Goal: Task Accomplishment & Management: Manage account settings

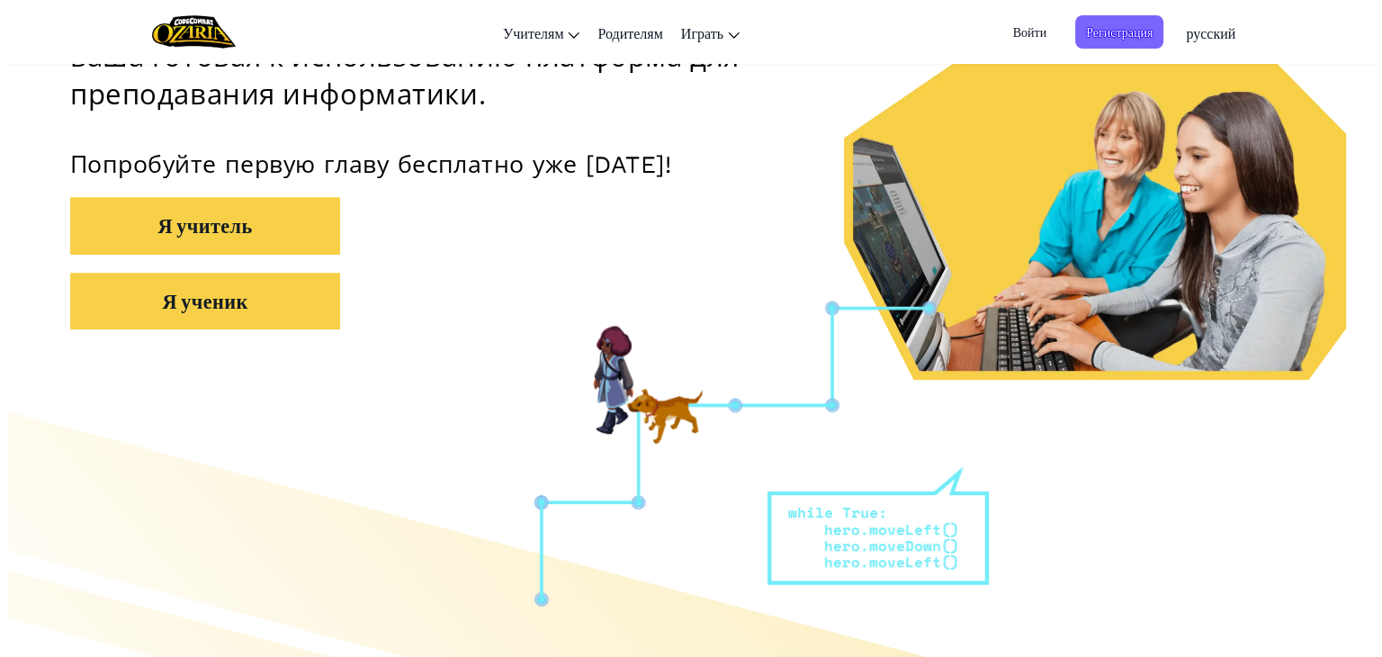
scroll to position [360, 0]
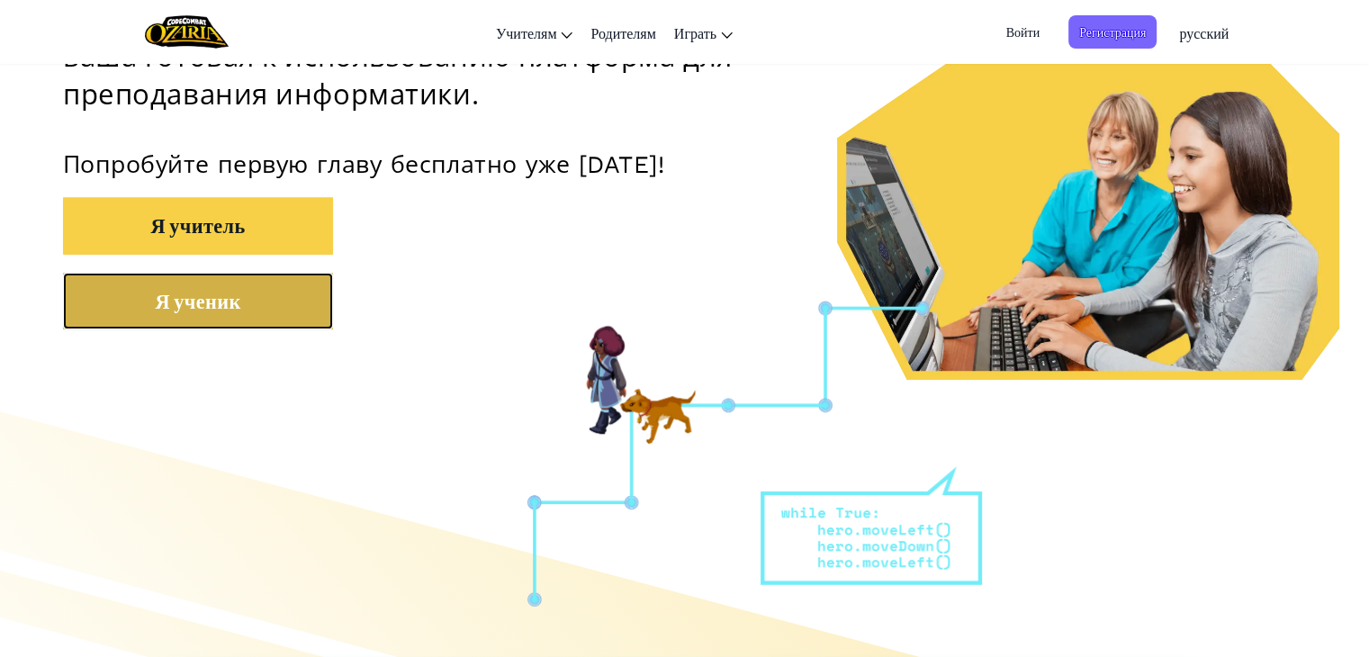
click at [249, 301] on button "Я ученик" at bounding box center [198, 301] width 270 height 57
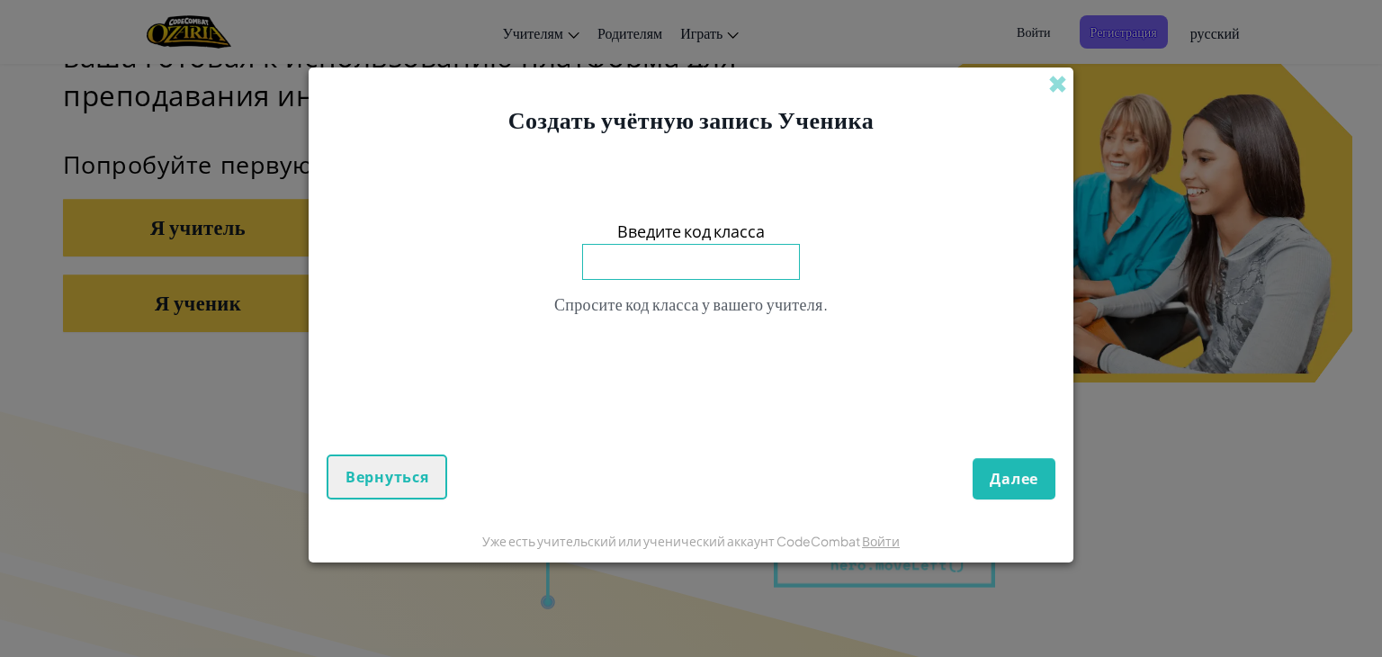
type input "m"
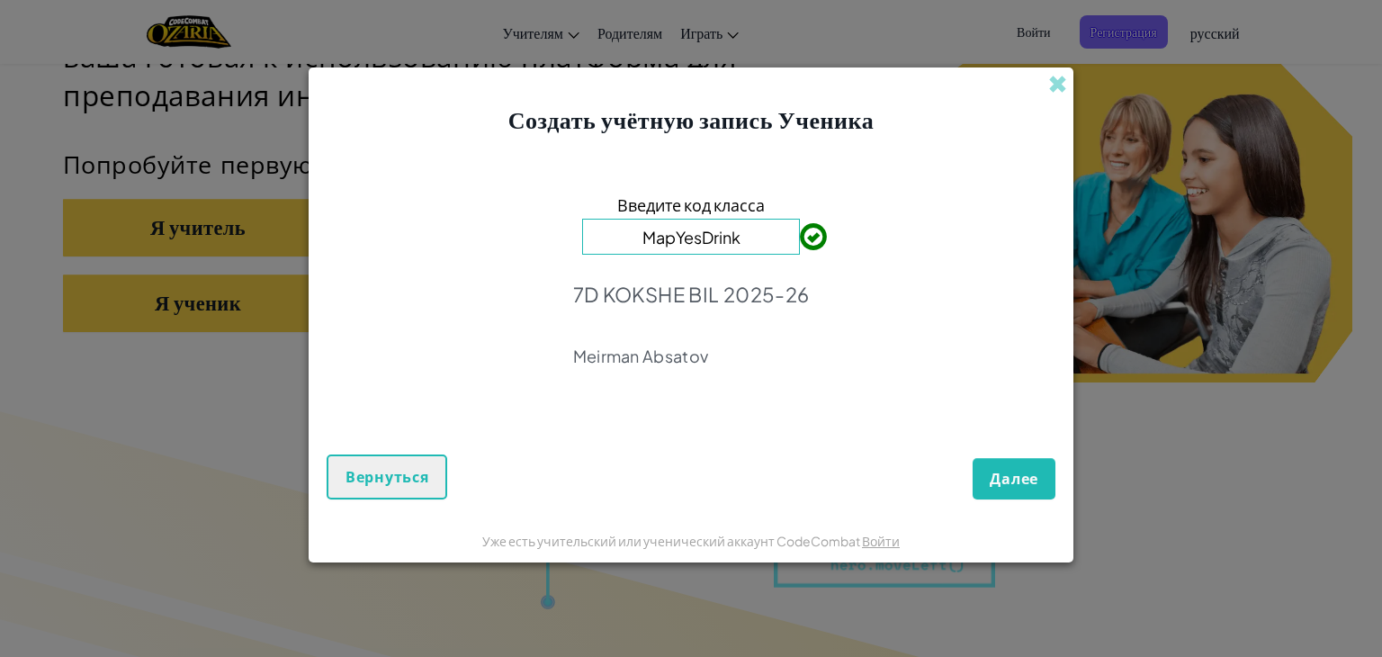
type input "MapYesDrink"
click at [1022, 483] on span "Далее" at bounding box center [1014, 479] width 49 height 20
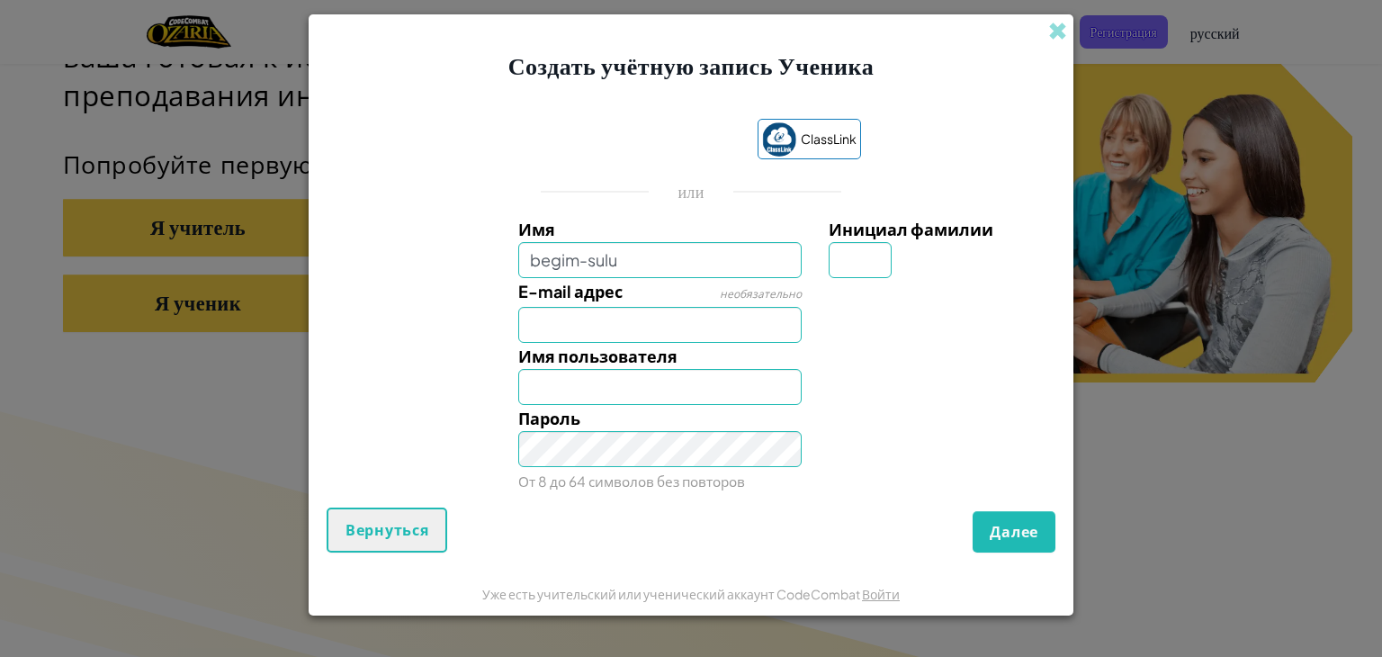
type input "begim-sulu"
type input "Begim-sulu"
click at [854, 264] on input "Инициал фамилии" at bounding box center [860, 260] width 63 height 36
type input "o"
click at [644, 377] on input "Begim-suluO" at bounding box center [660, 387] width 284 height 36
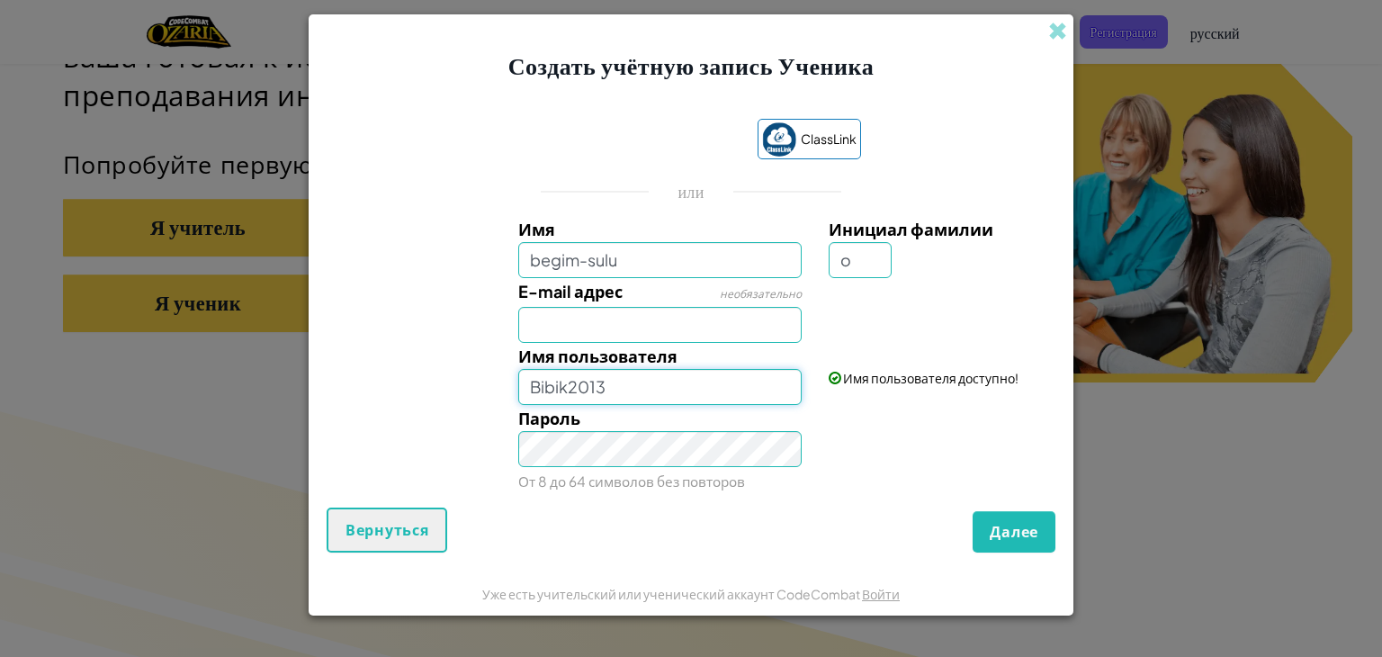
click at [563, 388] on input "Bibik2013" at bounding box center [660, 387] width 284 height 36
type input "Begimmm2013"
click at [1018, 526] on span "Далее" at bounding box center [1014, 532] width 49 height 20
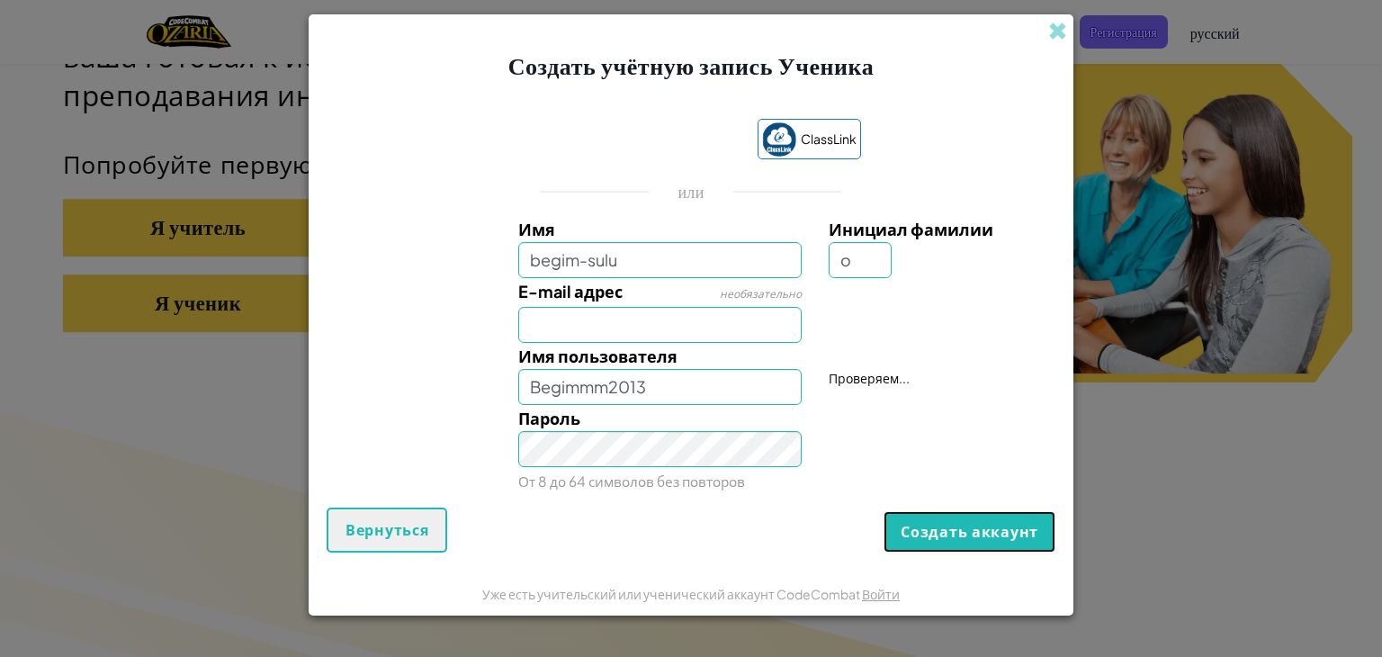
click at [1018, 526] on button "Создать аккаунт" at bounding box center [970, 531] width 172 height 41
click at [1024, 532] on button "Создать аккаунт" at bounding box center [970, 531] width 172 height 41
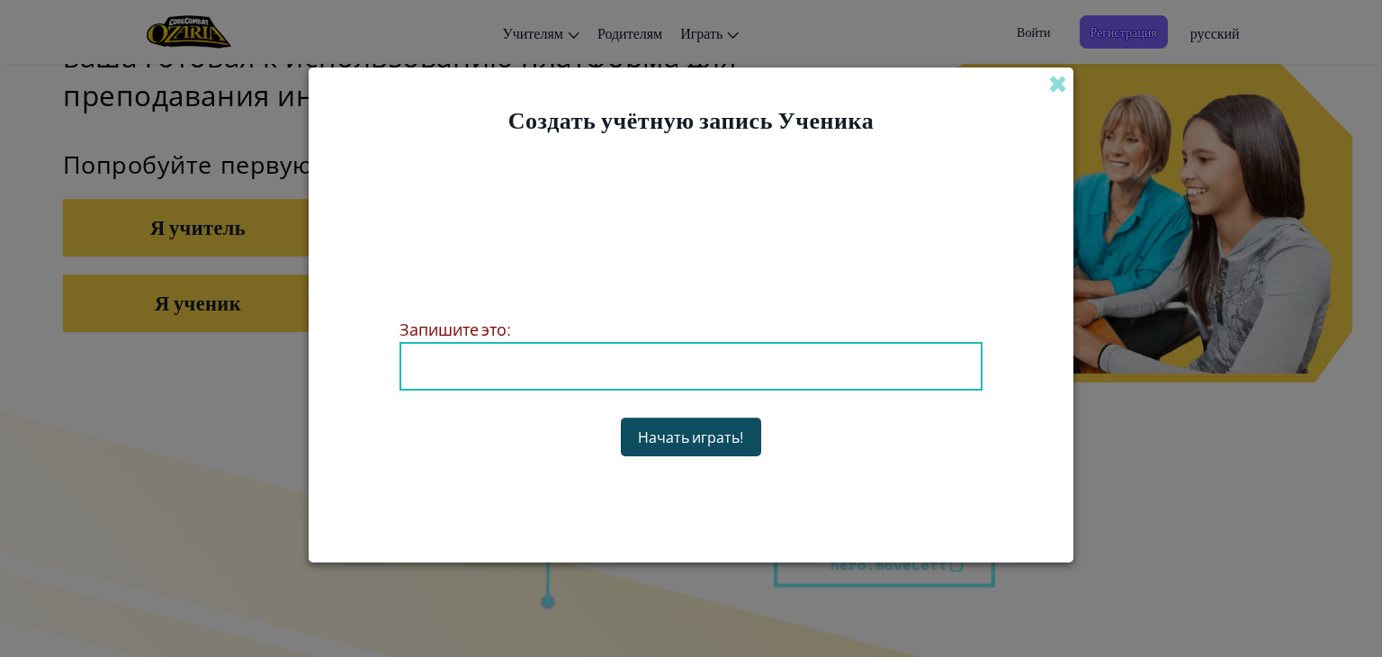
click at [711, 433] on button "Начать играть!" at bounding box center [691, 437] width 140 height 39
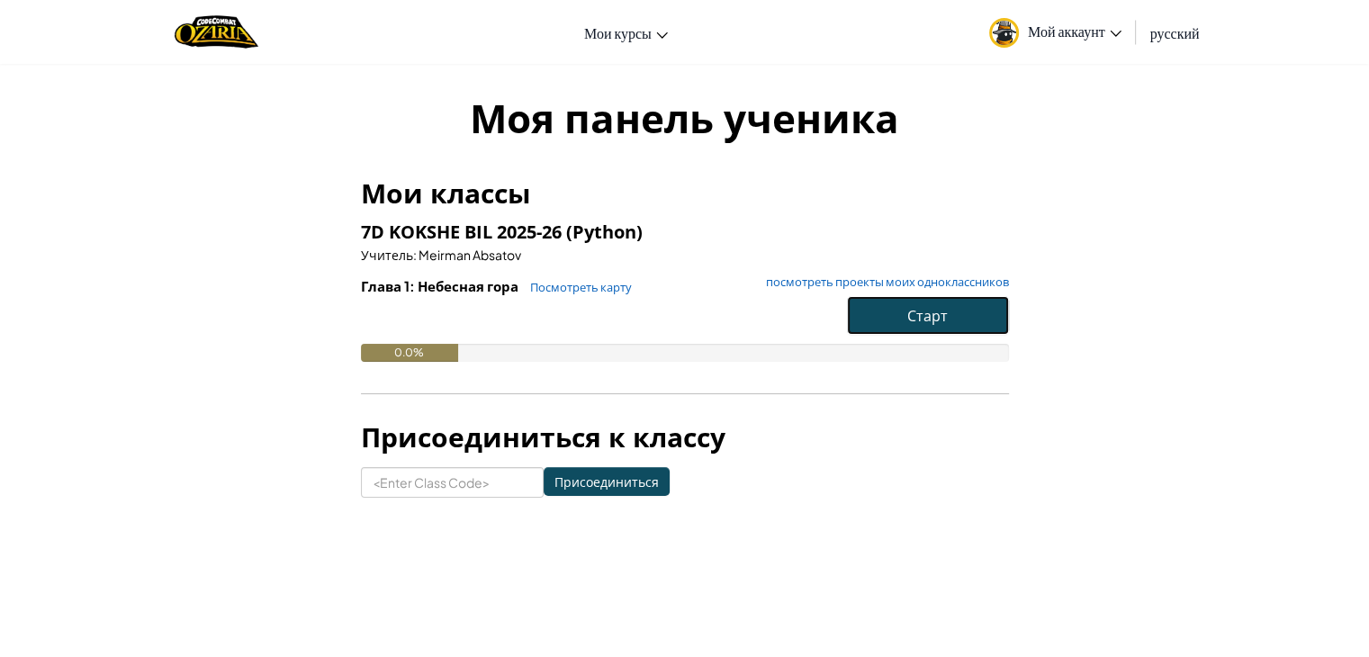
click at [936, 321] on span "Старт" at bounding box center [927, 315] width 40 height 19
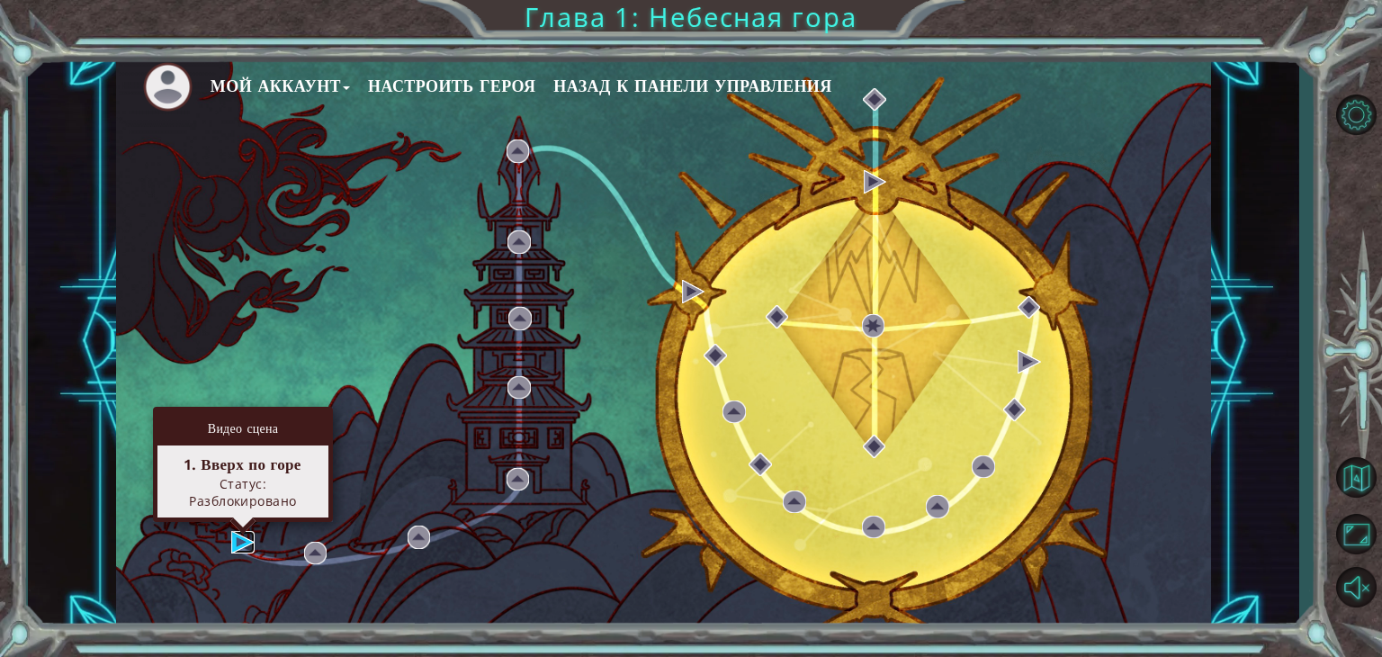
click at [250, 536] on img at bounding box center [242, 542] width 23 height 23
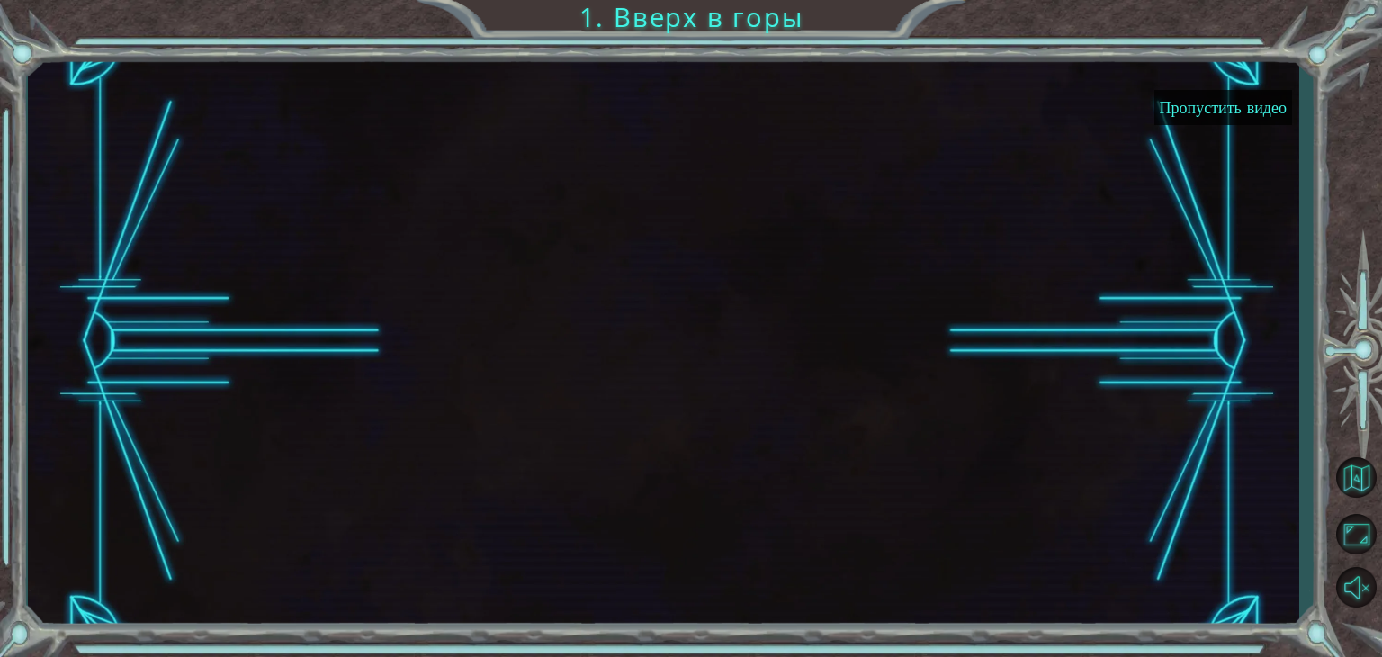
click at [1231, 109] on button "Пропустить видео" at bounding box center [1223, 107] width 138 height 35
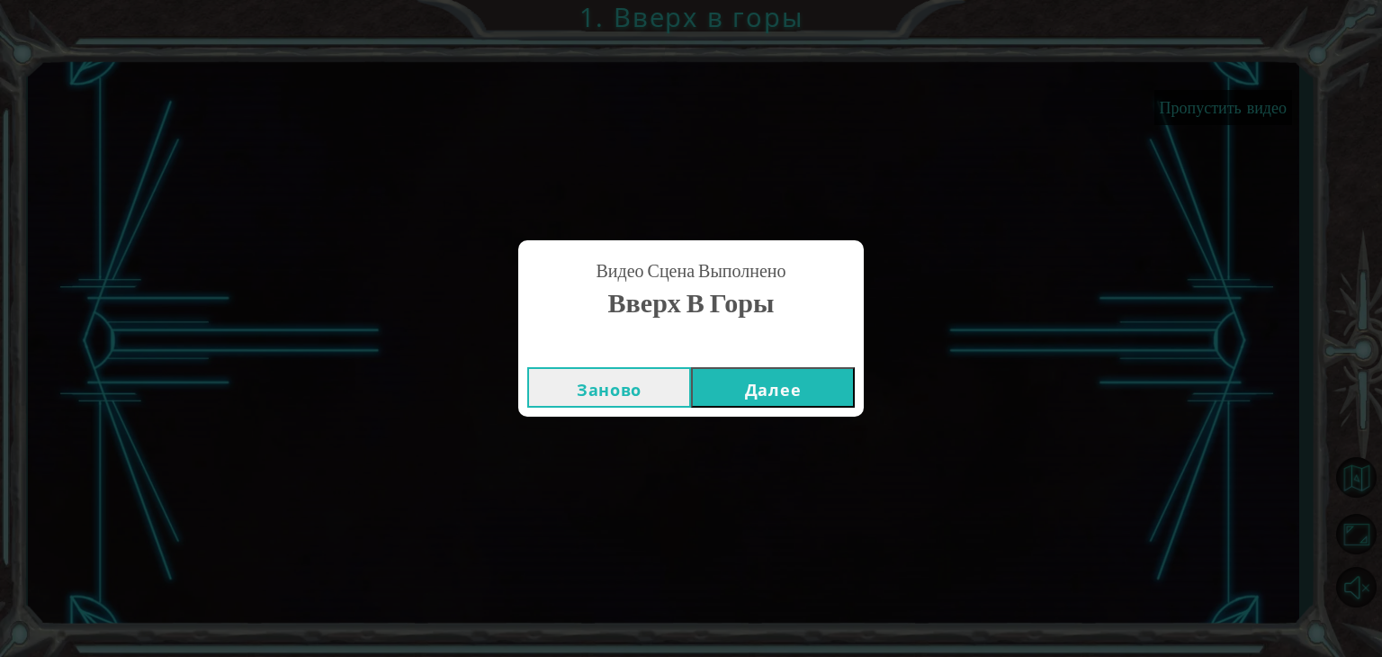
click at [781, 396] on button "Далее" at bounding box center [773, 387] width 164 height 40
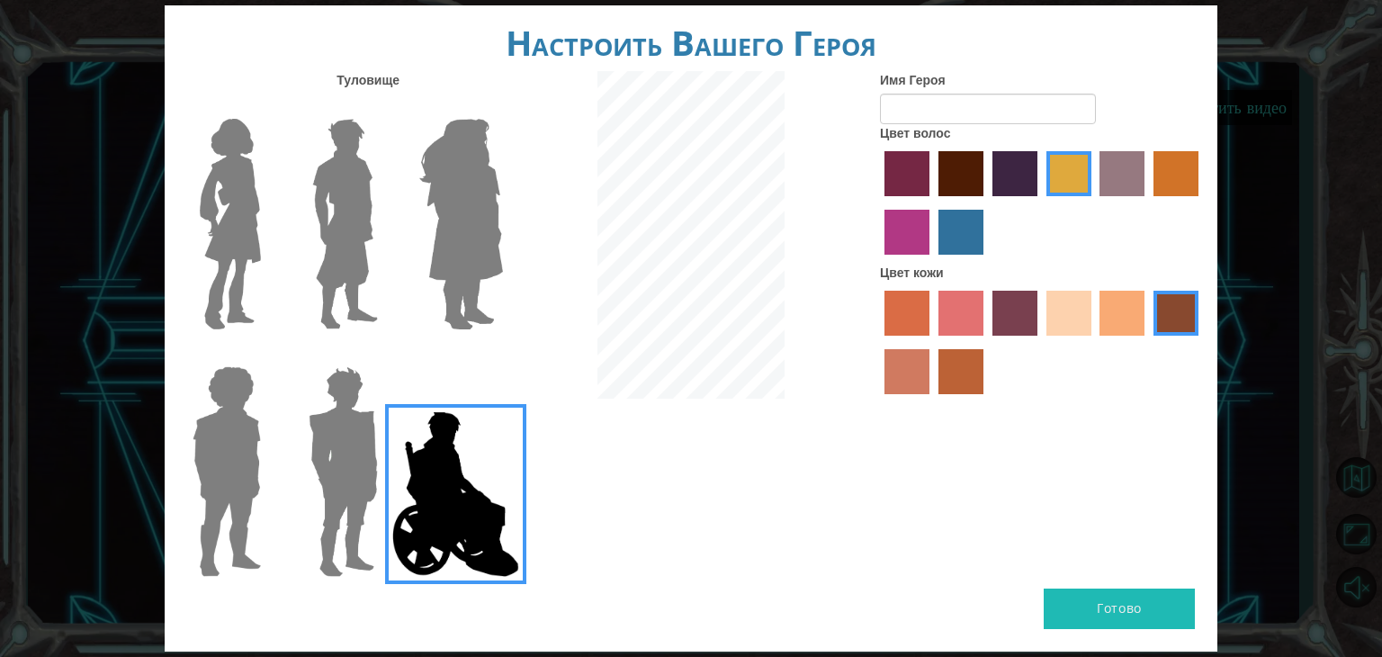
click at [481, 252] on img at bounding box center [461, 224] width 98 height 225
click at [502, 107] on input "Hero Amethyst" at bounding box center [502, 107] width 0 height 0
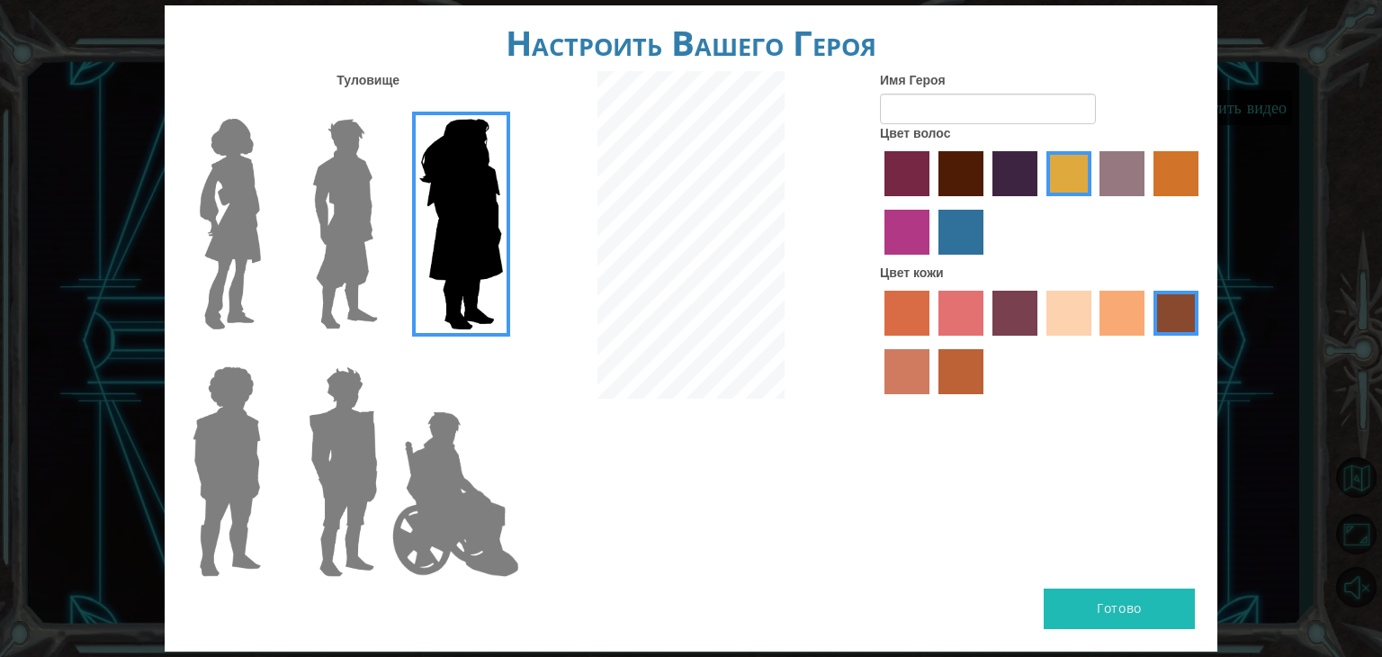
click at [954, 183] on label "maroon hair color" at bounding box center [961, 173] width 45 height 45
click at [932, 202] on input "maroon hair color" at bounding box center [932, 202] width 0 height 0
click at [211, 135] on img at bounding box center [231, 224] width 76 height 225
click at [268, 107] on input "Hero Connie" at bounding box center [268, 107] width 0 height 0
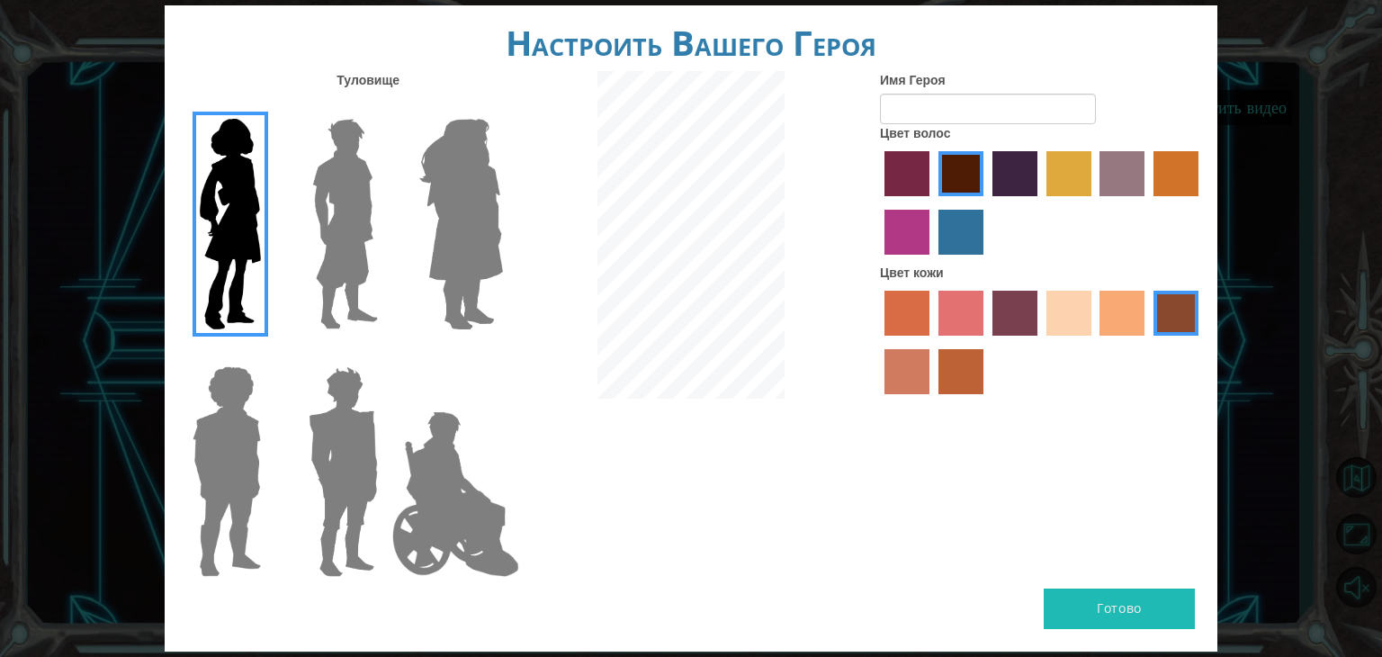
click at [1068, 328] on label "sandy beach skin color" at bounding box center [1069, 313] width 45 height 45
click at [1040, 342] on input "sandy beach skin color" at bounding box center [1040, 342] width 0 height 0
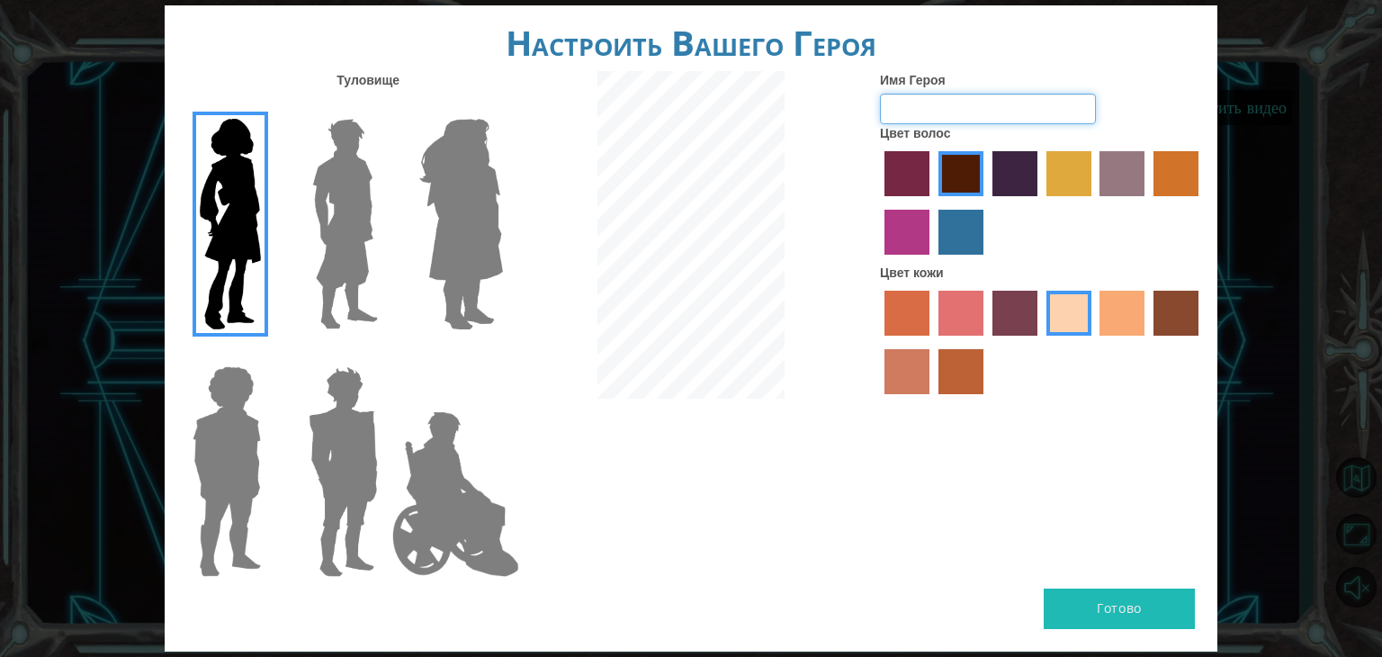
click at [918, 103] on input "Имя Героя" at bounding box center [988, 109] width 216 height 31
type input "l"
type input "Lilyy"
click at [1096, 597] on button "Готово" at bounding box center [1119, 608] width 151 height 40
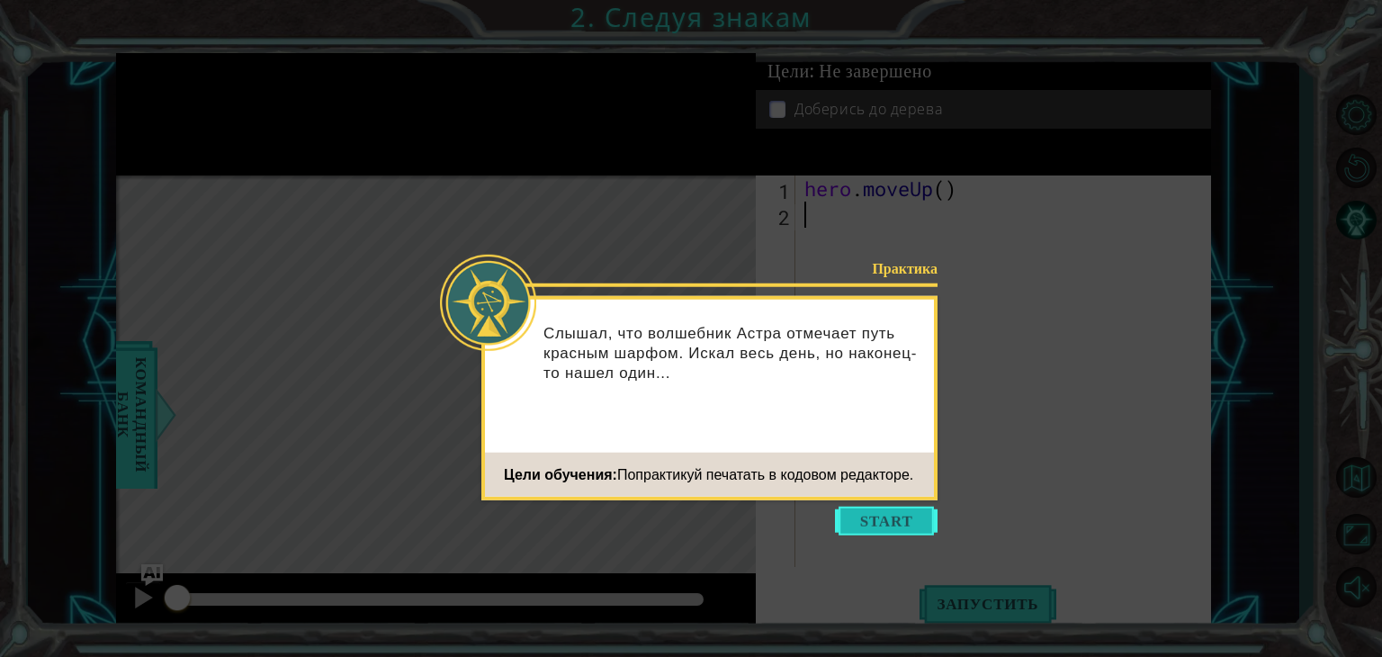
click at [890, 525] on button "Start" at bounding box center [886, 521] width 103 height 29
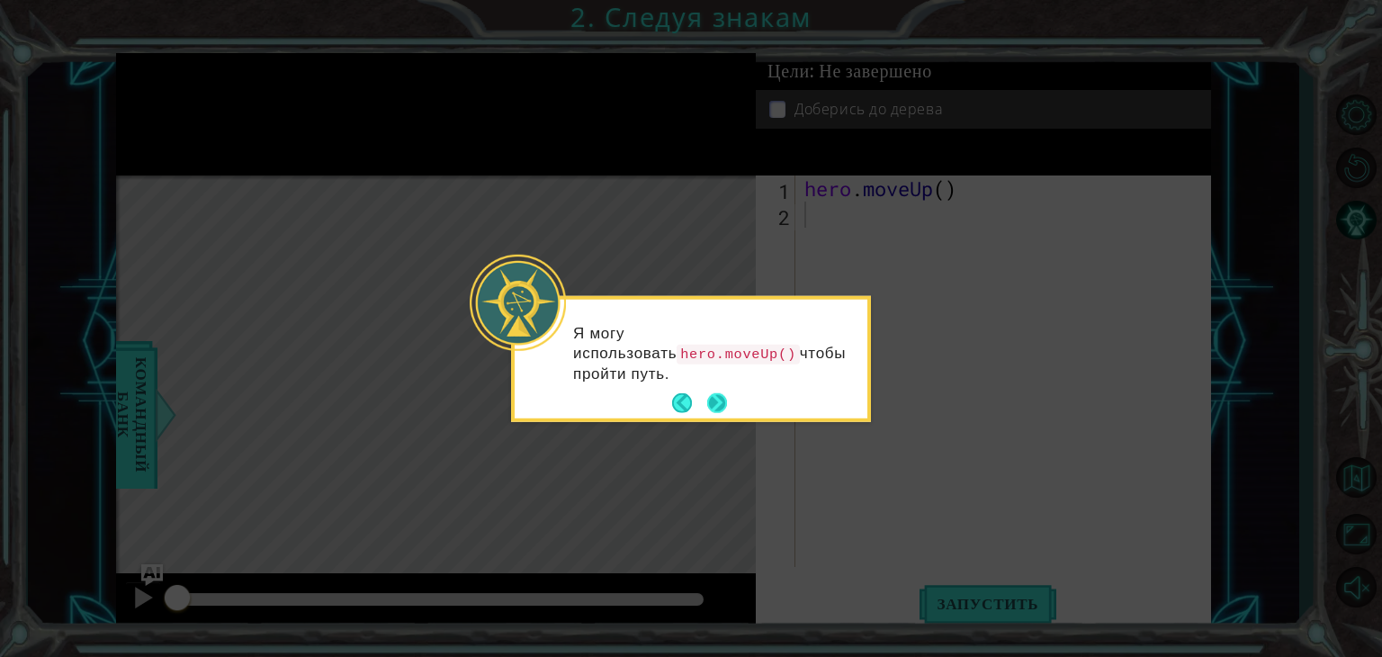
click at [720, 403] on button "Next" at bounding box center [717, 403] width 22 height 22
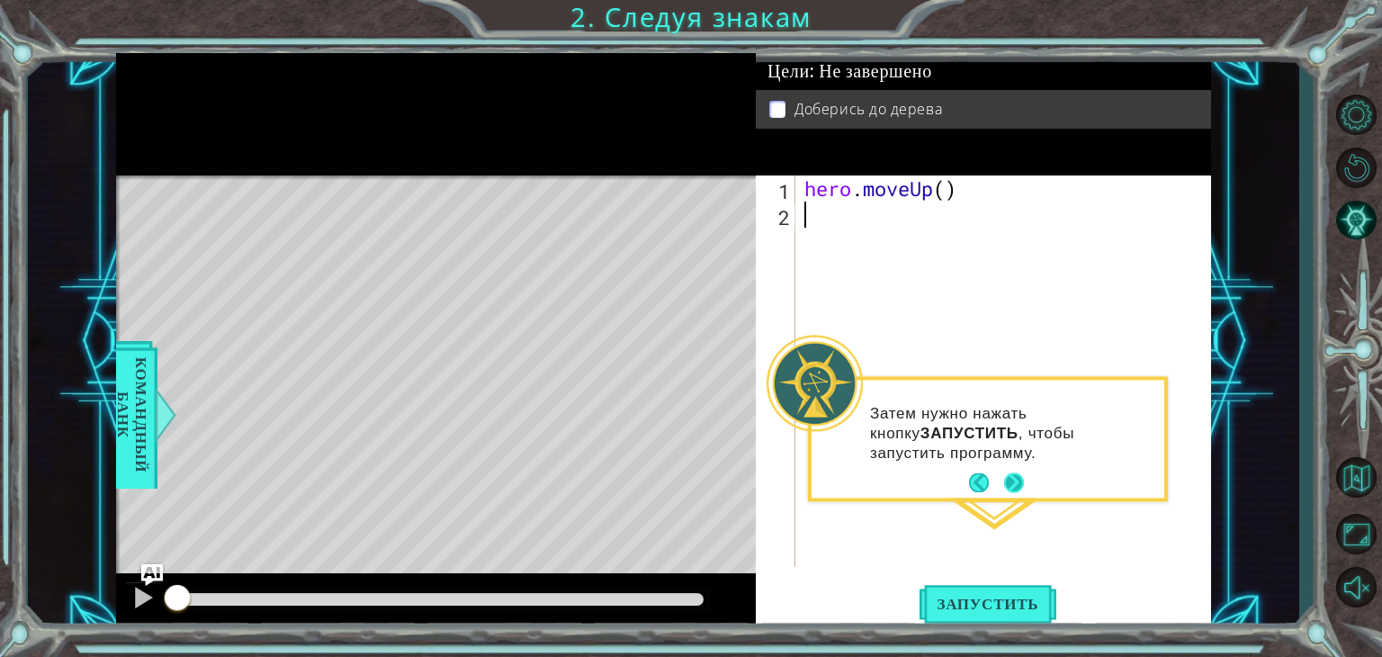
click at [1016, 473] on button "Next" at bounding box center [1014, 483] width 20 height 20
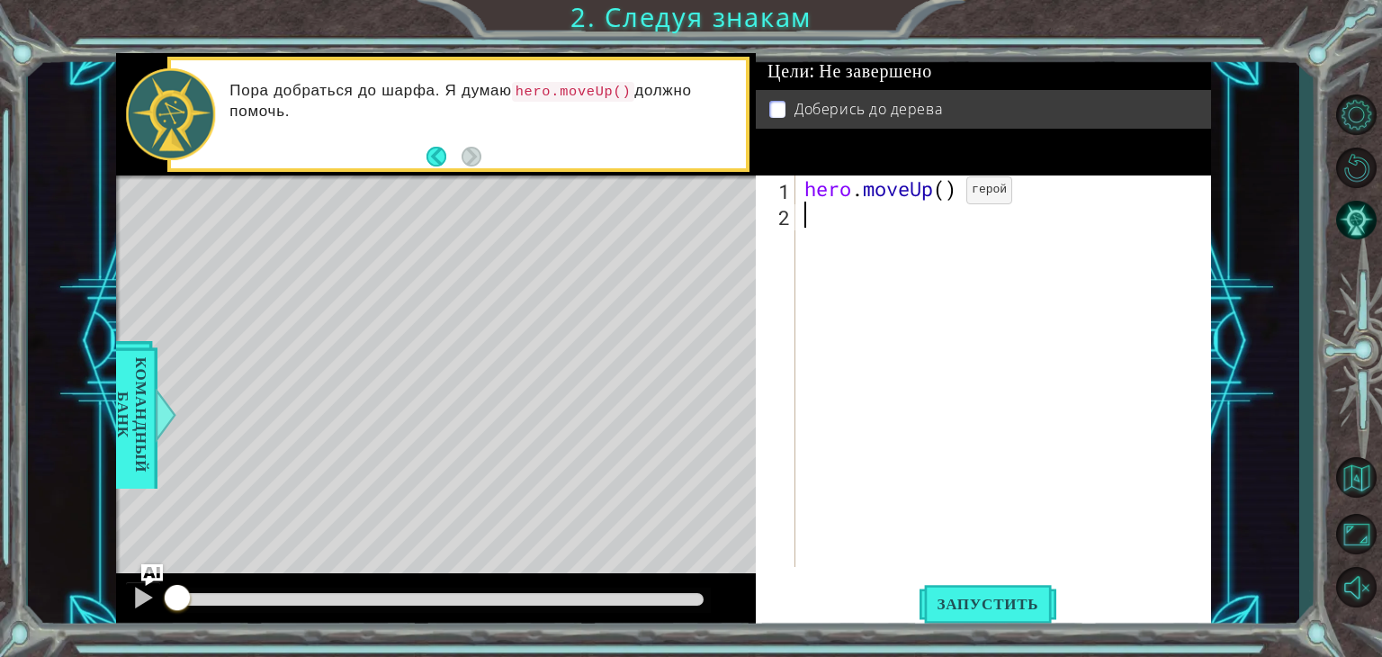
click at [940, 193] on div "hero . moveUp ( )" at bounding box center [1008, 397] width 415 height 444
click at [946, 193] on div "hero . moveUp ( )" at bounding box center [1008, 397] width 415 height 444
type textarea "hero.moveUp(2)"
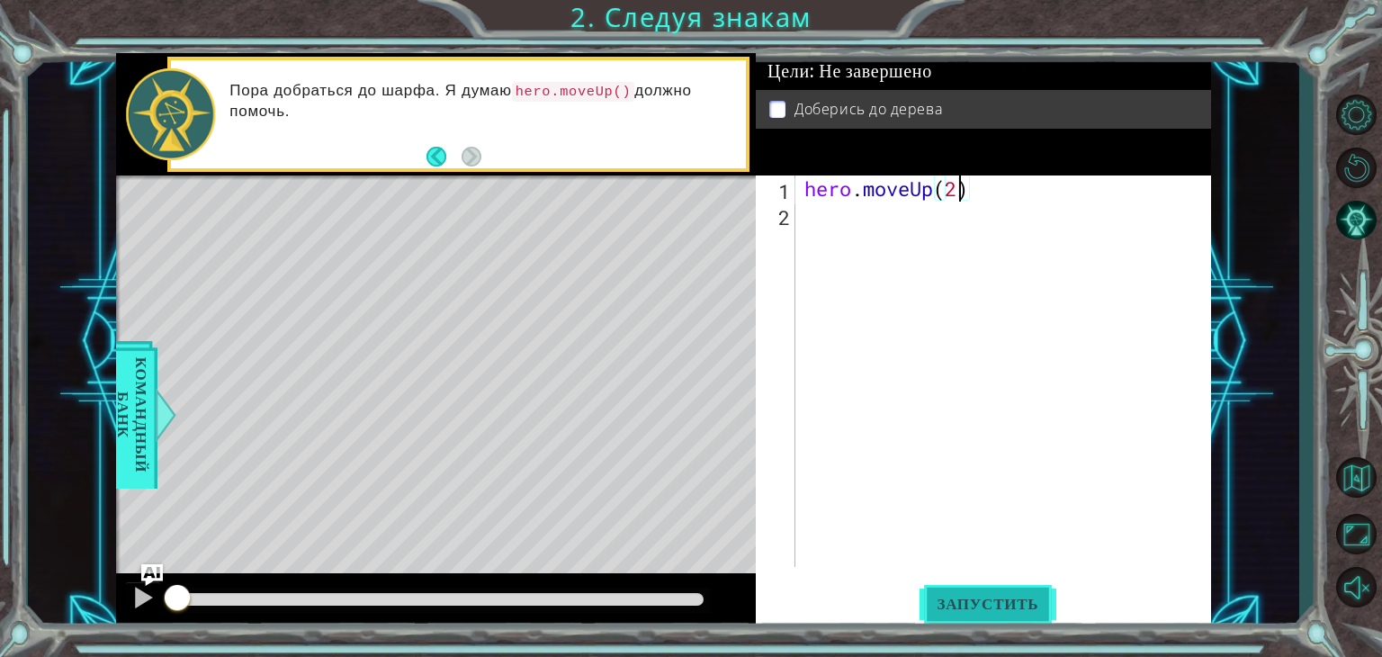
click at [993, 613] on button "Запустить" at bounding box center [989, 604] width 138 height 46
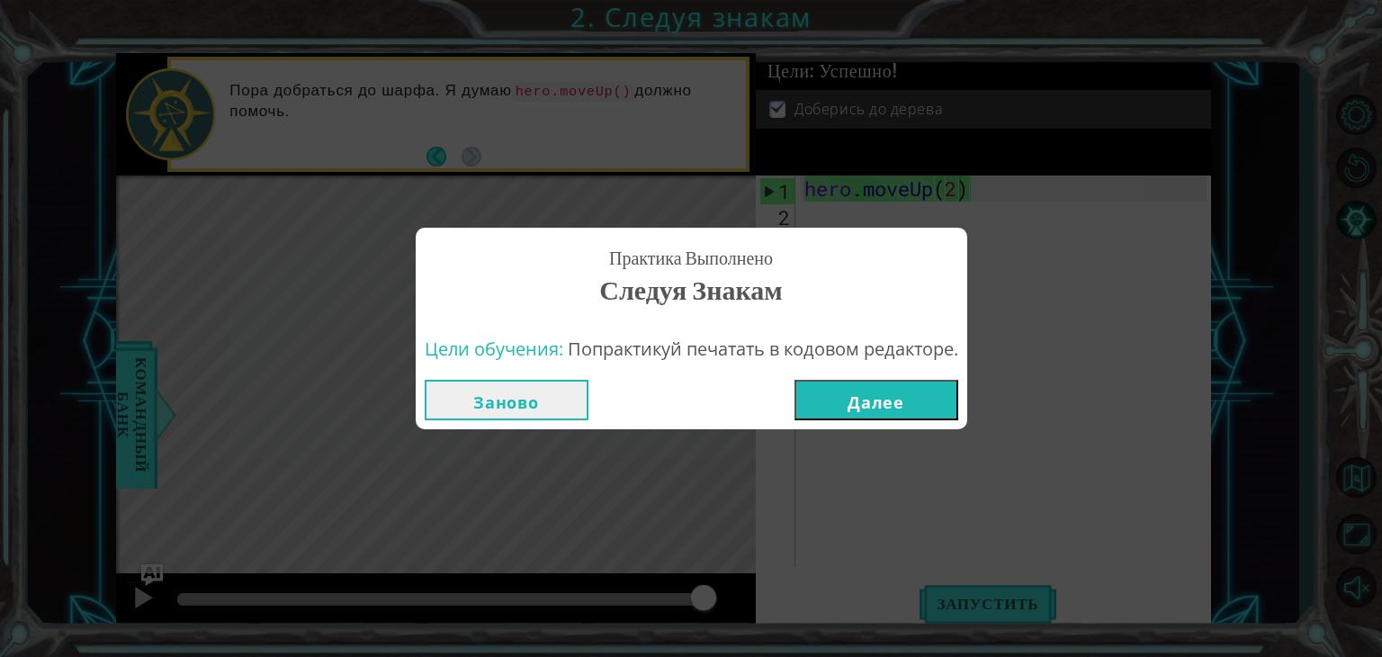
click at [849, 390] on button "Далее" at bounding box center [877, 400] width 164 height 40
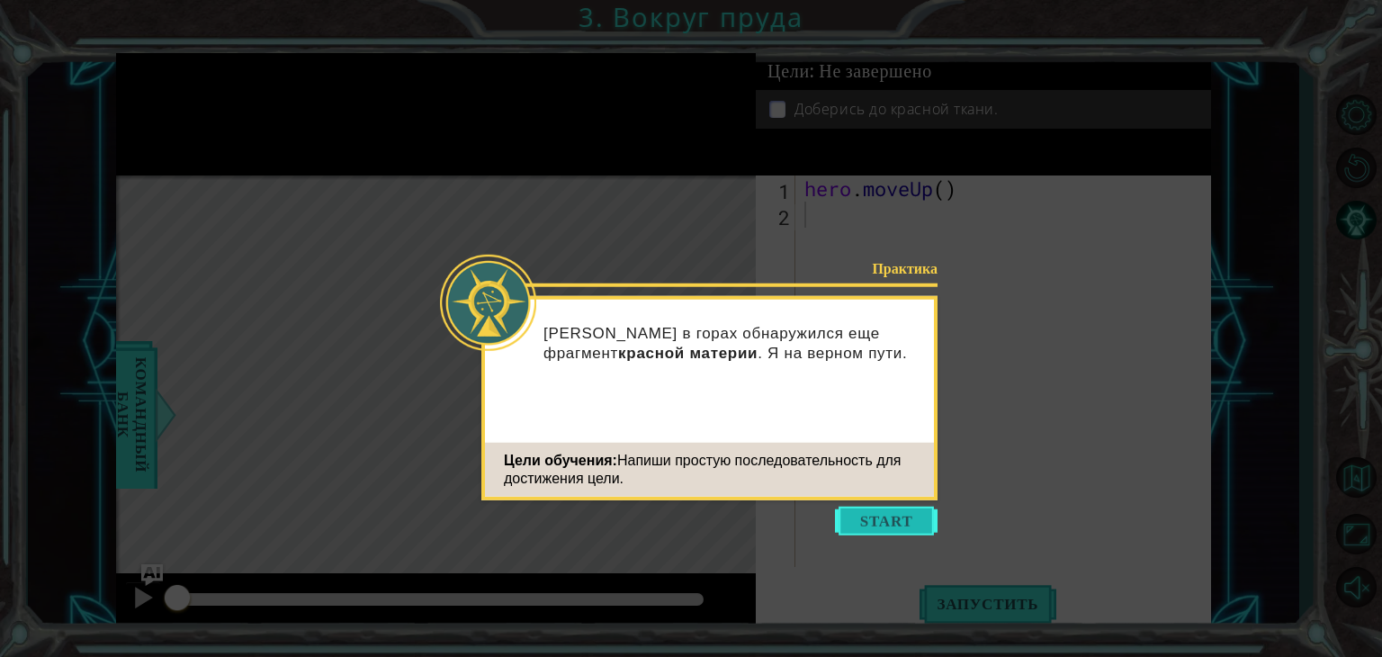
click at [928, 514] on button "Start" at bounding box center [886, 521] width 103 height 29
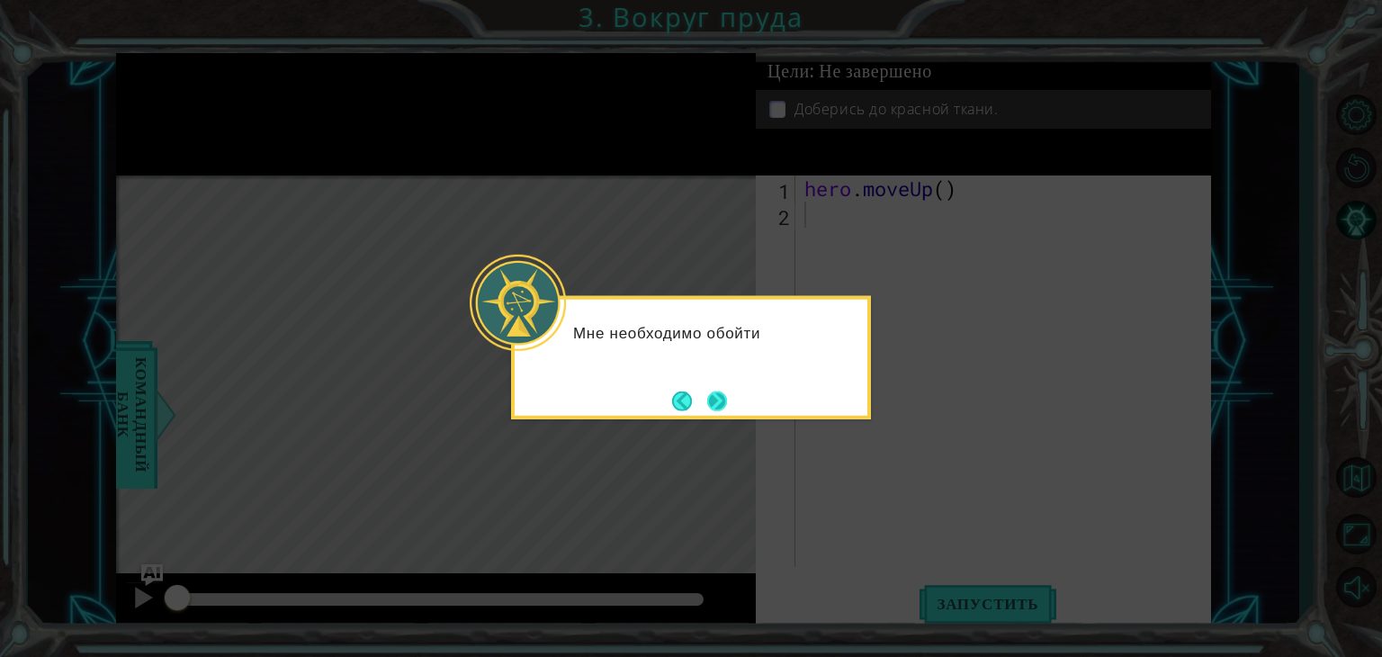
click at [722, 402] on button "Next" at bounding box center [717, 401] width 20 height 20
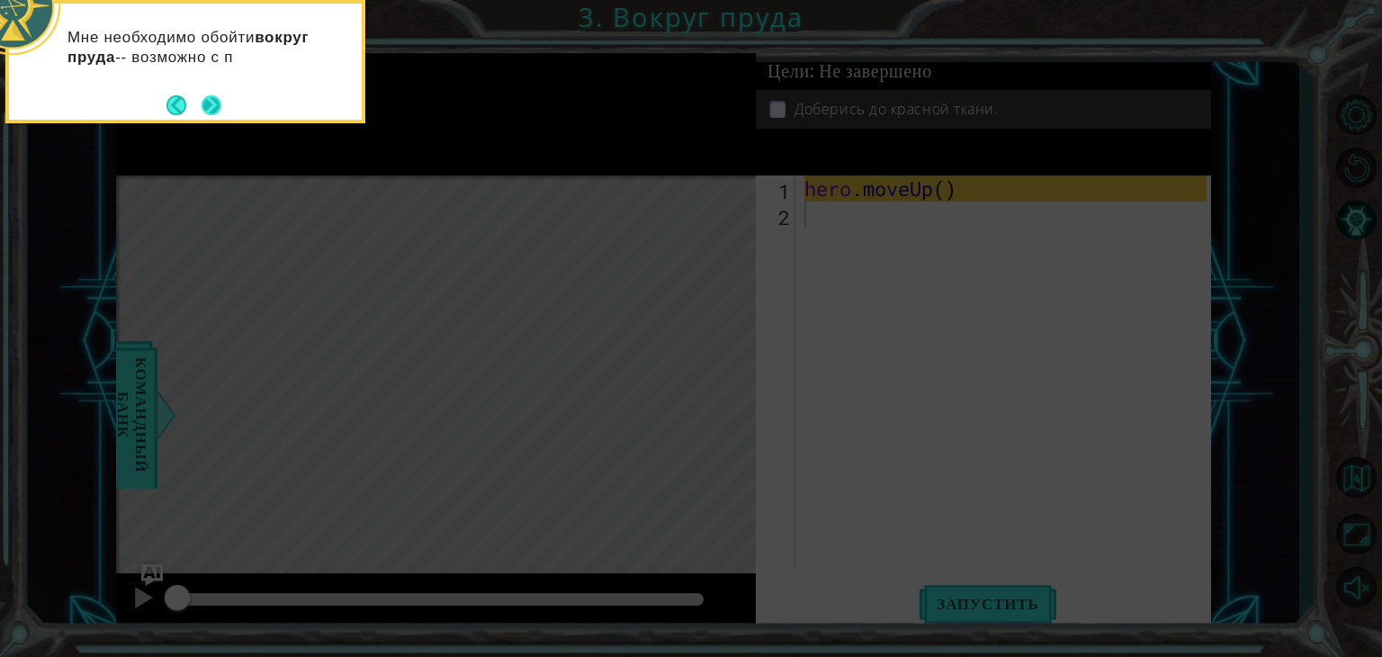
click at [207, 95] on button "Next" at bounding box center [212, 105] width 20 height 20
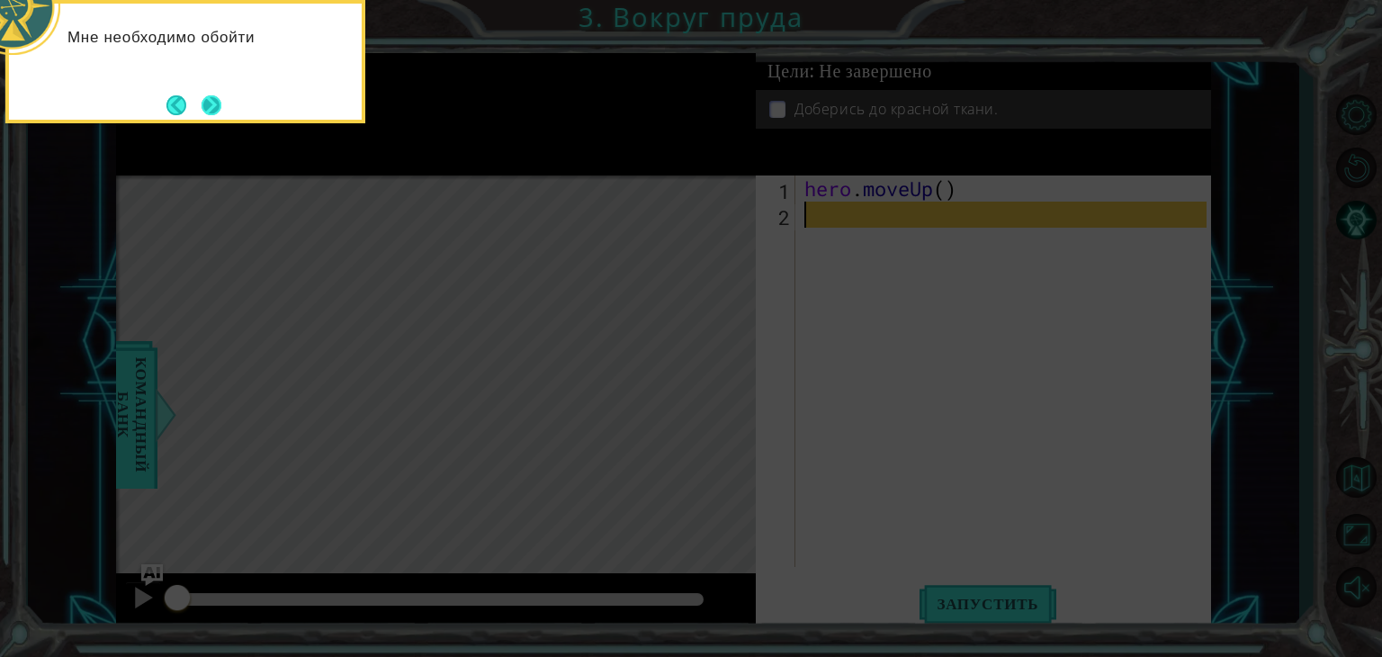
click at [220, 98] on button "Next" at bounding box center [212, 105] width 20 height 20
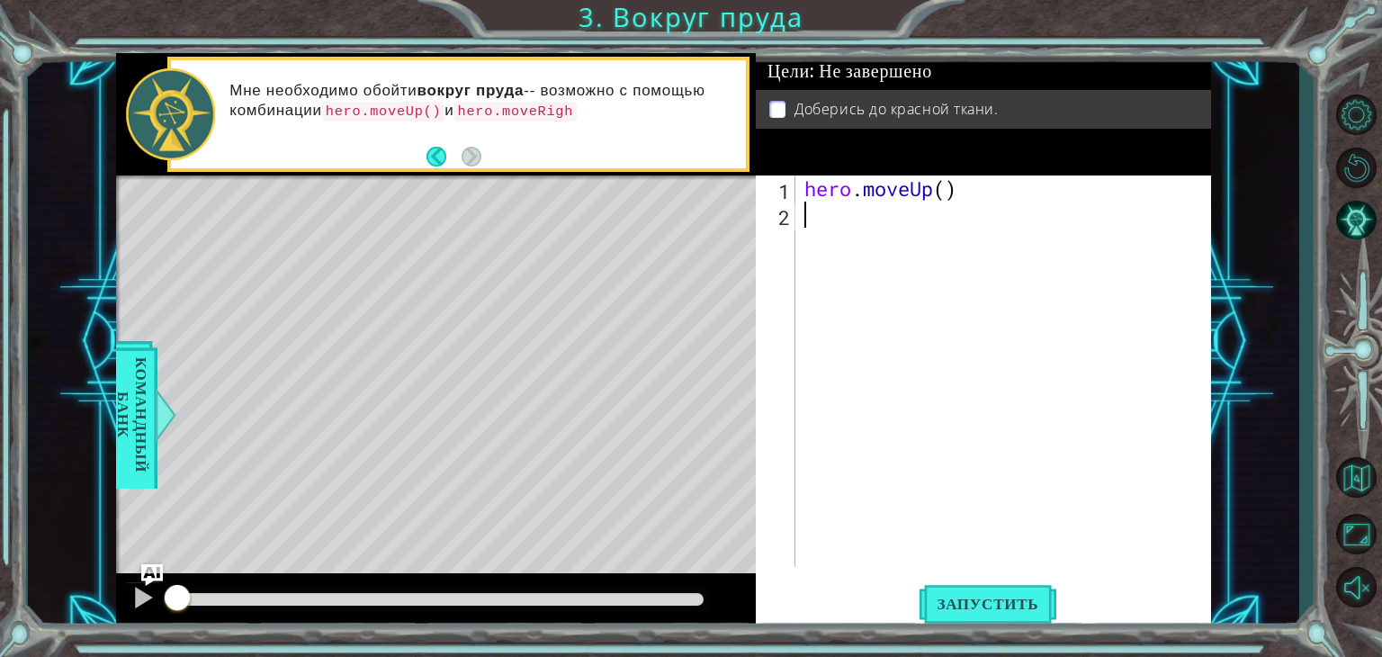
type textarea "h"
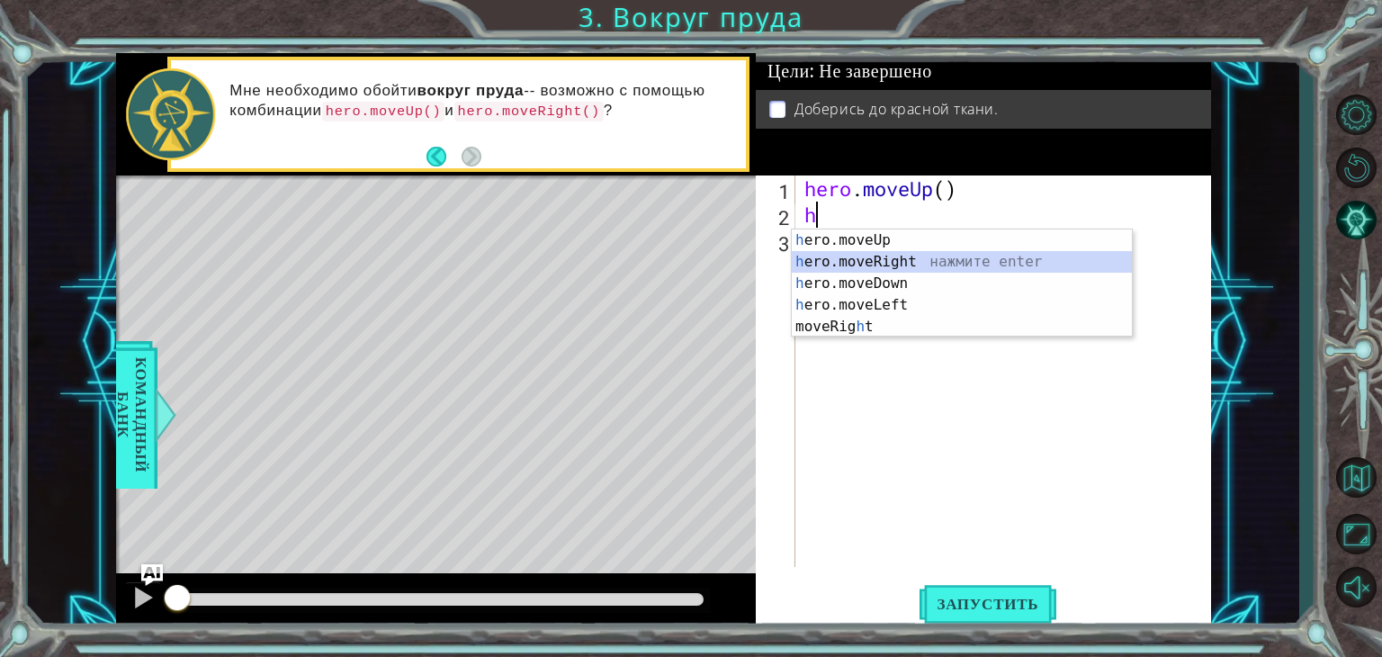
click at [813, 258] on div "h ero.moveUp нажмите enter h ero.moveRight нажмите enter h ero.moveDown нажмите…" at bounding box center [962, 304] width 340 height 151
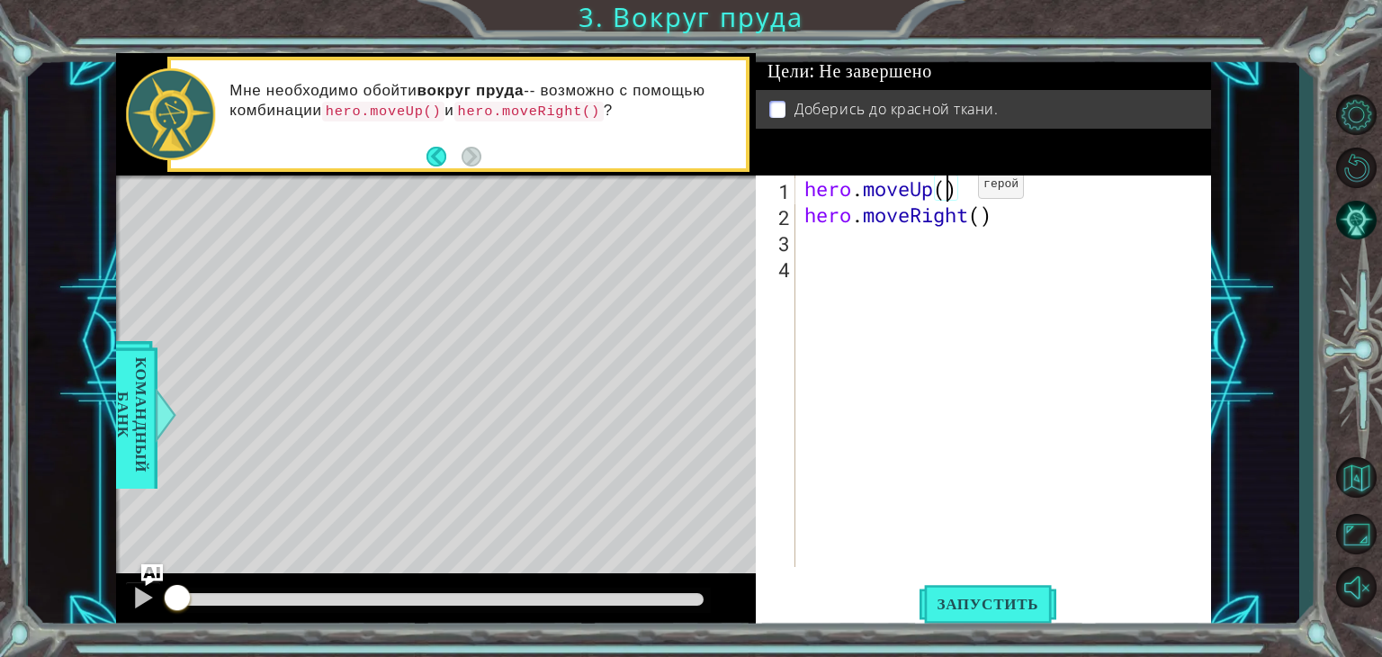
click at [951, 188] on div "hero . moveUp ( ) hero . moveRight ( )" at bounding box center [1008, 397] width 415 height 444
click at [981, 210] on div "hero . moveUp ( 2 ) hero . moveRight ( )" at bounding box center [1008, 397] width 415 height 444
type textarea "hero.moveRight(1)"
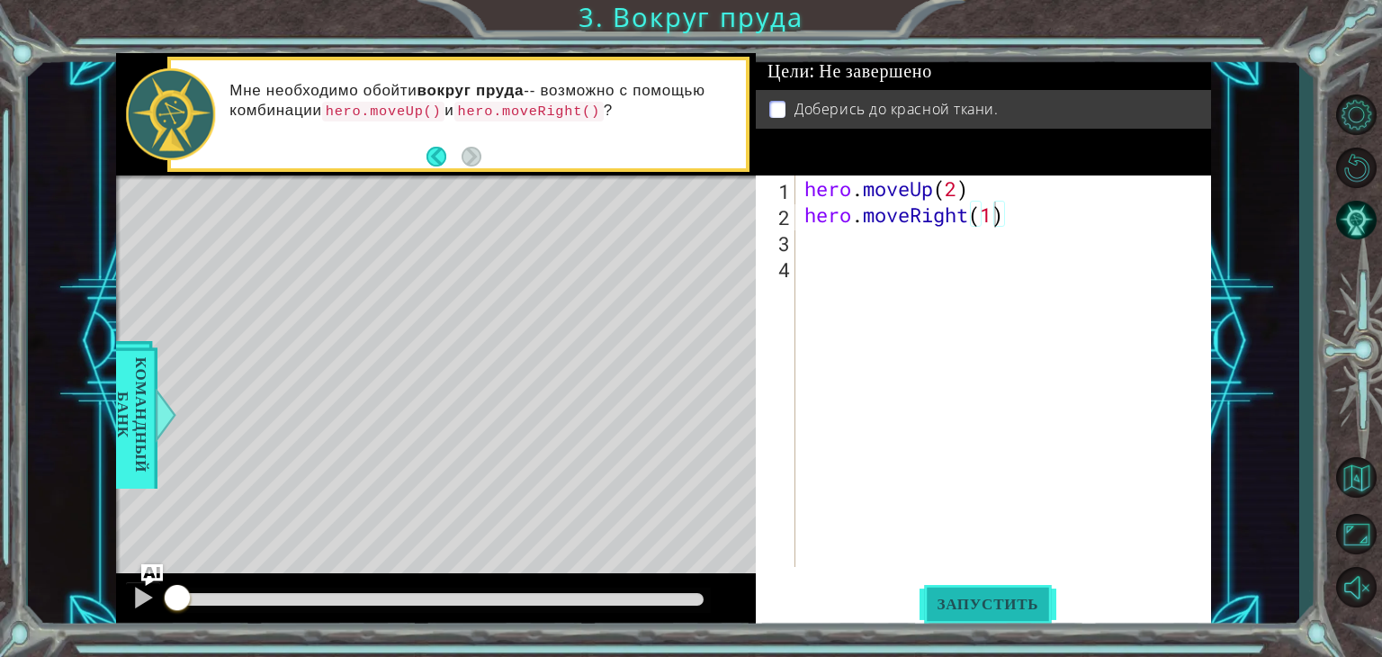
click at [1023, 600] on span "Запустить" at bounding box center [989, 604] width 138 height 18
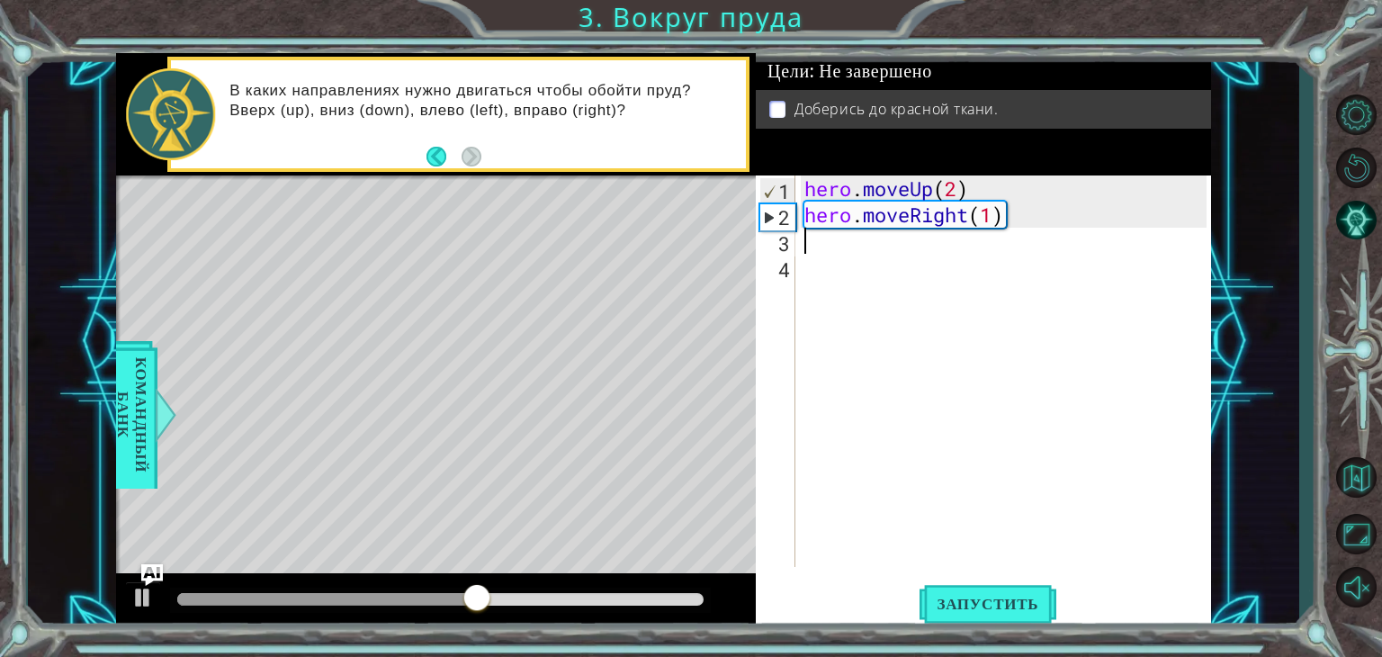
click at [841, 244] on div "hero . moveUp ( 2 ) hero . moveRight ( 1 )" at bounding box center [1008, 397] width 415 height 444
type textarea "h"
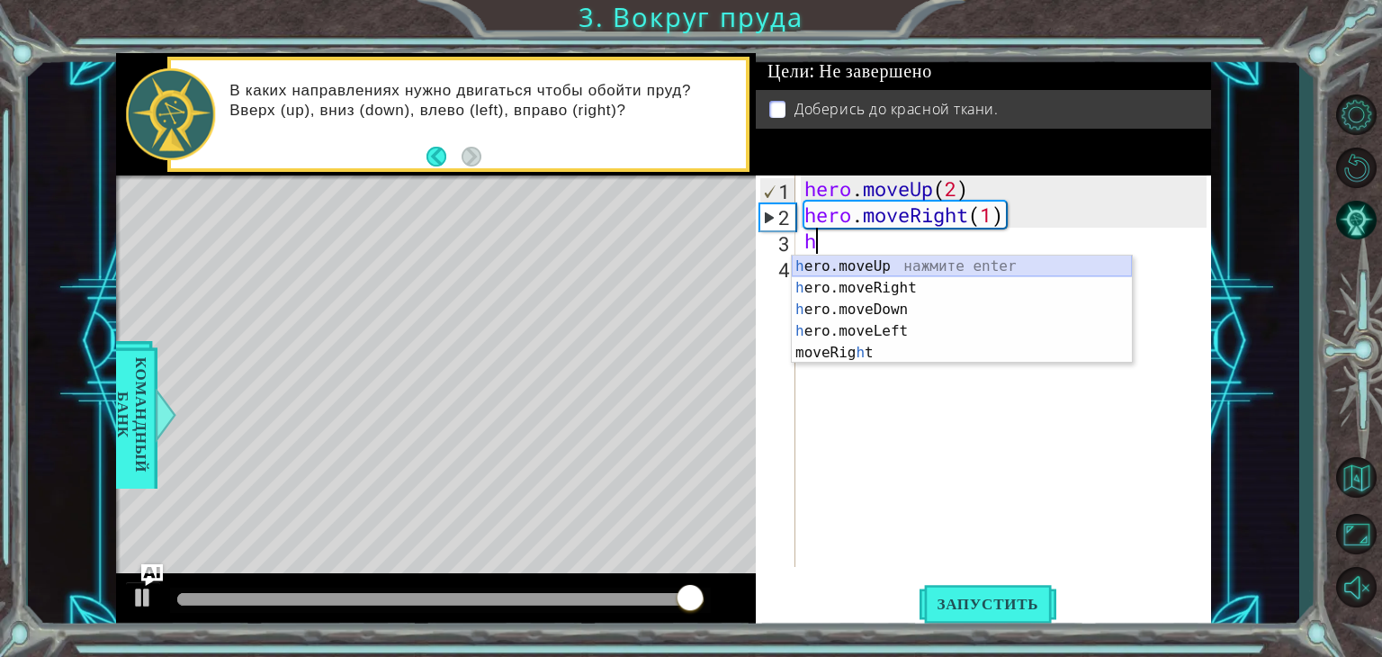
click at [840, 265] on div "h ero.moveUp нажмите enter h ero.moveRight нажмите enter h ero.moveDown нажмите…" at bounding box center [962, 331] width 340 height 151
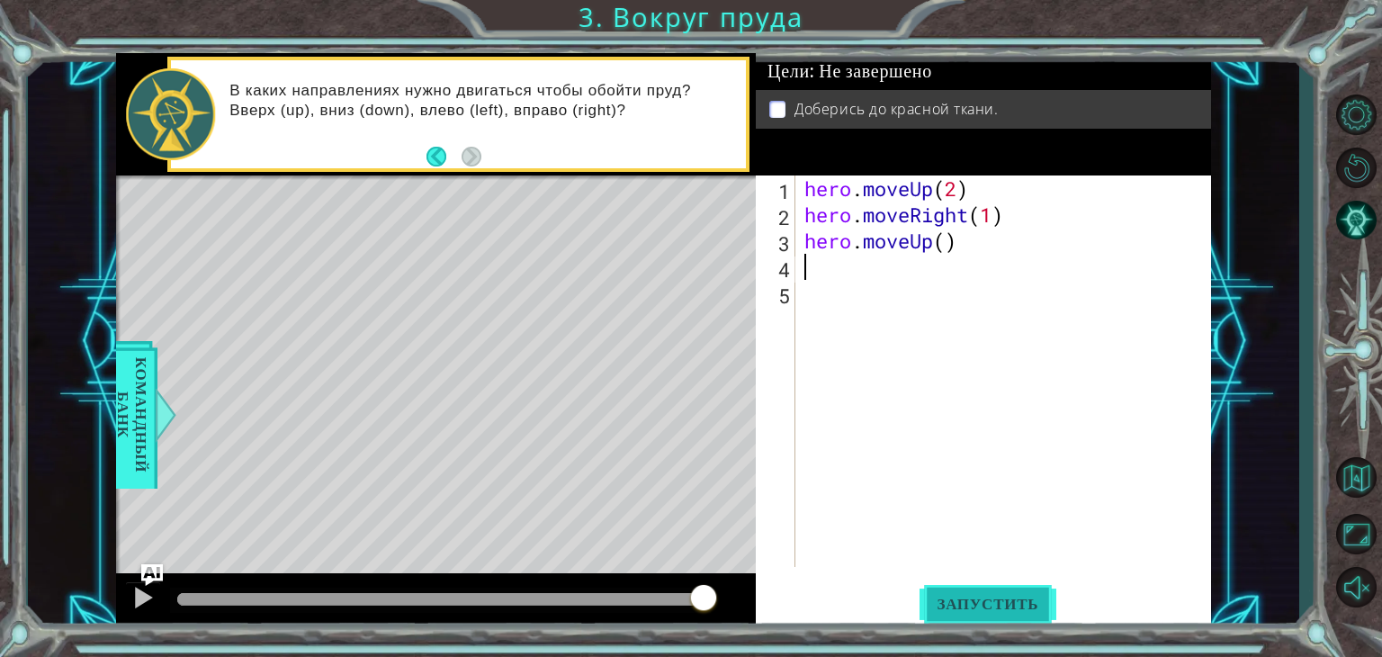
click at [961, 588] on button "Запустить" at bounding box center [989, 604] width 138 height 46
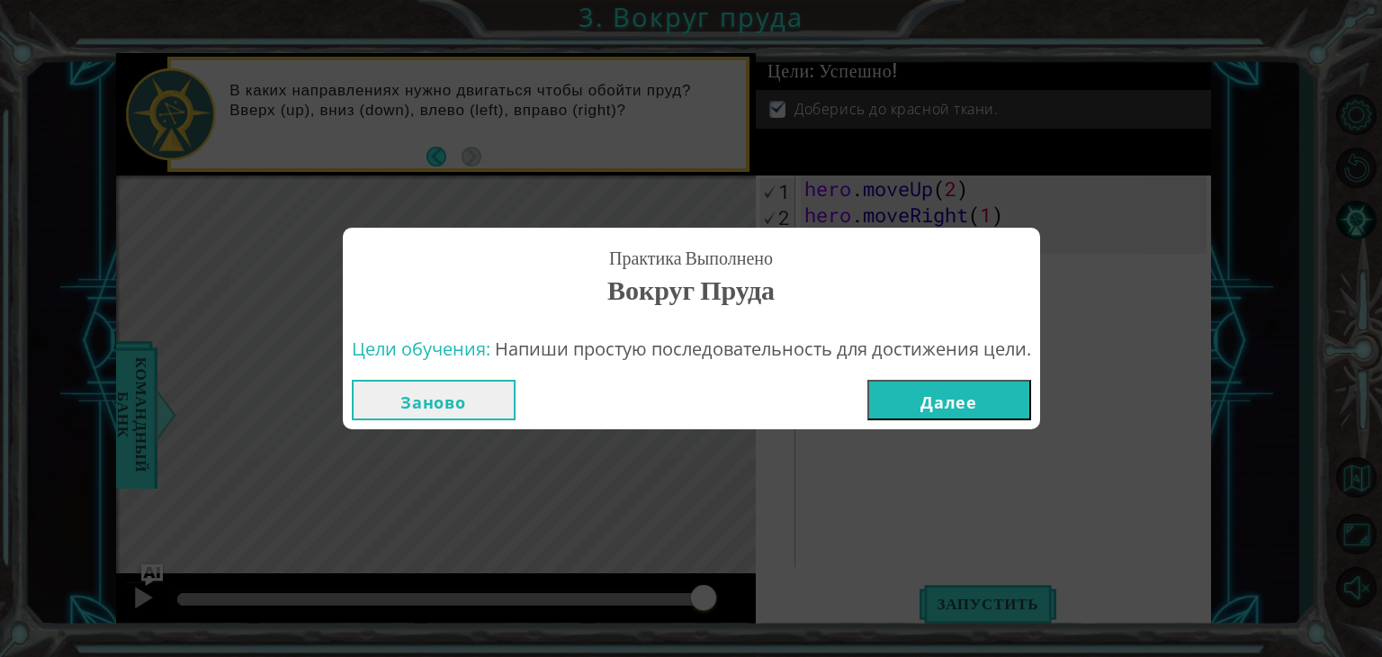
click at [944, 404] on button "Далее" at bounding box center [949, 400] width 164 height 40
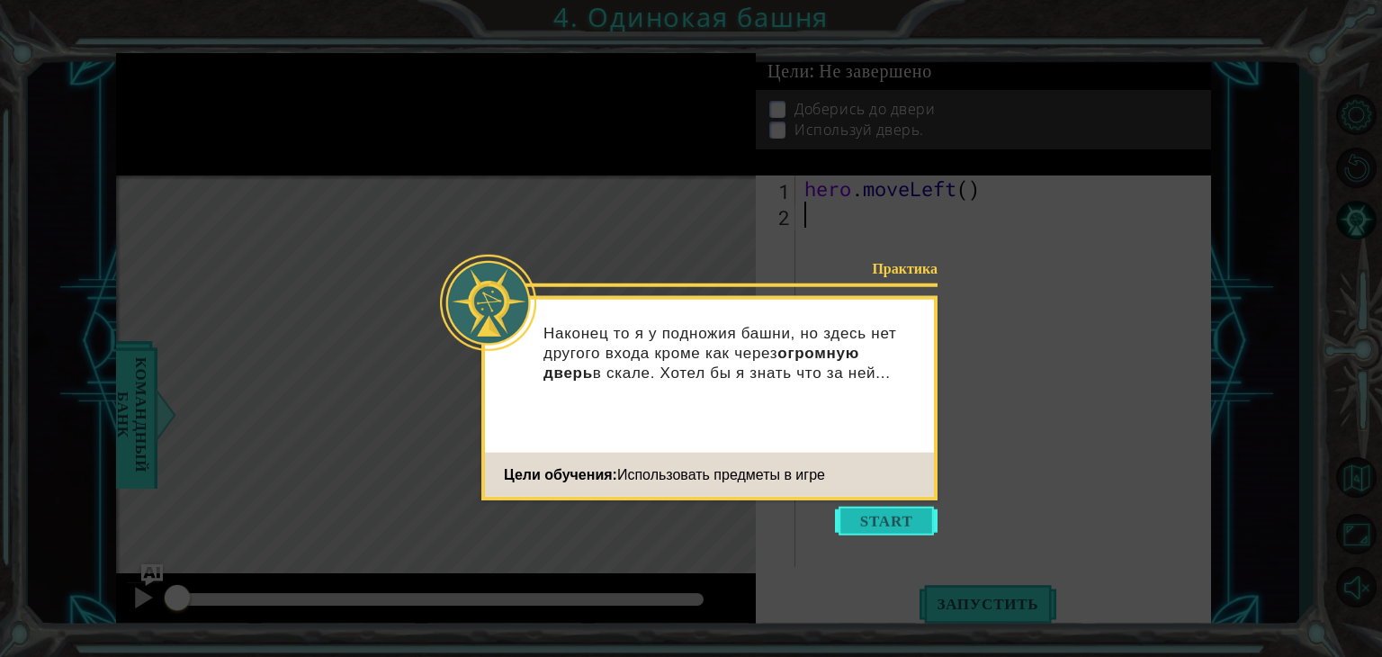
click at [907, 510] on button "Start" at bounding box center [886, 521] width 103 height 29
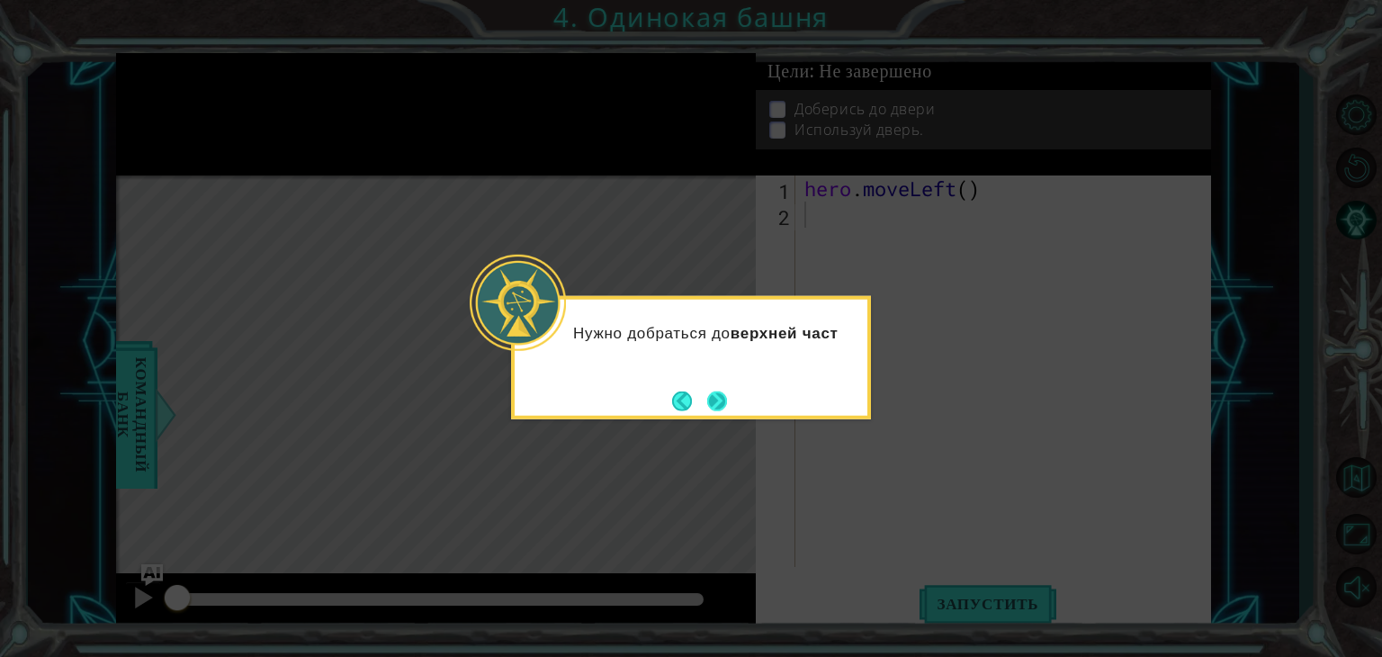
click at [723, 391] on button "Next" at bounding box center [717, 401] width 20 height 20
click at [723, 385] on div at bounding box center [691, 357] width 360 height 123
click at [723, 391] on button "Next" at bounding box center [717, 401] width 20 height 20
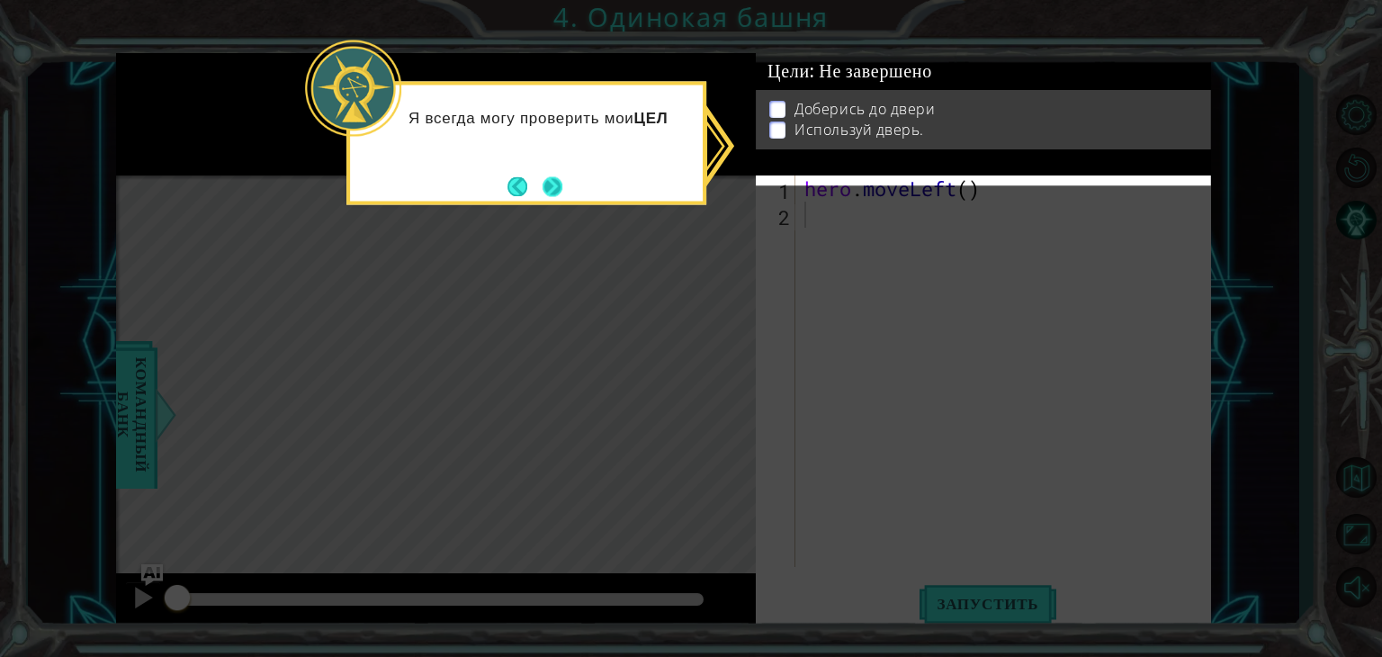
click at [543, 189] on button "Next" at bounding box center [553, 186] width 20 height 20
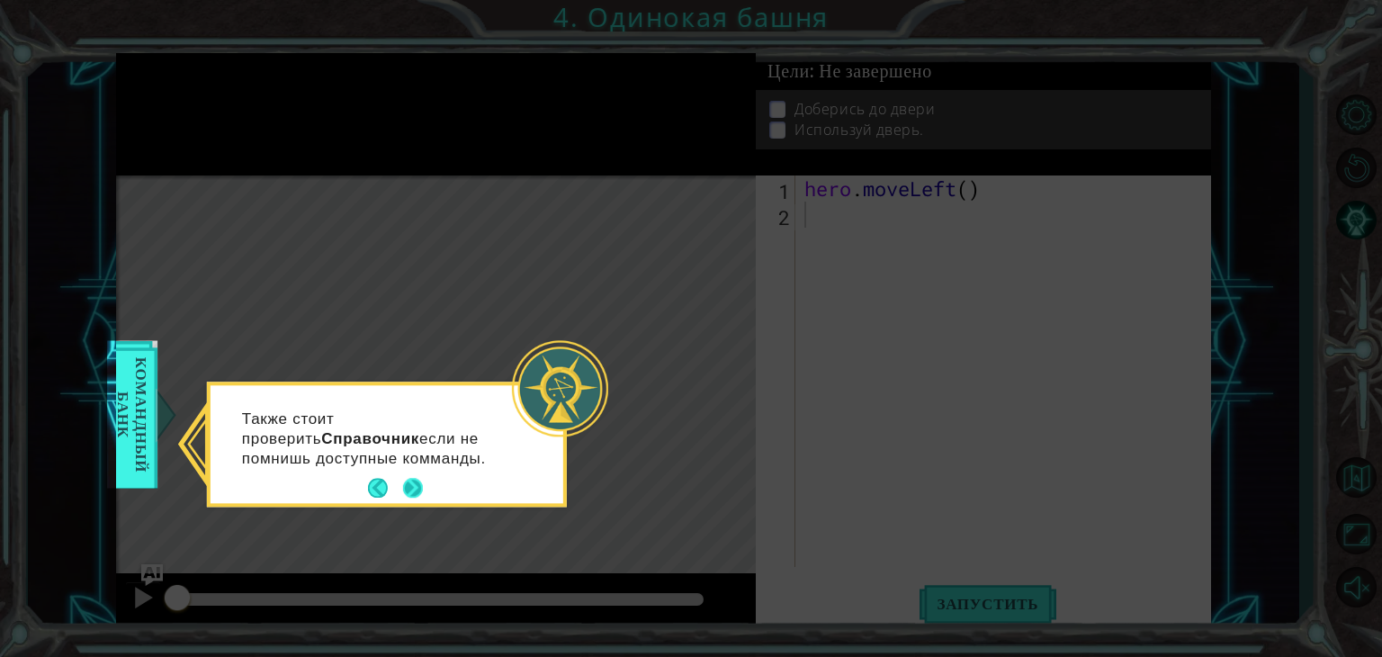
click at [410, 488] on button "Next" at bounding box center [413, 489] width 20 height 20
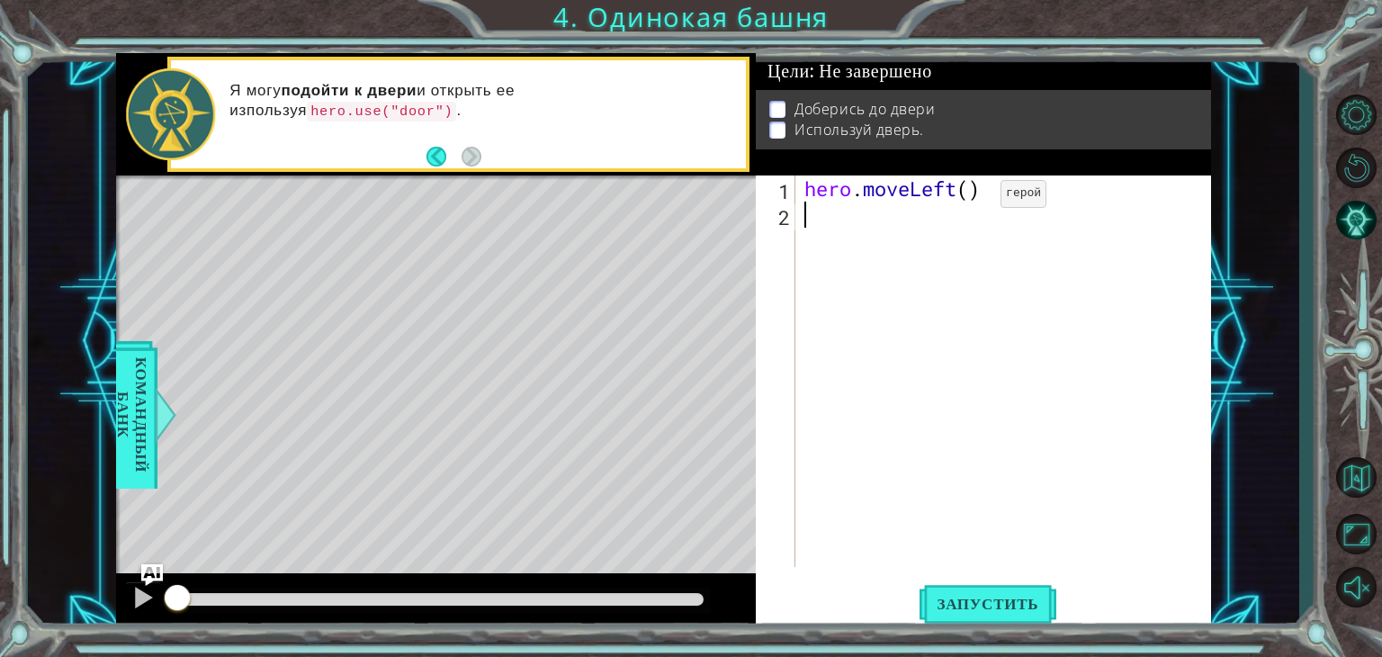
click at [974, 198] on div "hero . moveLeft ( )" at bounding box center [1008, 397] width 415 height 444
type textarea "hero.moveLeft(2)"
click at [833, 236] on div "hero . moveLeft ( 2 )" at bounding box center [1008, 397] width 415 height 444
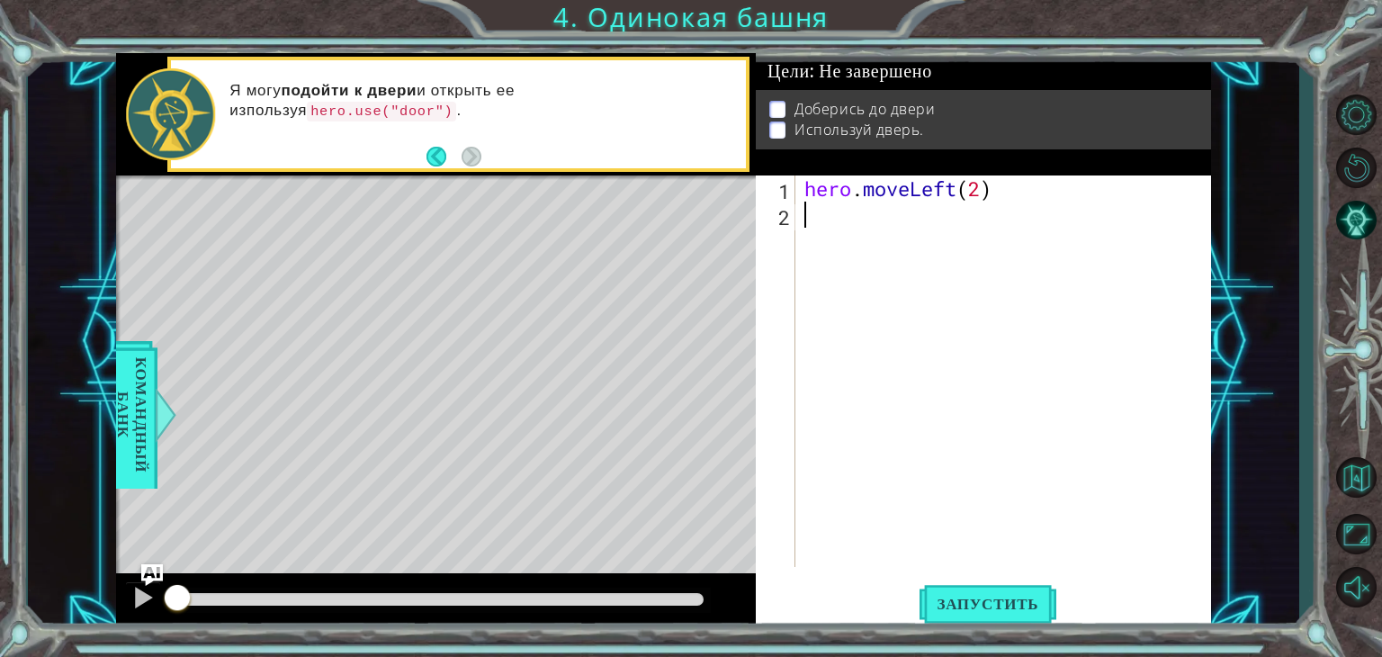
type textarea "h"
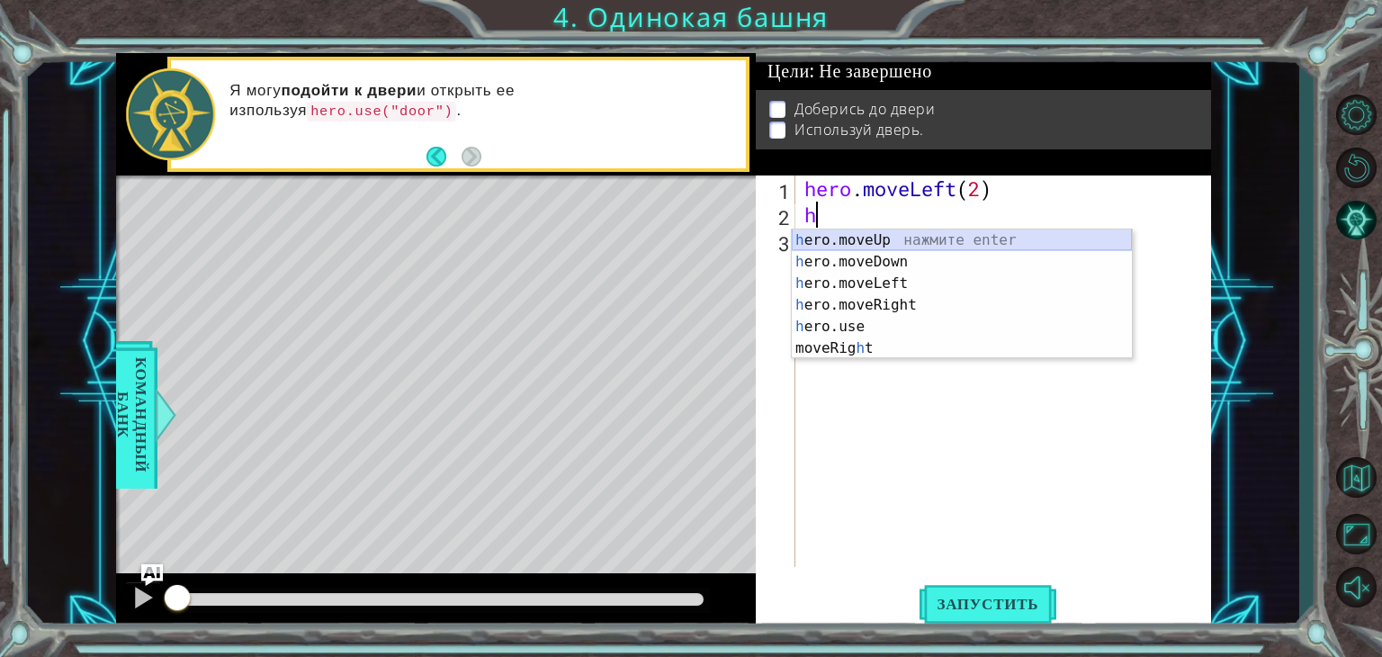
click at [842, 243] on div "h ero.moveUp нажмите enter h ero.moveDown нажмите enter h ero.moveLeft нажмите …" at bounding box center [962, 315] width 340 height 173
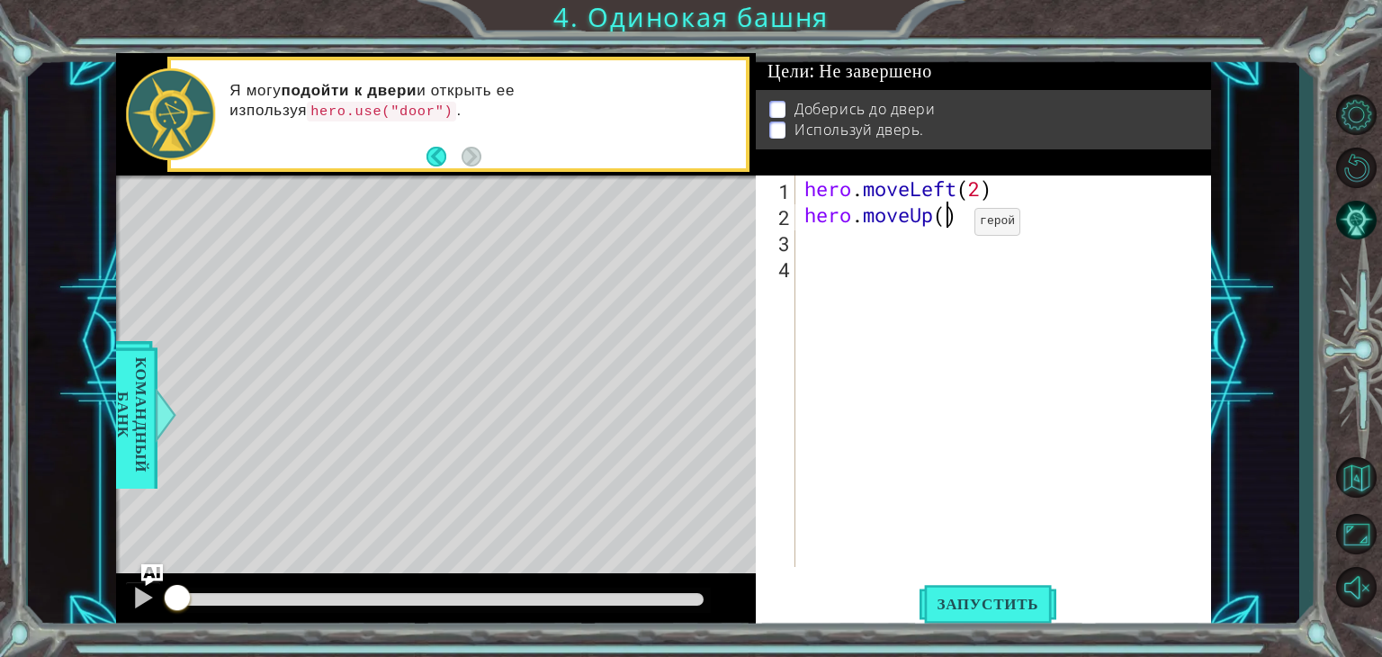
click at [948, 226] on div "hero . moveLeft ( 2 ) hero . moveUp ( )" at bounding box center [1008, 397] width 415 height 444
type textarea "hero.moveUp(2)"
click at [815, 243] on div "hero . moveLeft ( 2 ) hero . moveUp ( 2 )" at bounding box center [1008, 397] width 415 height 444
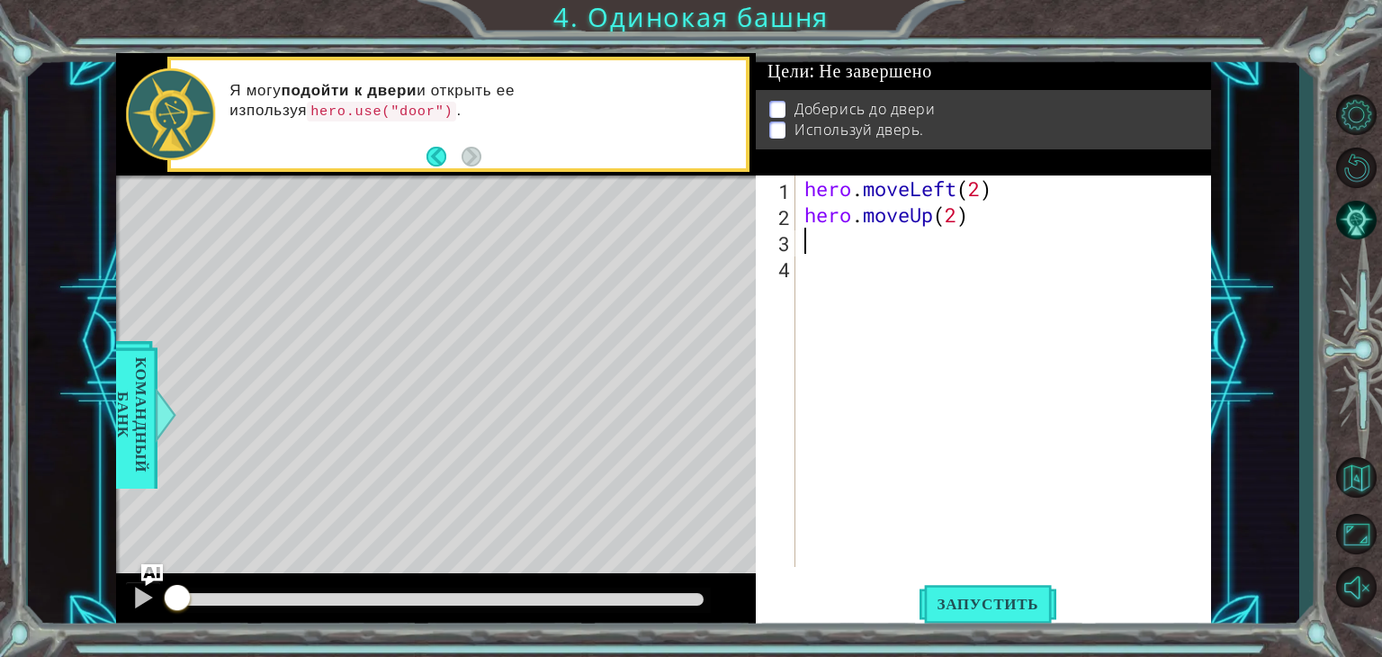
type textarea "h"
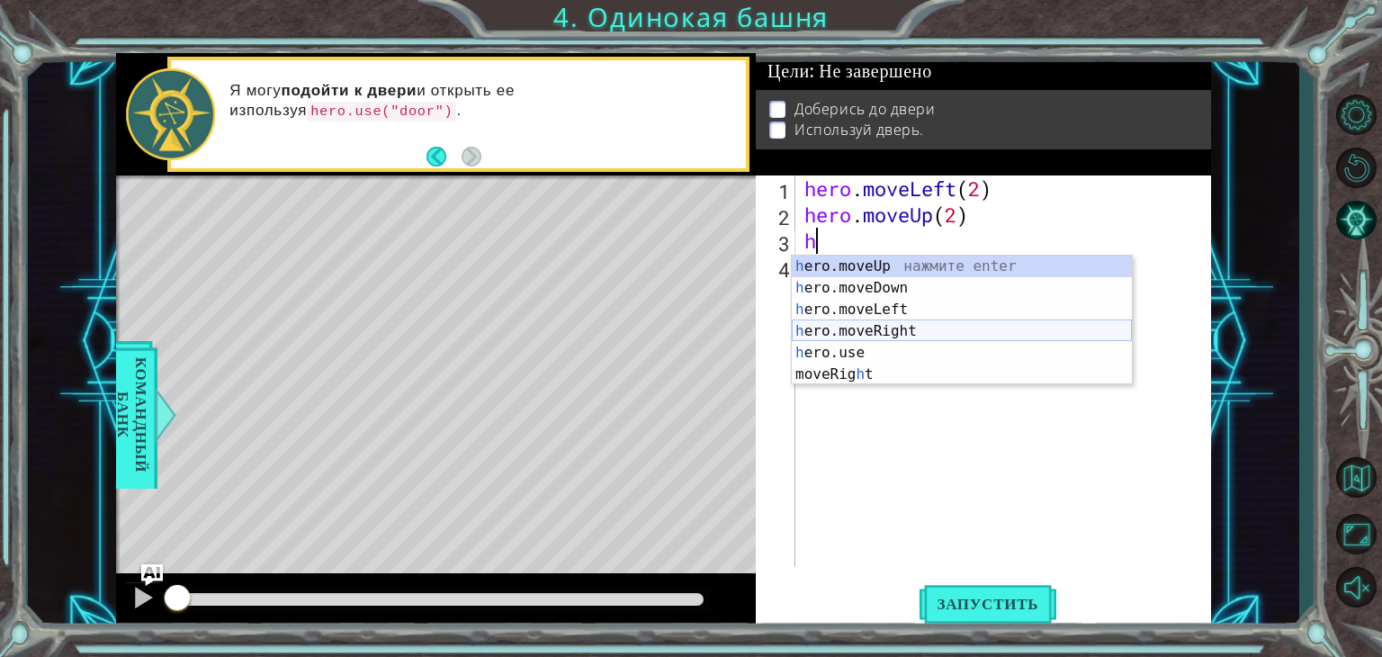
click at [836, 328] on div "h ero.moveUp нажмите enter h ero.moveDown нажмите enter h ero.moveLeft нажмите …" at bounding box center [962, 342] width 340 height 173
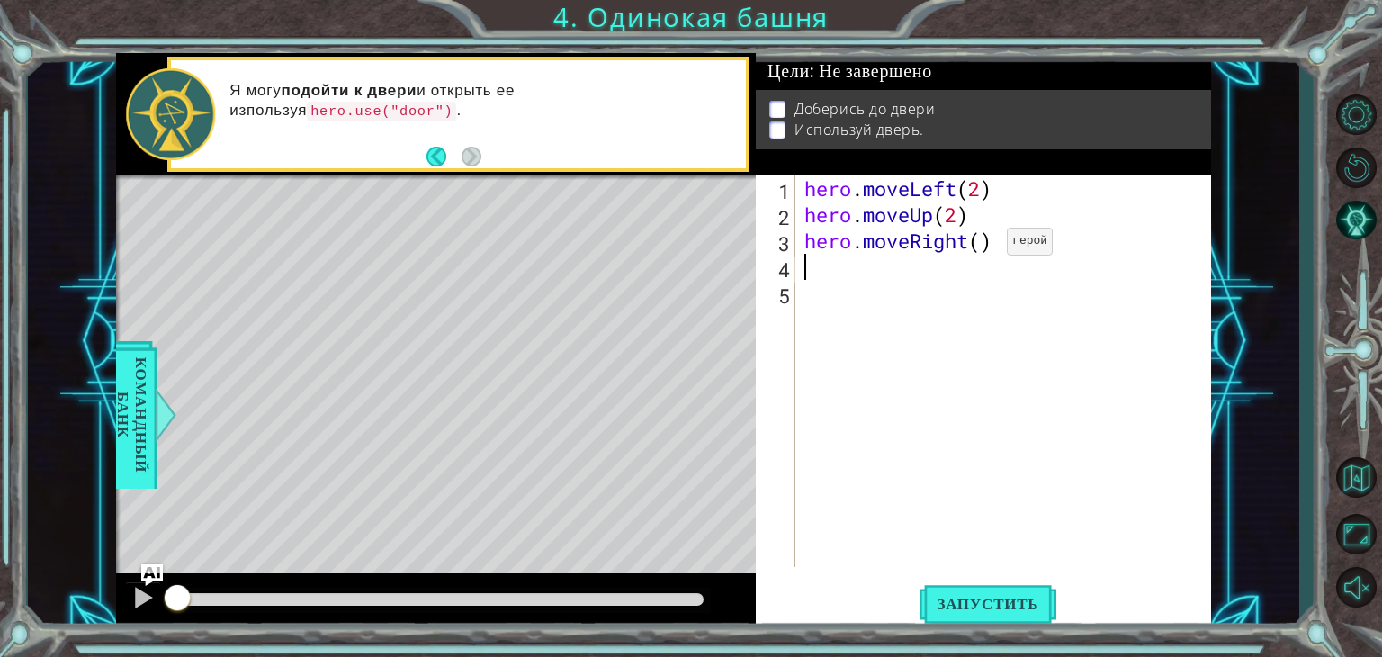
click at [980, 246] on div "hero . moveLeft ( 2 ) hero . moveUp ( 2 ) hero . moveRight ( )" at bounding box center [1008, 397] width 415 height 444
type textarea "hero.moveRight(2)"
click at [861, 260] on div "hero . moveLeft ( 2 ) hero . moveUp ( 2 ) hero . moveRight ( 2 )" at bounding box center [1008, 397] width 415 height 444
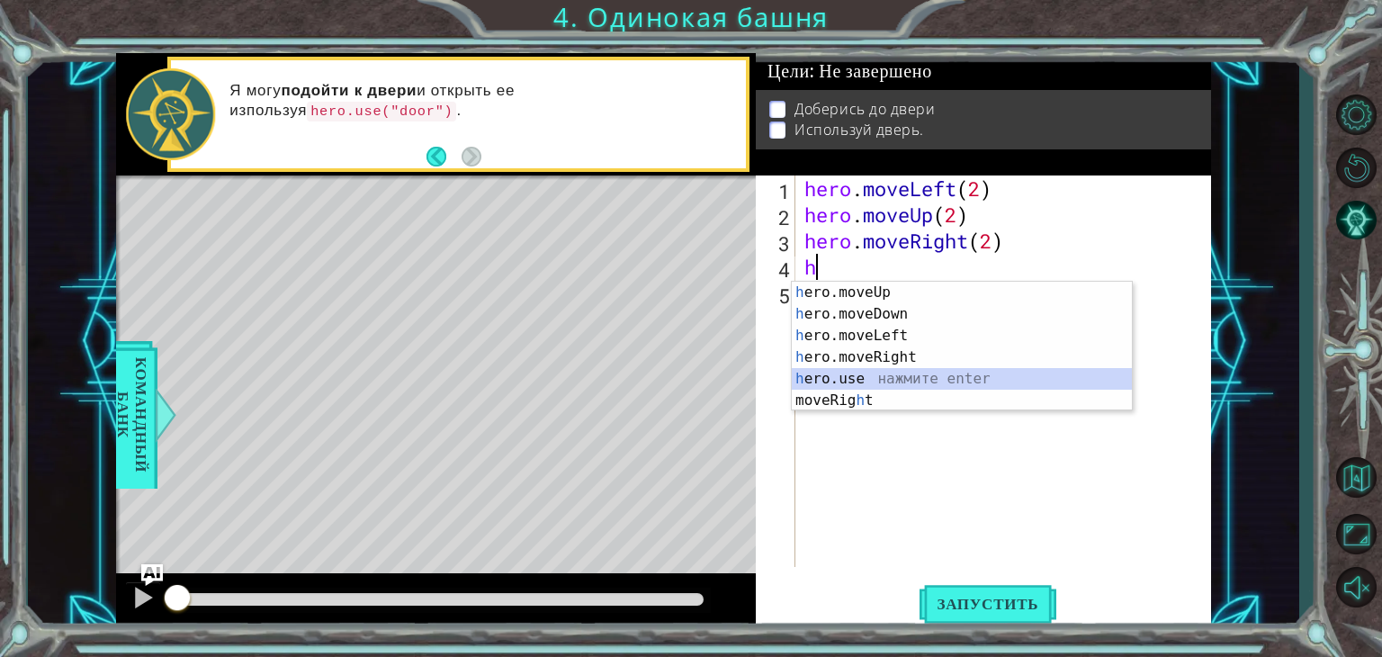
click at [866, 380] on div "h ero.moveUp нажмите enter h ero.moveDown нажмите enter h ero.moveLeft нажмите …" at bounding box center [962, 368] width 340 height 173
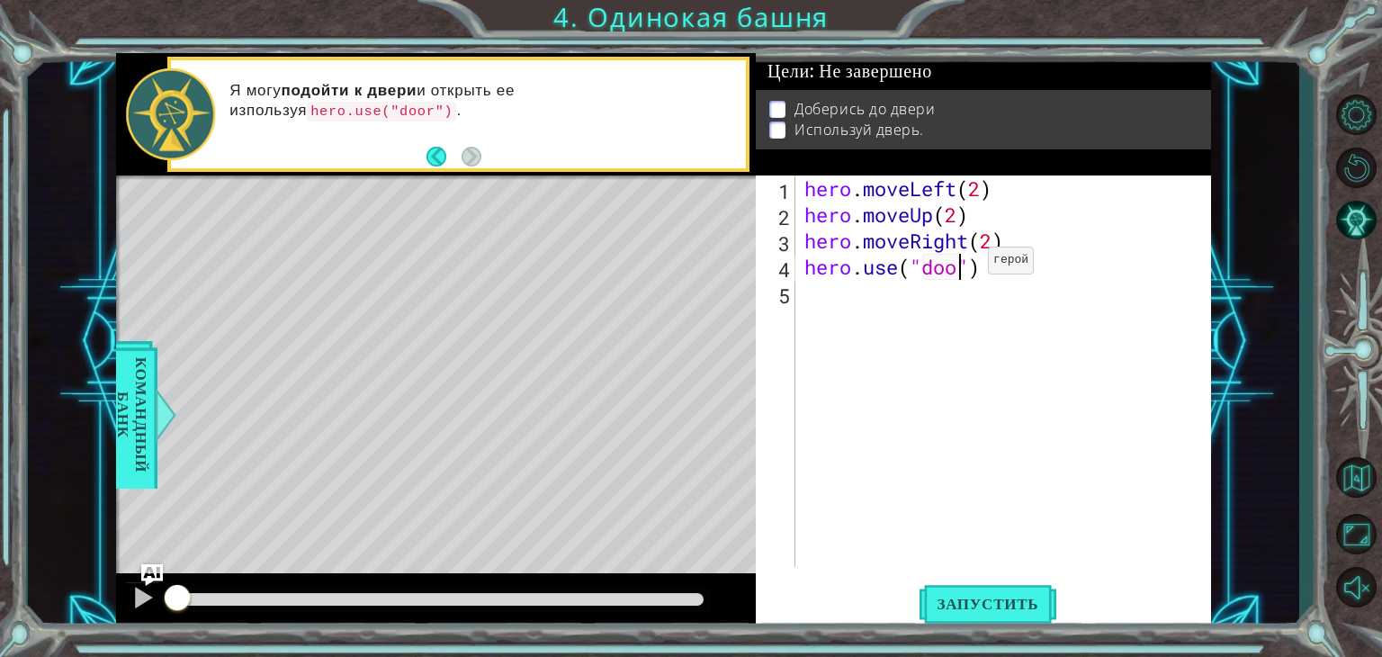
scroll to position [0, 7]
type textarea "hero.use("door")"
click at [966, 617] on button "Запустить" at bounding box center [989, 604] width 138 height 46
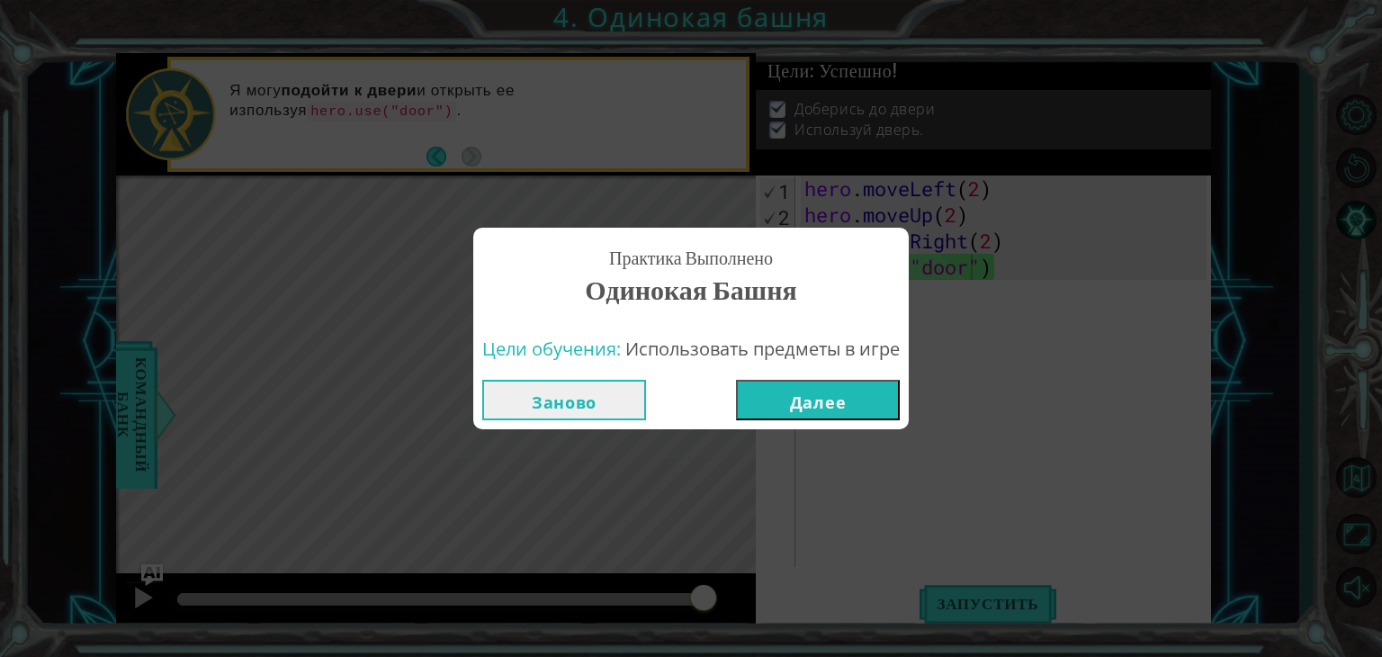
click at [790, 394] on button "Далее" at bounding box center [818, 400] width 164 height 40
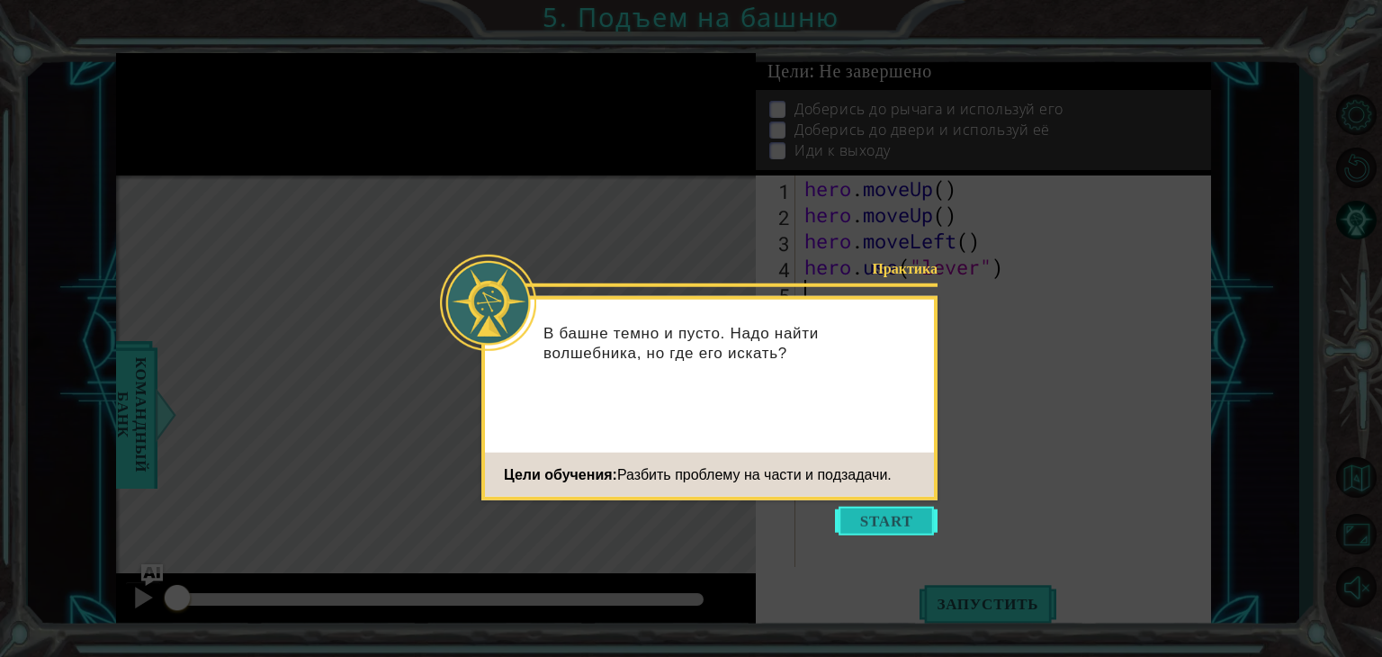
click at [849, 508] on button "Start" at bounding box center [886, 521] width 103 height 29
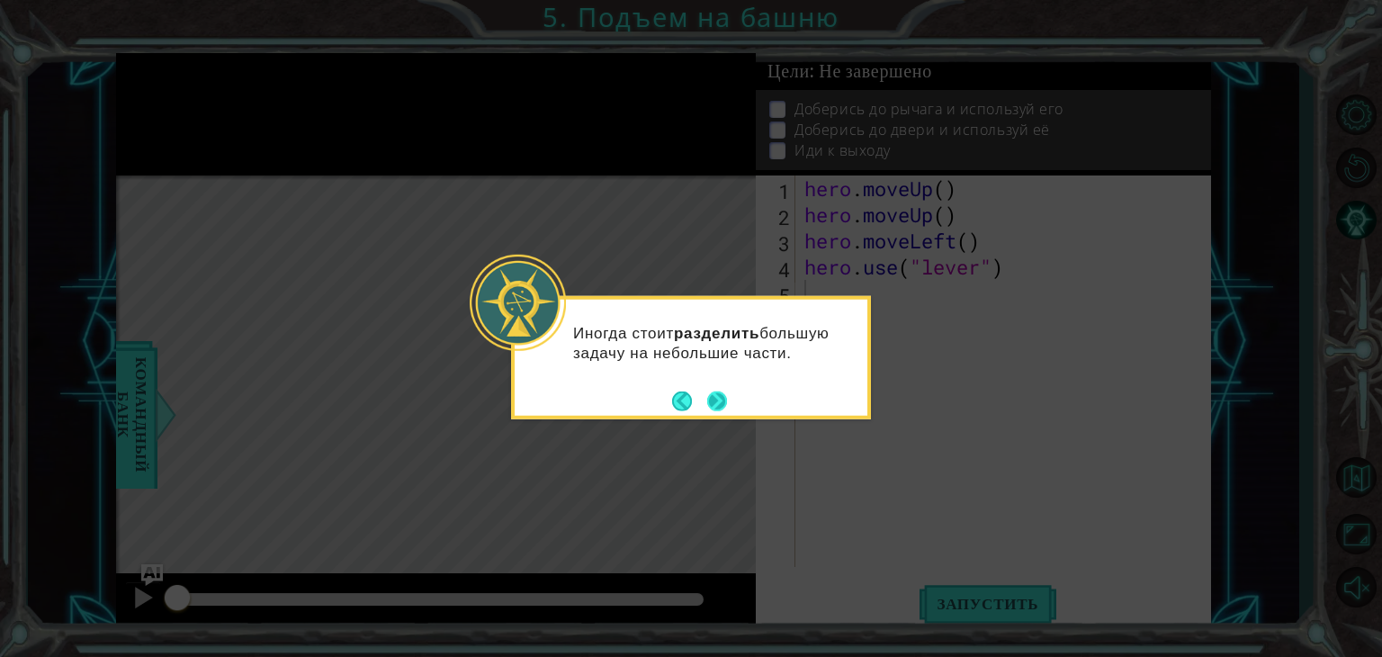
click at [710, 392] on button "Next" at bounding box center [717, 401] width 20 height 20
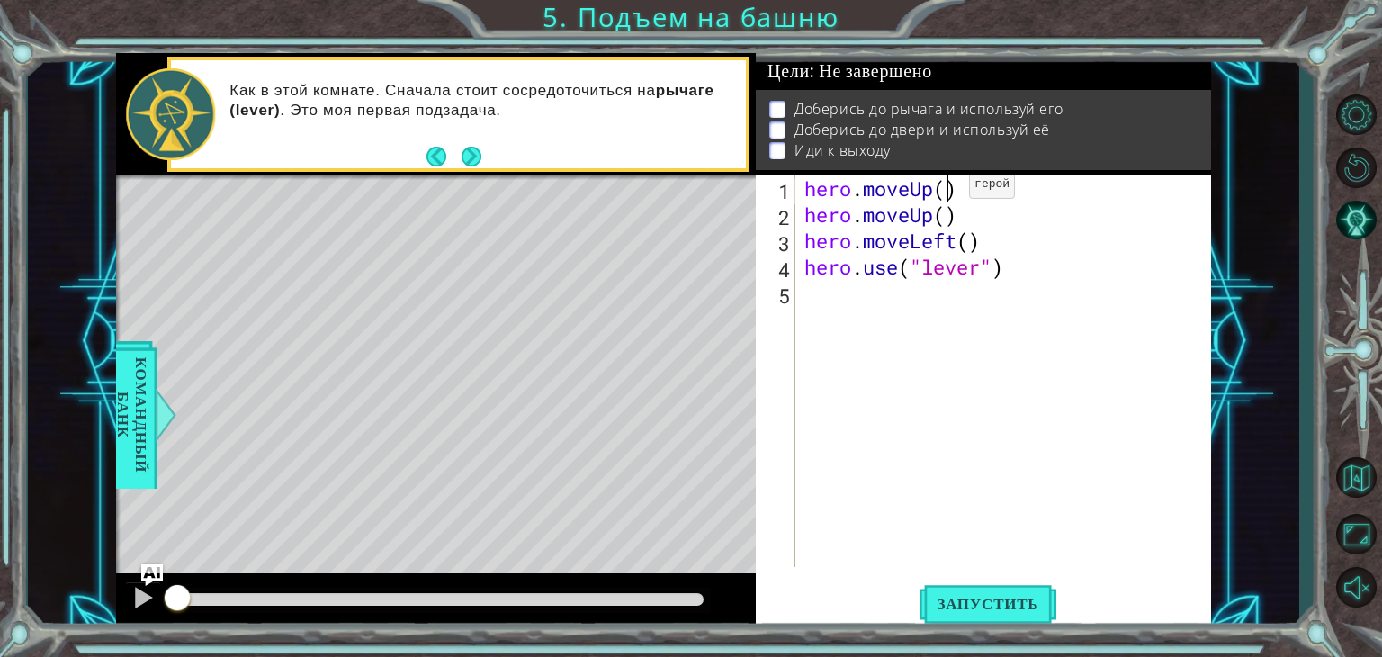
click at [942, 188] on div "hero . moveUp ( ) hero . moveUp ( ) hero . moveLeft ( ) hero . use ( "lever" )" at bounding box center [1008, 397] width 415 height 444
click at [966, 212] on div "hero . moveUp ( 2 ) hero . moveUp ( ) hero . moveLeft ( ) hero . use ( "lever" )" at bounding box center [1008, 397] width 415 height 444
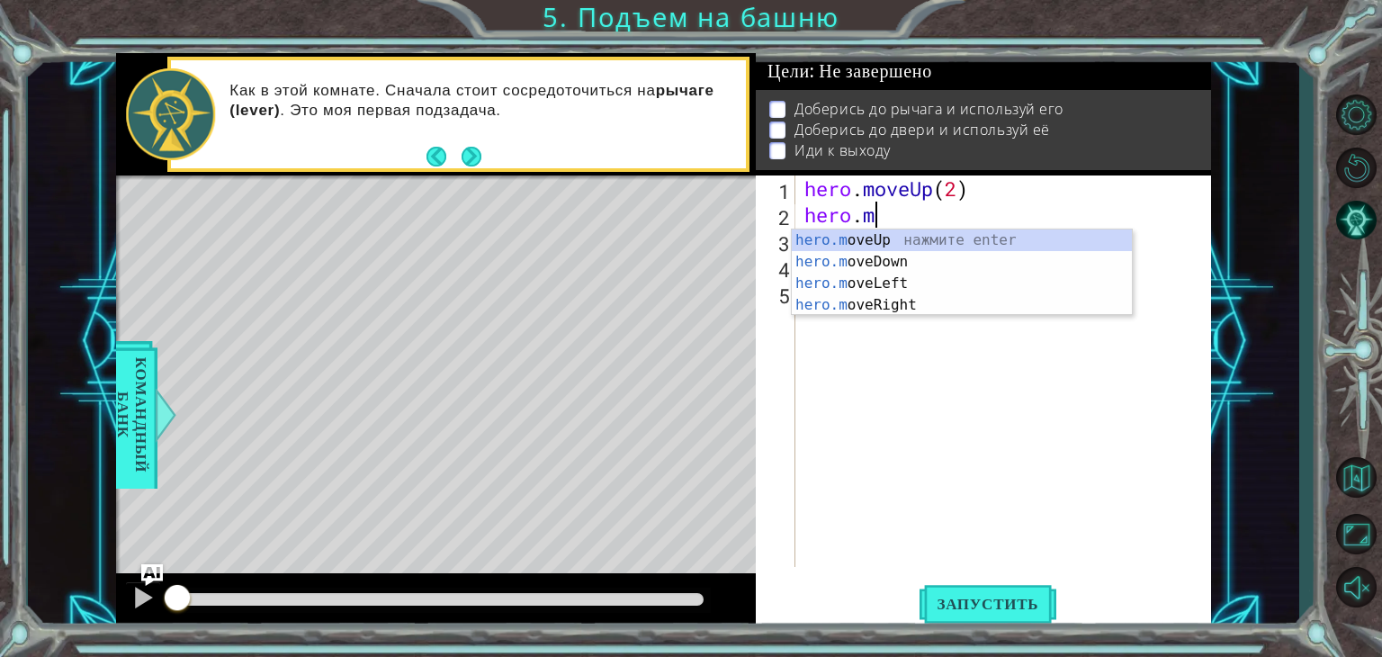
type textarea "hero."
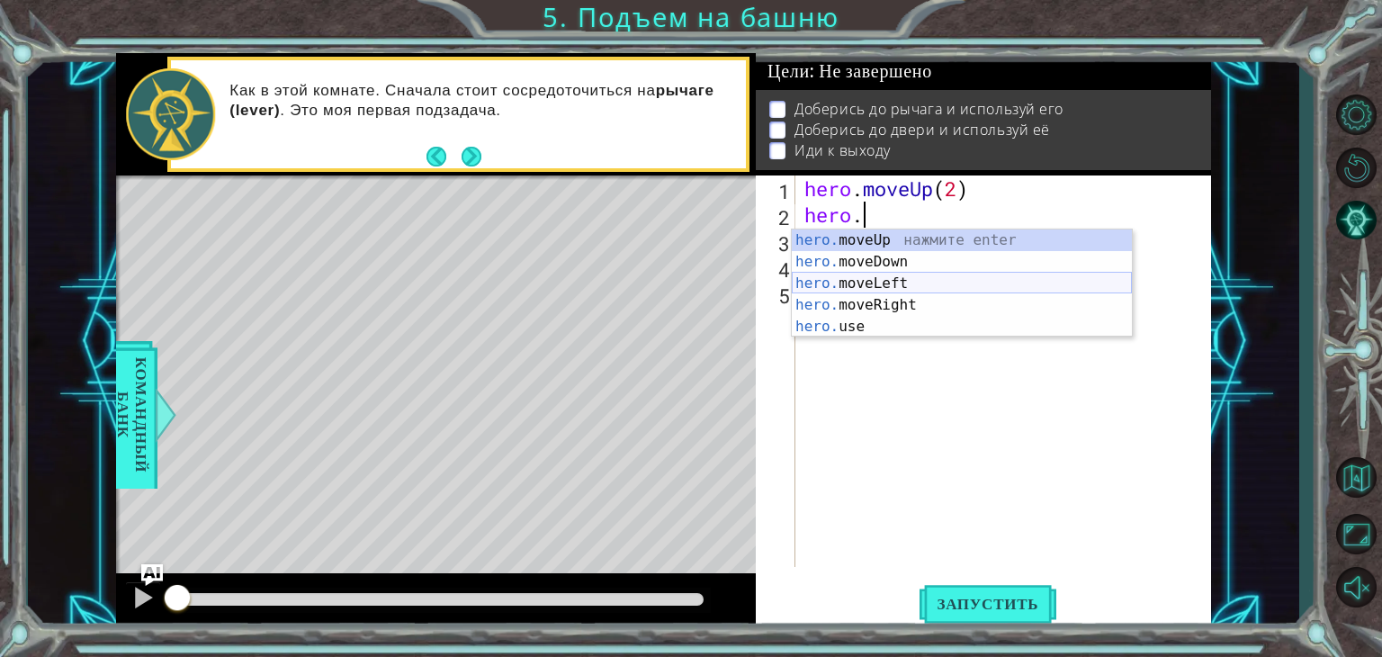
click at [888, 289] on div "hero. moveUp нажмите enter hero. moveDown нажмите enter hero. moveLeft нажмите …" at bounding box center [962, 304] width 340 height 151
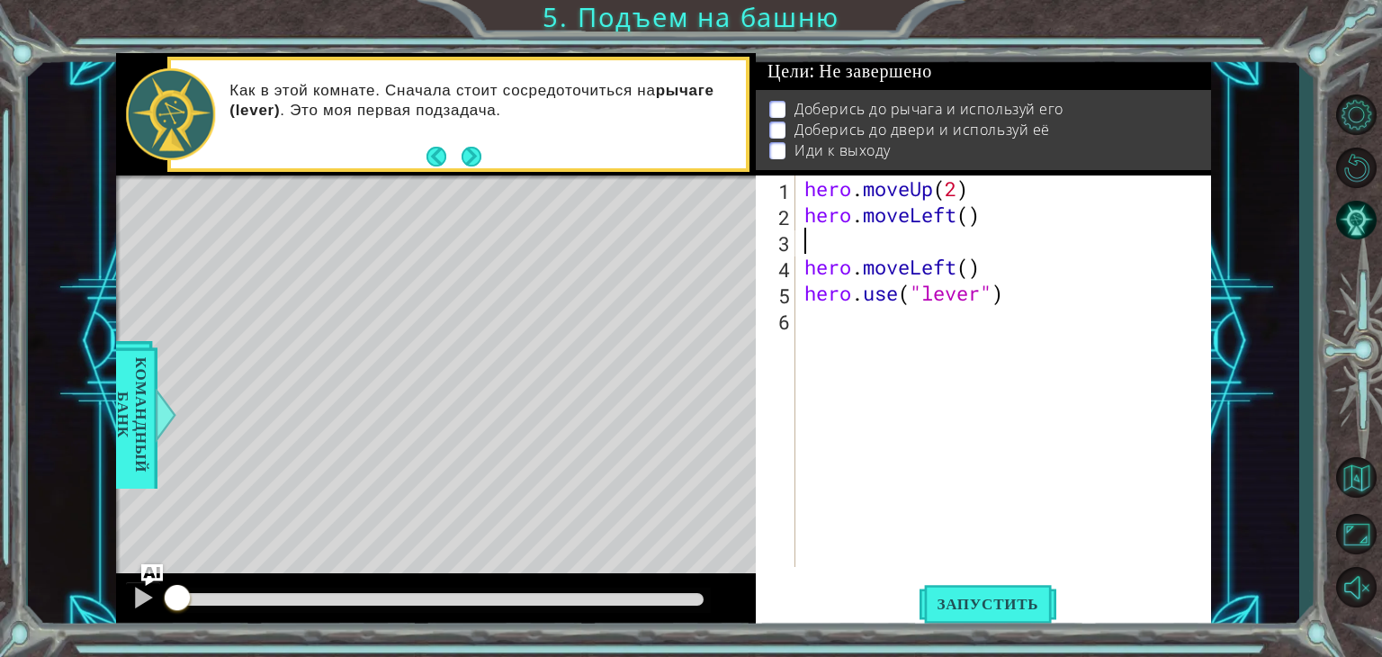
scroll to position [0, 0]
click at [968, 220] on div "hero . moveUp ( 2 ) hero . moveLeft ( ) hero . moveLeft ( ) hero . use ( "lever…" at bounding box center [1008, 397] width 415 height 444
click at [1017, 283] on div "hero . moveUp ( 2 ) hero . moveLeft ( 1 ) hero . moveLeft ( ) hero . use ( "lev…" at bounding box center [1008, 397] width 415 height 444
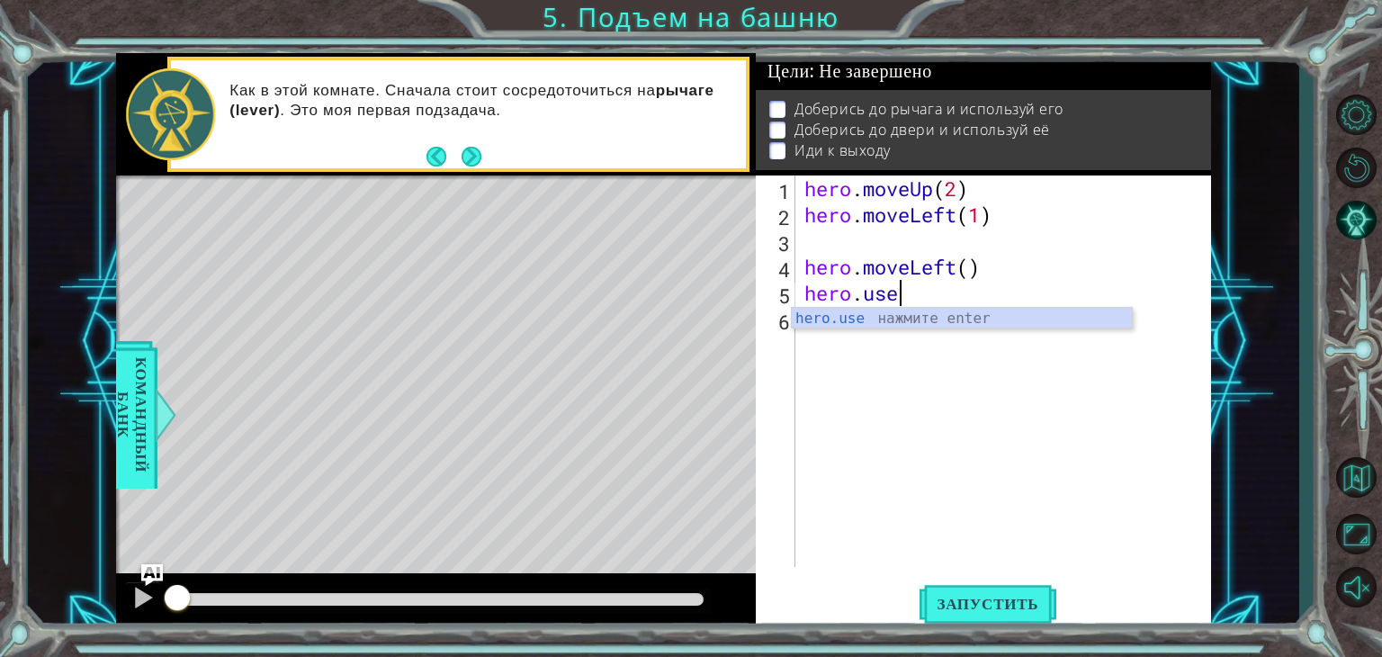
scroll to position [0, 0]
type textarea "h"
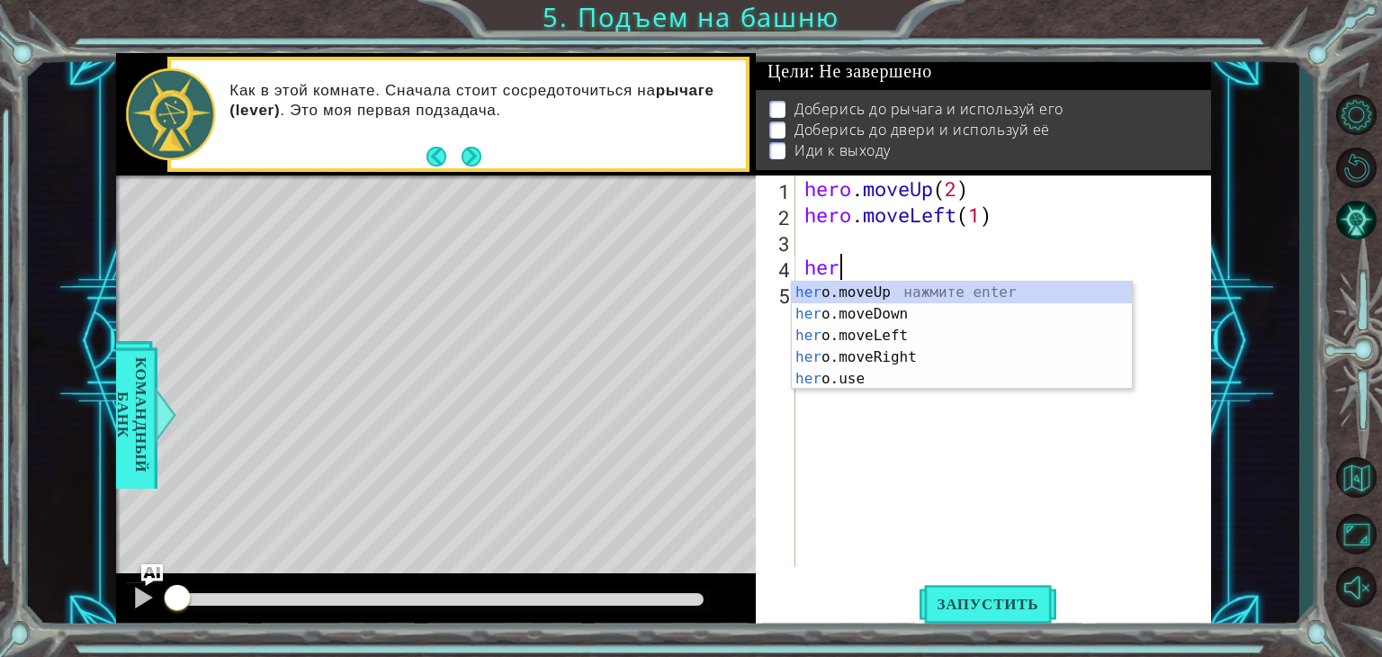
type textarea "h"
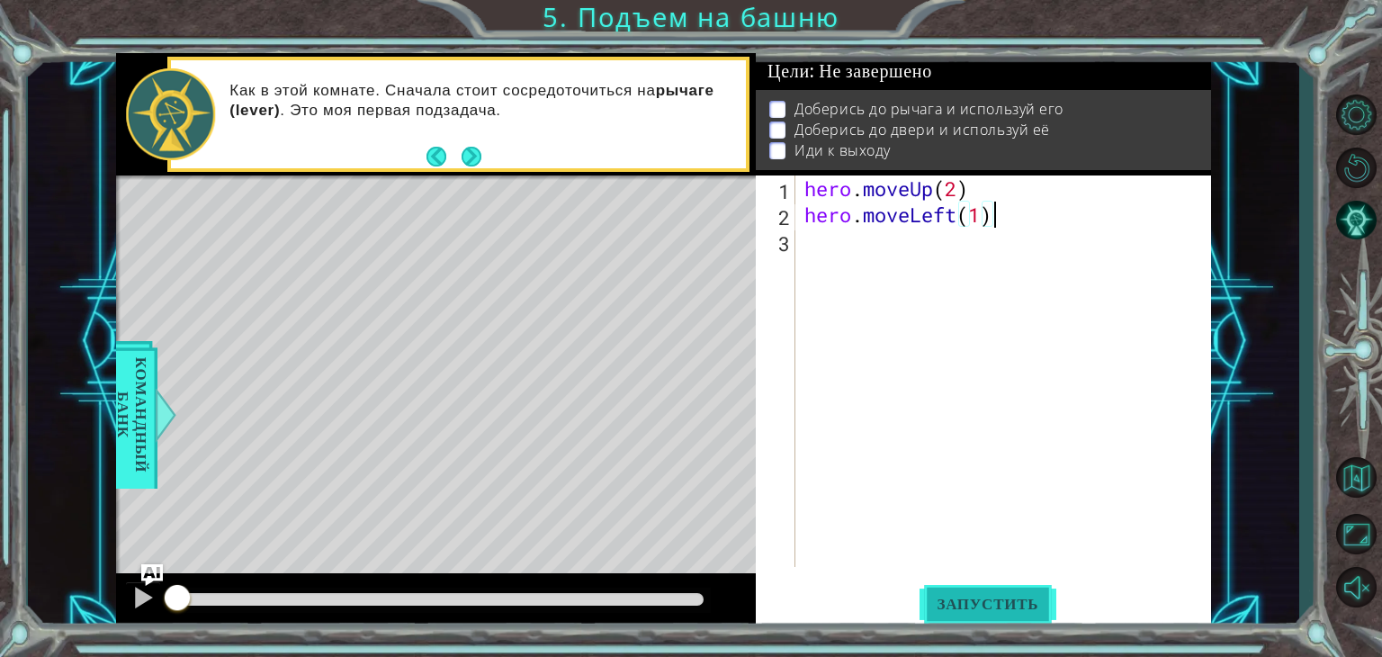
type textarea "hero.moveLeft(1)"
click at [993, 594] on button "Запустить" at bounding box center [989, 604] width 138 height 46
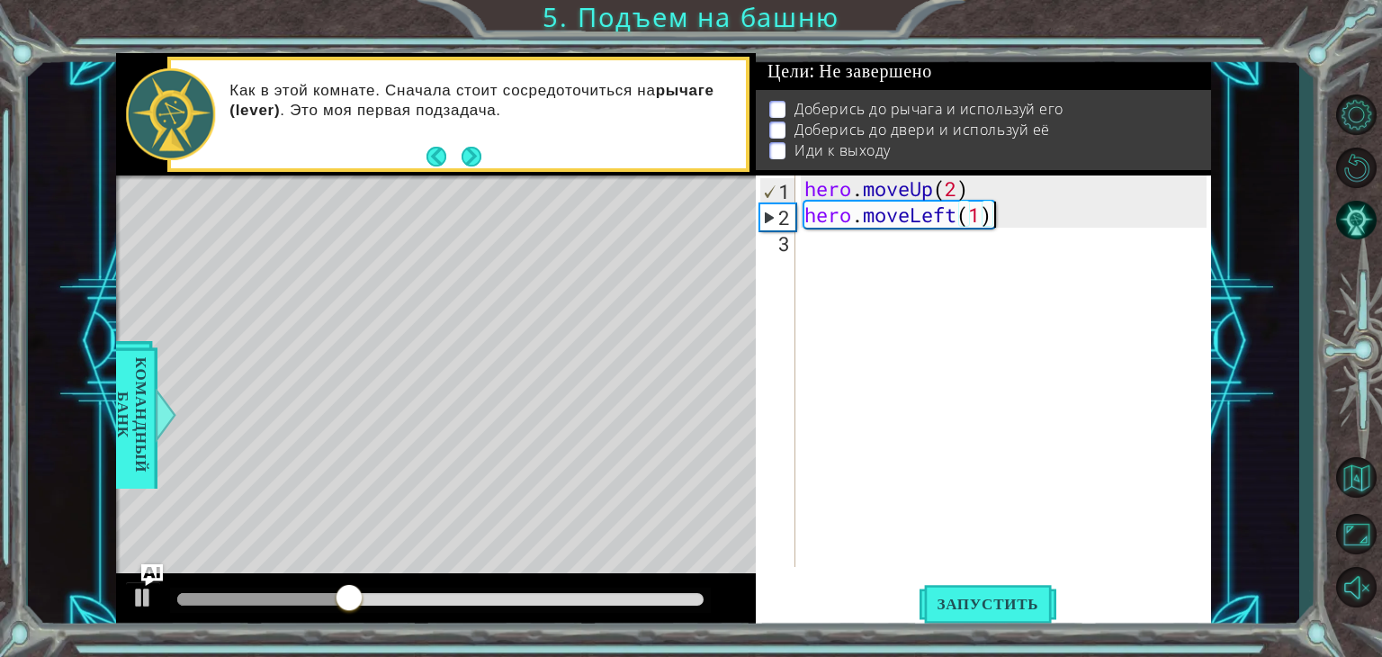
click at [836, 231] on div "hero . moveUp ( 2 ) hero . moveLeft ( 1 )" at bounding box center [1008, 397] width 415 height 444
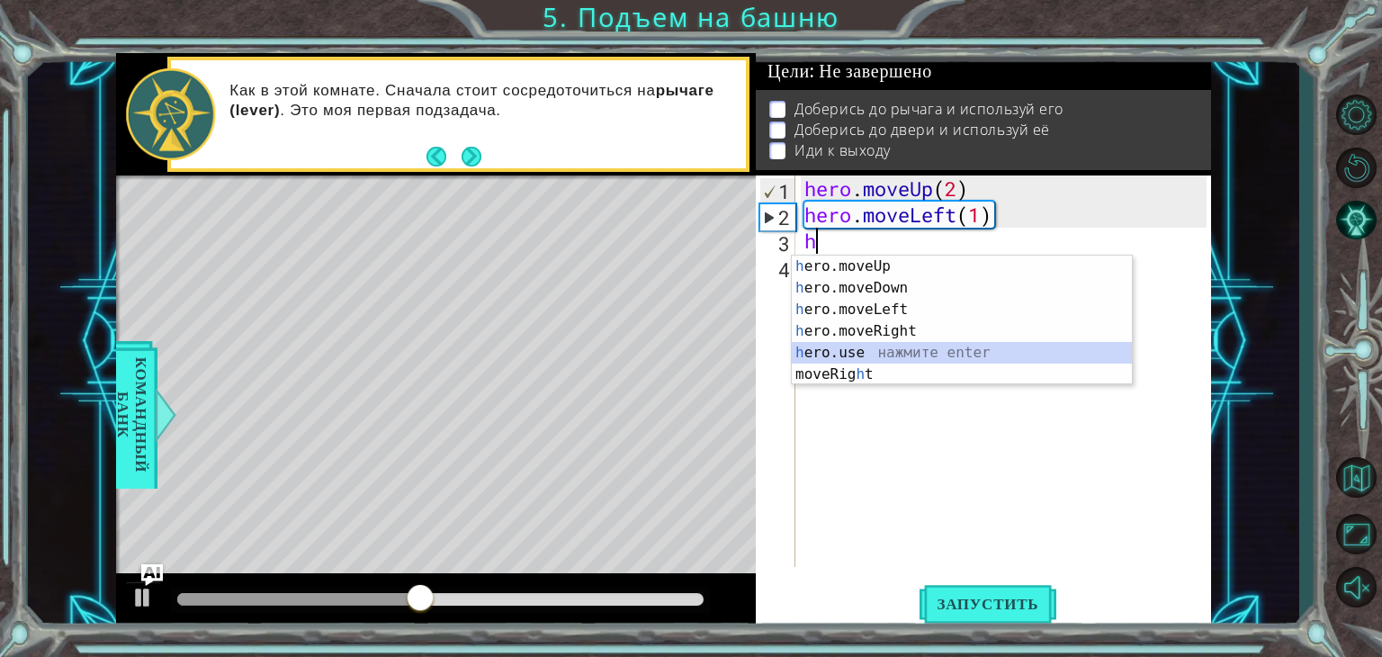
click at [846, 347] on div "h ero.moveUp нажмите enter h ero.moveDown нажмите enter h ero.moveLeft нажмите …" at bounding box center [962, 342] width 340 height 173
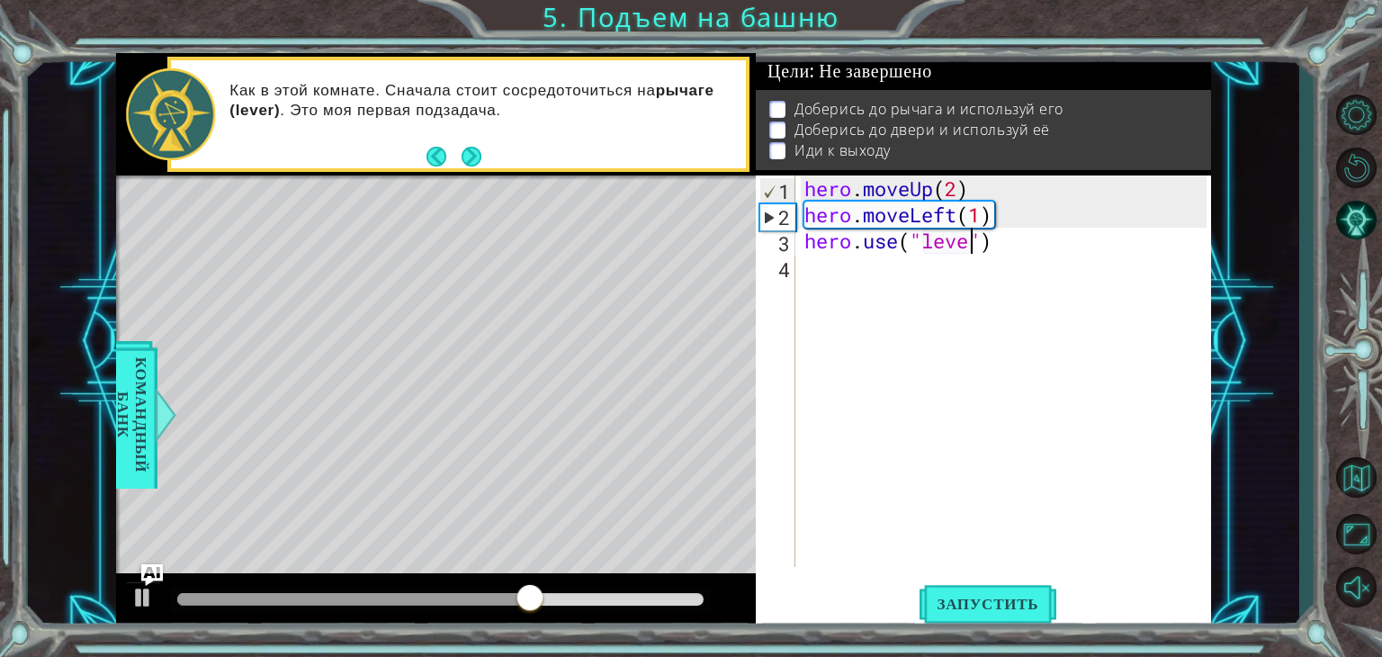
scroll to position [0, 7]
type textarea "hero.use("lever")"
click at [983, 600] on span "Запустить" at bounding box center [989, 604] width 138 height 18
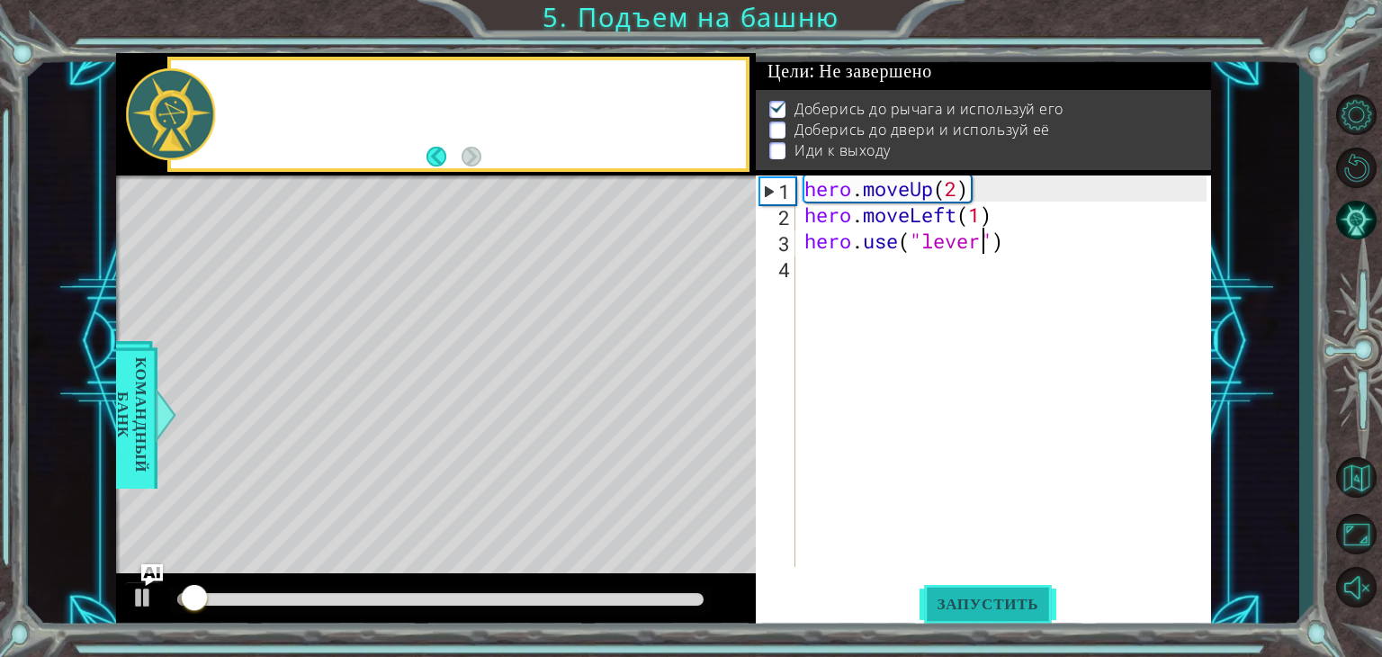
scroll to position [7, 0]
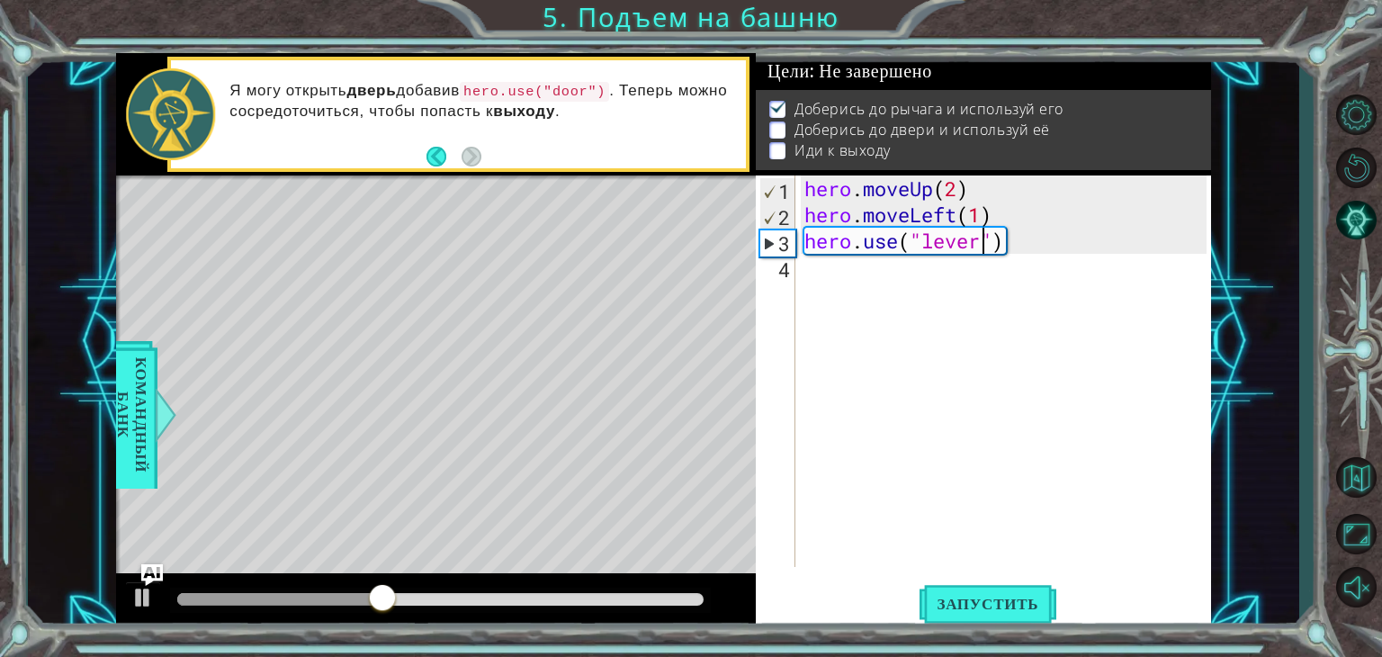
click at [853, 281] on div "hero . moveUp ( 2 ) hero . moveLeft ( 1 ) hero . use ( "lever" )" at bounding box center [1008, 397] width 415 height 444
type textarea "h"
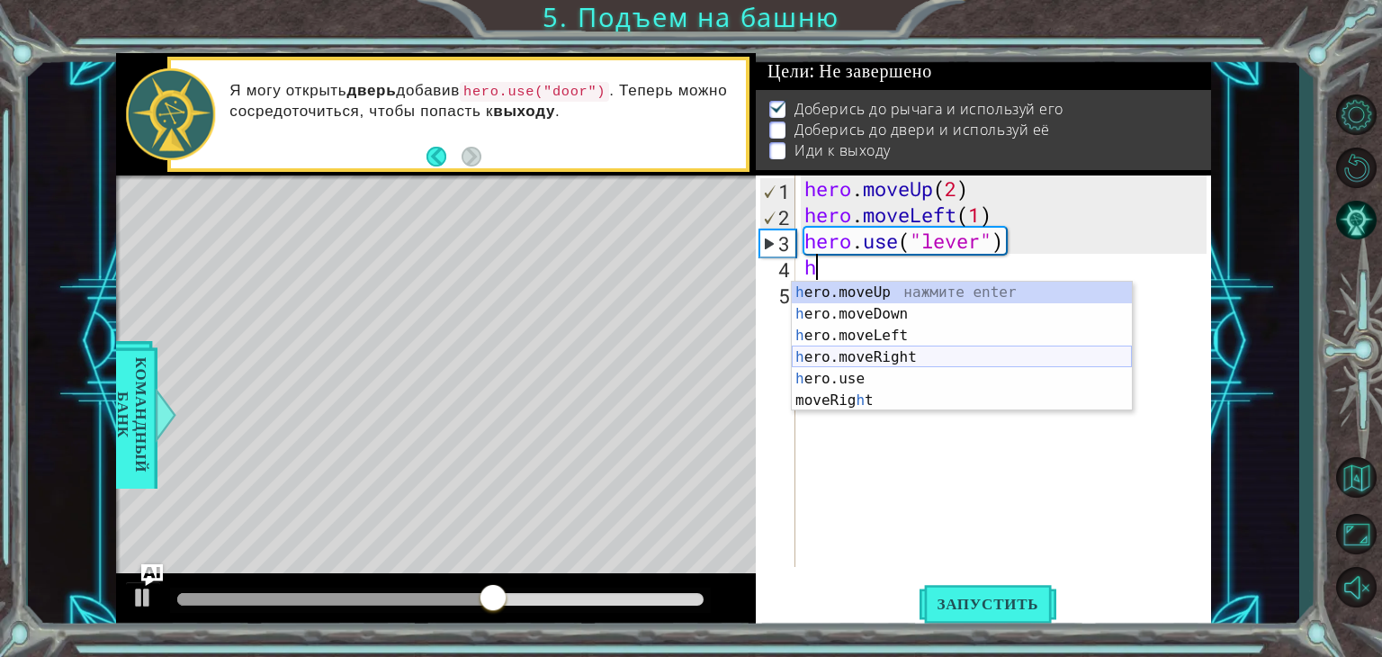
click at [850, 349] on div "h ero.moveUp нажмите enter h ero.moveDown нажмите enter h ero.moveLeft нажмите …" at bounding box center [962, 368] width 340 height 173
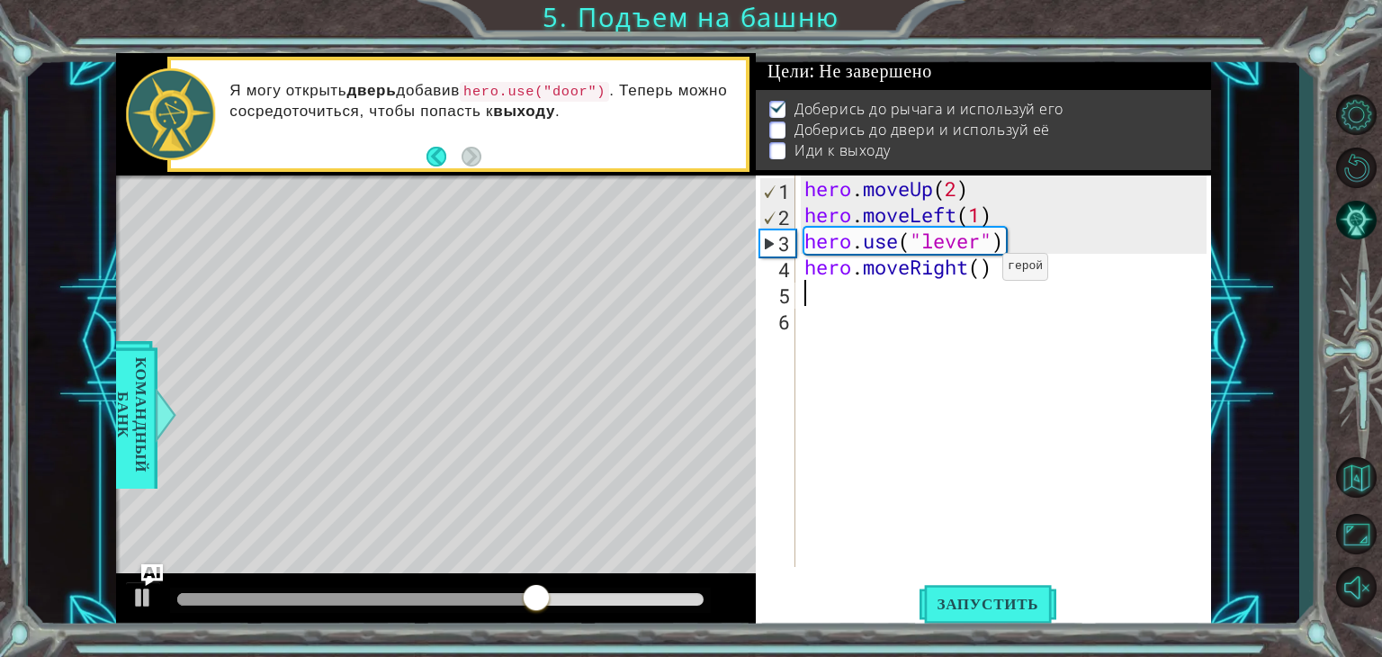
click at [975, 271] on div "hero . moveUp ( 2 ) hero . moveLeft ( 1 ) hero . use ( "lever" ) hero . moveRig…" at bounding box center [1008, 397] width 415 height 444
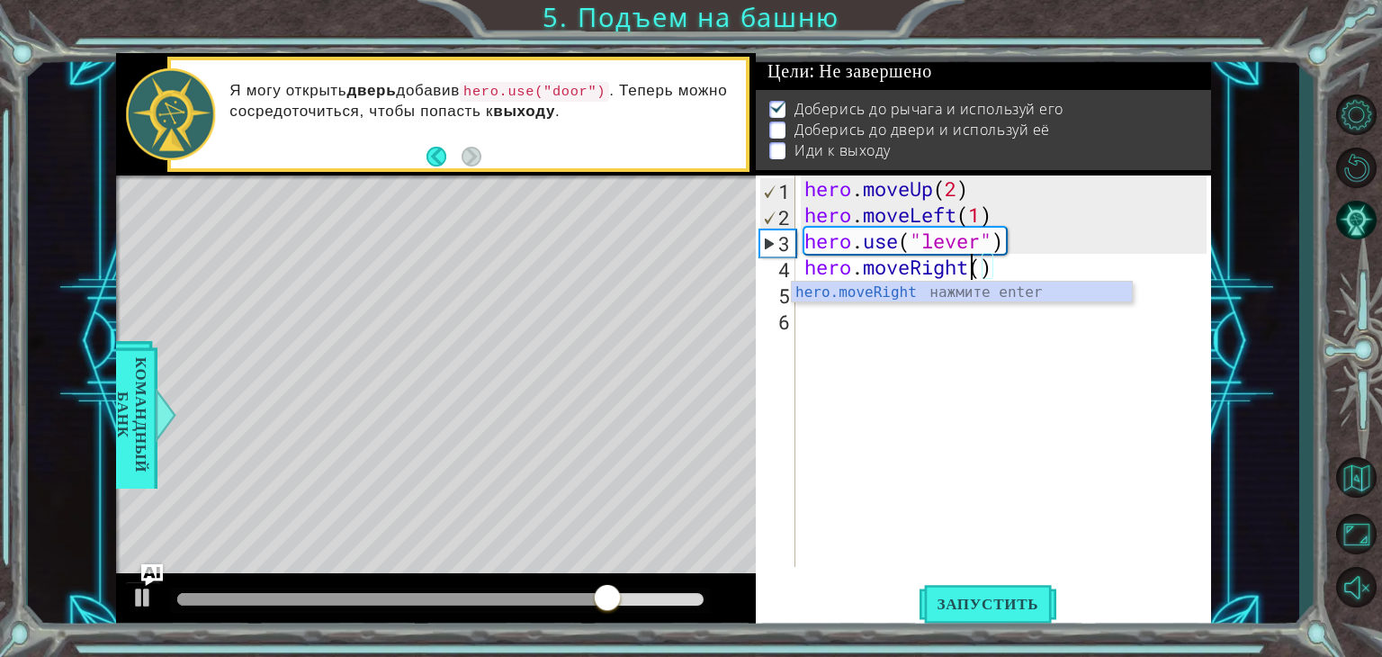
scroll to position [0, 7]
click at [977, 270] on div "hero . moveUp ( 2 ) hero . moveLeft ( 1 ) hero . use ( "lever" ) hero . moveRig…" at bounding box center [1008, 397] width 415 height 444
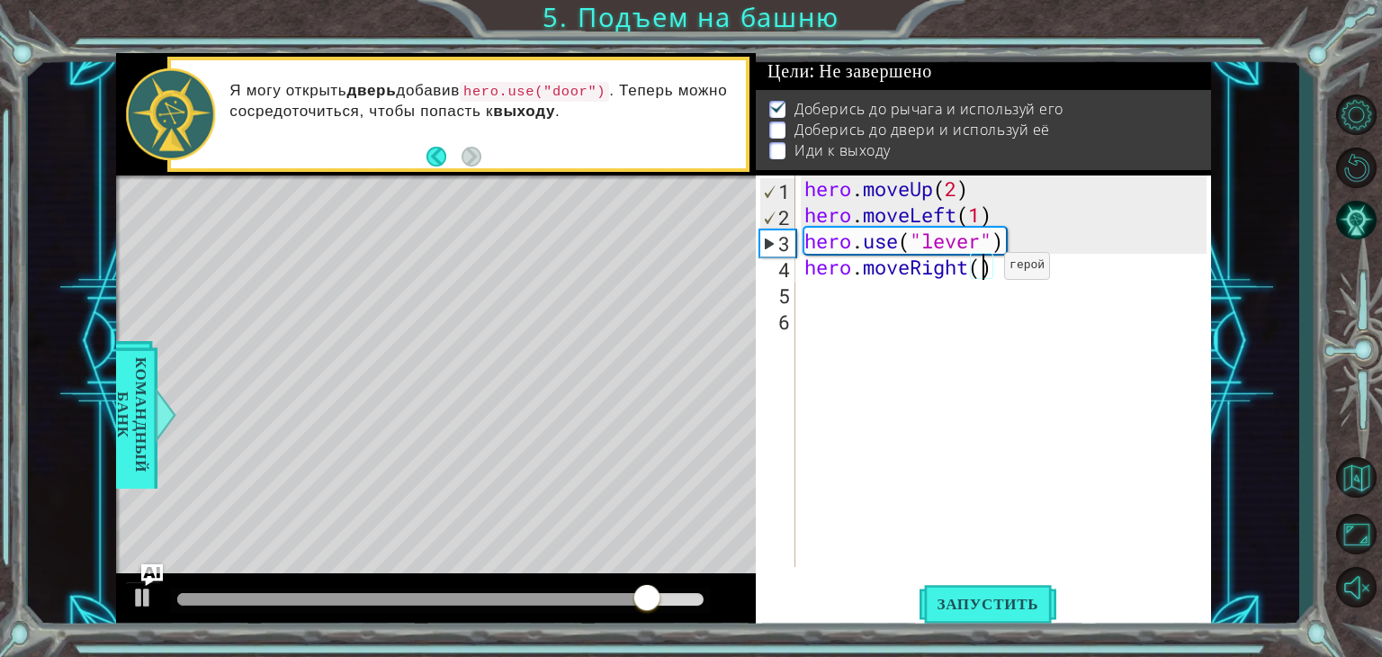
type textarea "hero.moveRight(3)"
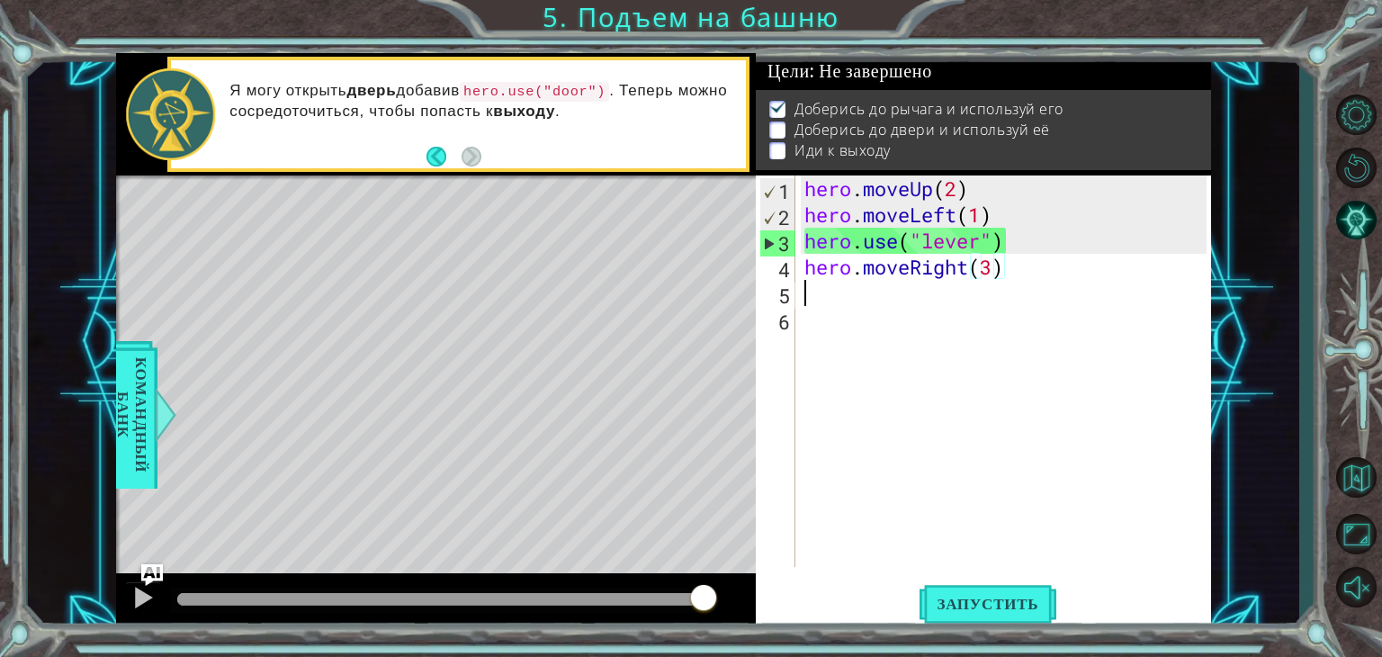
click at [858, 286] on div "hero . moveUp ( 2 ) hero . moveLeft ( 1 ) hero . use ( "lever" ) hero . moveRig…" at bounding box center [1008, 397] width 415 height 444
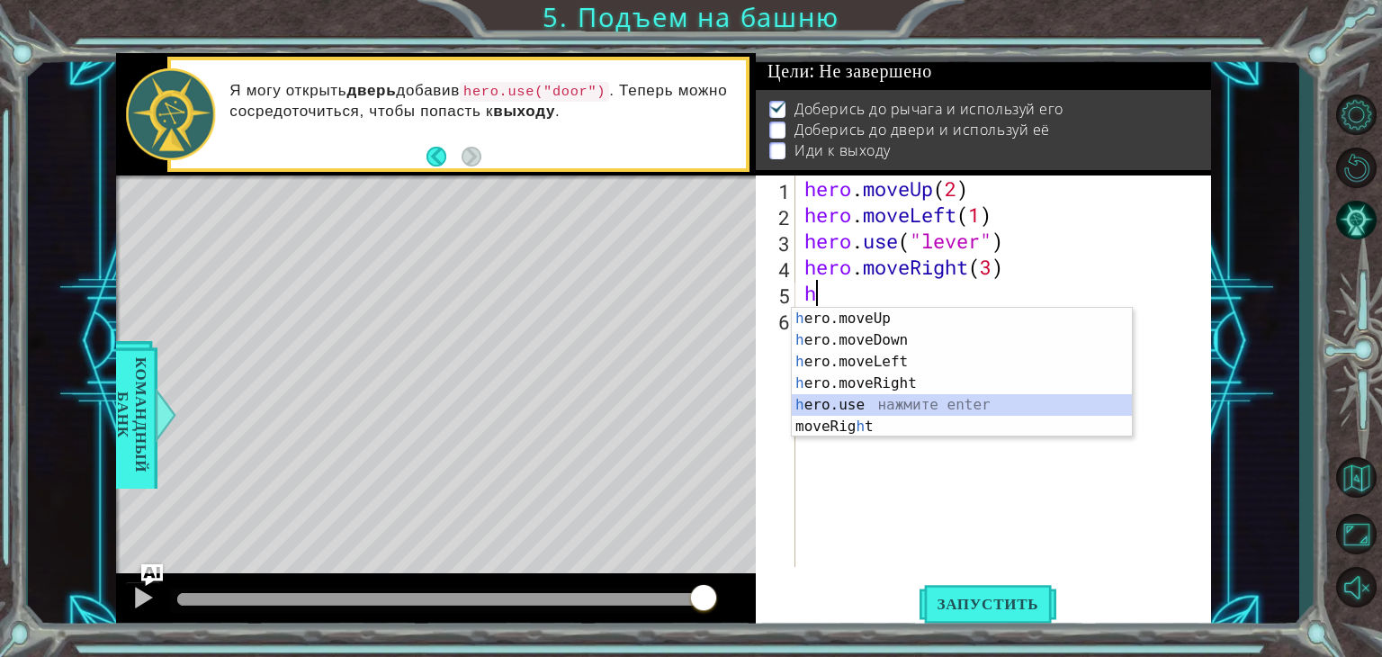
click at [824, 404] on div "h ero.moveUp нажмите enter h ero.moveDown нажмите enter h ero.moveLeft нажмите …" at bounding box center [962, 394] width 340 height 173
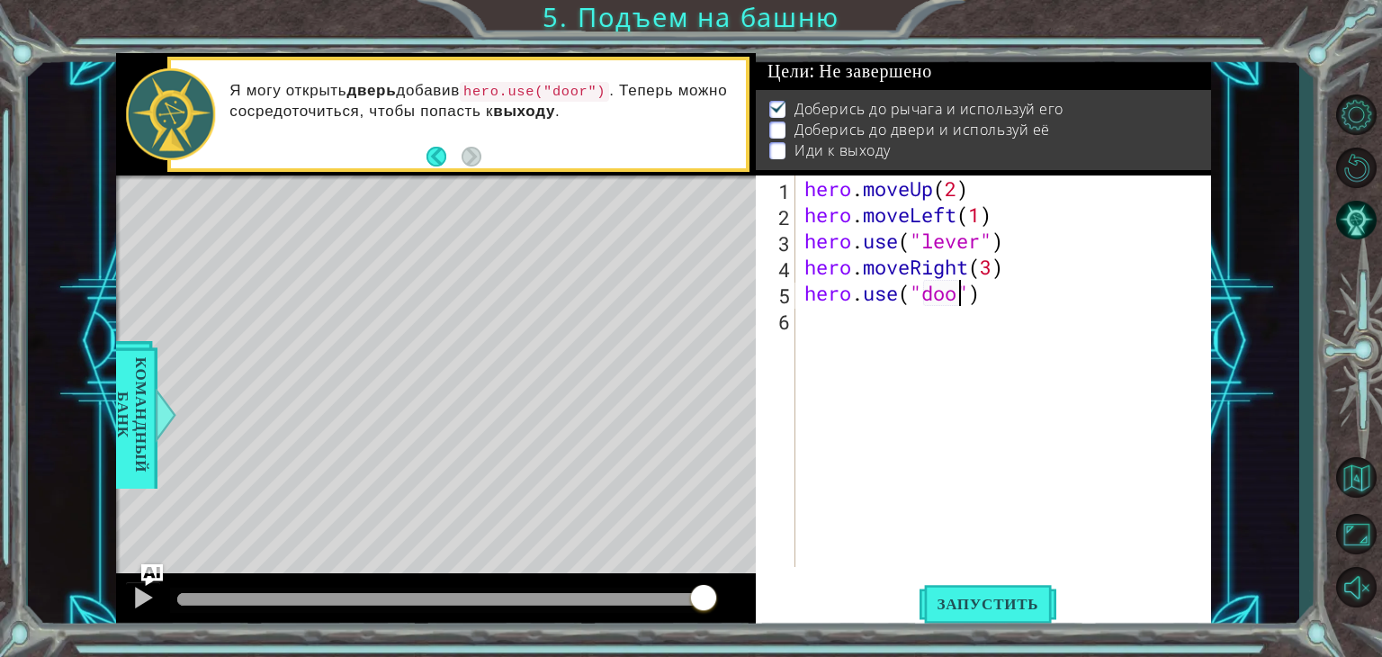
type textarea "hero.use("door")"
click at [813, 315] on div "hero . moveUp ( 2 ) hero . moveLeft ( 1 ) hero . use ( "lever" ) hero . moveRig…" at bounding box center [1008, 397] width 415 height 444
type textarea "h"
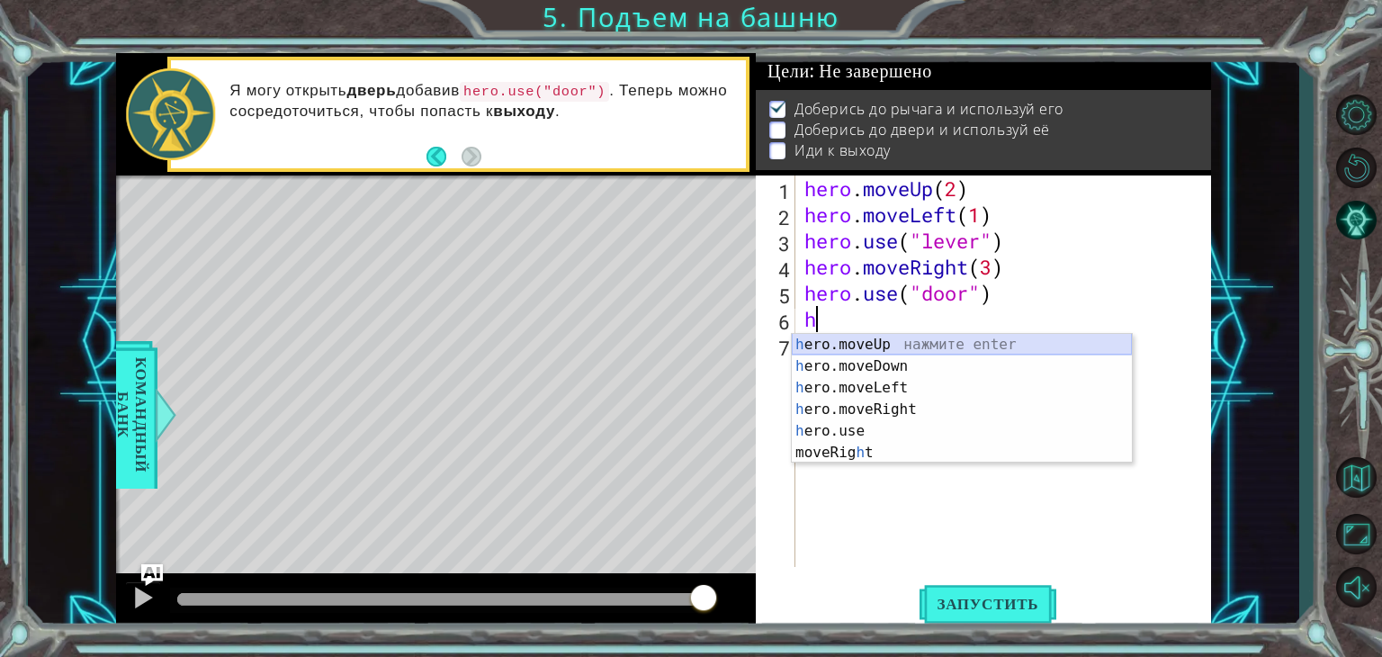
click at [855, 337] on div "h ero.moveUp нажмите enter h ero.moveDown нажмите enter h ero.moveLeft нажмите …" at bounding box center [962, 420] width 340 height 173
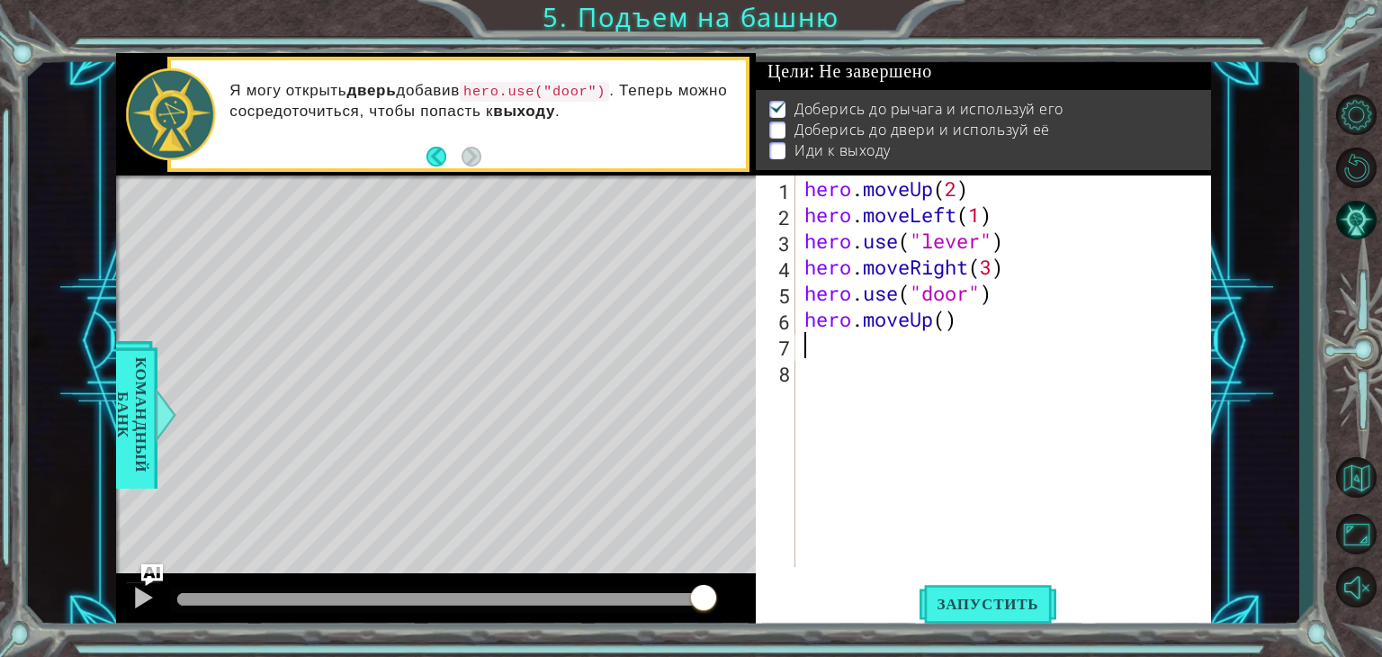
type textarea "h"
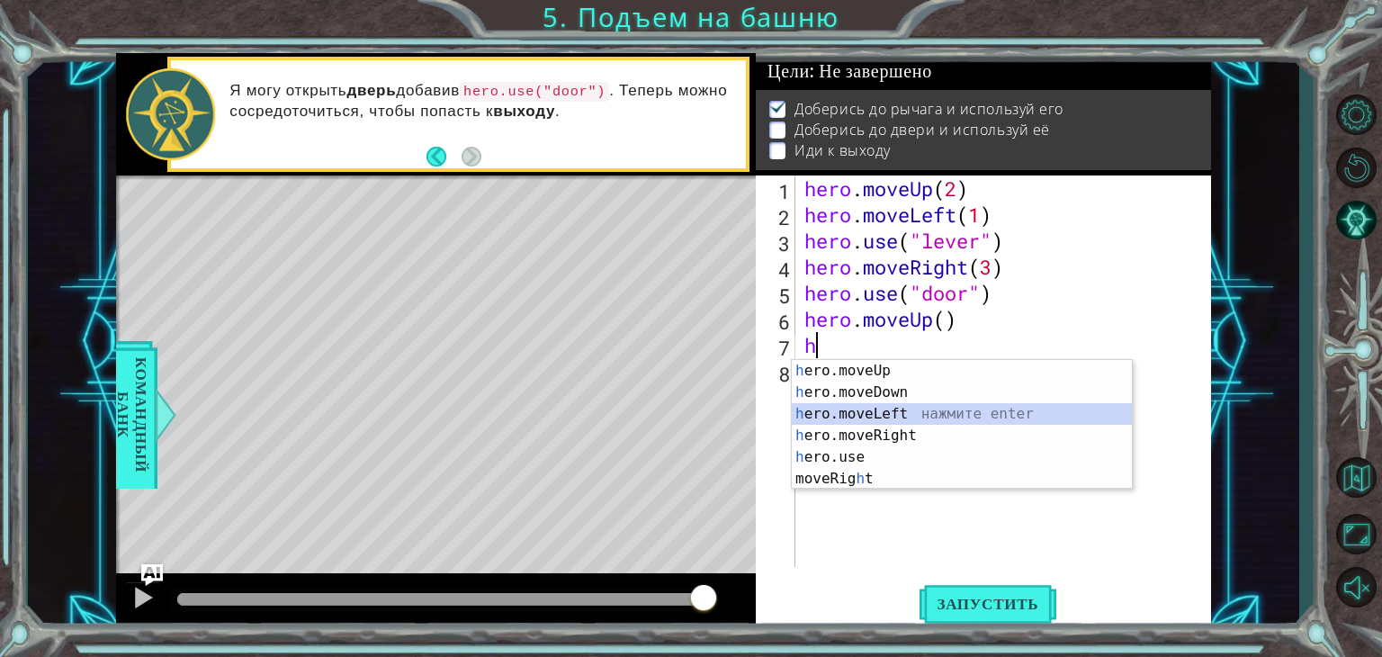
click at [885, 414] on div "h ero.moveUp нажмите enter h ero.moveDown нажмите enter h ero.moveLeft нажмите …" at bounding box center [962, 446] width 340 height 173
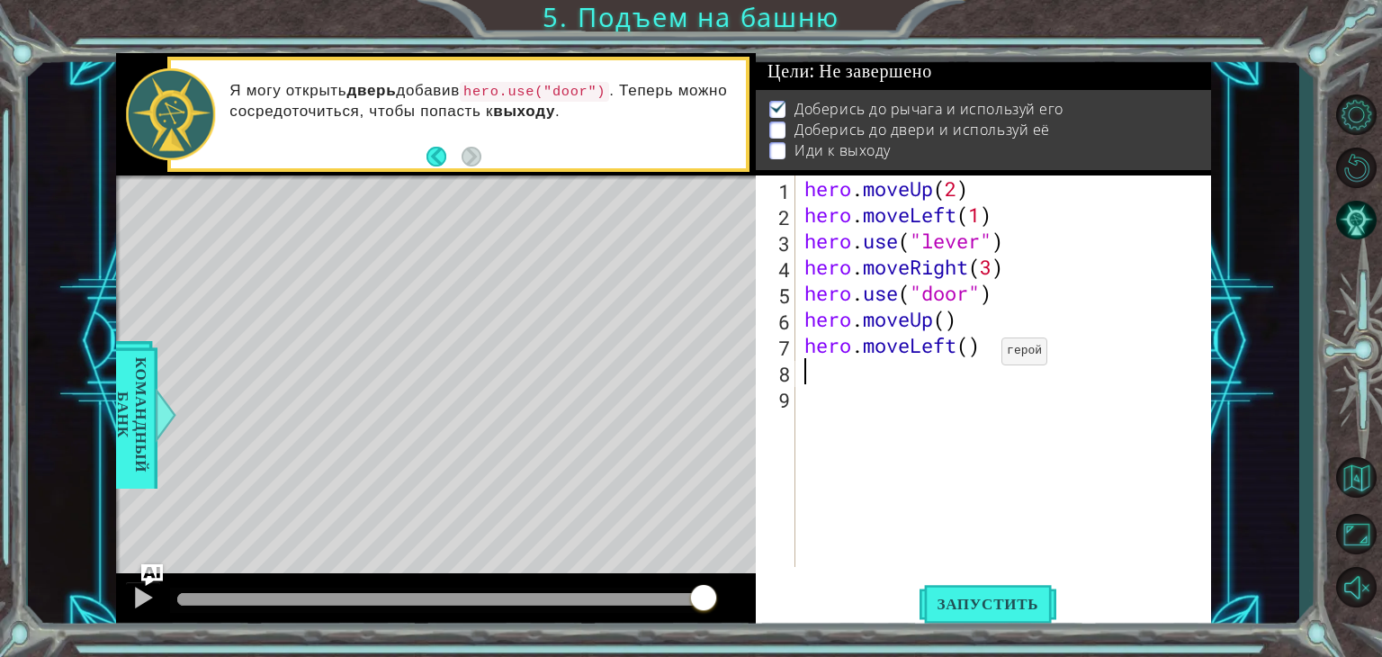
click at [975, 355] on div "hero . moveUp ( 2 ) hero . moveLeft ( 1 ) hero . use ( "lever" ) hero . moveRig…" at bounding box center [1008, 397] width 415 height 444
click at [972, 606] on span "Запустить" at bounding box center [989, 604] width 138 height 18
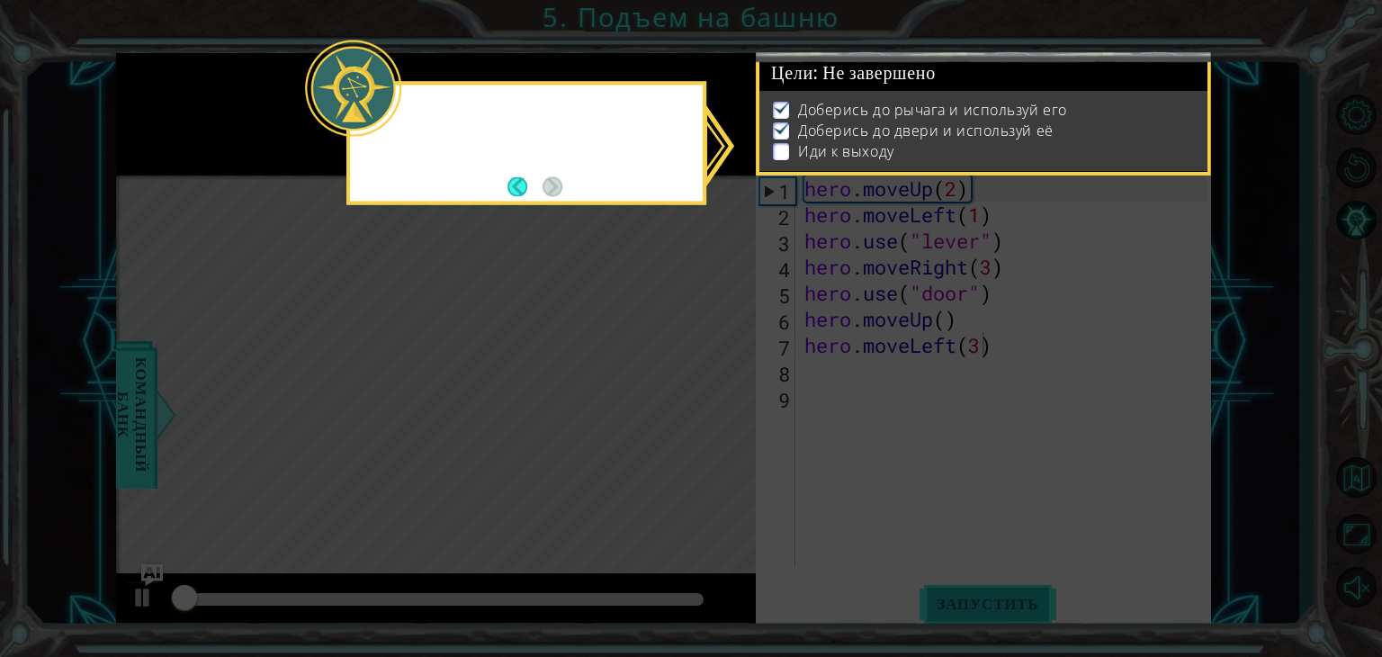
scroll to position [7, 0]
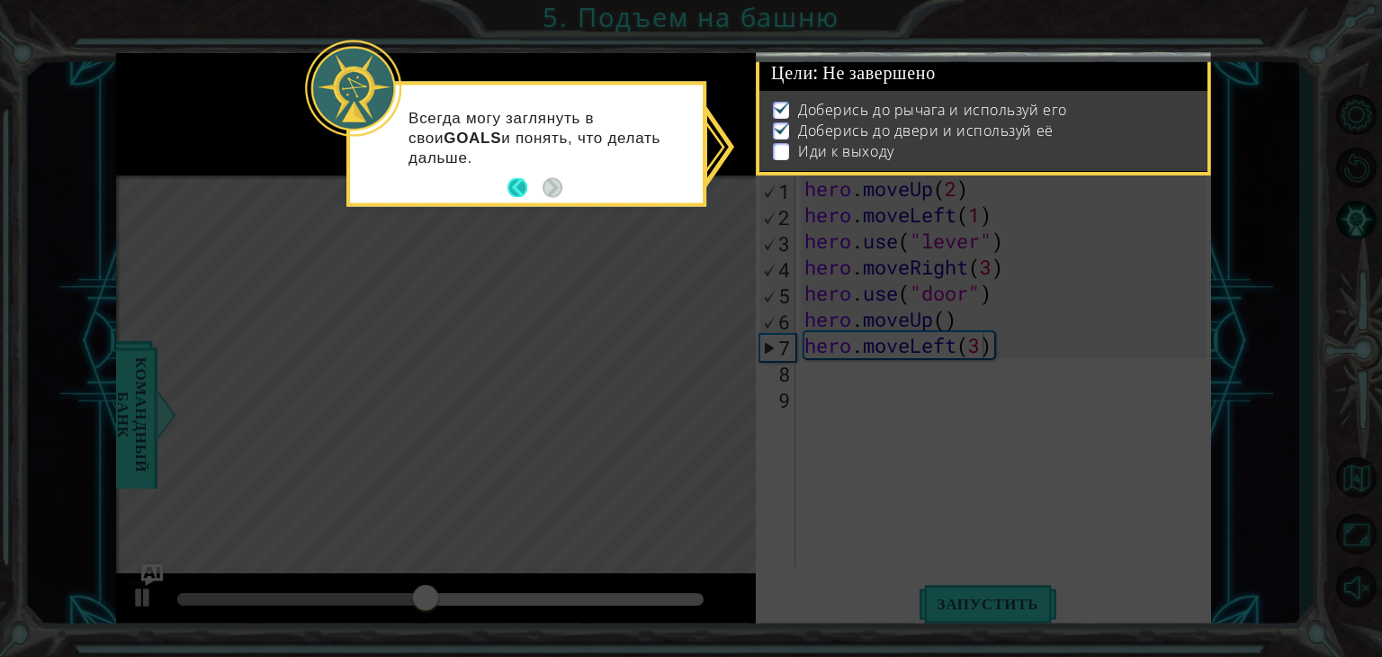
click at [513, 184] on button "Back" at bounding box center [525, 188] width 35 height 20
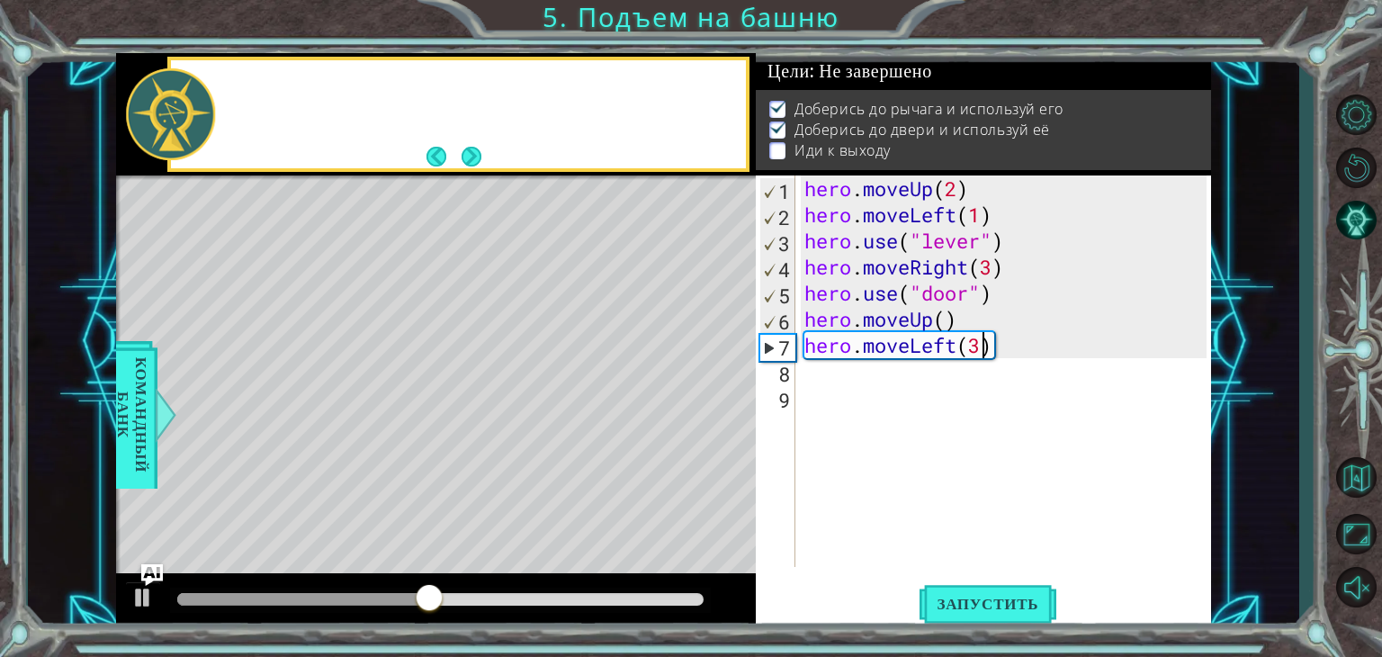
scroll to position [4, 0]
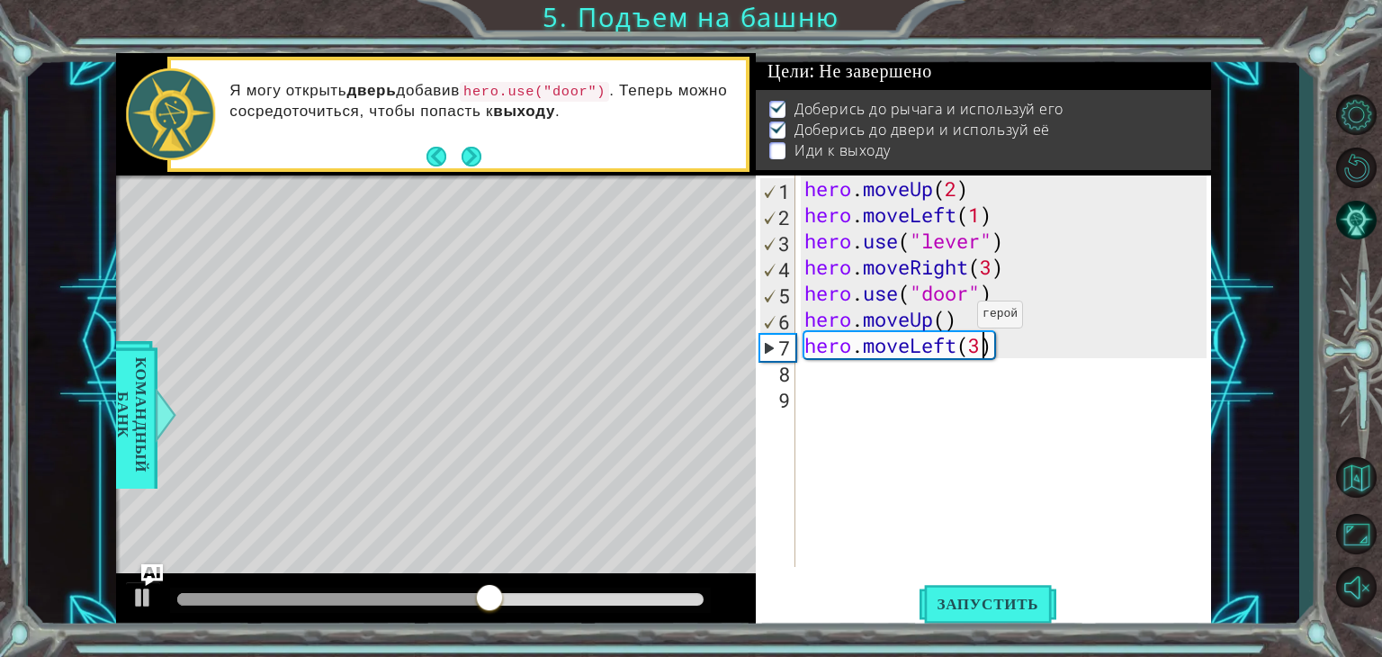
click at [950, 319] on div "hero . moveUp ( 2 ) hero . moveLeft ( 1 ) hero . use ( "lever" ) hero . moveRig…" at bounding box center [1008, 397] width 415 height 444
type textarea "hero.moveUp(2)"
click at [853, 379] on div "hero . moveUp ( 2 ) hero . moveLeft ( 1 ) hero . use ( "lever" ) hero . moveRig…" at bounding box center [1008, 397] width 415 height 444
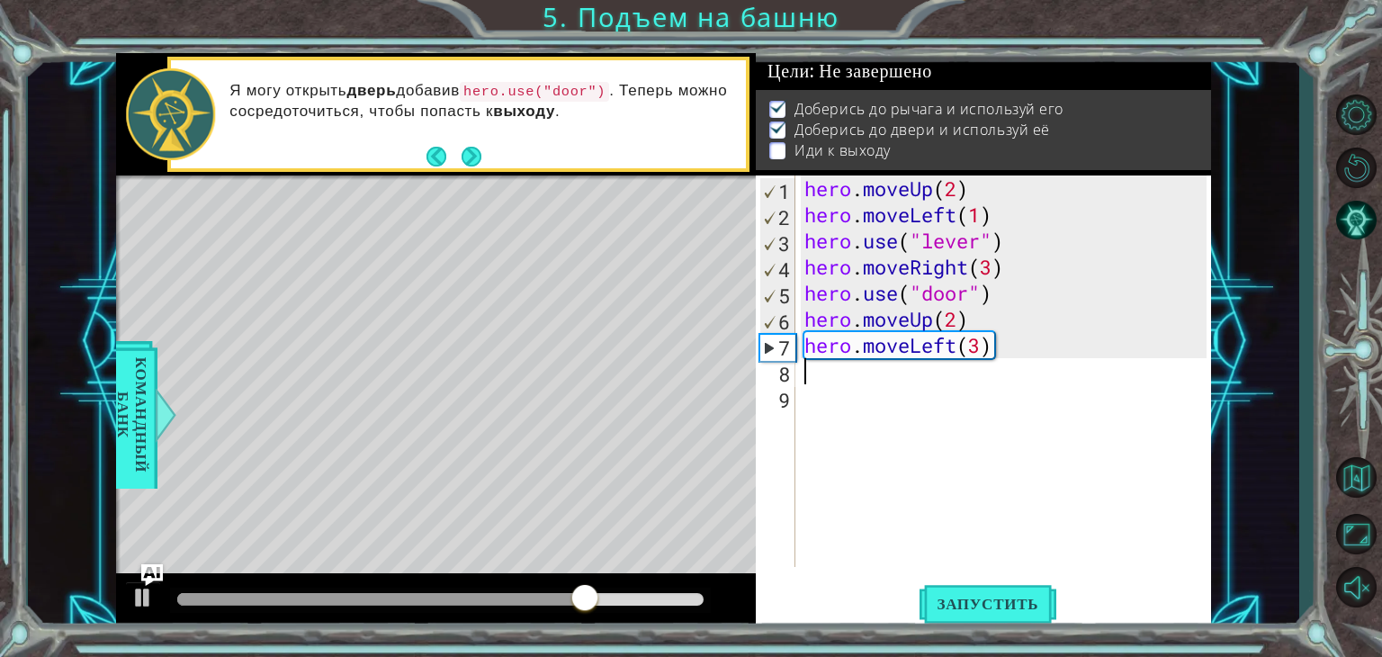
scroll to position [0, 0]
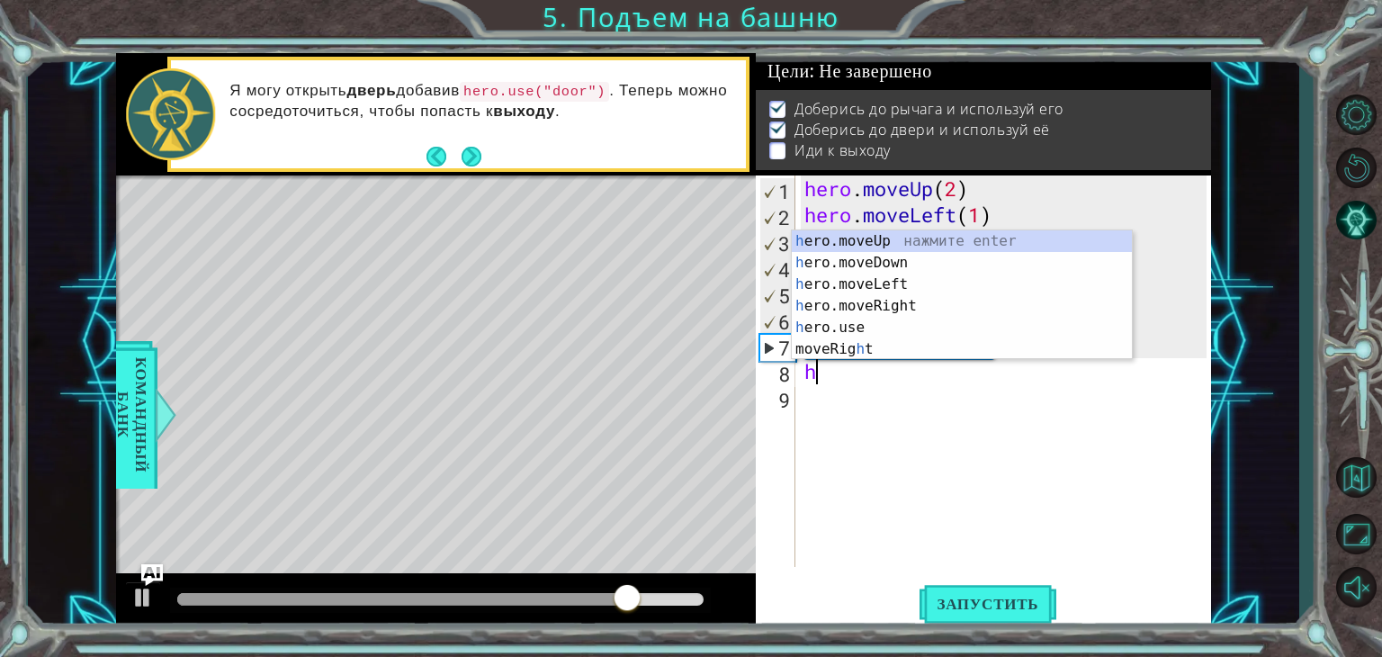
type textarea "h"
click at [918, 229] on body "1 ההההההההההההההההההההההההההההההההההההההההההההההההההההההההההההההההההההההההההההה…" at bounding box center [691, 328] width 1382 height 657
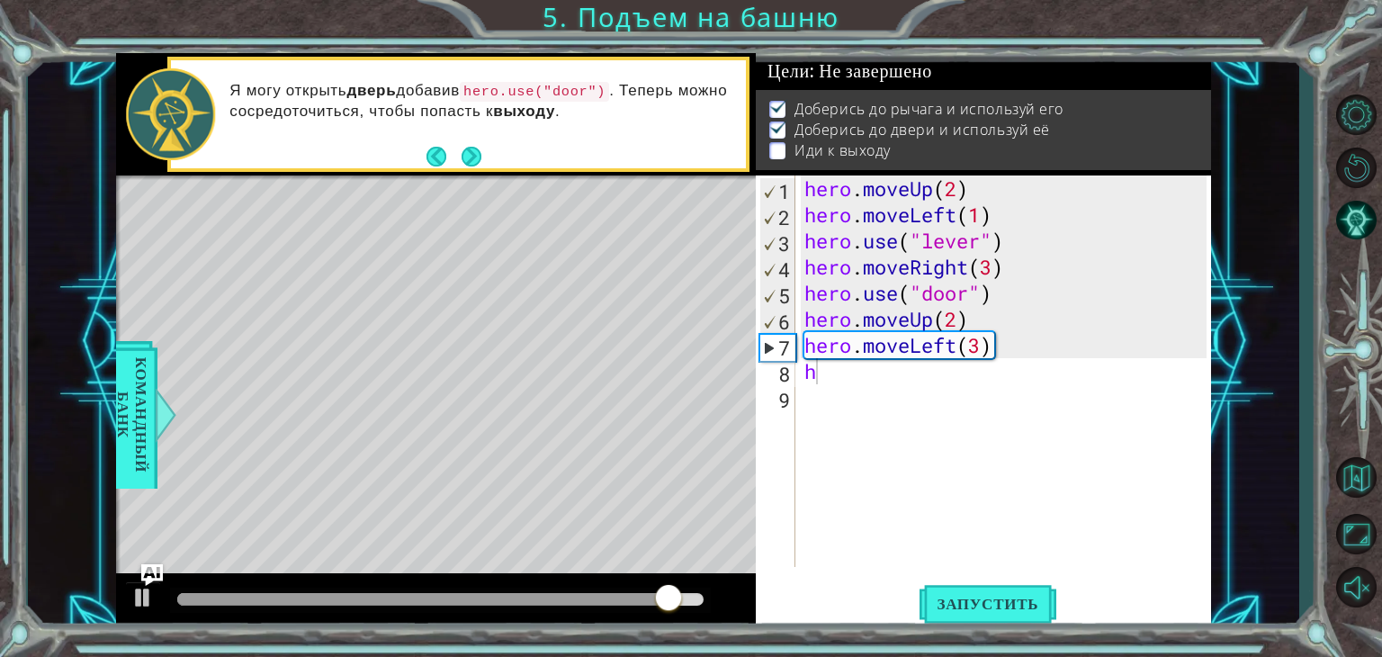
click at [839, 376] on div "hero . moveUp ( 2 ) hero . moveLeft ( 1 ) hero . use ( "lever" ) hero . moveRig…" at bounding box center [1008, 397] width 415 height 444
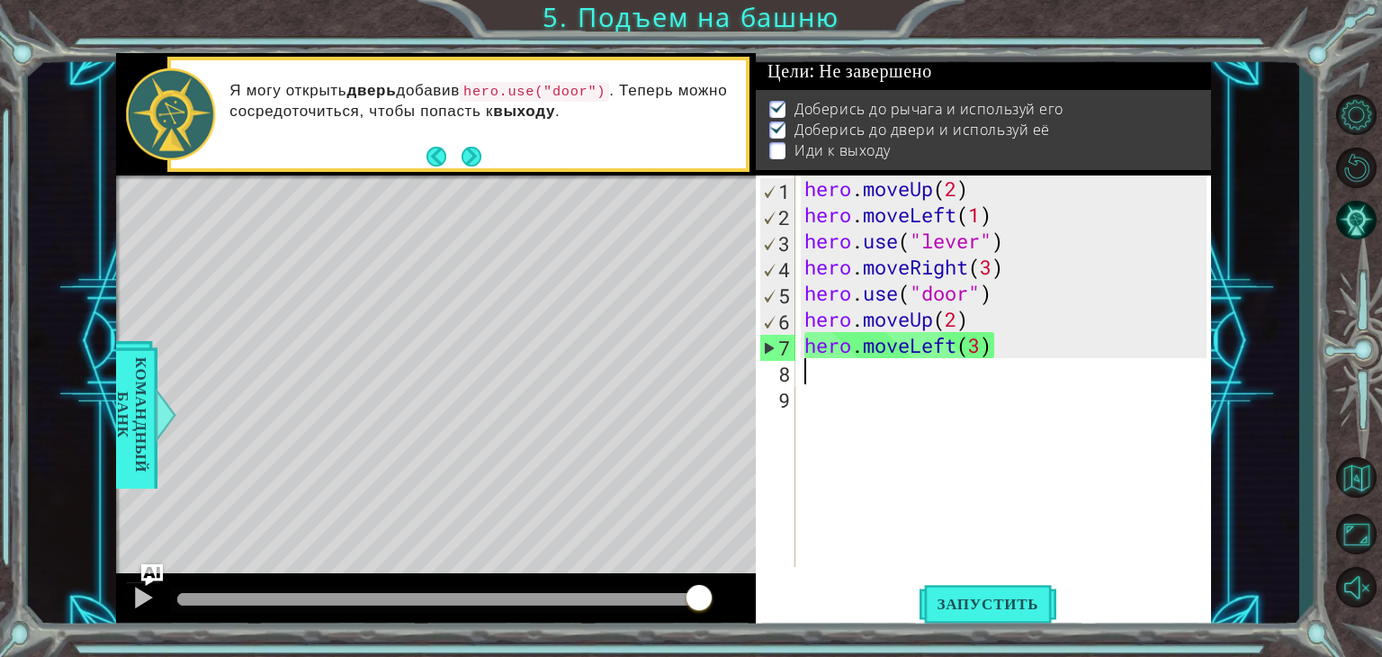
type textarea "h"
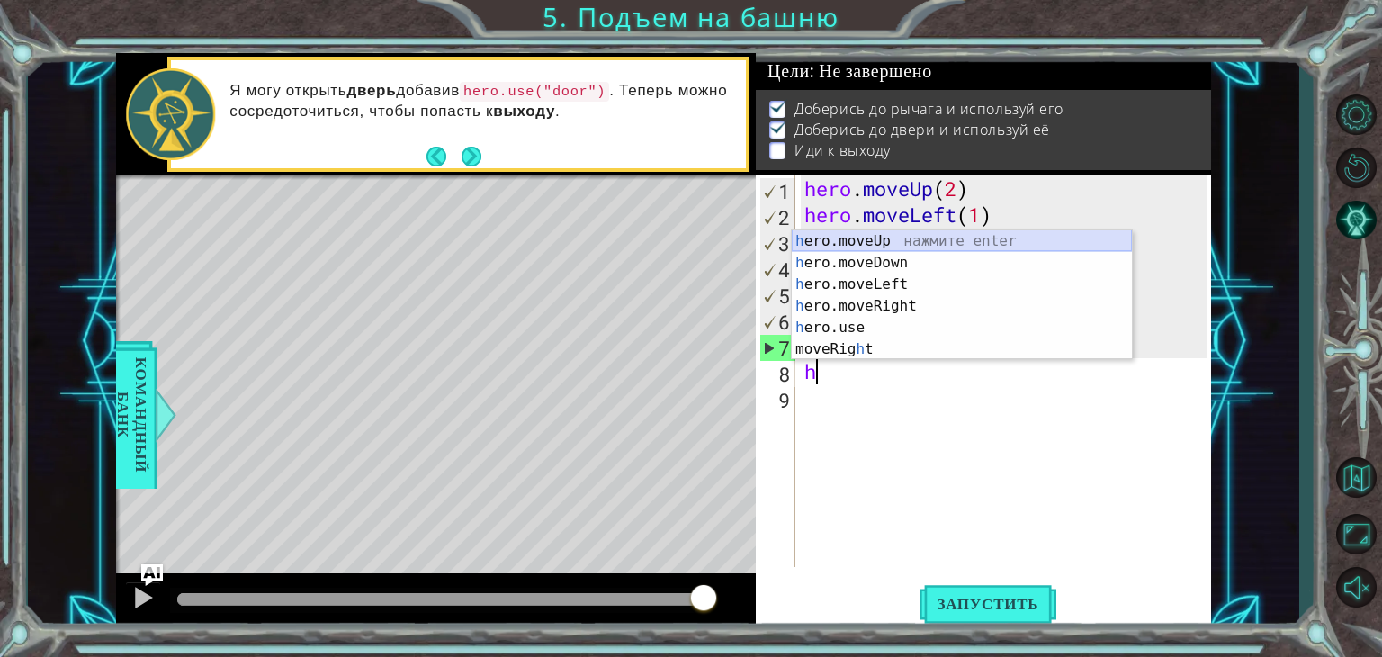
click at [896, 242] on div "h ero.moveUp нажмите enter h ero.moveDown нажмите enter h ero.moveLeft нажмите …" at bounding box center [962, 316] width 340 height 173
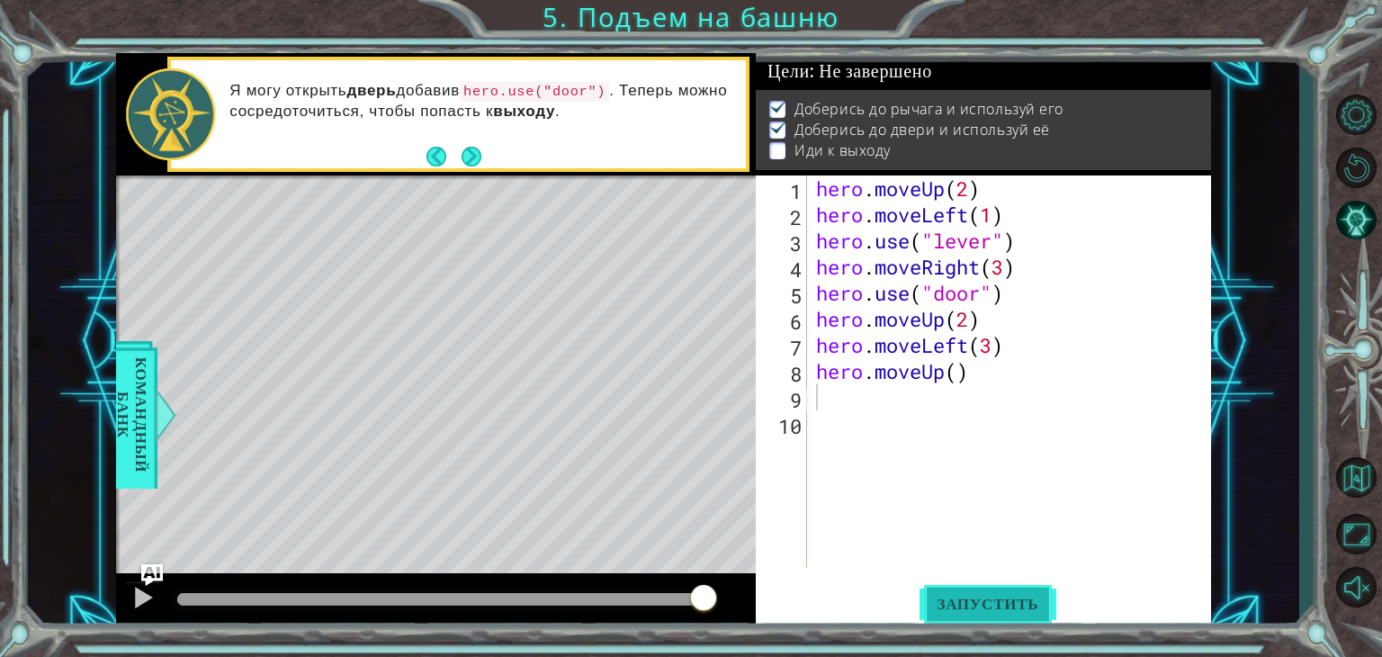
click at [951, 591] on button "Запустить" at bounding box center [989, 604] width 138 height 46
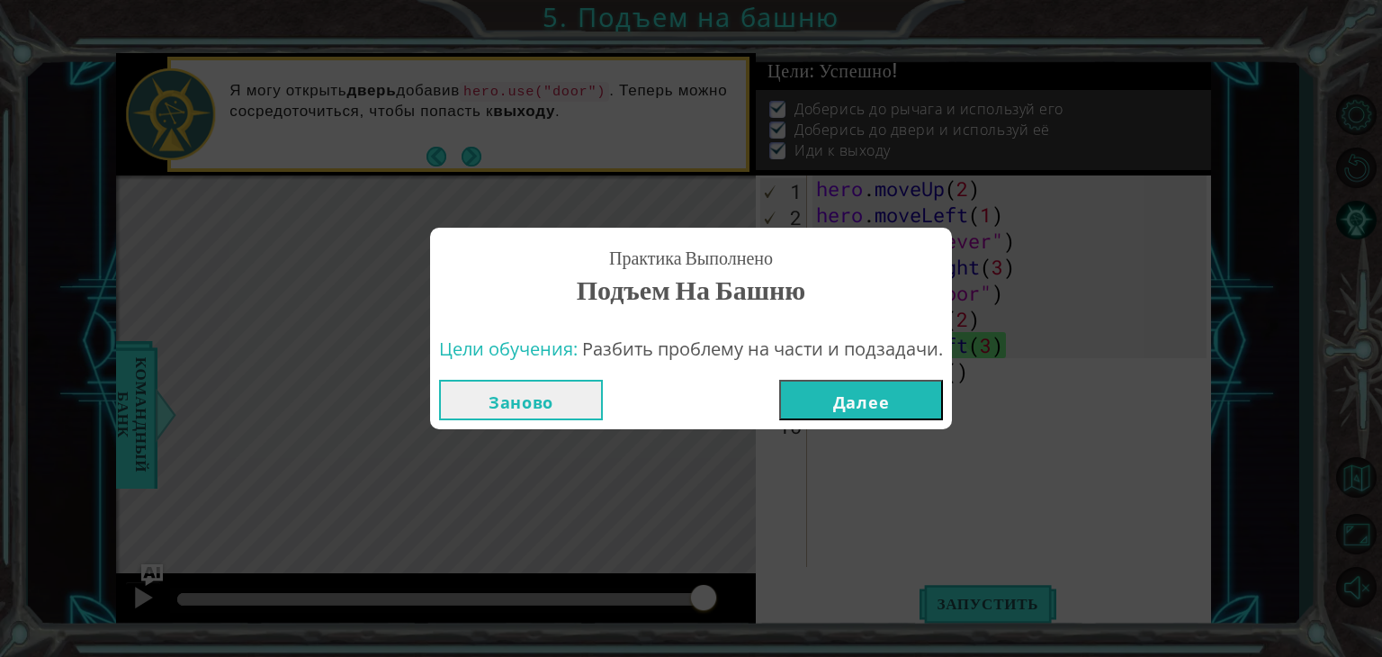
click at [905, 400] on button "Далее" at bounding box center [861, 400] width 164 height 40
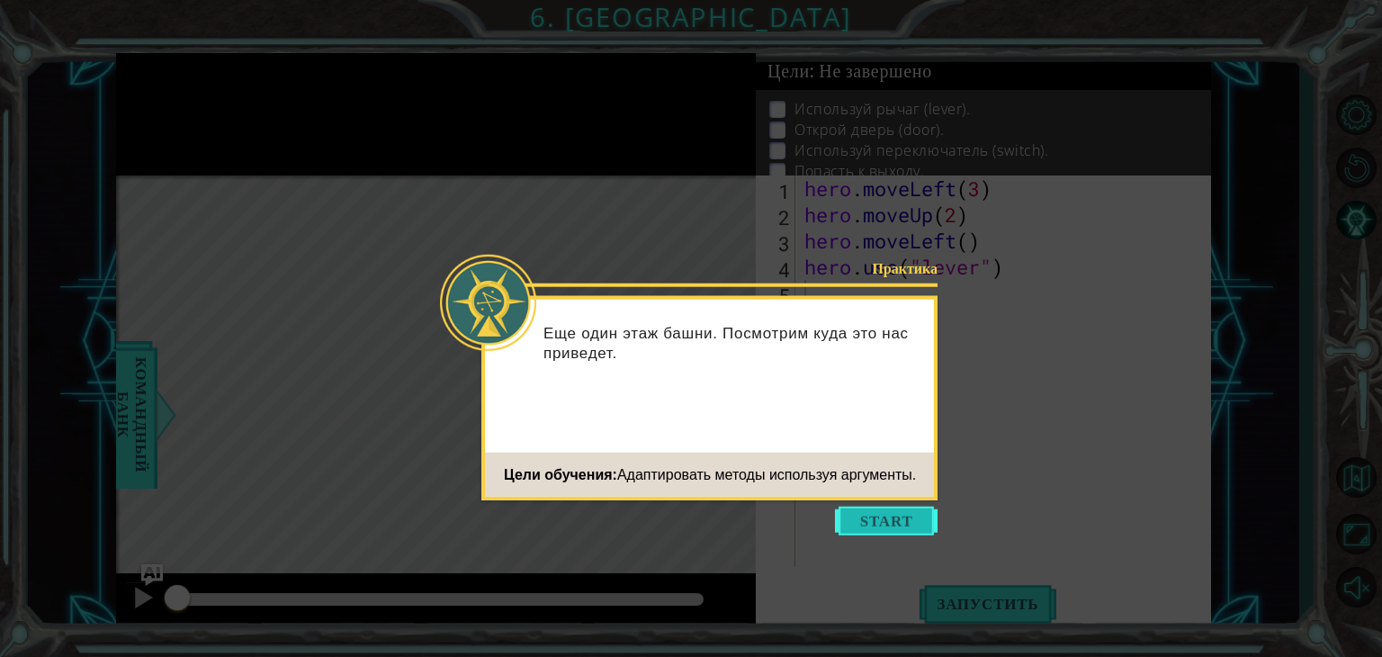
click at [893, 508] on button "Start" at bounding box center [886, 521] width 103 height 29
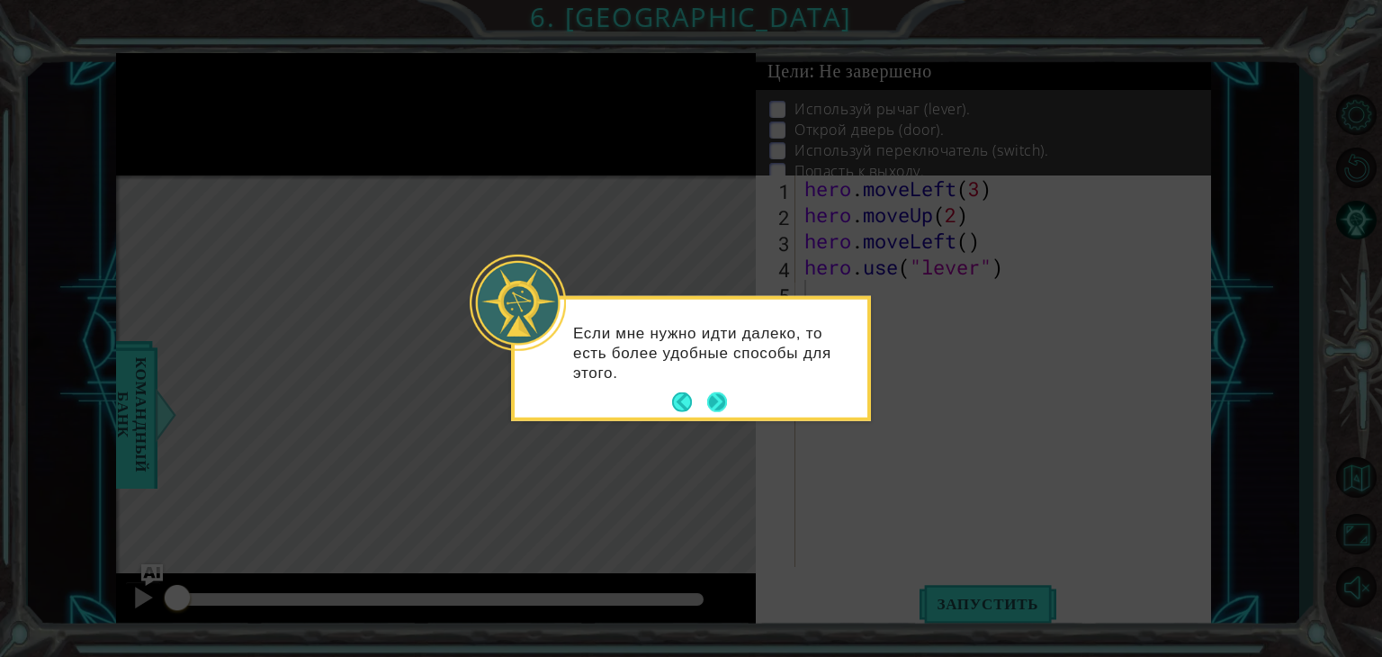
click at [719, 392] on button "Next" at bounding box center [717, 402] width 20 height 20
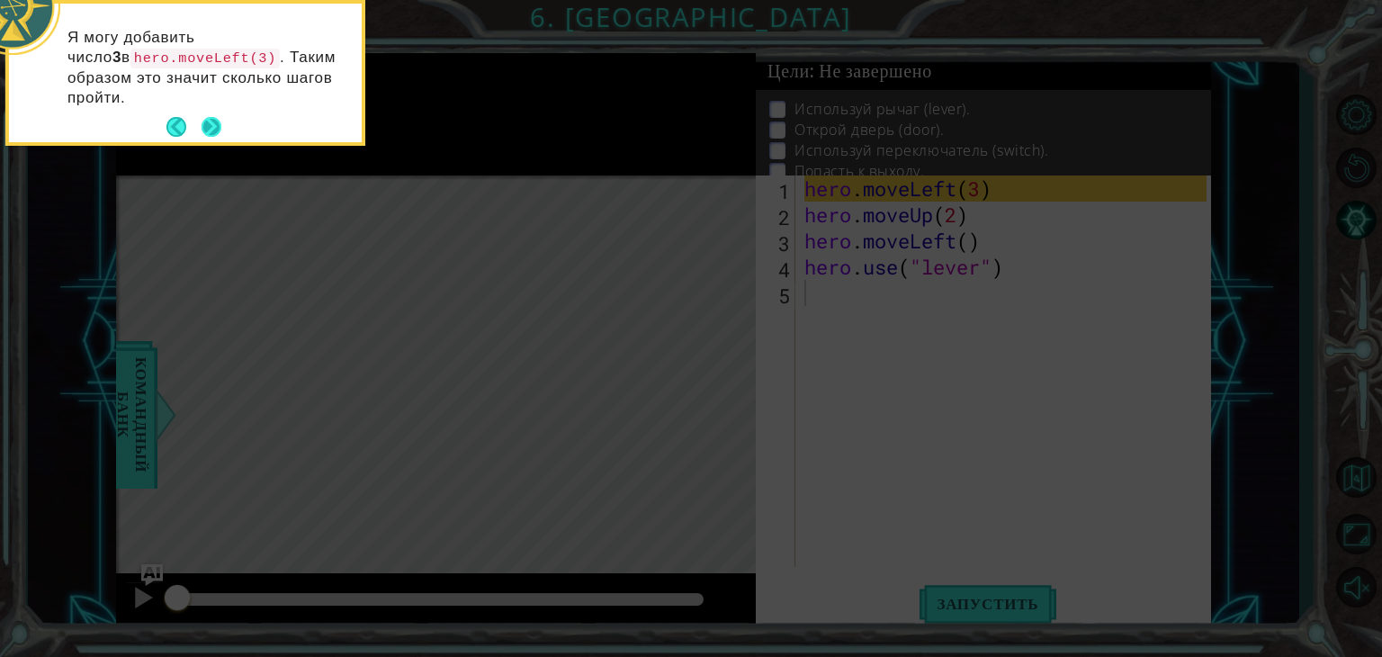
click at [211, 117] on button "Next" at bounding box center [211, 127] width 21 height 21
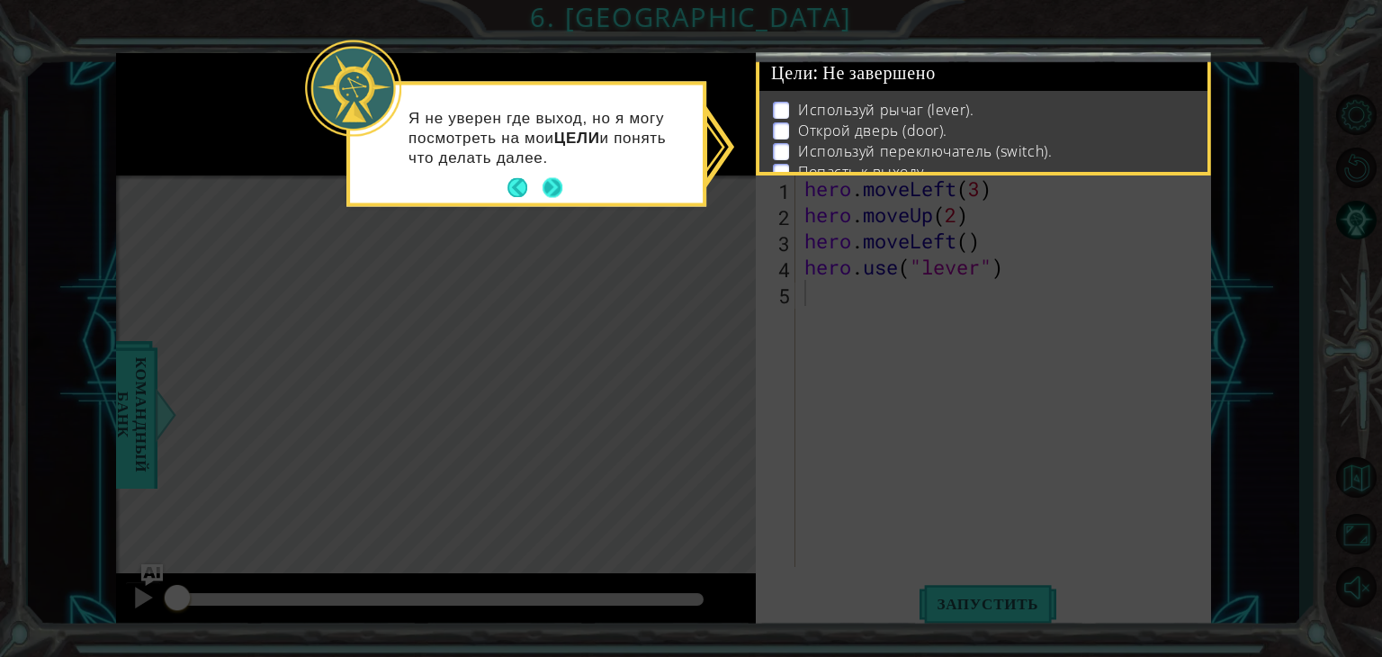
click at [552, 177] on button "Next" at bounding box center [553, 188] width 22 height 22
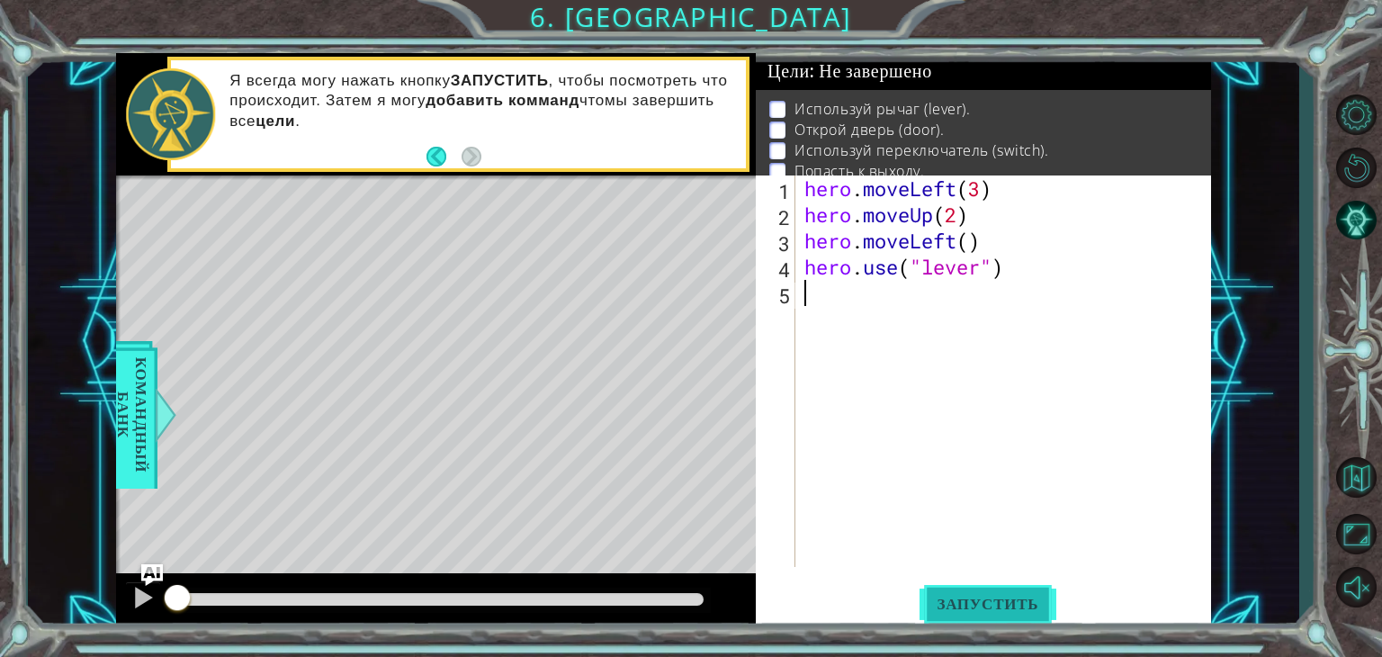
click at [977, 591] on button "Запустить" at bounding box center [989, 604] width 138 height 46
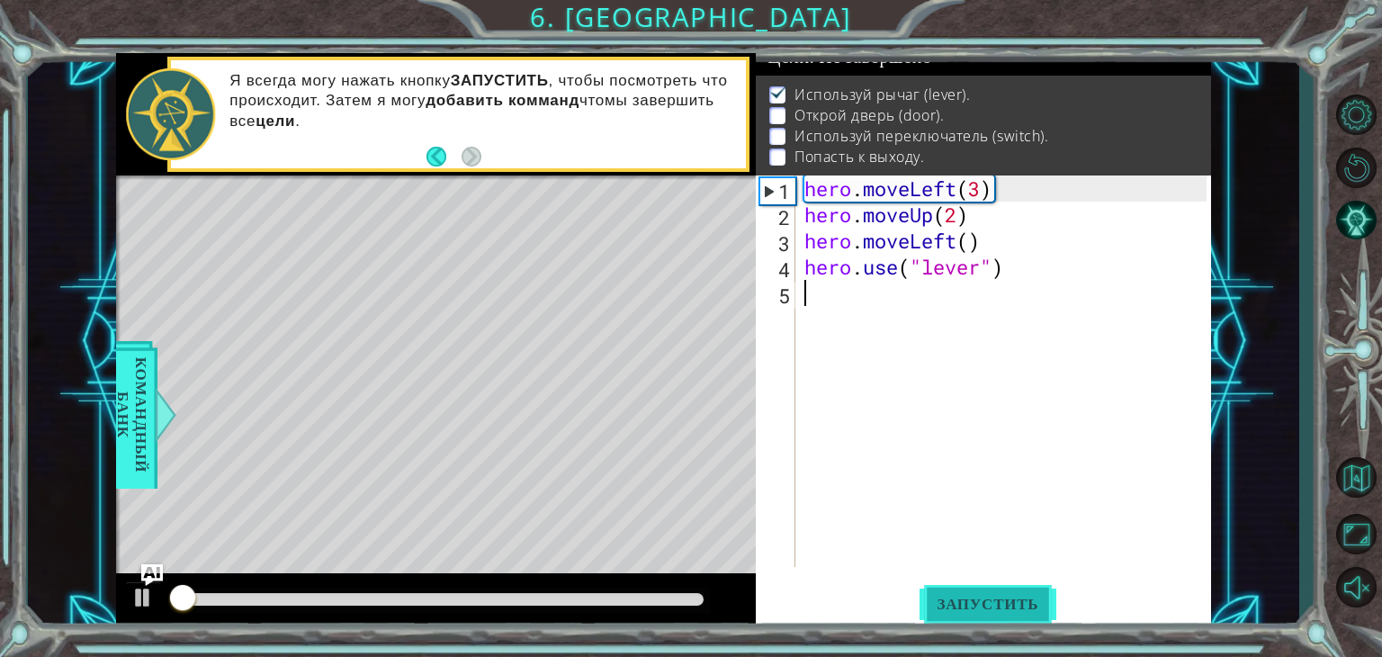
scroll to position [18, 0]
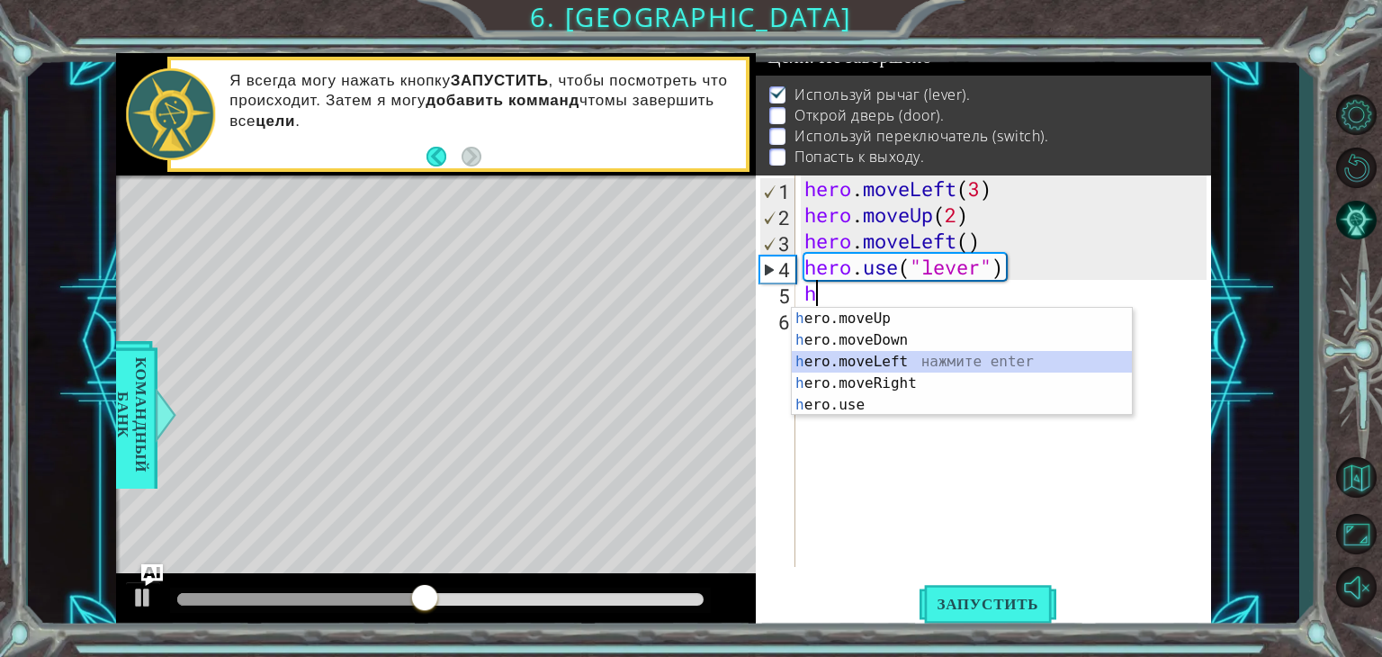
click at [849, 354] on div "h ero.moveUp нажмите enter h ero.moveDown нажмите enter h ero.moveLeft нажмите …" at bounding box center [962, 383] width 340 height 151
type textarea "hero.moveLeft(1)"
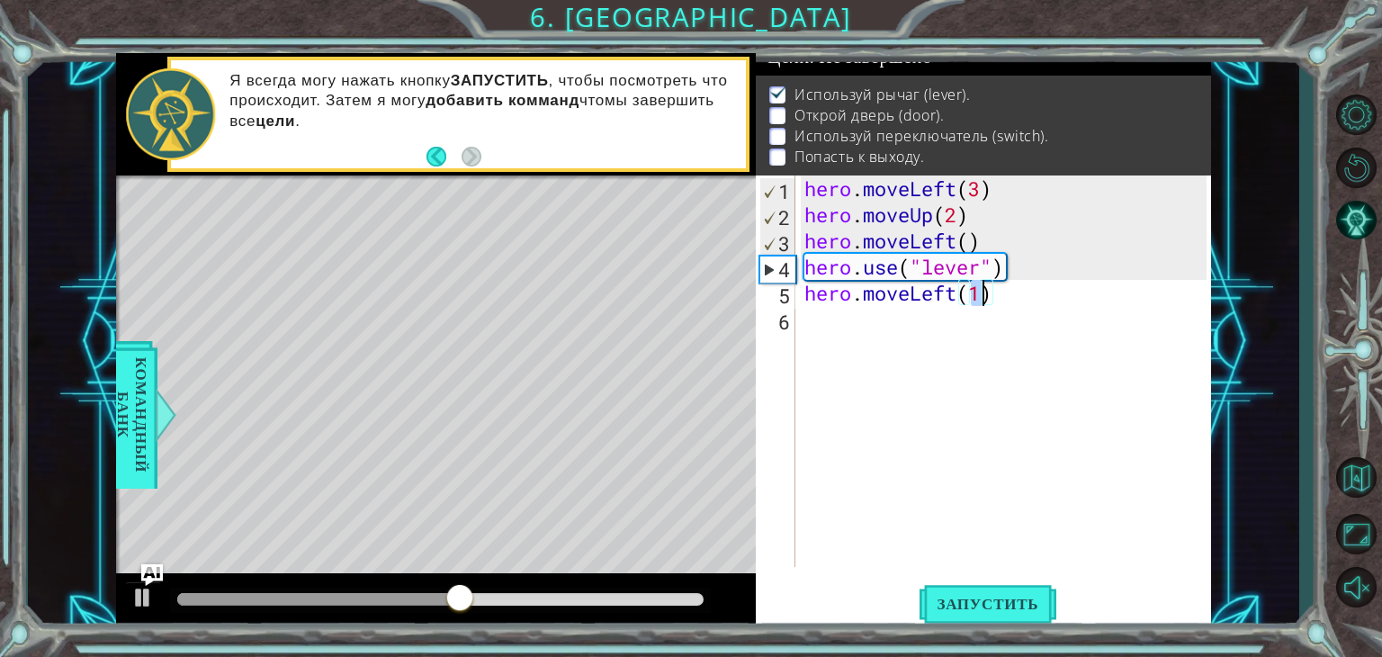
click at [830, 310] on div "hero . moveLeft ( 3 ) hero . moveUp ( 2 ) hero . moveLeft ( ) hero . use ( "lev…" at bounding box center [1008, 397] width 415 height 444
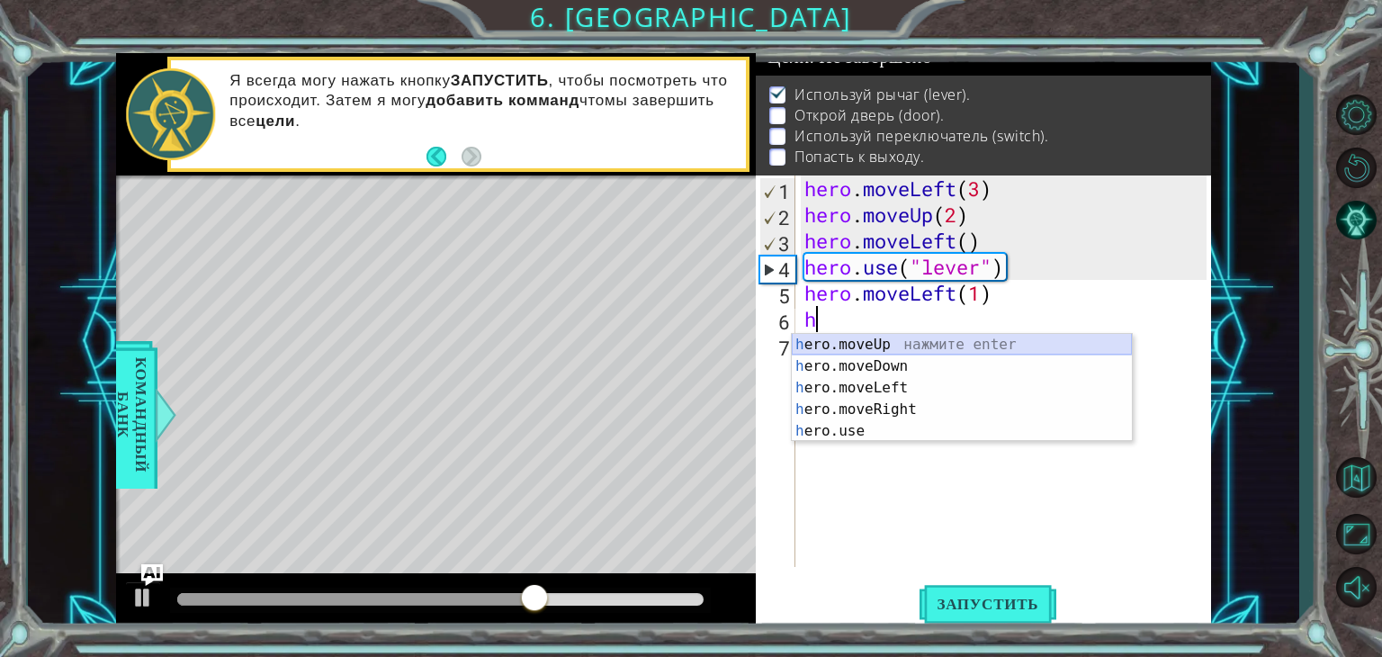
click at [841, 337] on div "h ero.moveUp нажмите enter h ero.moveDown нажмите enter h ero.moveLeft нажмите …" at bounding box center [962, 409] width 340 height 151
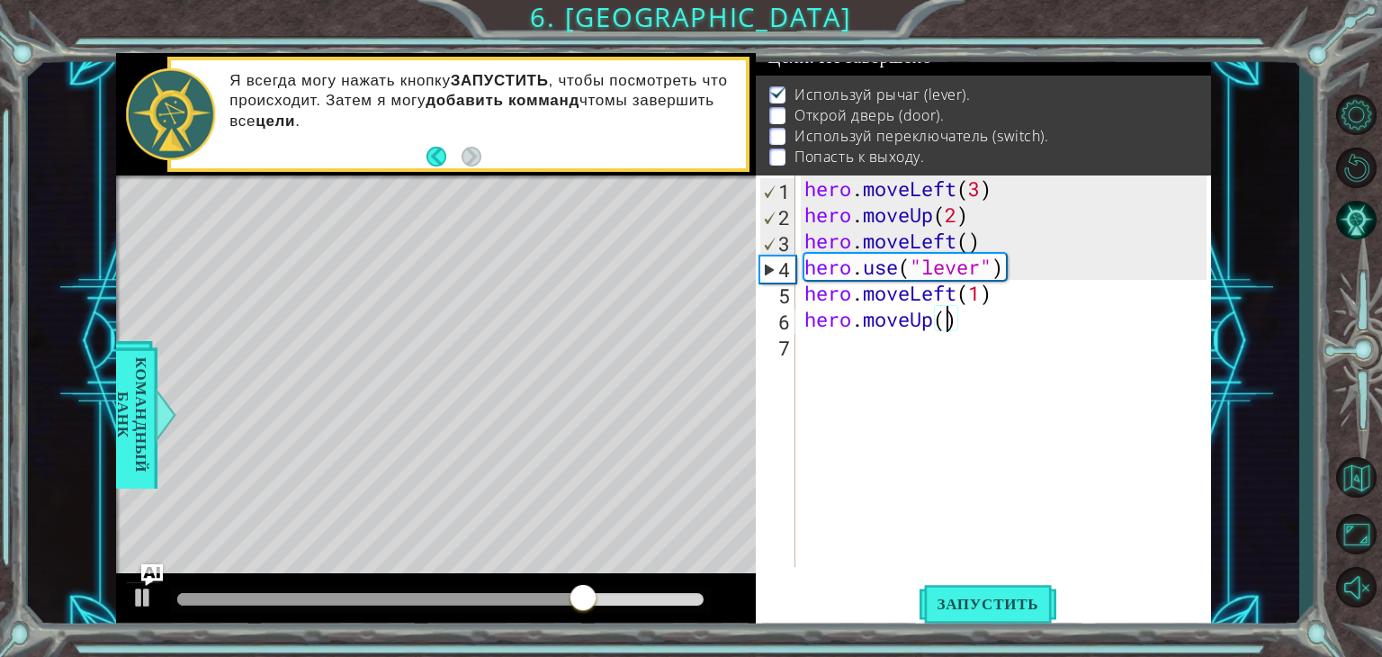
type textarea "hero.moveUp(2)"
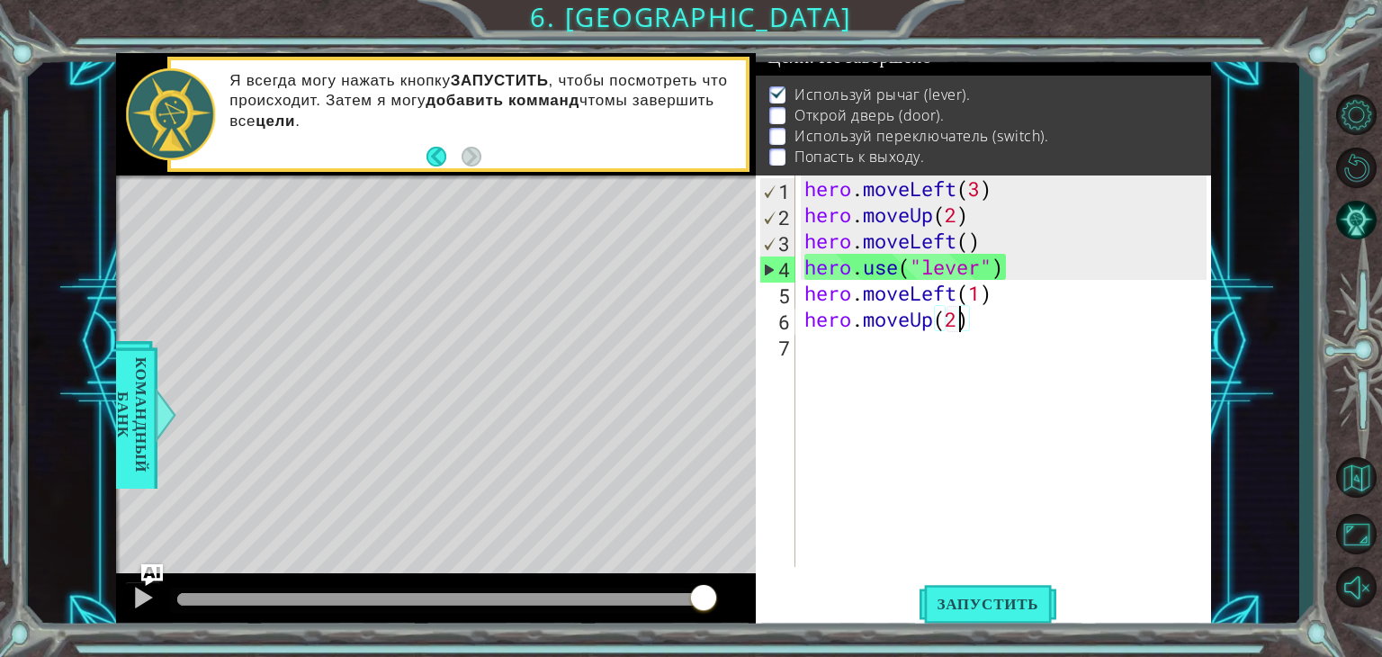
click at [882, 345] on div "hero . moveLeft ( 3 ) hero . moveUp ( 2 ) hero . moveLeft ( ) hero . use ( "lev…" at bounding box center [1008, 397] width 415 height 444
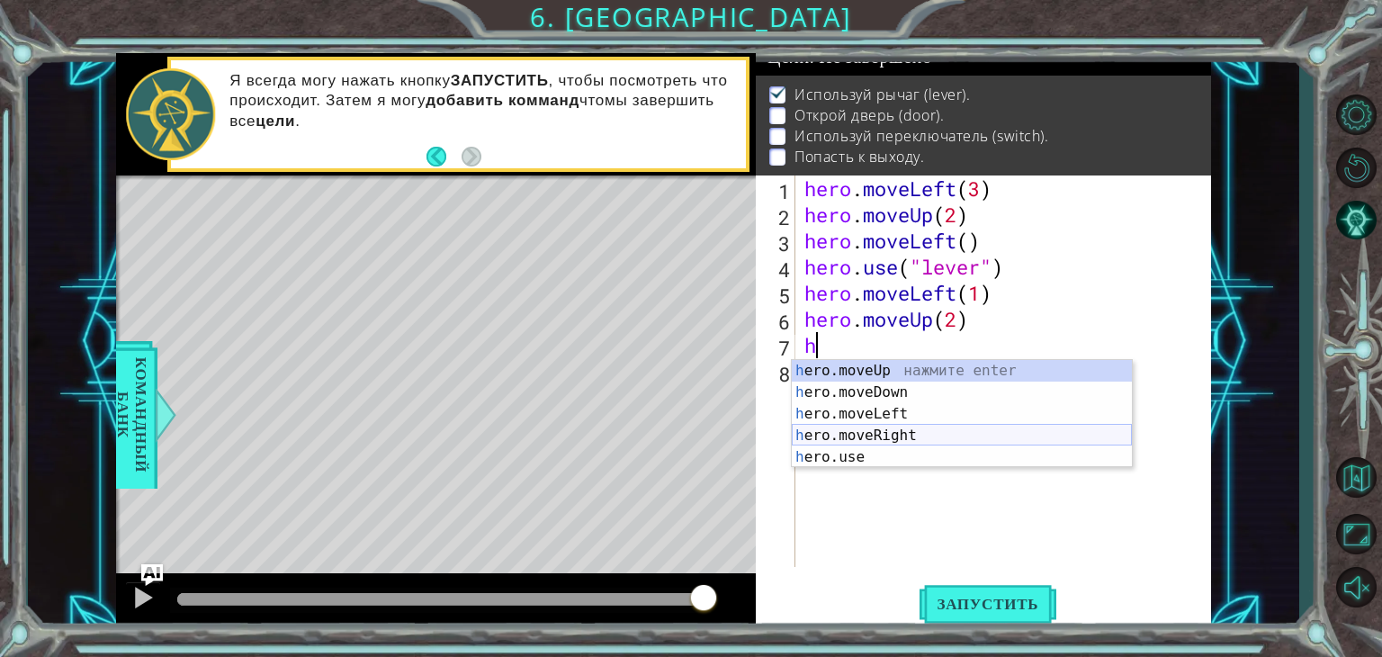
click at [878, 425] on div "h ero.moveUp нажмите enter h ero.moveDown нажмите enter h ero.moveLeft нажмите …" at bounding box center [962, 435] width 340 height 151
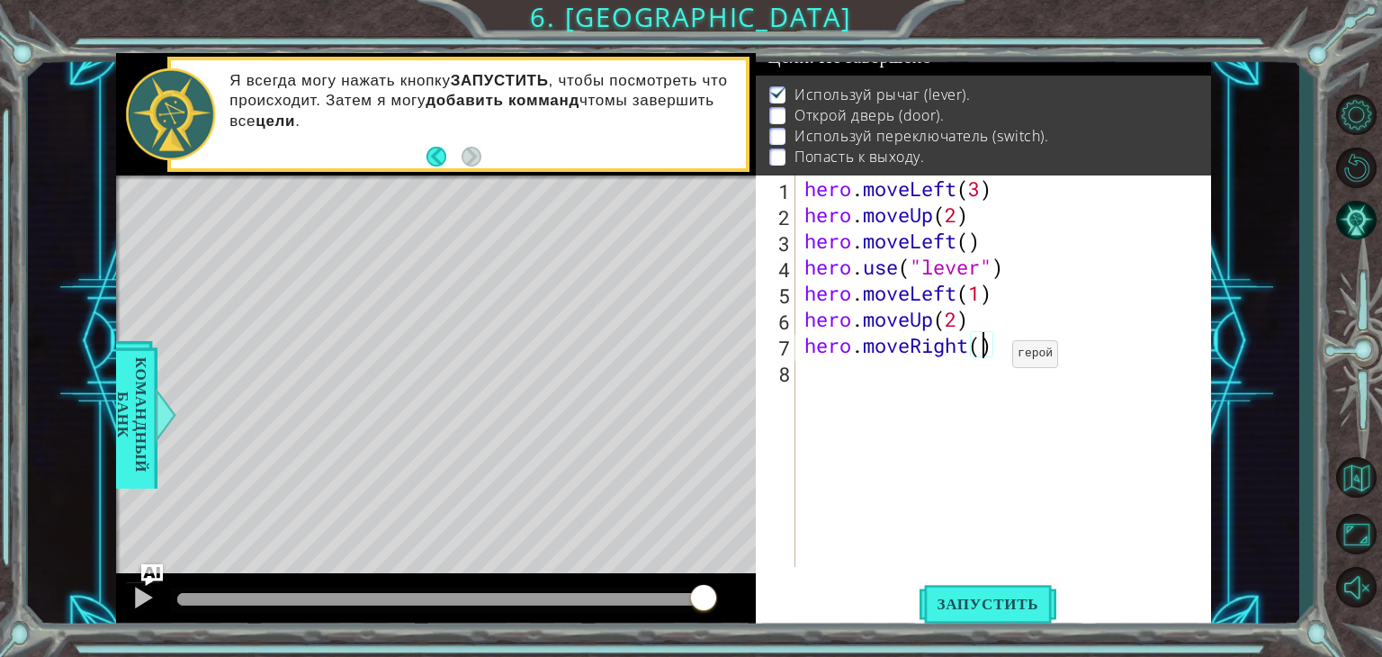
type textarea "hero.moveRight(2)"
click at [828, 372] on div "hero . moveLeft ( 3 ) hero . moveUp ( 2 ) hero . moveLeft ( ) hero . use ( "lev…" at bounding box center [1008, 397] width 415 height 444
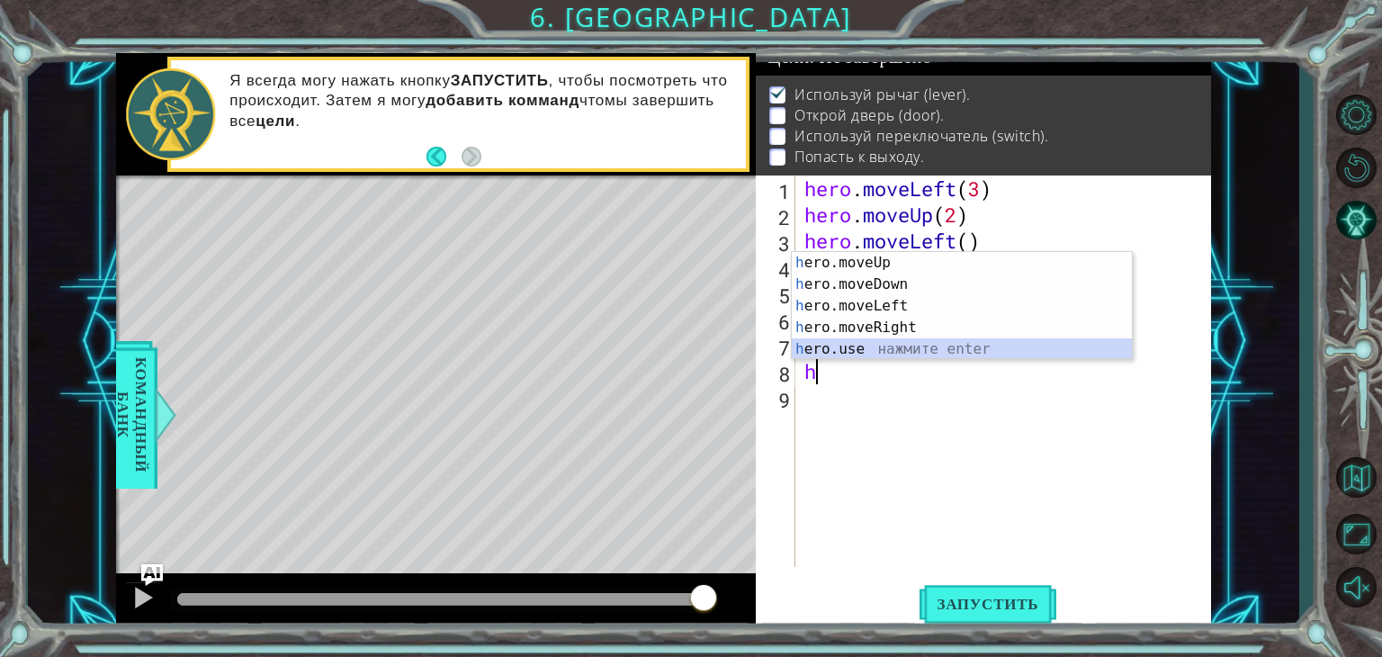
click at [887, 345] on div "h ero.moveUp нажмите enter h ero.moveDown нажмите enter h ero.moveLeft нажмите …" at bounding box center [962, 327] width 340 height 151
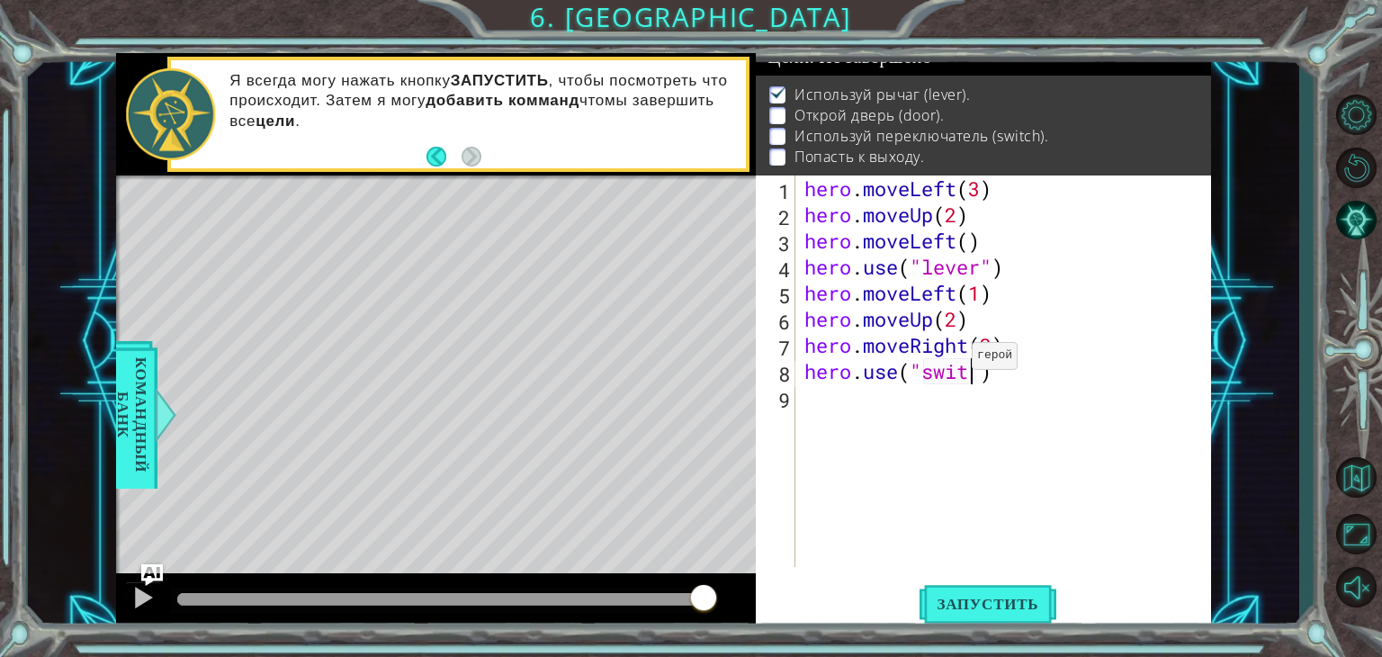
scroll to position [0, 7]
type textarea "hero.use("switch")"
click at [806, 396] on div "hero . moveLeft ( 3 ) hero . moveUp ( 2 ) hero . moveLeft ( ) hero . use ( "lev…" at bounding box center [1008, 397] width 415 height 444
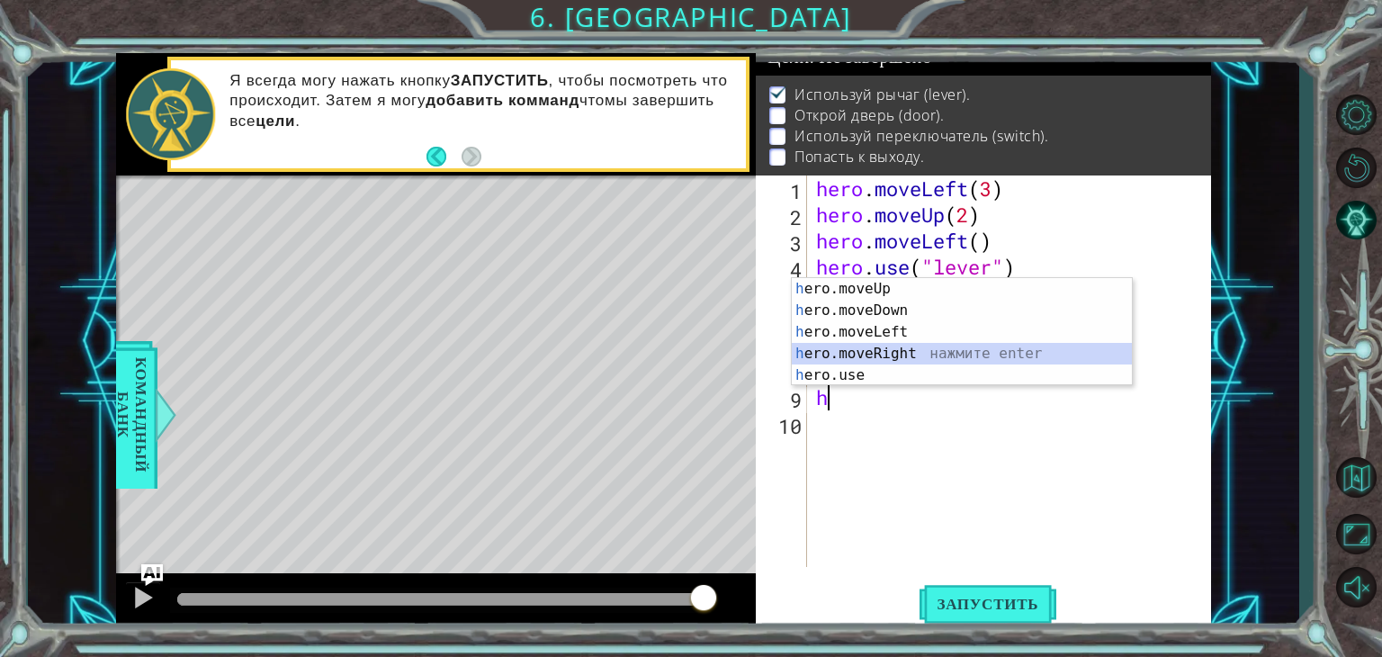
click at [918, 359] on div "h ero.moveUp нажмите enter h ero.moveDown нажмите enter h ero.moveLeft нажмите …" at bounding box center [962, 353] width 340 height 151
type textarea "hero.moveRight(1)"
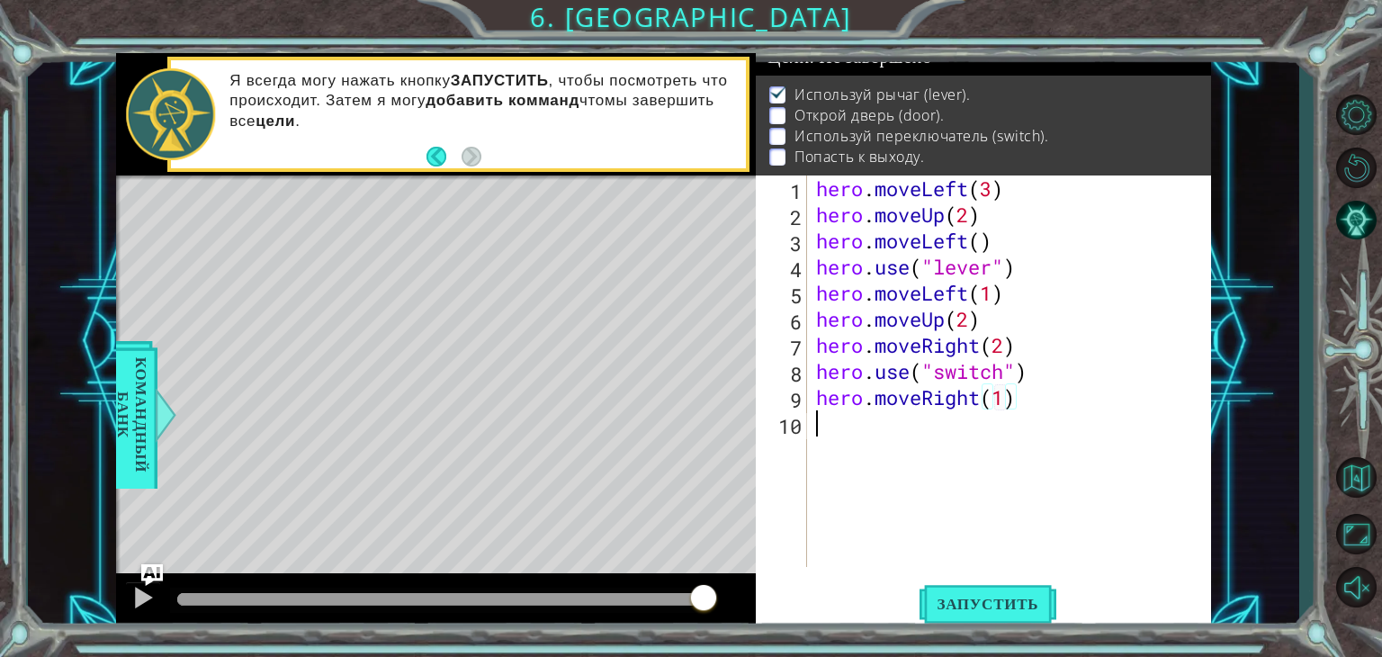
click at [838, 430] on div "hero . moveLeft ( 3 ) hero . moveUp ( 2 ) hero . moveLeft ( ) hero . use ( "lev…" at bounding box center [1015, 397] width 404 height 444
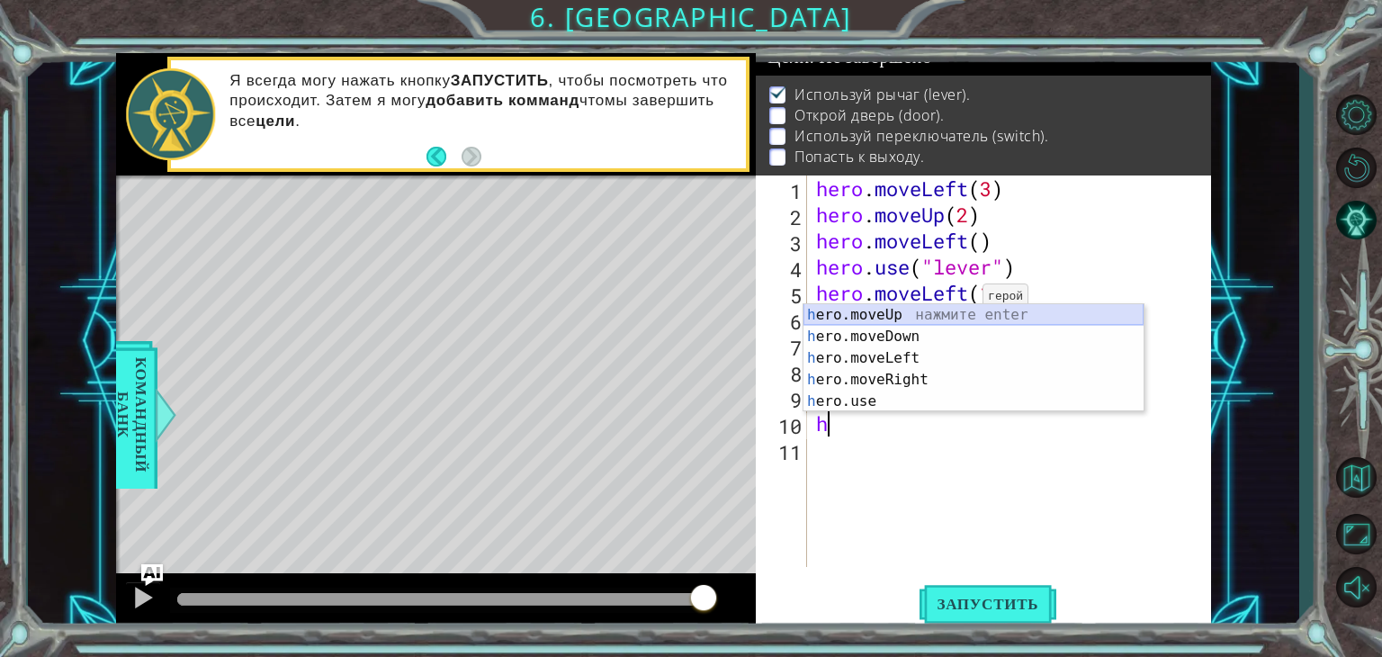
click at [966, 308] on div "h ero.moveUp нажмите enter h ero.moveDown нажмите enter h ero.moveLeft нажмите …" at bounding box center [974, 379] width 340 height 151
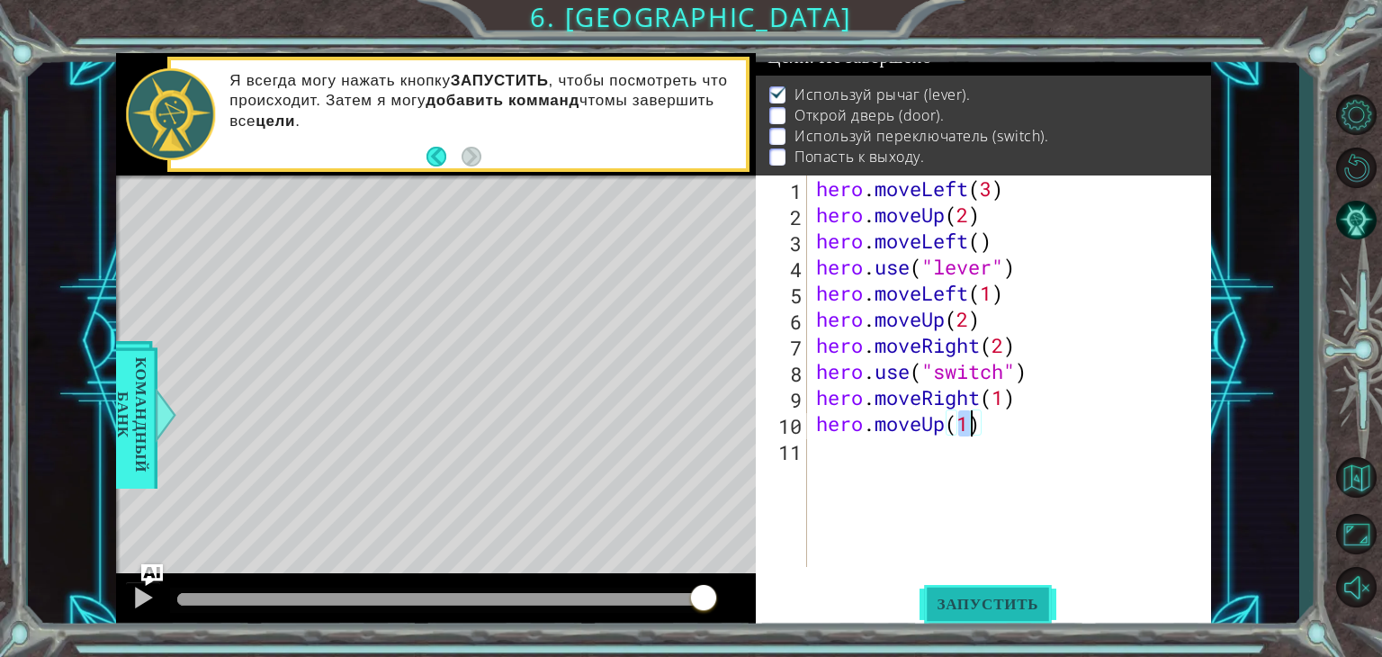
click at [969, 606] on span "Запустить" at bounding box center [989, 604] width 138 height 18
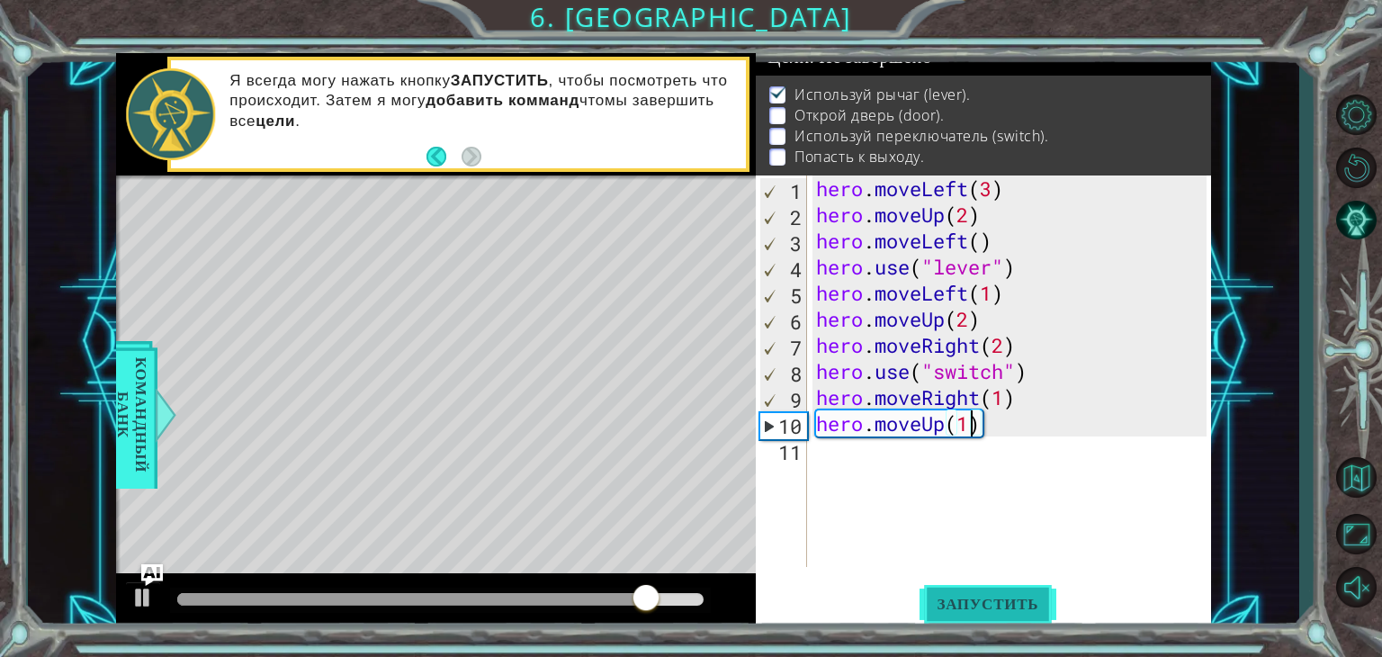
click at [936, 596] on span "Запустить" at bounding box center [989, 604] width 138 height 18
click at [1003, 296] on div "hero . moveLeft ( 3 ) hero . moveUp ( 2 ) hero . moveLeft ( ) hero . use ( "lev…" at bounding box center [1015, 397] width 404 height 444
type textarea "hero.moveLeft(1)"
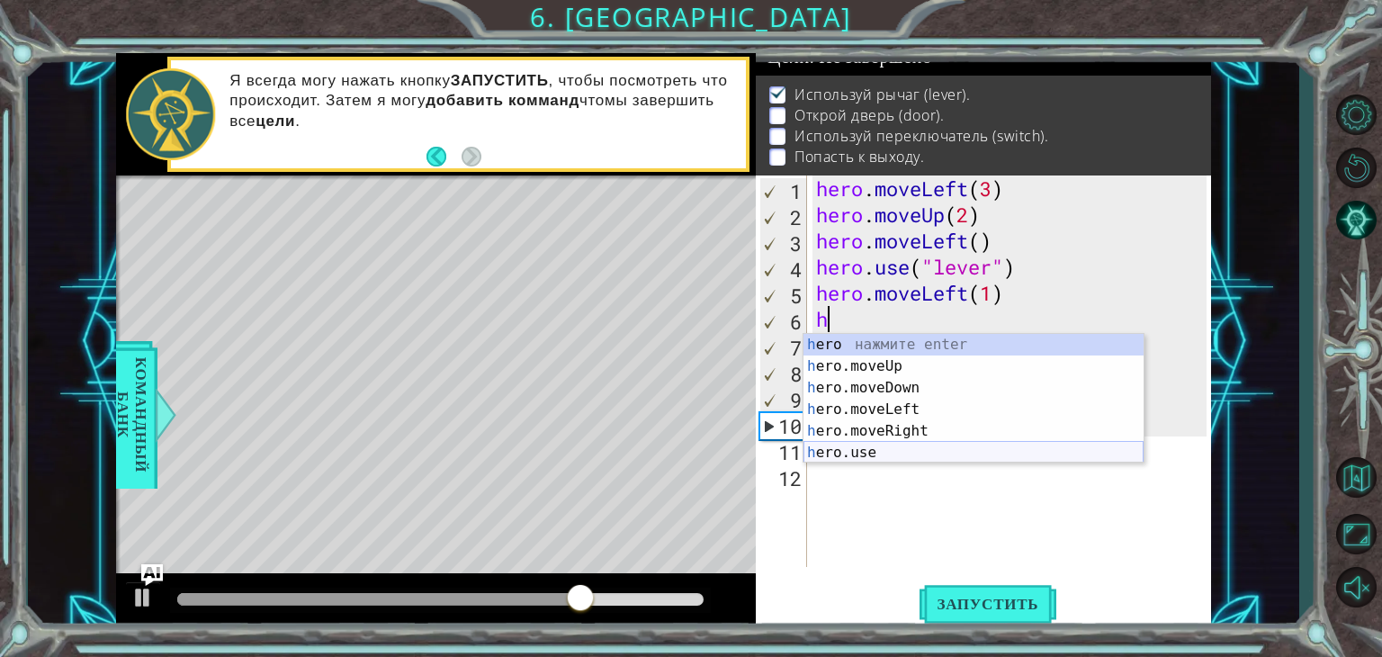
click at [873, 447] on div "h ero нажмите enter h ero.moveUp нажмите enter h ero.moveDown нажмите enter h e…" at bounding box center [974, 420] width 340 height 173
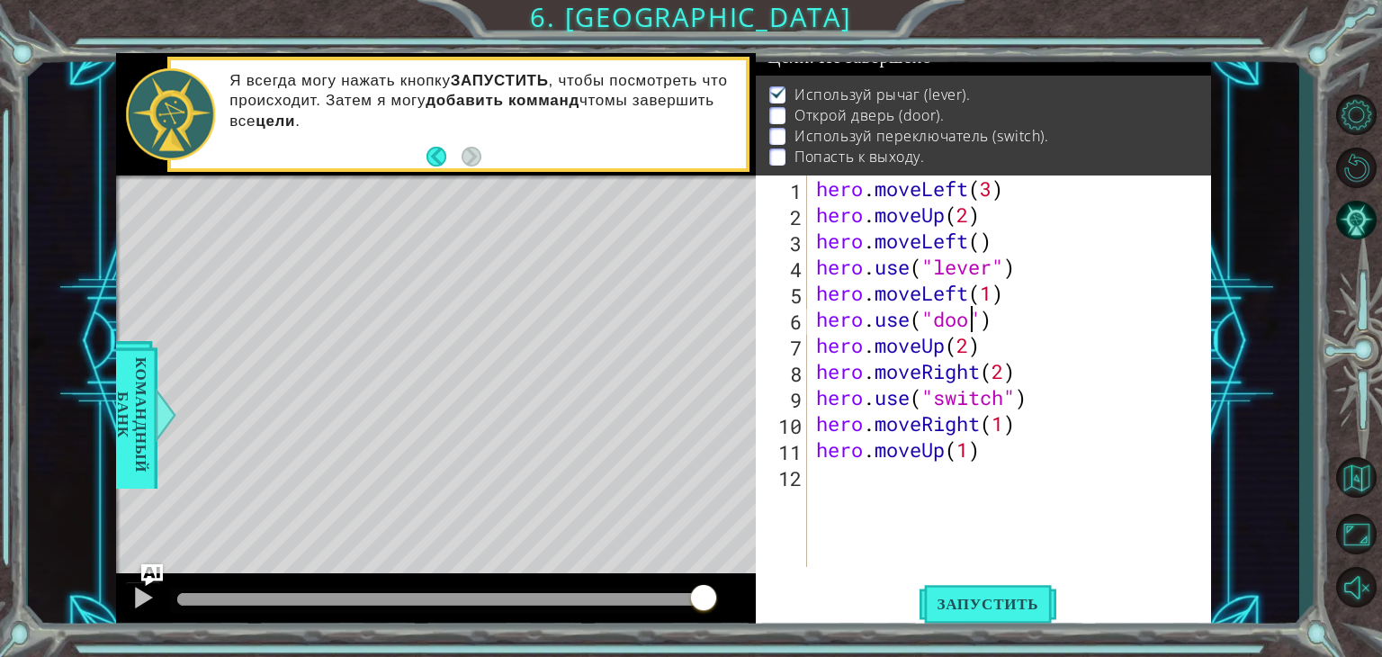
scroll to position [0, 7]
type textarea "hero.use("door")"
click at [945, 602] on span "Запустить" at bounding box center [989, 604] width 138 height 18
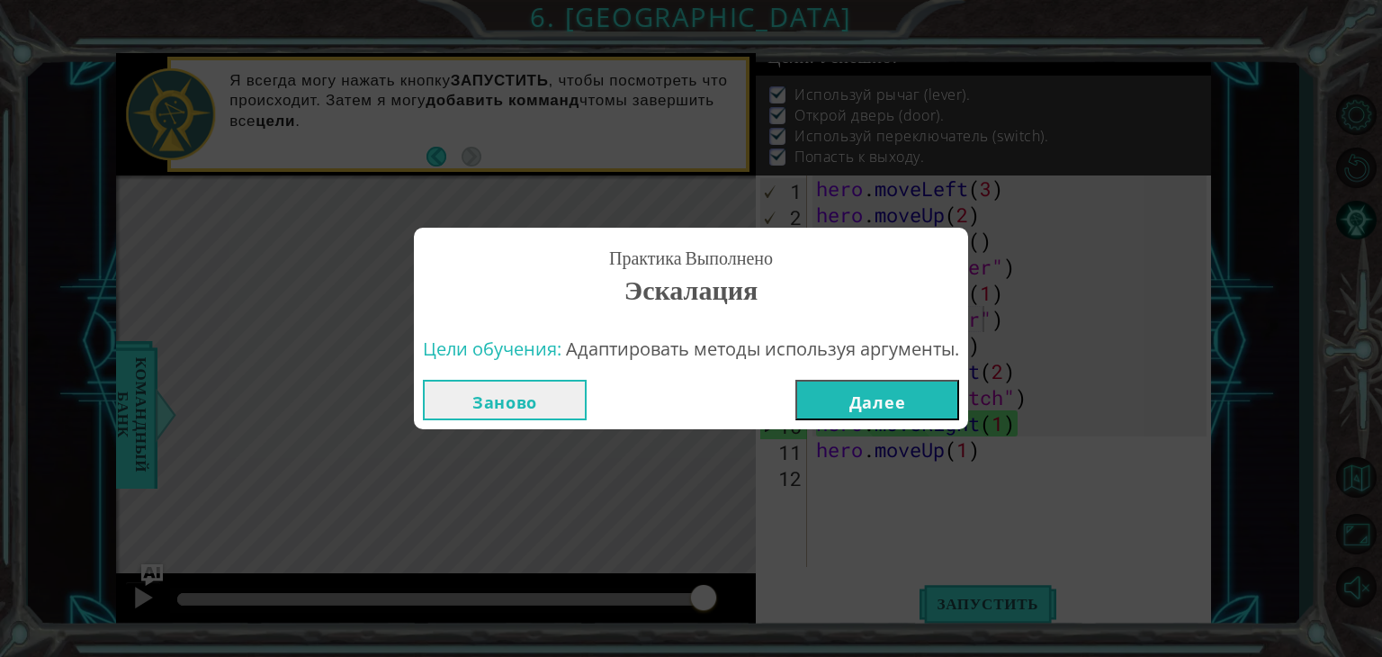
click at [934, 409] on button "Далее" at bounding box center [877, 400] width 164 height 40
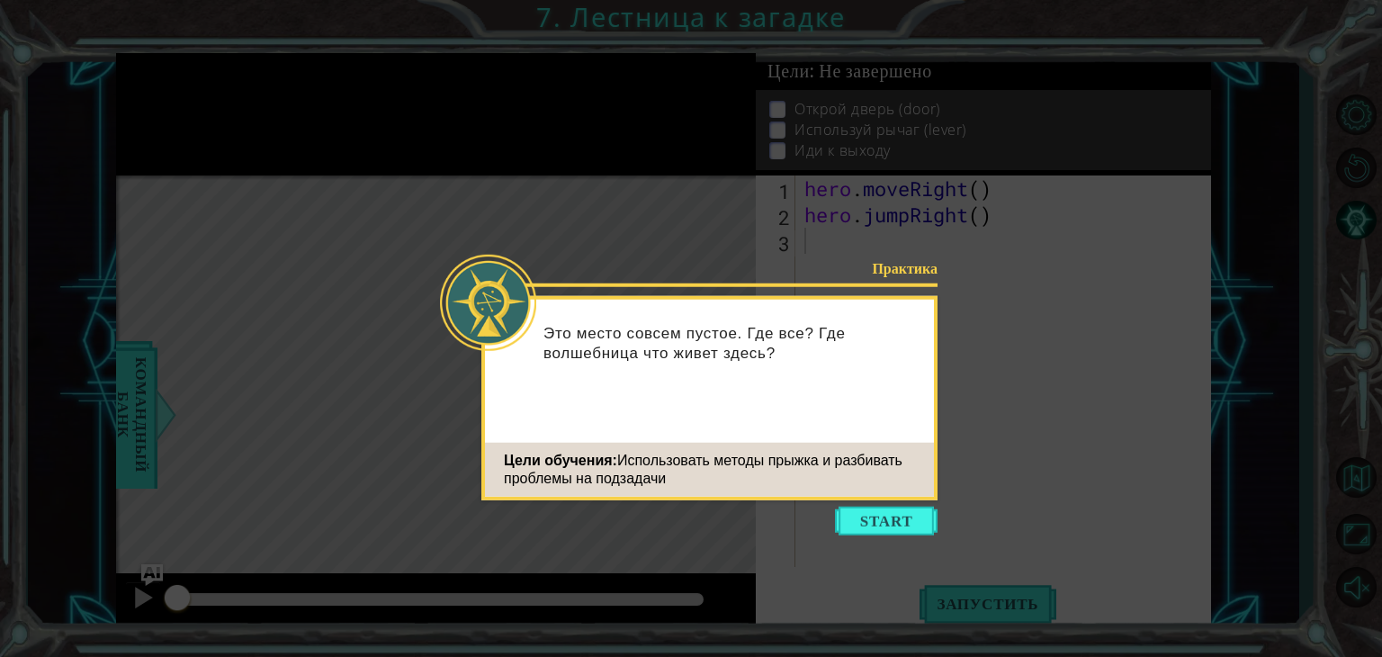
click at [867, 505] on icon at bounding box center [691, 328] width 1382 height 657
click at [861, 521] on button "Start" at bounding box center [886, 521] width 103 height 29
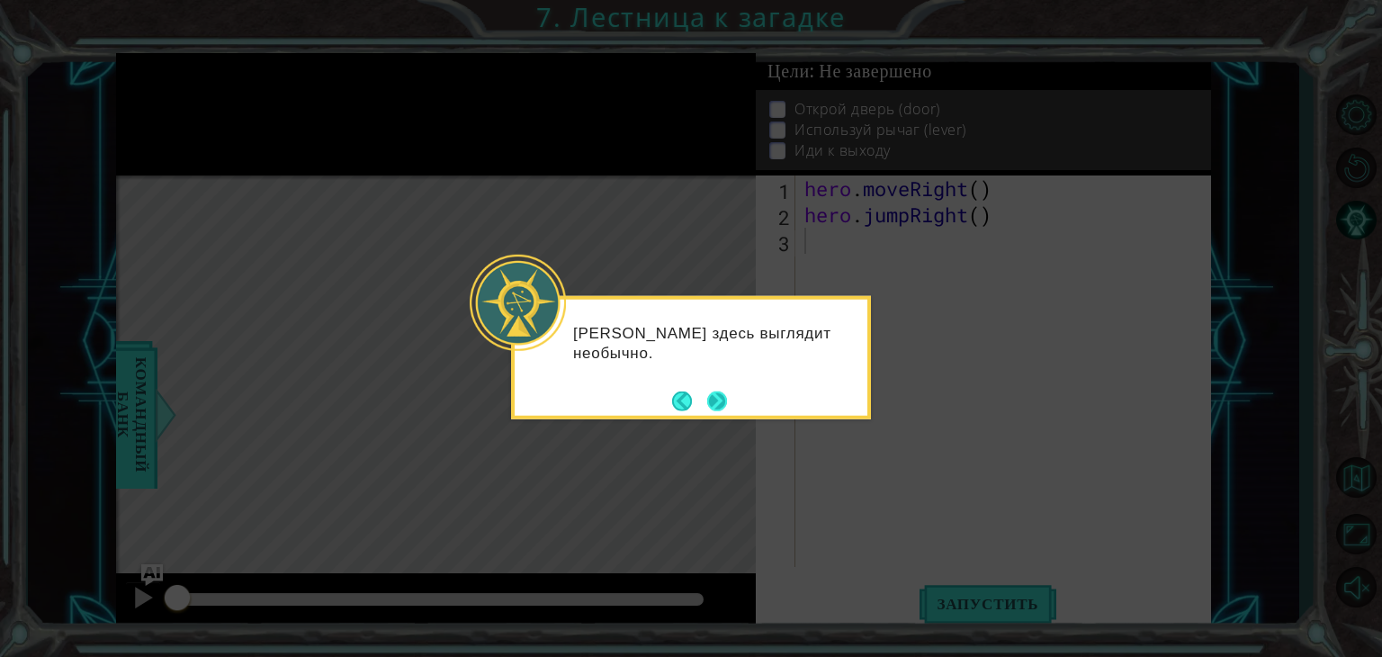
click at [717, 383] on div "[PERSON_NAME] здесь выглядит необычно." at bounding box center [691, 357] width 360 height 123
click at [717, 391] on button "Next" at bounding box center [717, 401] width 20 height 20
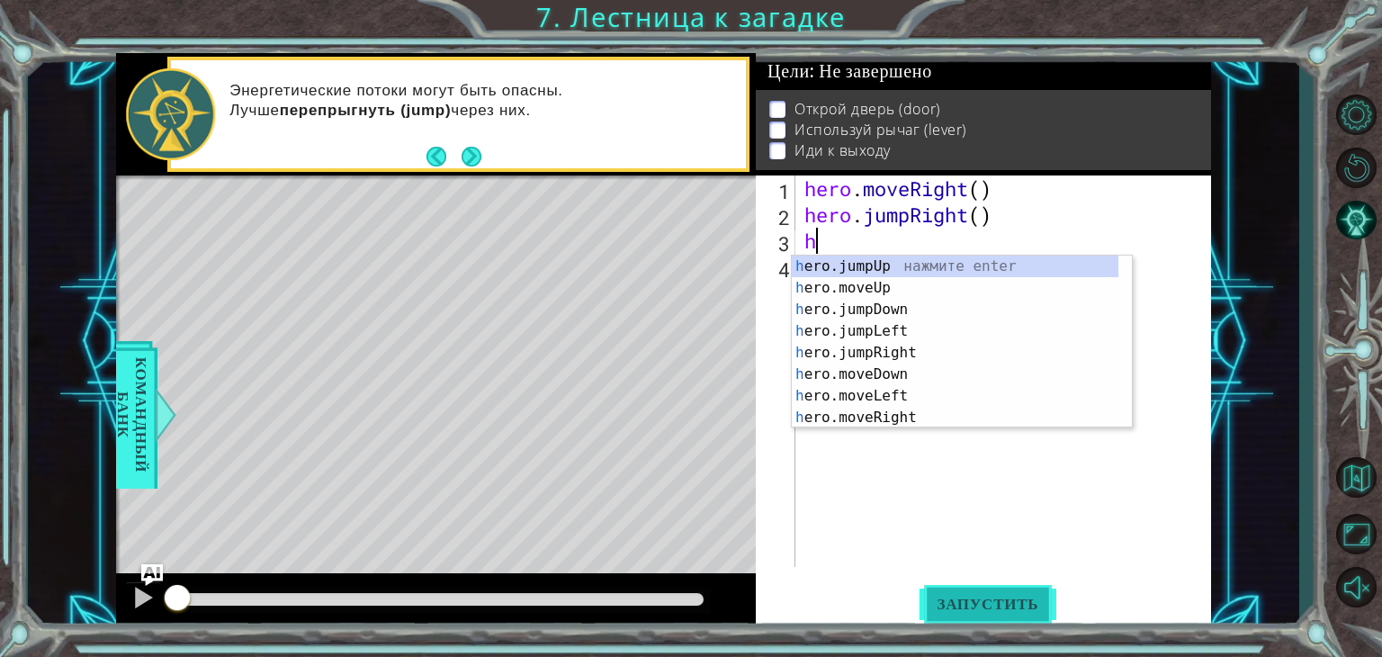
type textarea "h"
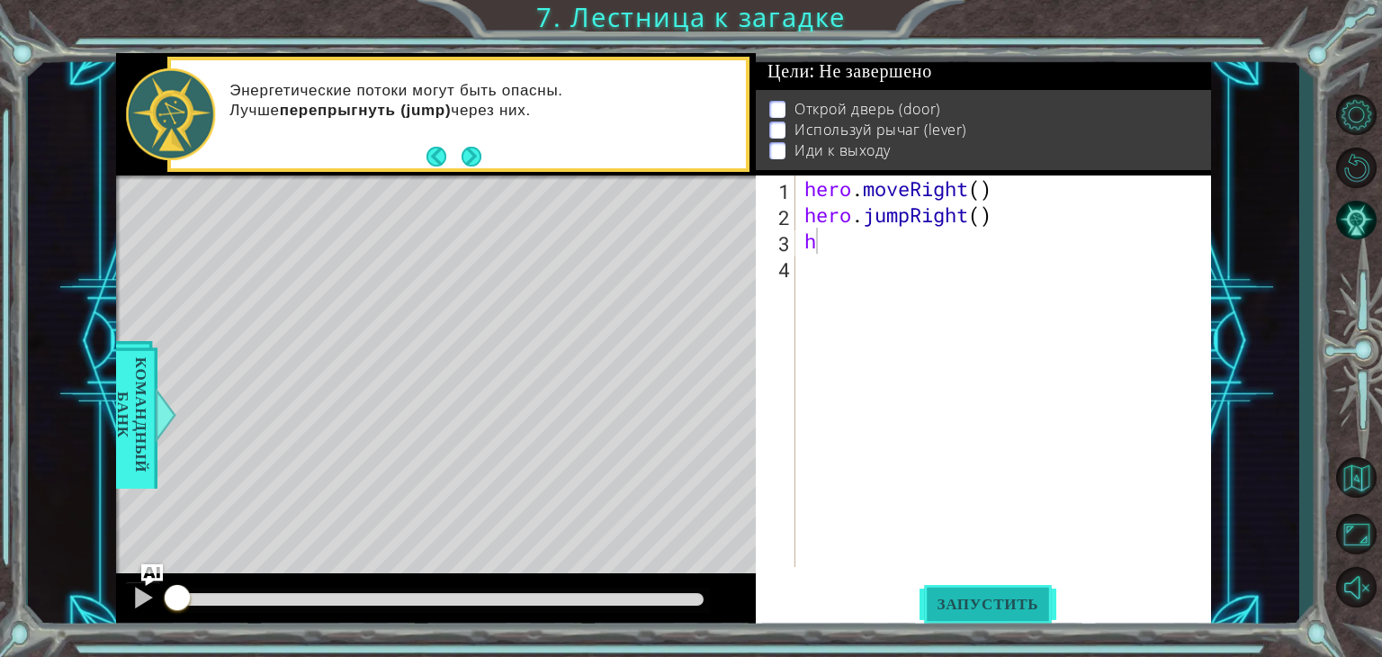
click at [973, 597] on span "Запустить" at bounding box center [989, 604] width 138 height 18
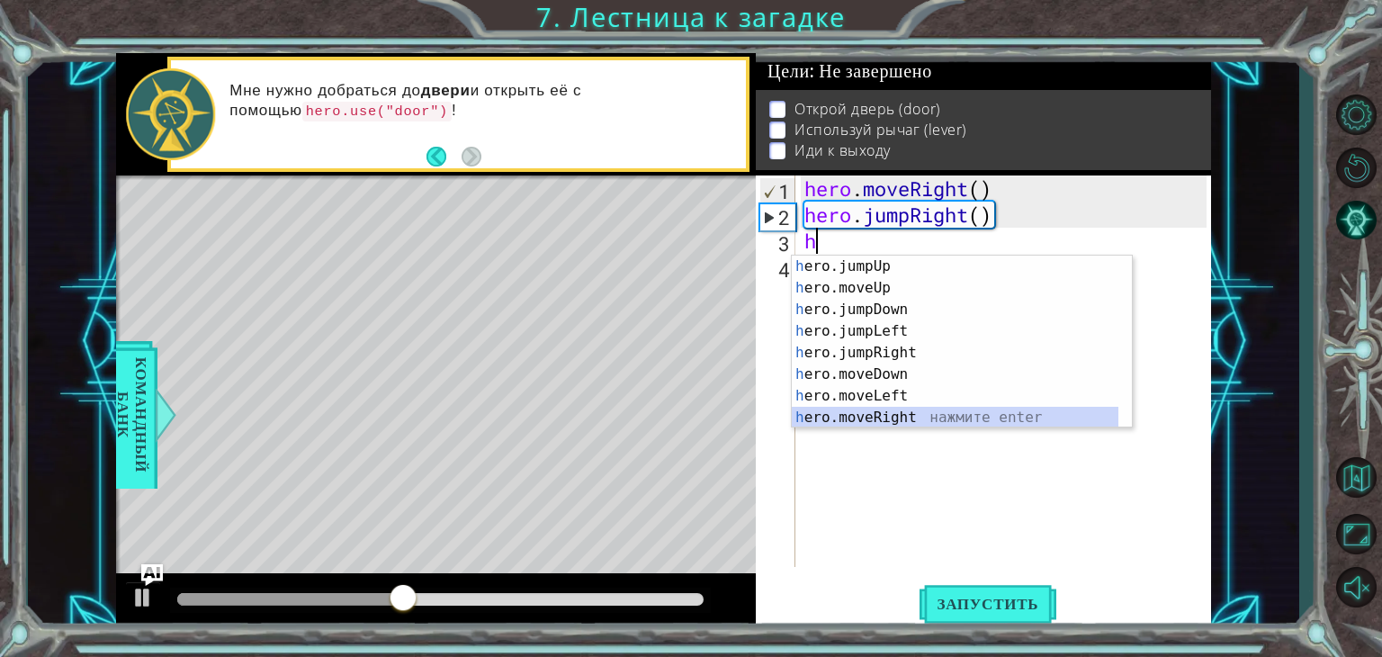
click at [902, 413] on div "h ero.jumpUp нажмите enter h ero.moveUp нажмите enter h ero.jumpDown нажмите en…" at bounding box center [955, 364] width 327 height 216
type textarea "hero.moveRight(1)"
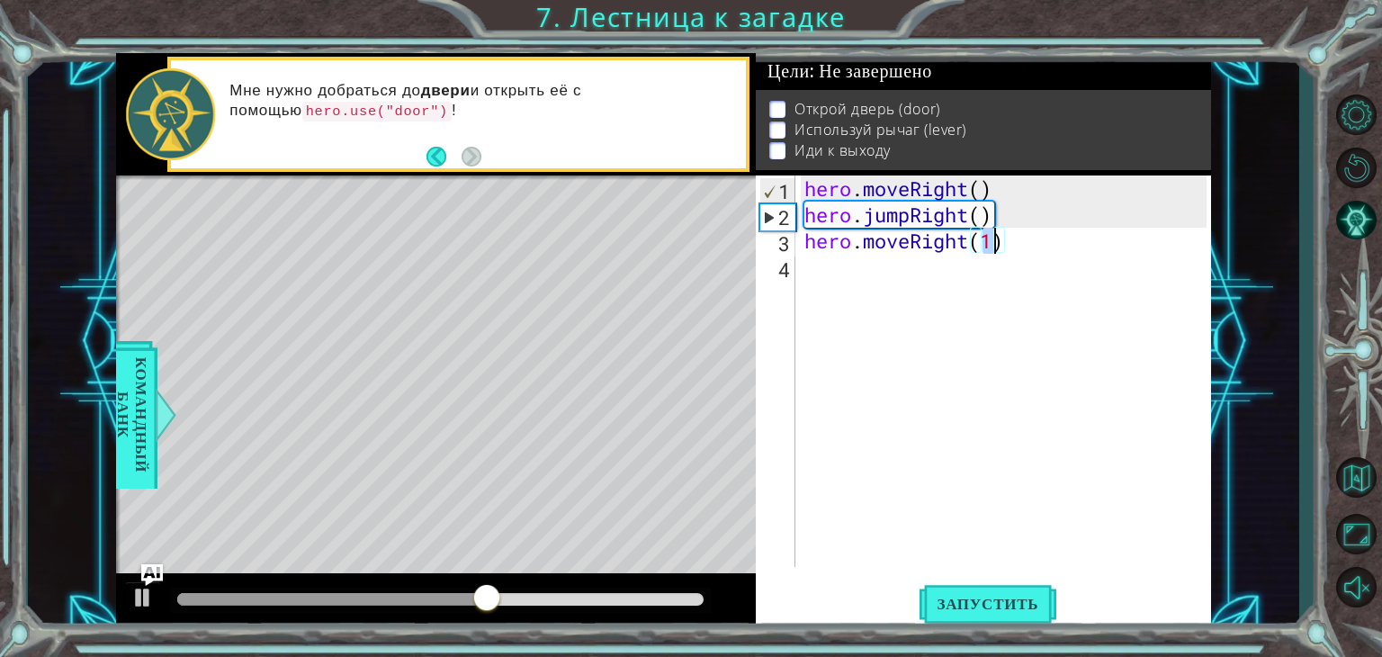
click at [830, 266] on div "hero . moveRight ( ) hero . jumpRight ( ) hero . moveRight ( 1 )" at bounding box center [1008, 397] width 415 height 444
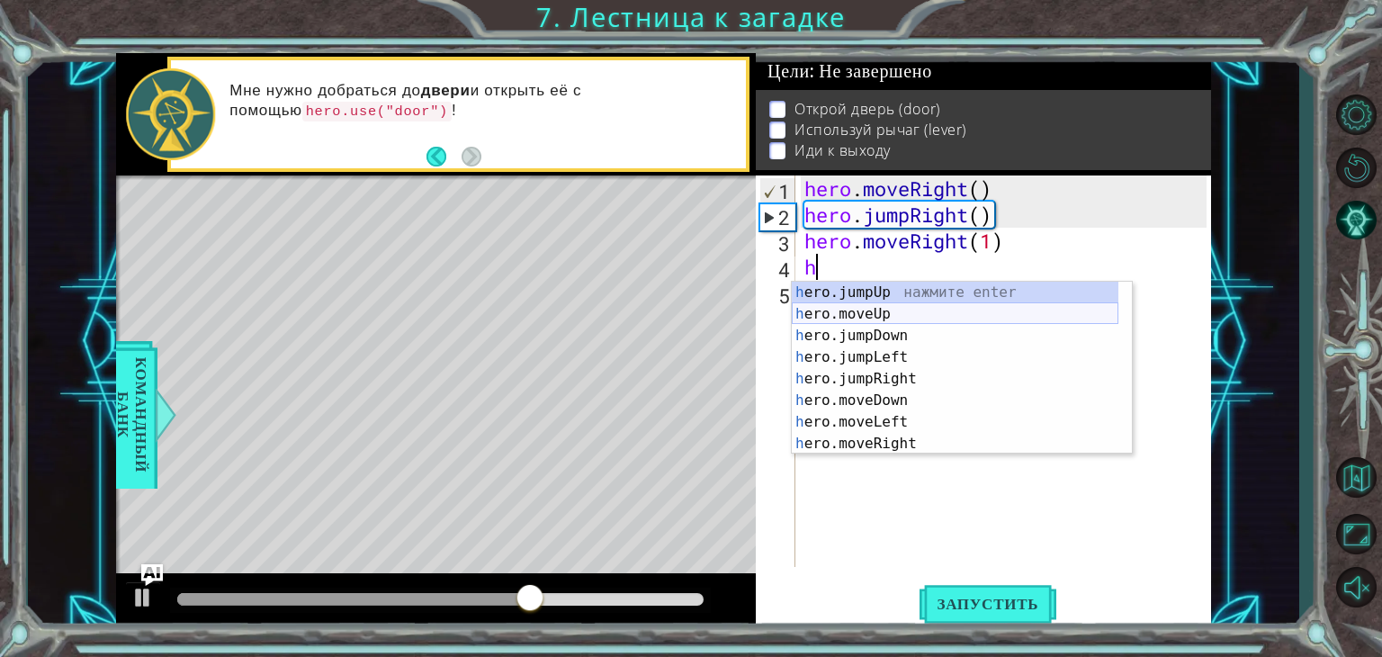
click at [878, 306] on div "h ero.jumpUp нажмите enter h ero.moveUp нажмите enter h ero.jumpDown нажмите en…" at bounding box center [955, 390] width 327 height 216
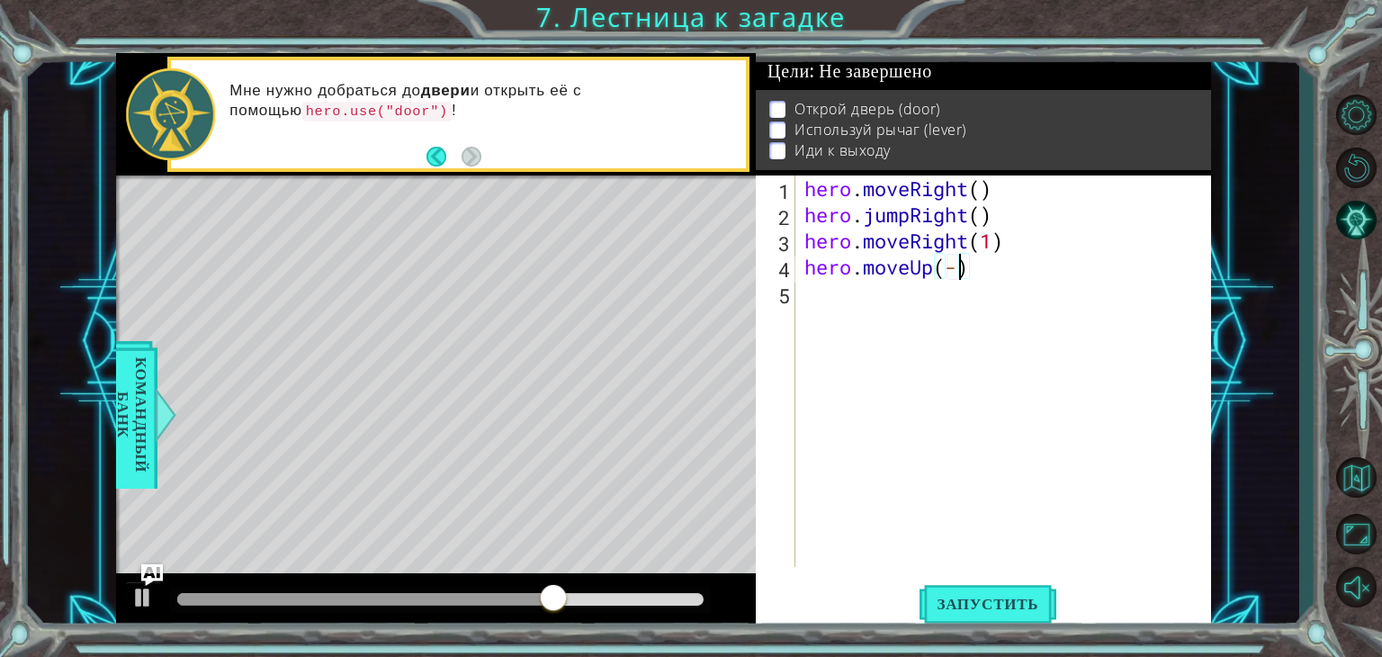
scroll to position [0, 6]
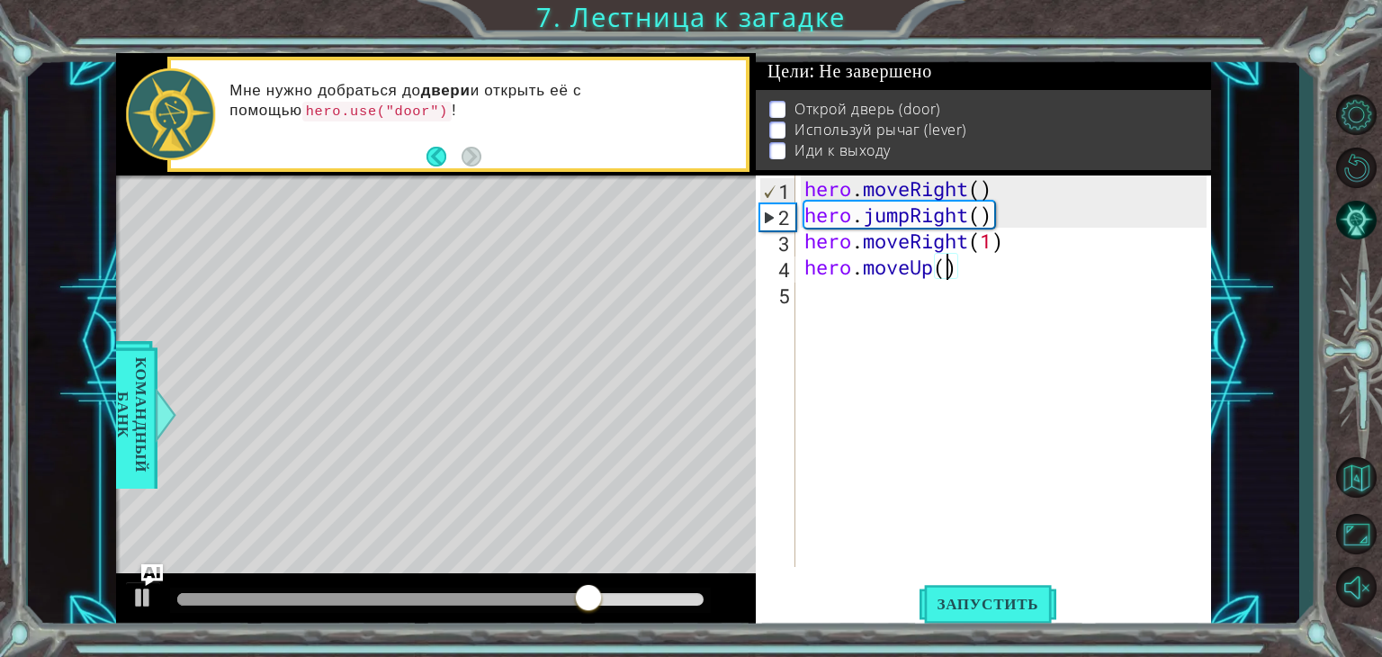
type textarea "hero.moveUp(3)"
click at [854, 292] on div "hero . moveRight ( ) hero . jumpRight ( ) hero . moveRight ( 1 ) hero . moveUp …" at bounding box center [1008, 397] width 415 height 444
type textarea "h"
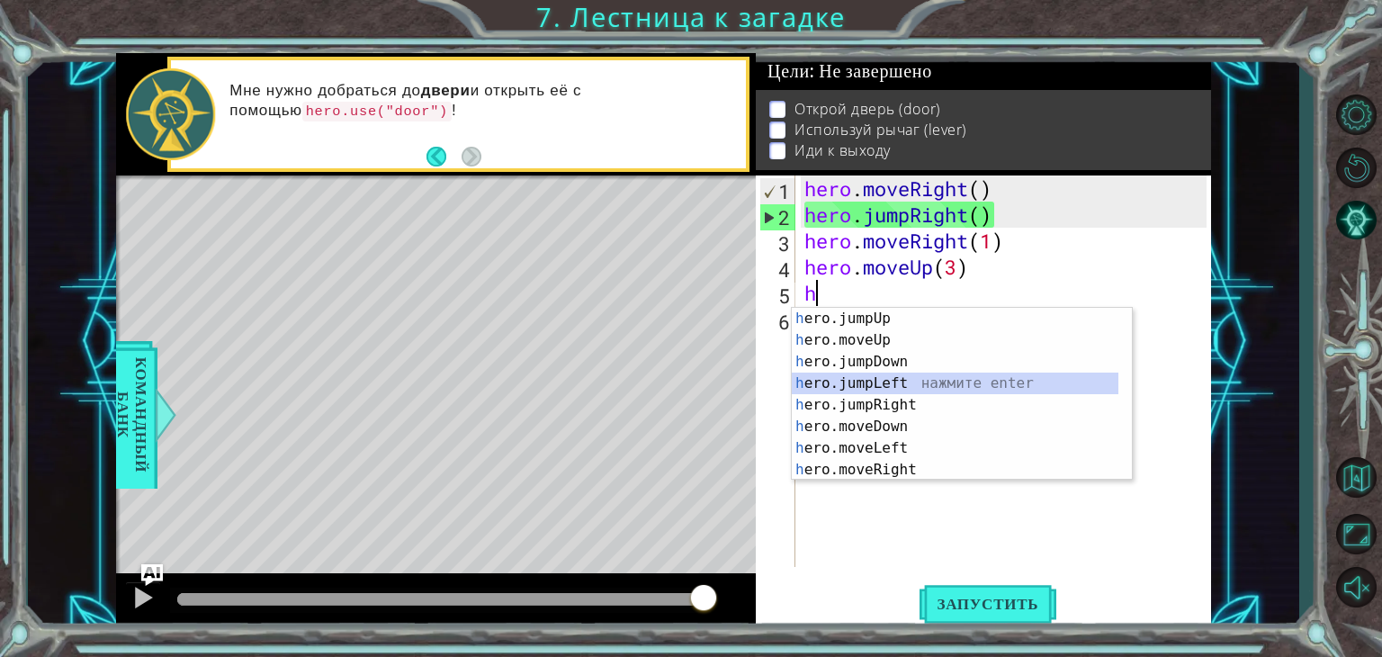
click at [861, 383] on div "h ero.jumpUp нажмите enter h ero.moveUp нажмите enter h ero.jumpDown нажмите en…" at bounding box center [955, 416] width 327 height 216
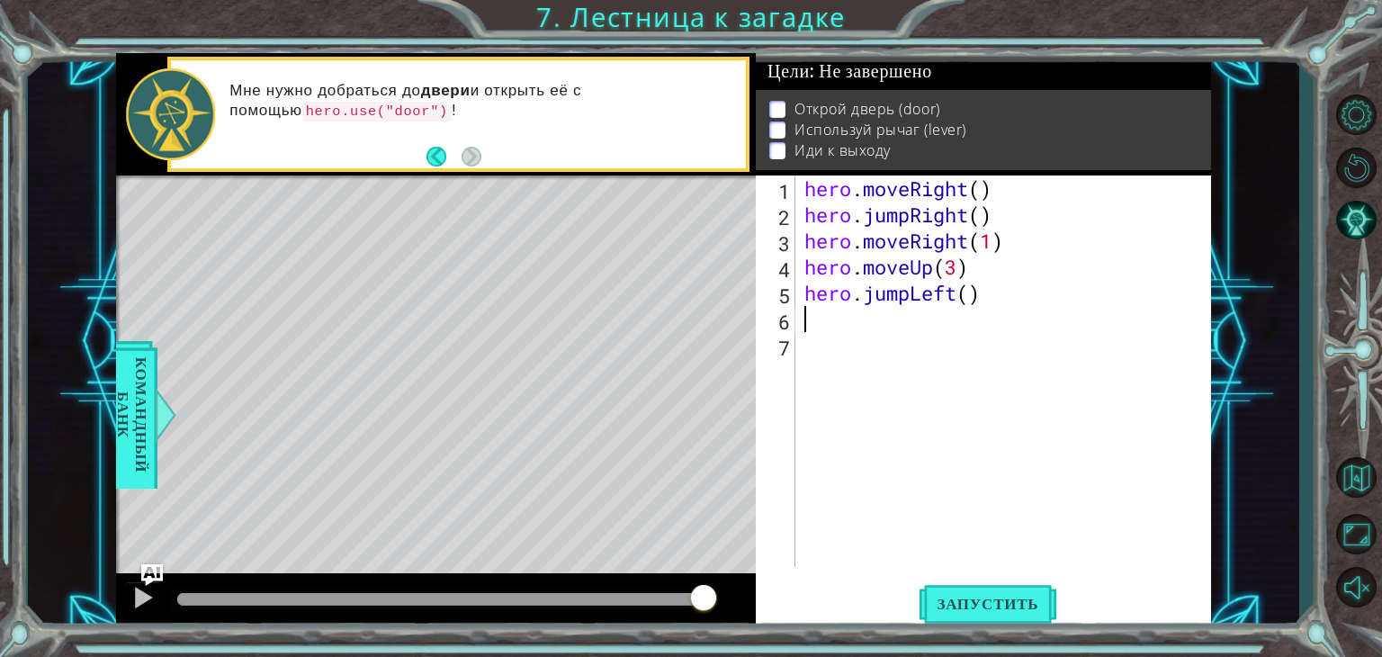
click at [991, 301] on div "hero . moveRight ( ) hero . jumpRight ( ) hero . moveRight ( 1 ) hero . moveUp …" at bounding box center [1008, 397] width 415 height 444
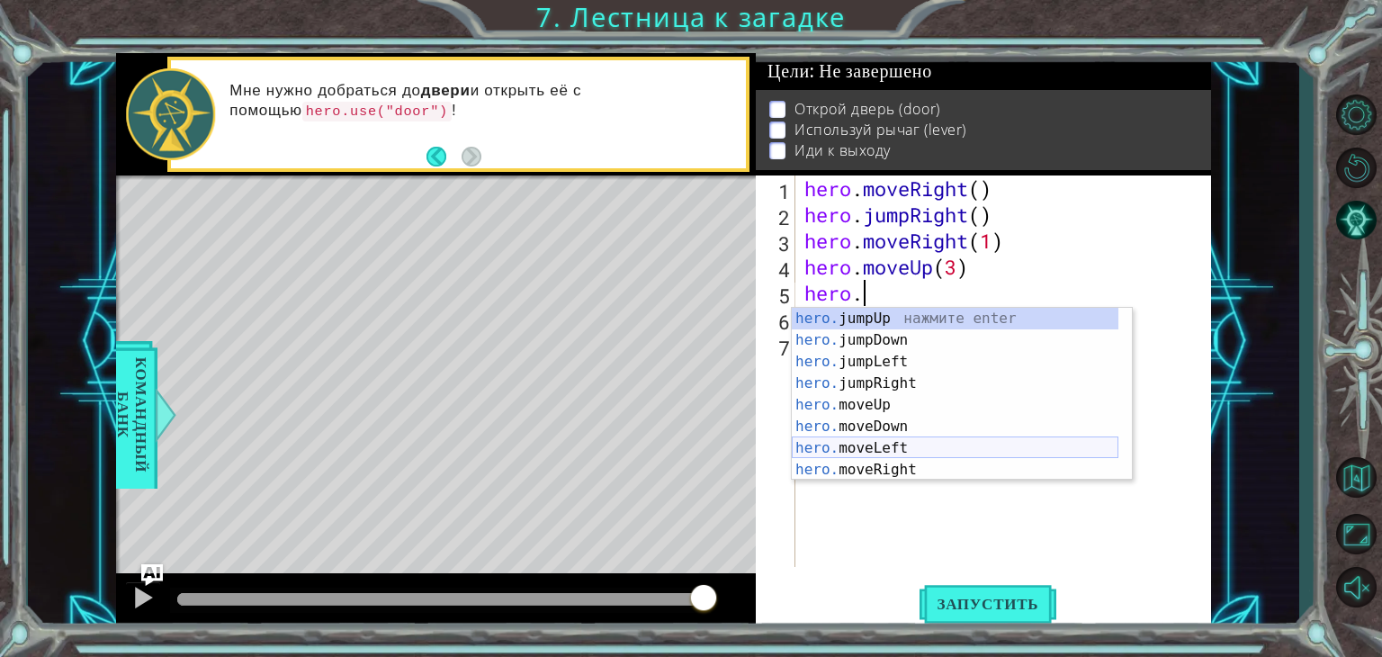
click at [948, 439] on div "hero. jumpUp нажмите enter hero. jumpDown нажмите enter hero. jumpLeft нажмите …" at bounding box center [955, 416] width 327 height 216
type textarea "hero.moveLeft(1)"
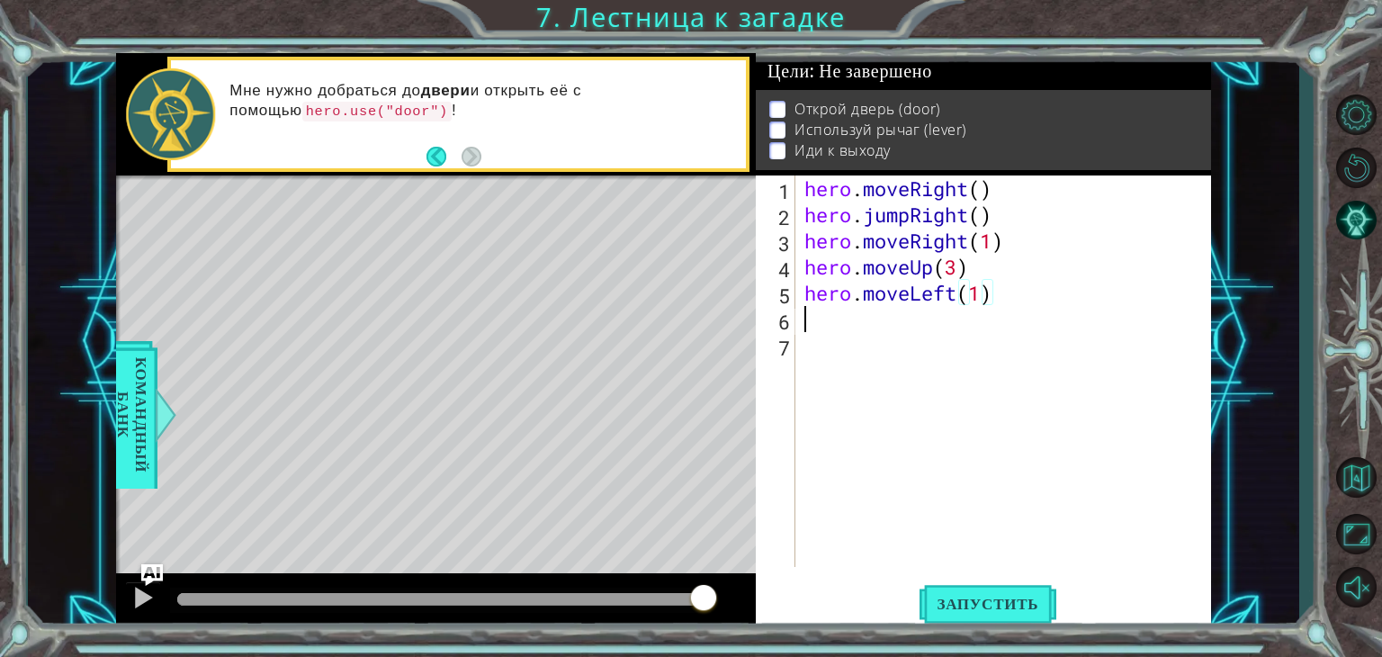
click at [897, 332] on div "hero . moveRight ( ) hero . jumpRight ( ) hero . moveRight ( 1 ) hero . moveUp …" at bounding box center [1008, 397] width 415 height 444
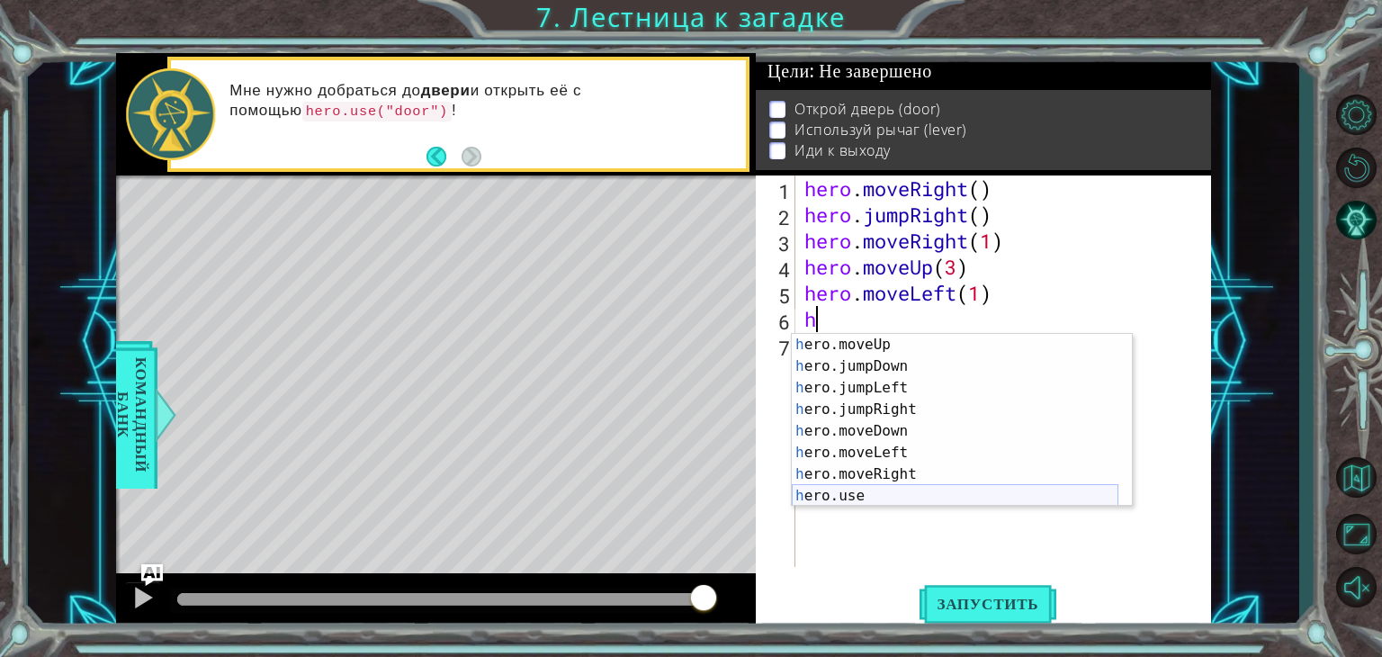
scroll to position [22, 0]
click at [907, 490] on div "h ero.moveUp нажмите enter h ero.jumpDown нажмите enter h ero.jumpLeft нажмите …" at bounding box center [955, 442] width 327 height 216
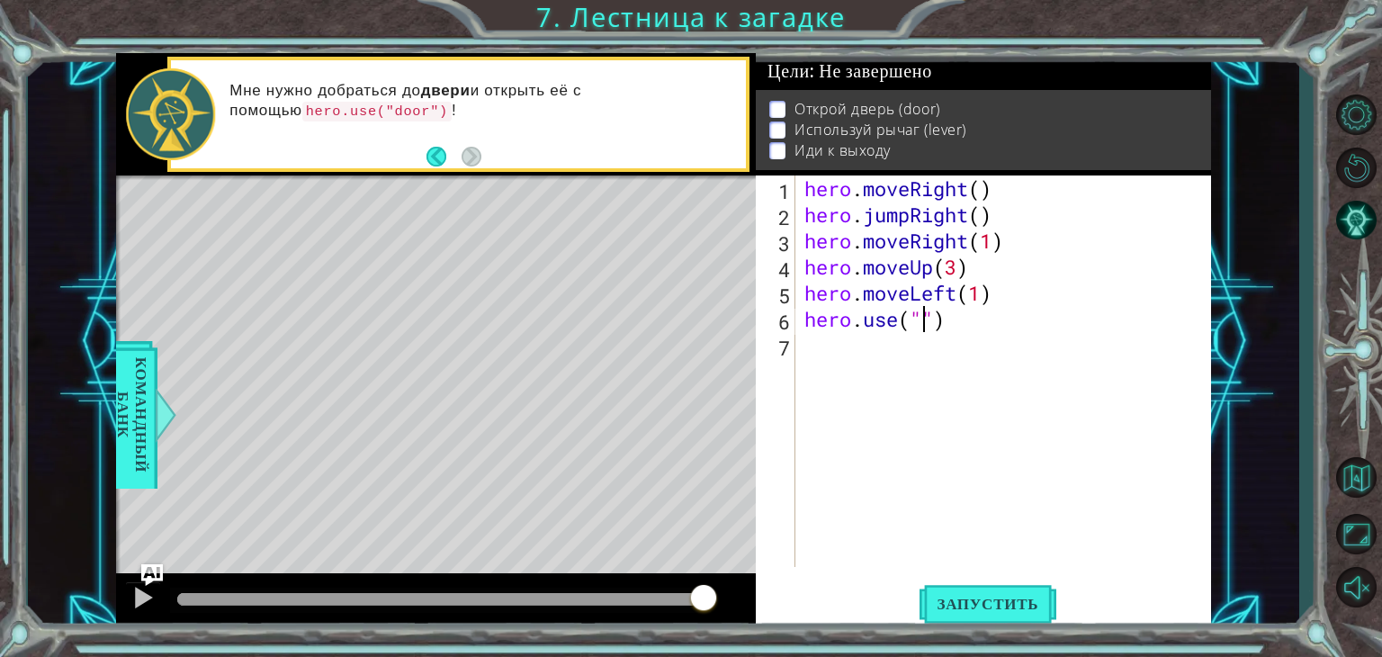
scroll to position [0, 5]
type textarea "hero.use("lever")"
click at [801, 346] on div "hero . moveRight ( ) hero . jumpRight ( ) hero . moveRight ( 1 ) hero . moveUp …" at bounding box center [1008, 397] width 415 height 444
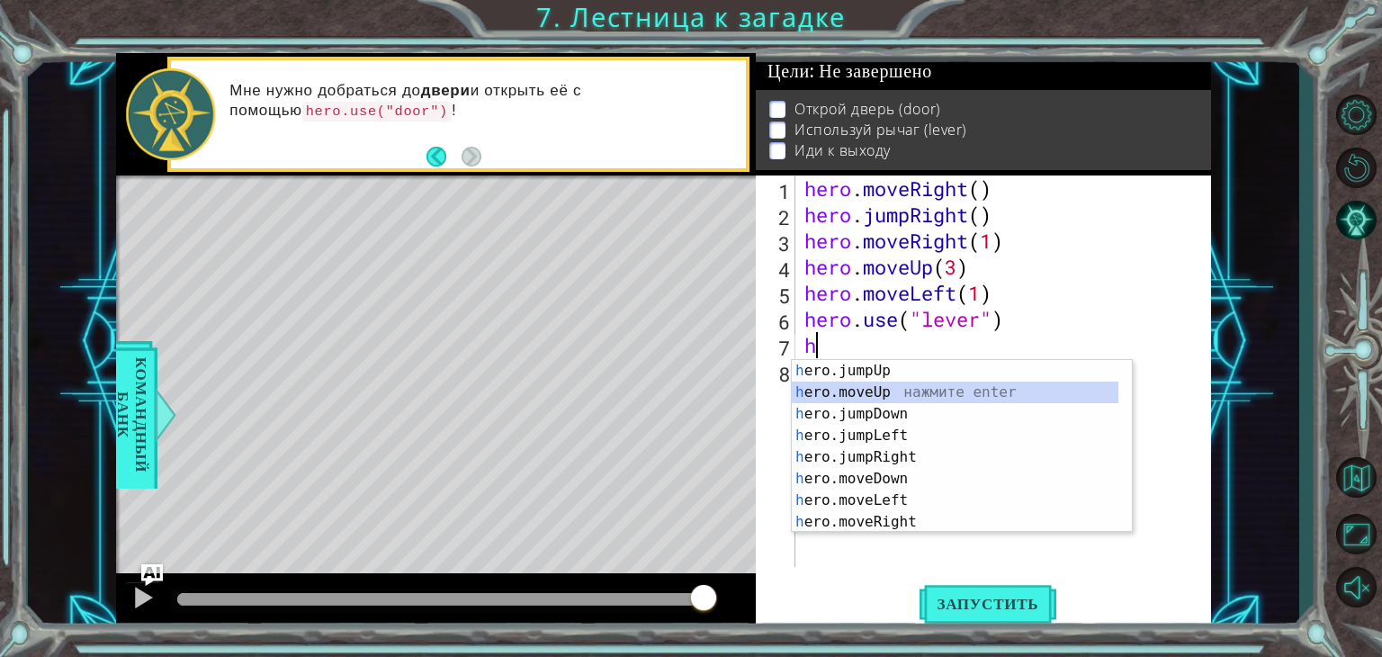
click at [875, 390] on div "h ero.jumpUp нажмите enter h ero.moveUp нажмите enter h ero.jumpDown нажмите en…" at bounding box center [955, 468] width 327 height 216
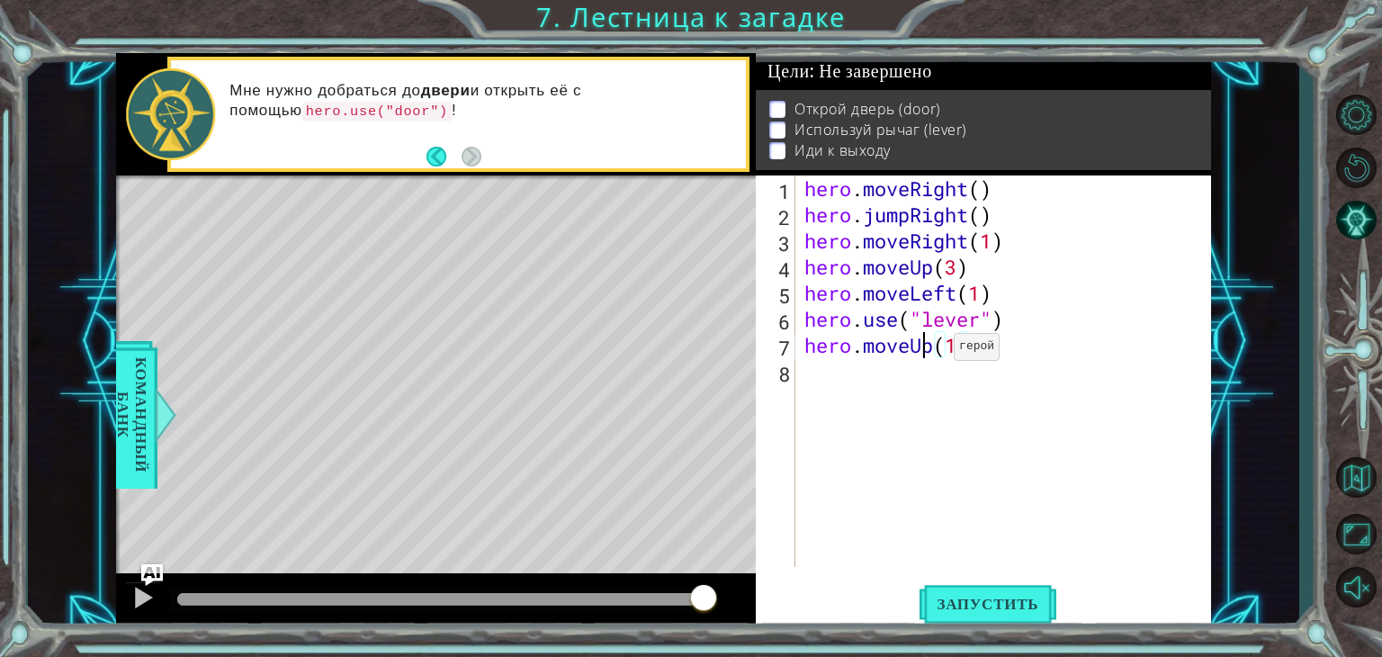
click at [927, 351] on div "hero . moveRight ( ) hero . jumpRight ( ) hero . moveRight ( 1 ) hero . moveUp …" at bounding box center [1008, 397] width 415 height 444
click at [932, 350] on div "hero . moveRight ( ) hero . jumpRight ( ) hero . moveRight ( 1 ) hero . moveUp …" at bounding box center [1008, 397] width 415 height 444
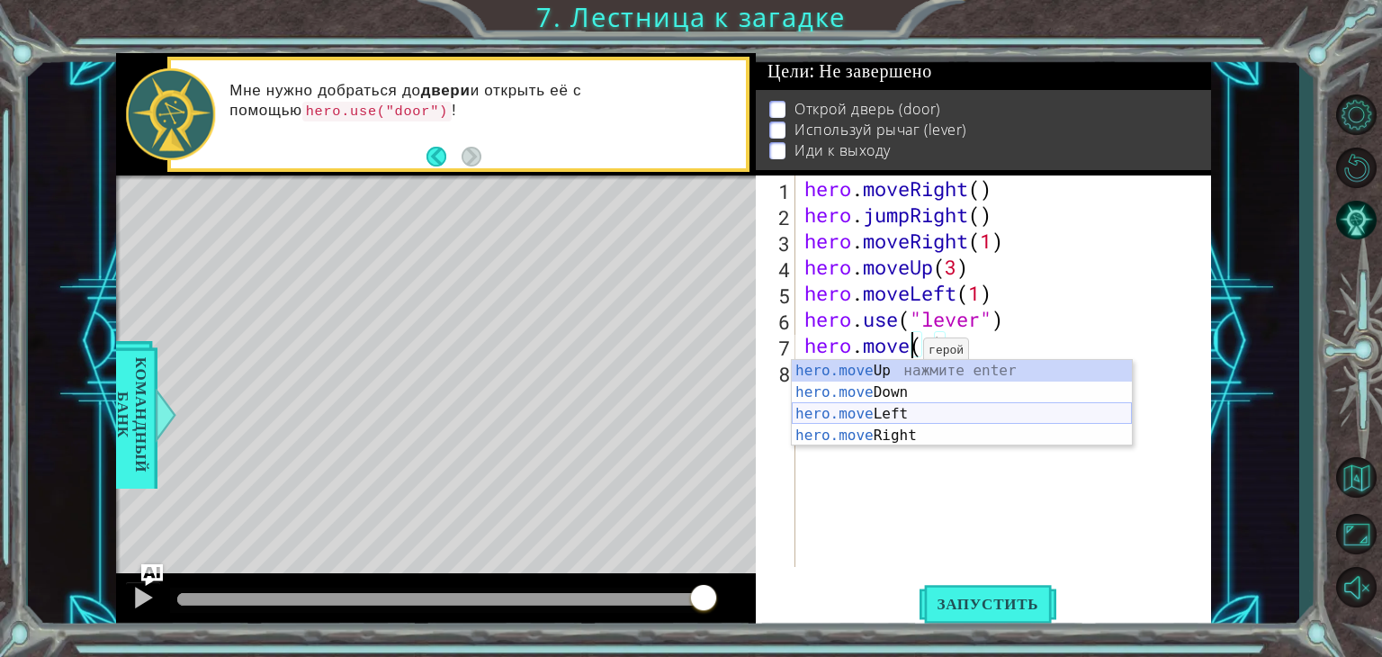
click at [876, 409] on div "hero.move Up нажмите enter hero.move Down нажмите enter hero.move Left нажмите …" at bounding box center [962, 425] width 340 height 130
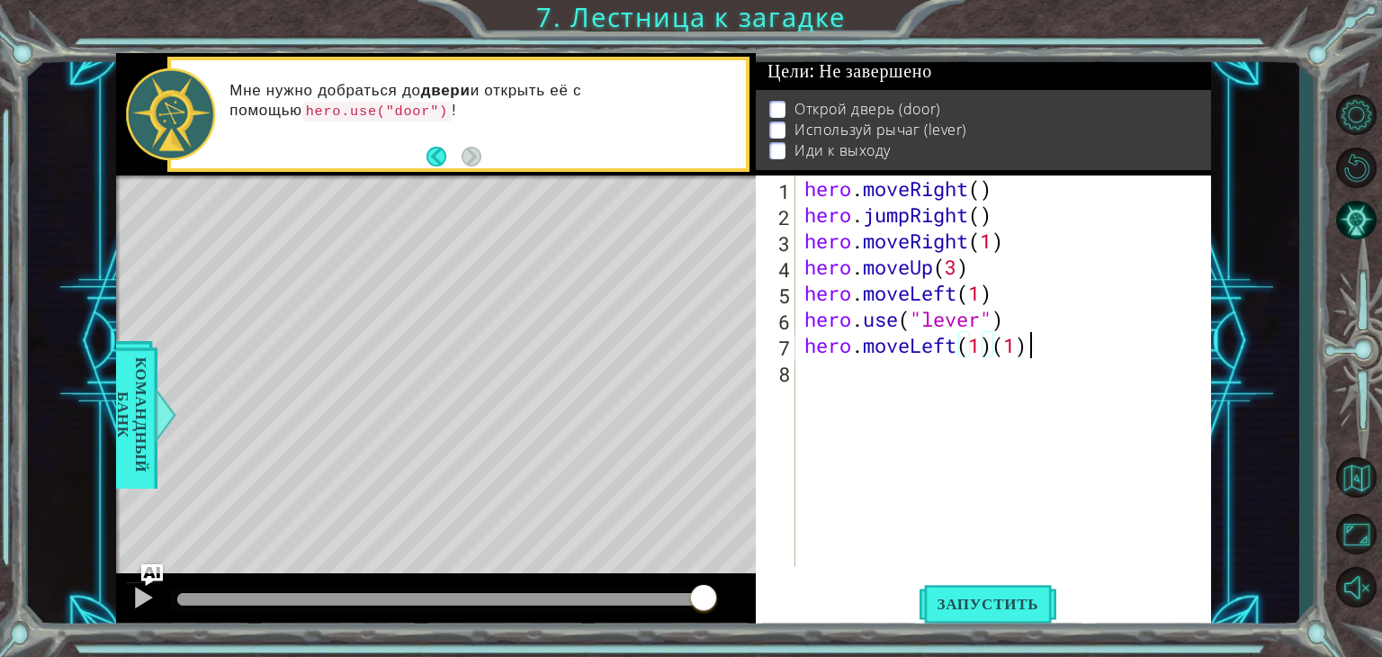
click at [1042, 343] on div "hero . moveRight ( ) hero . jumpRight ( ) hero . moveRight ( 1 ) hero . moveUp …" at bounding box center [1008, 397] width 415 height 444
click at [986, 346] on div "hero . moveRight ( ) hero . jumpRight ( ) hero . moveRight ( 1 ) hero . moveUp …" at bounding box center [1008, 397] width 415 height 444
type textarea "hero.moveLeft(2)"
click at [842, 373] on div "hero . moveRight ( ) hero . jumpRight ( ) hero . moveRight ( 1 ) hero . moveUp …" at bounding box center [1008, 397] width 415 height 444
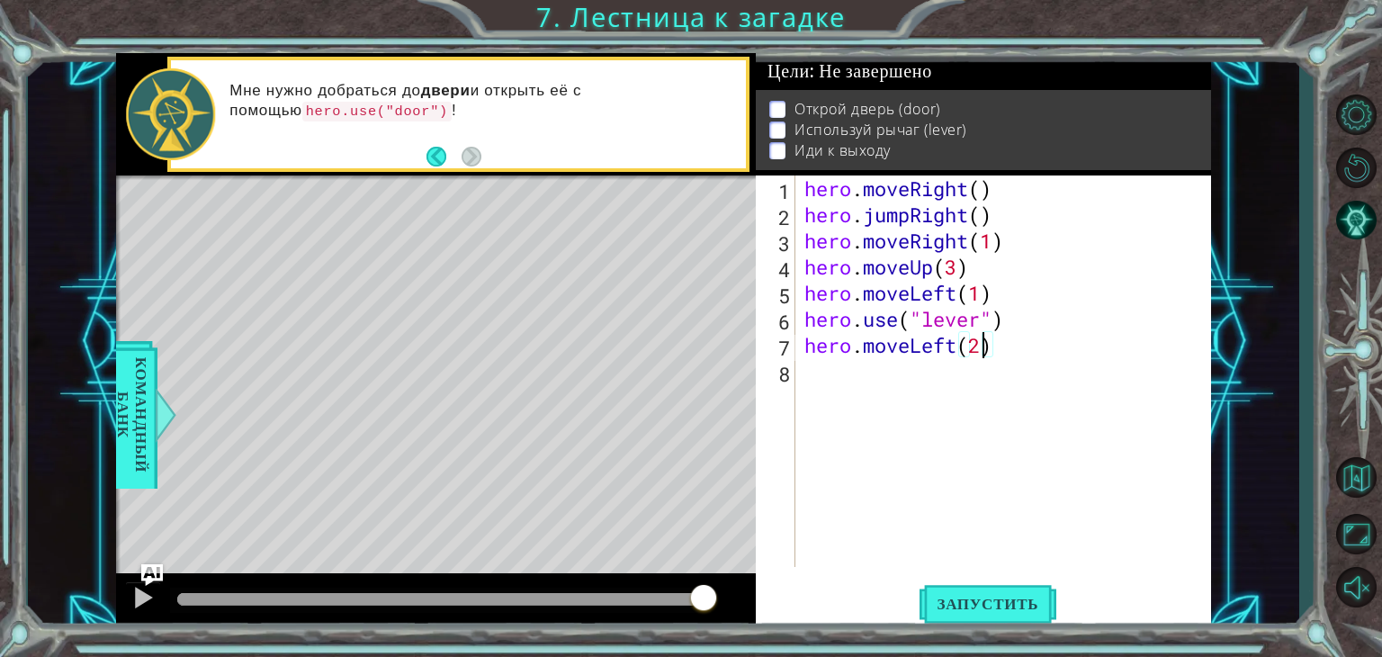
scroll to position [0, 0]
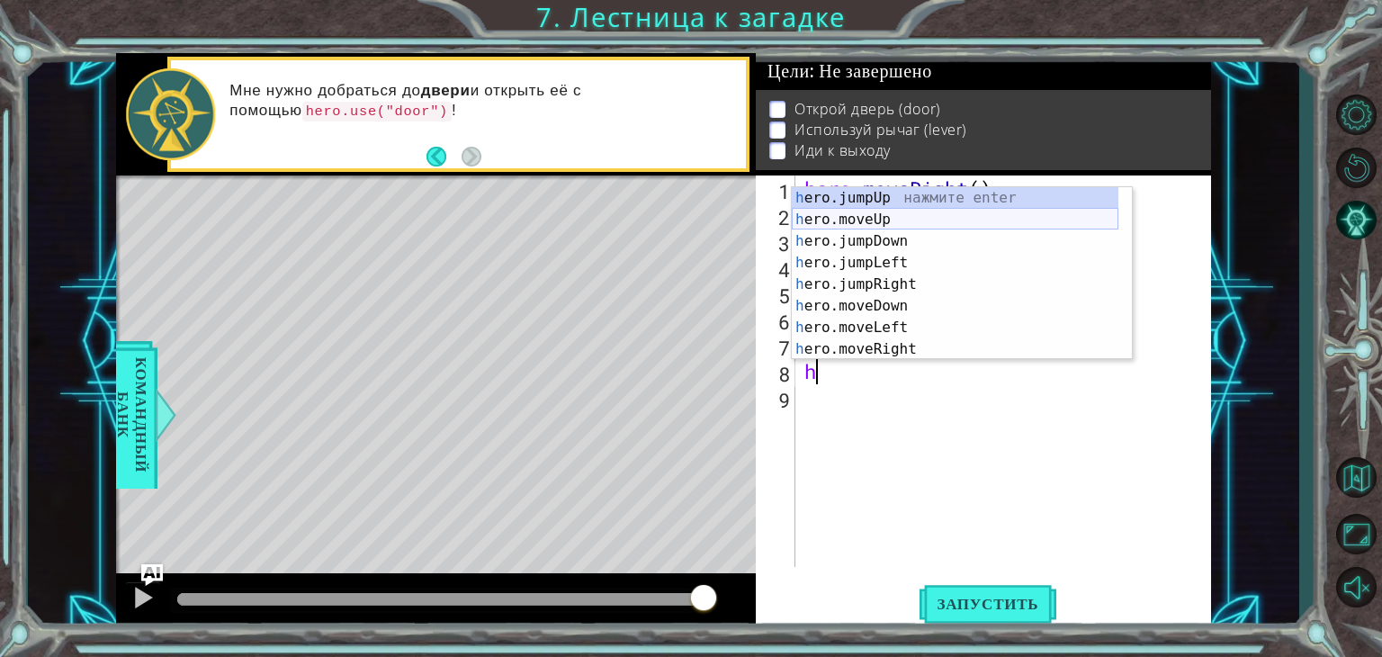
click at [898, 215] on div "h ero.jumpUp нажмите enter h ero.moveUp нажмите enter h ero.jumpDown нажмите en…" at bounding box center [955, 295] width 327 height 216
type textarea "hero.moveUp(1)"
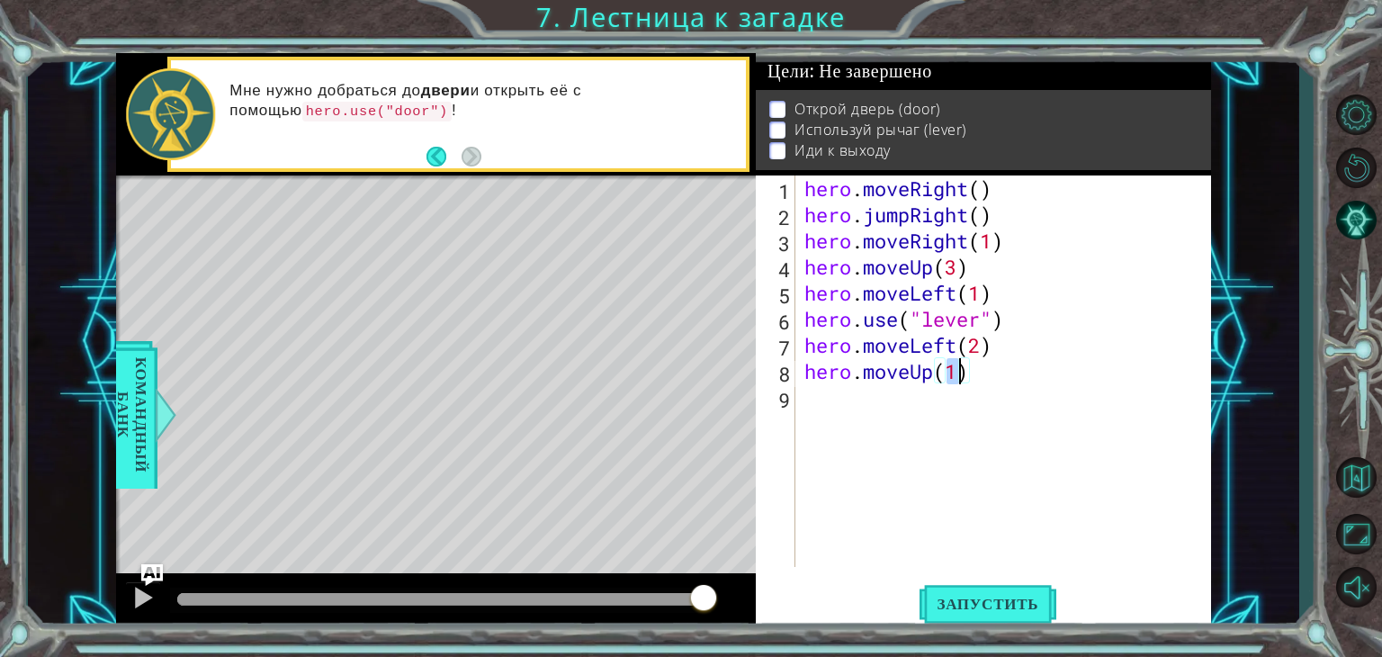
click at [828, 409] on div "hero . moveRight ( ) hero . jumpRight ( ) hero . moveRight ( 1 ) hero . moveUp …" at bounding box center [1008, 397] width 415 height 444
click at [978, 378] on div "hero . moveRight ( ) hero . jumpRight ( ) hero . moveRight ( 1 ) hero . moveUp …" at bounding box center [1008, 397] width 415 height 444
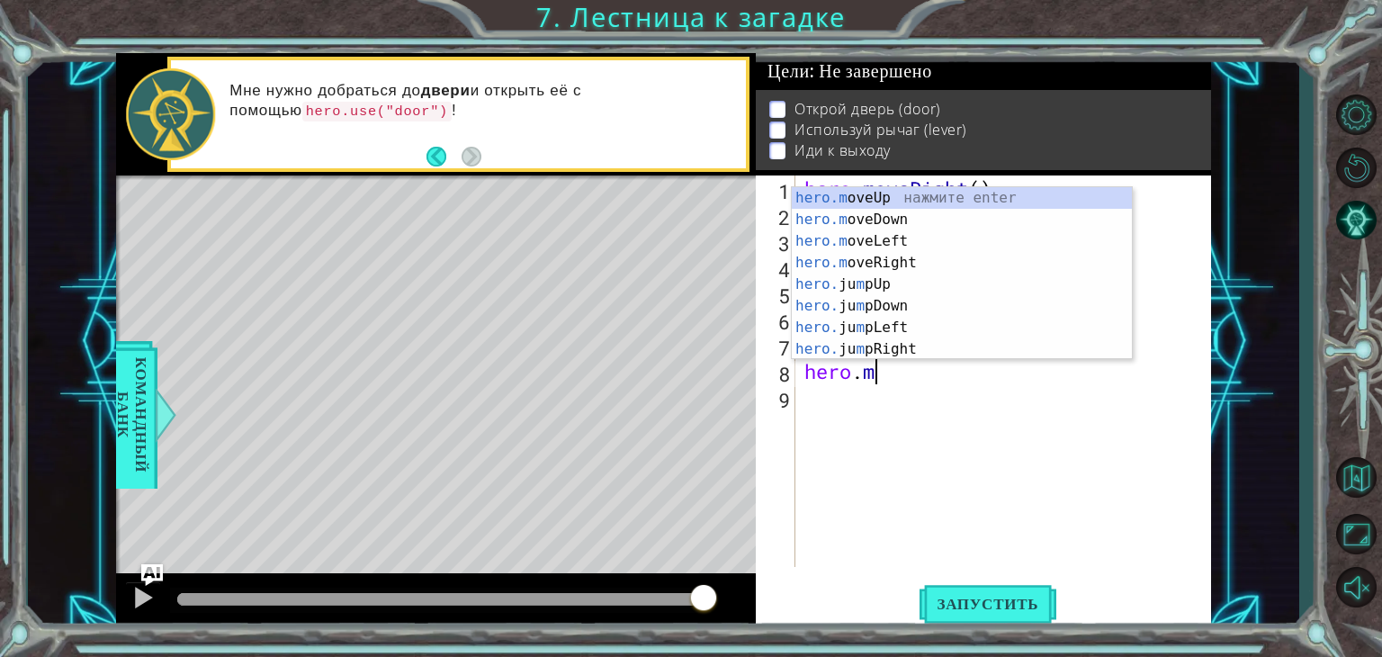
type textarea "hero."
click at [919, 432] on div "hero . moveRight ( ) hero . jumpRight ( ) hero . moveRight ( 1 ) hero . moveUp …" at bounding box center [1008, 397] width 415 height 444
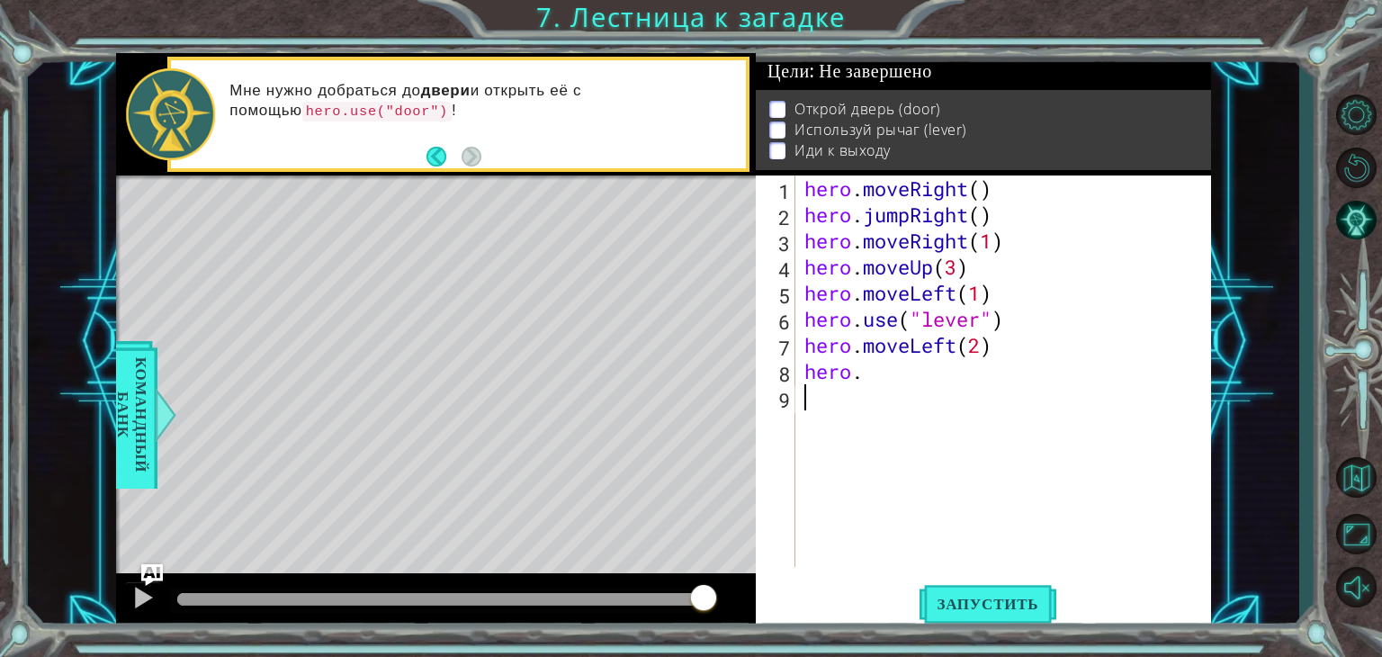
click at [870, 368] on div "hero . moveRight ( ) hero . jumpRight ( ) hero . moveRight ( 1 ) hero . moveUp …" at bounding box center [1008, 397] width 415 height 444
type textarea "hero.j"
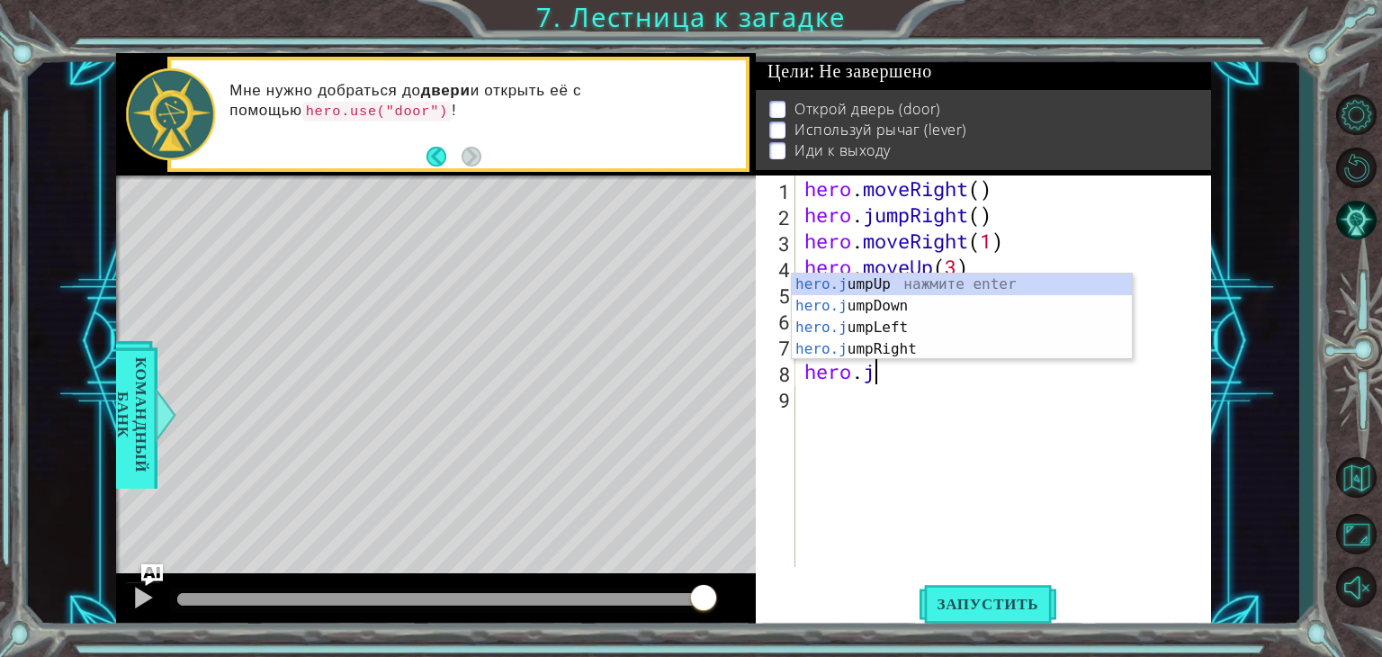
scroll to position [0, 2]
click at [916, 278] on div "hero.j umpUp нажмите enter hero.j umpDown нажмите enter hero.j umpLeft нажмите …" at bounding box center [962, 339] width 340 height 130
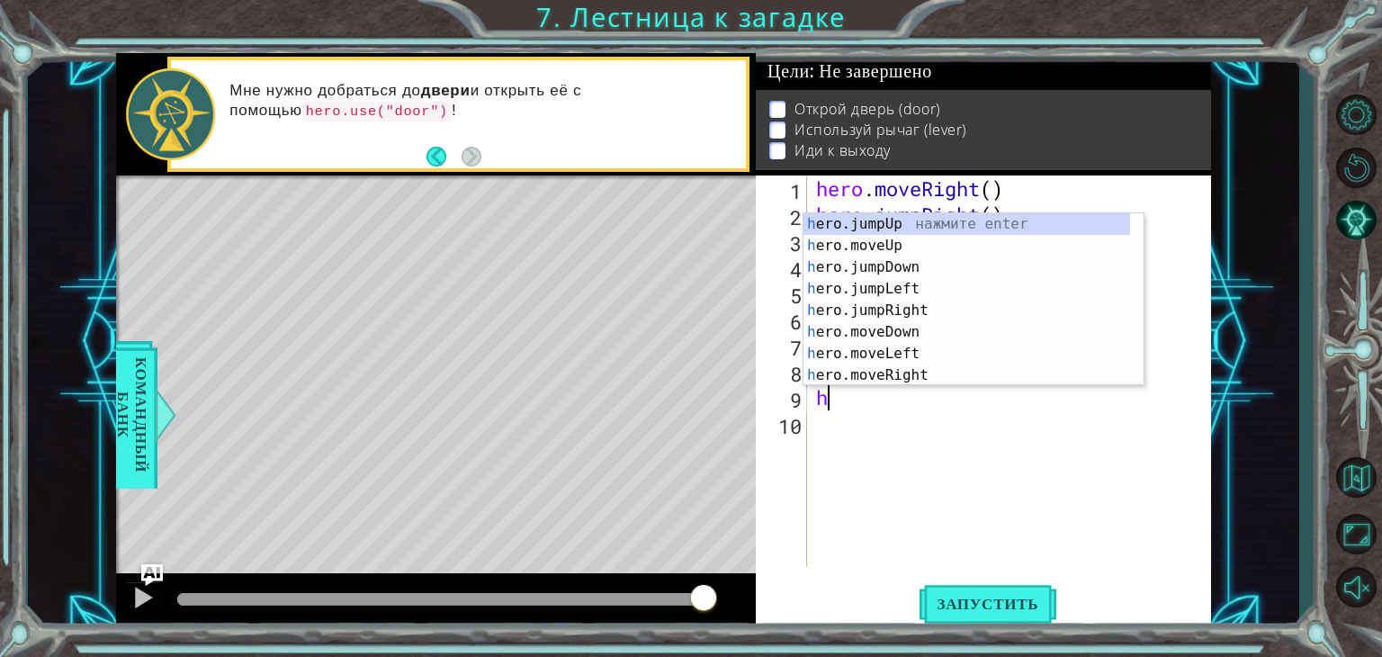
type textarea "h"
click at [896, 301] on div "h ero.jumpUp нажмите enter h ero.moveUp нажмите enter h ero.jumpDown нажмите en…" at bounding box center [967, 321] width 327 height 216
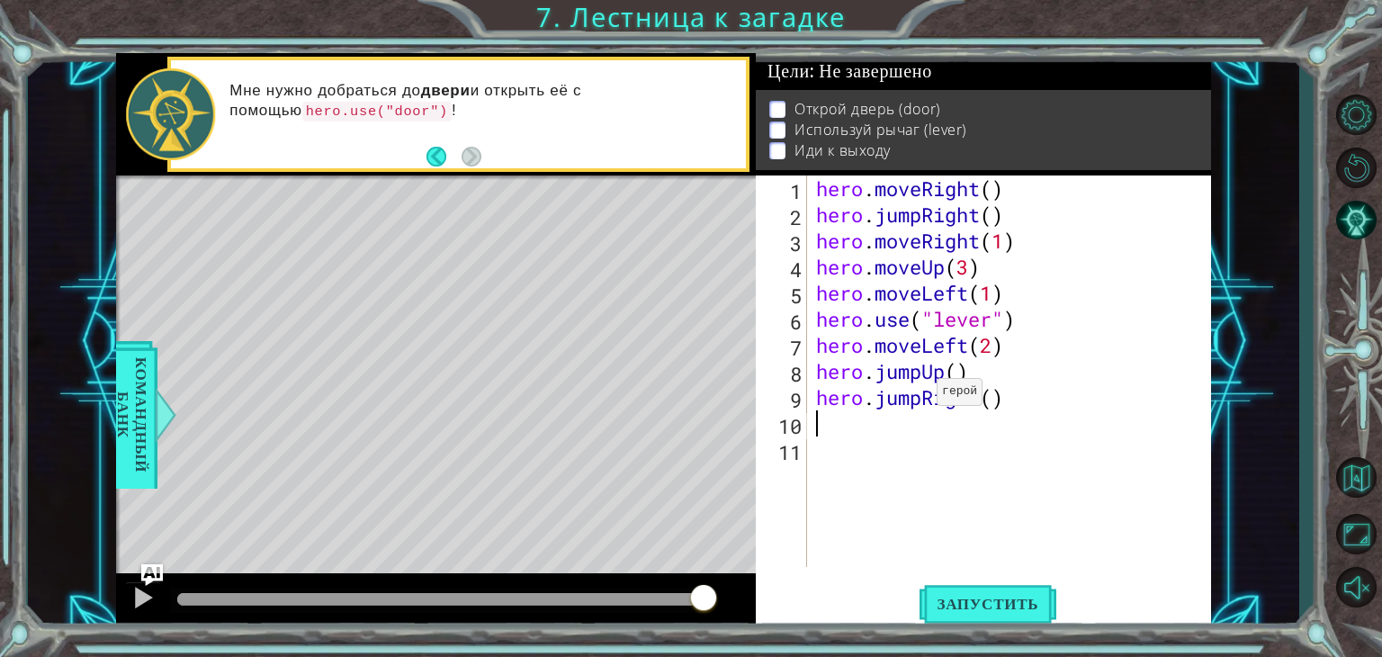
click at [921, 396] on div "hero . moveRight ( ) hero . jumpRight ( ) hero . moveRight ( 1 ) hero . moveUp …" at bounding box center [1015, 397] width 404 height 444
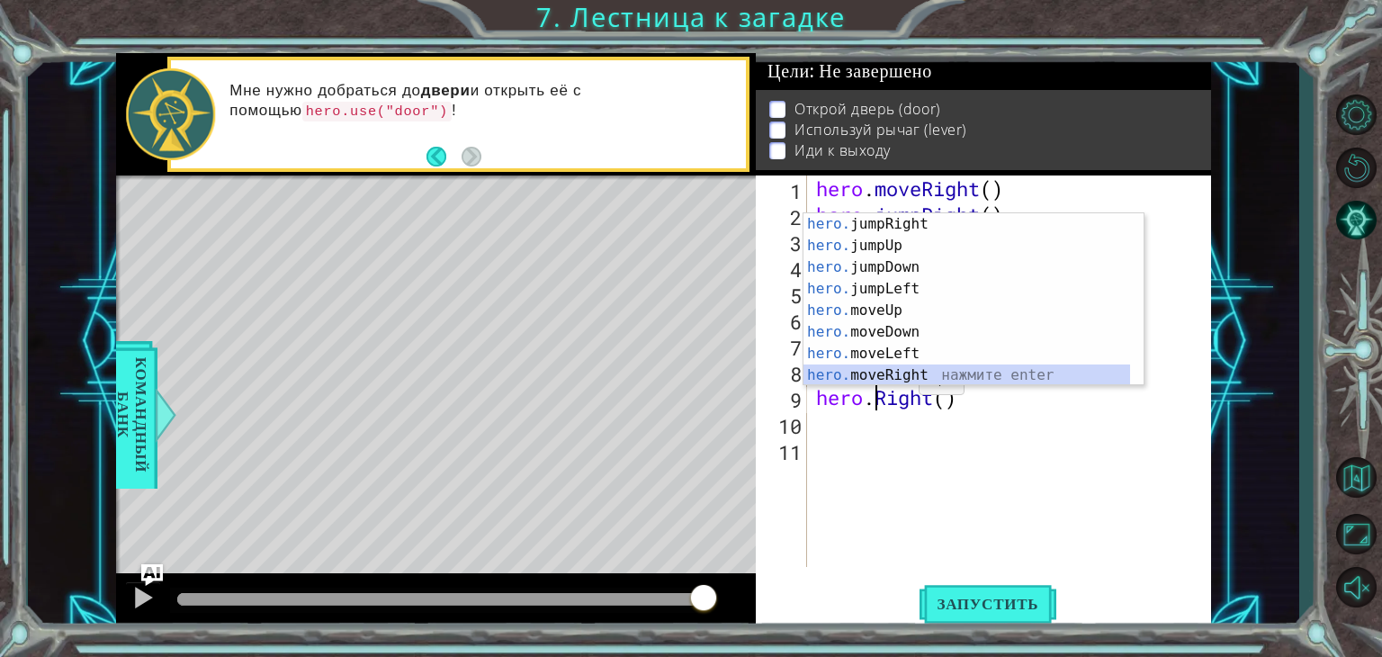
click at [889, 368] on div "hero. jumpRight нажмите enter hero. jumpUp нажмите enter hero. jumpDown нажмите…" at bounding box center [967, 321] width 327 height 216
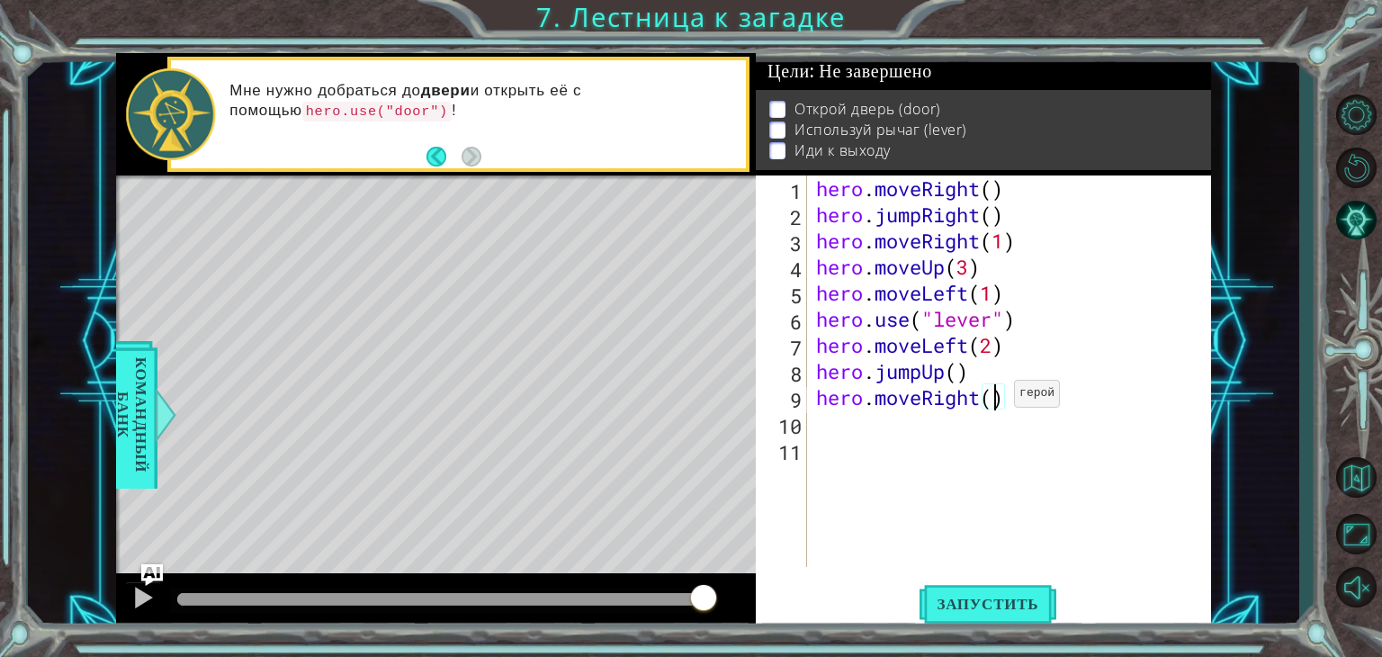
scroll to position [0, 7]
click at [986, 597] on span "Запустить" at bounding box center [989, 604] width 138 height 18
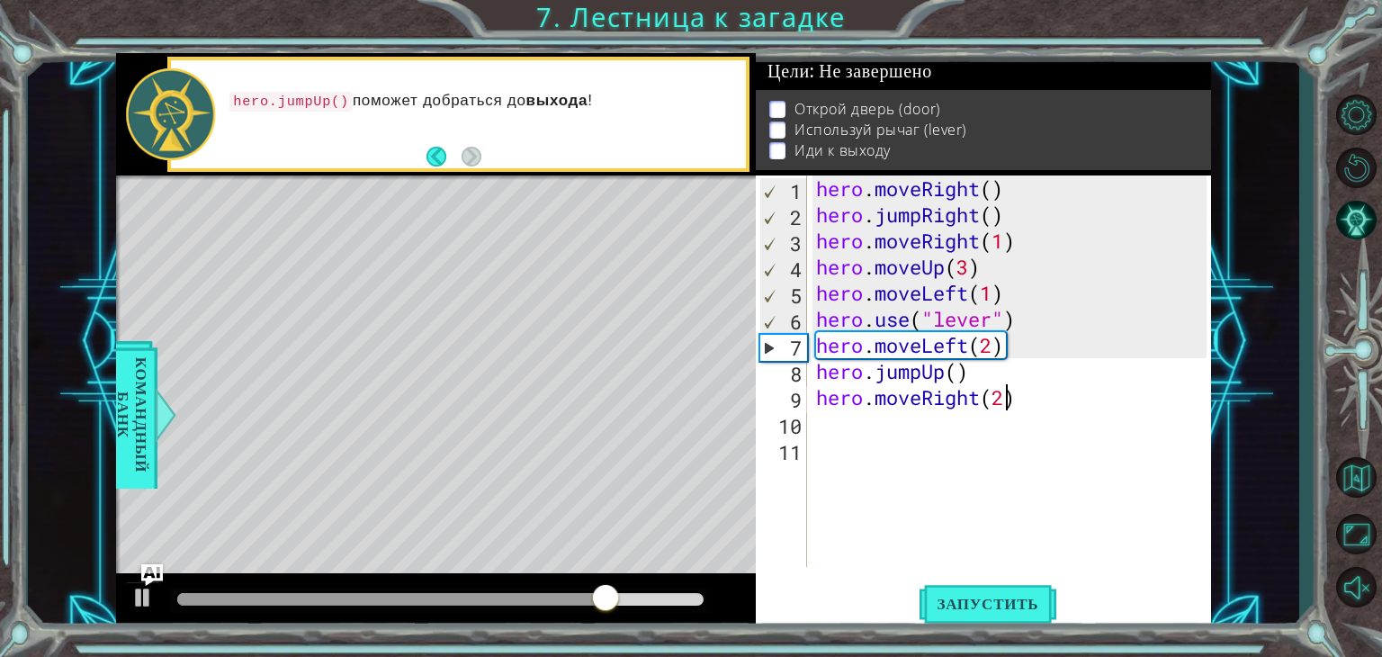
click at [1006, 291] on div "hero . moveRight ( ) hero . jumpRight ( ) hero . moveRight ( 1 ) hero . moveUp …" at bounding box center [1015, 397] width 404 height 444
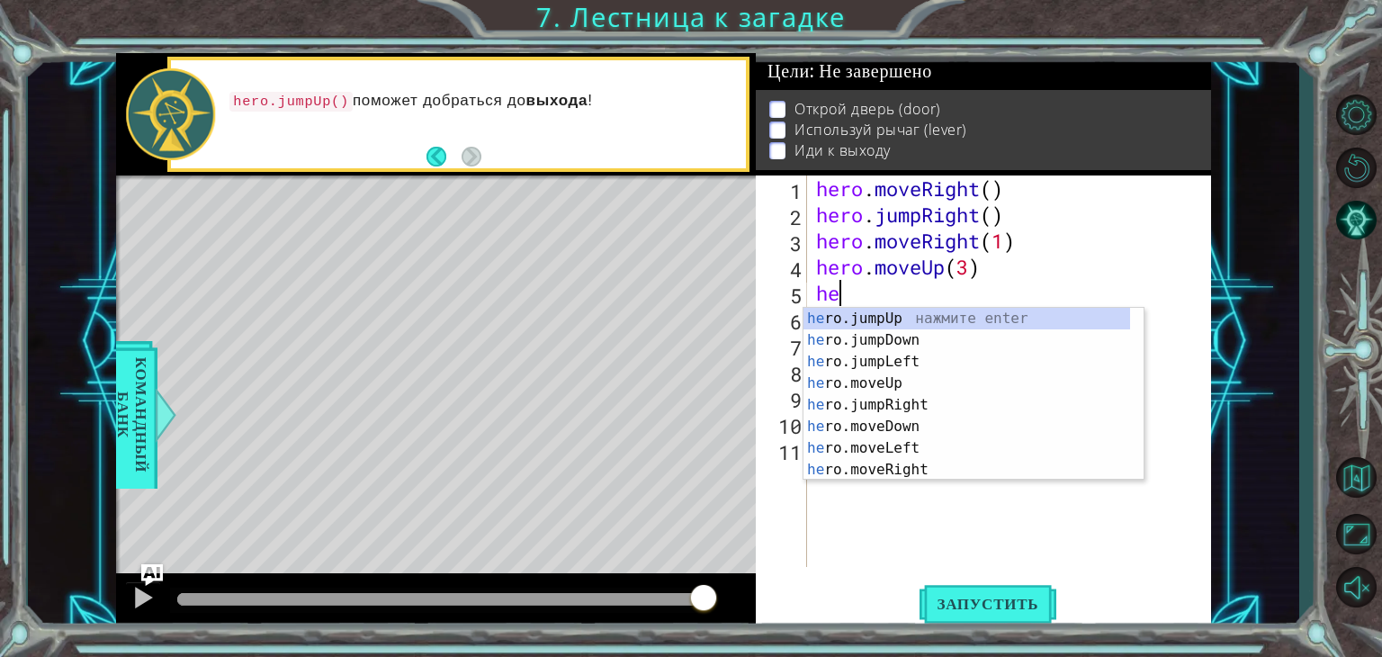
scroll to position [0, 0]
type textarea "h"
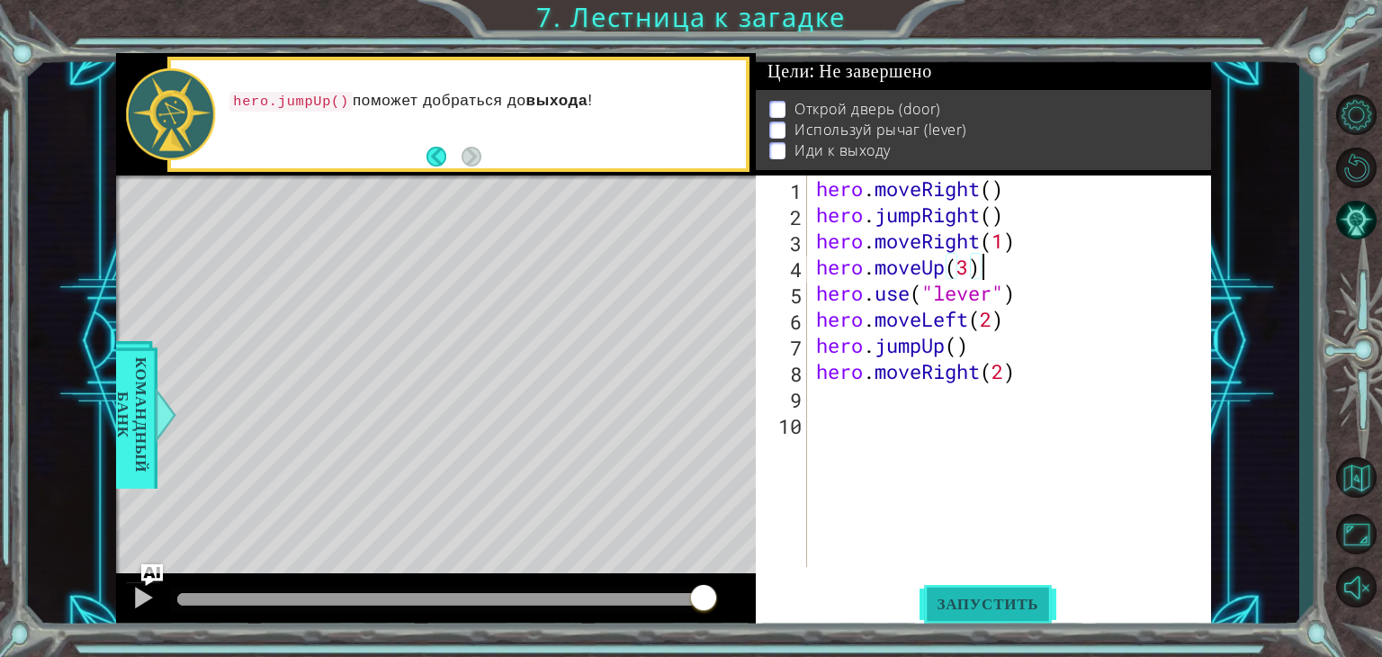
click at [992, 606] on span "Запустить" at bounding box center [989, 604] width 138 height 18
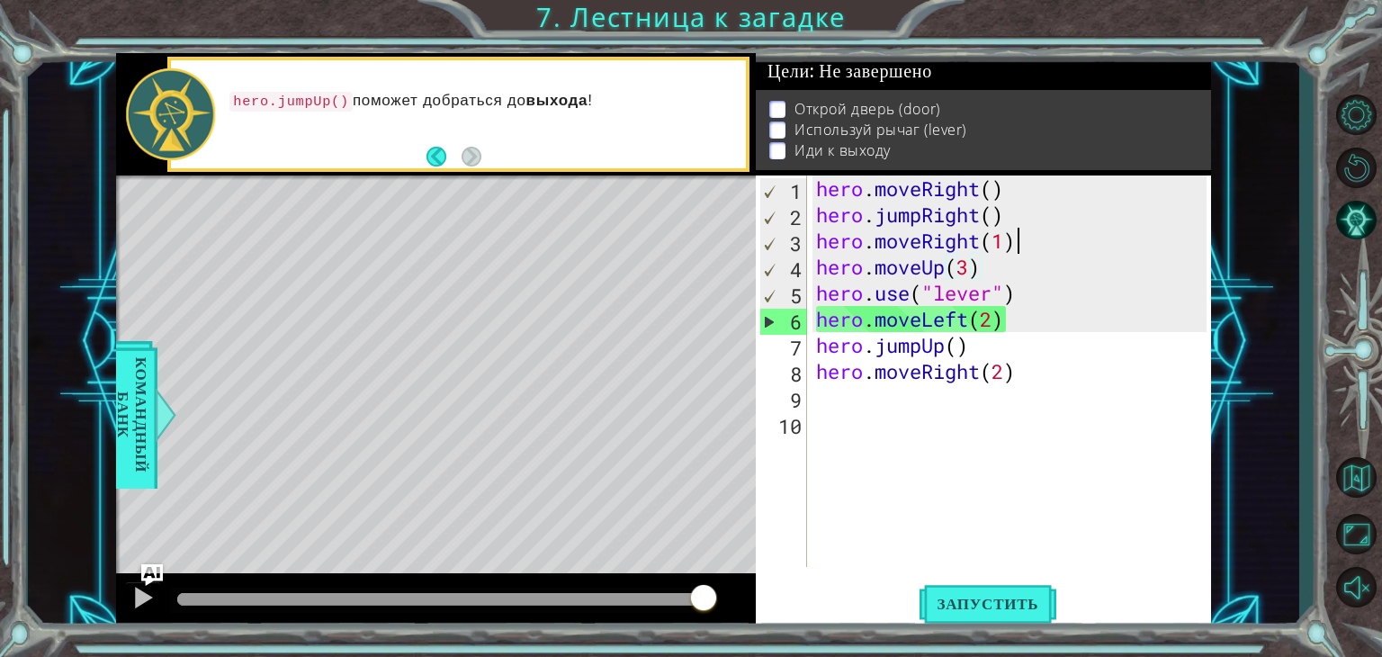
click at [1026, 245] on div "hero . moveRight ( ) hero . jumpRight ( ) hero . moveRight ( 1 ) hero . moveUp …" at bounding box center [1015, 397] width 404 height 444
type textarea "hero.moveRight(1)"
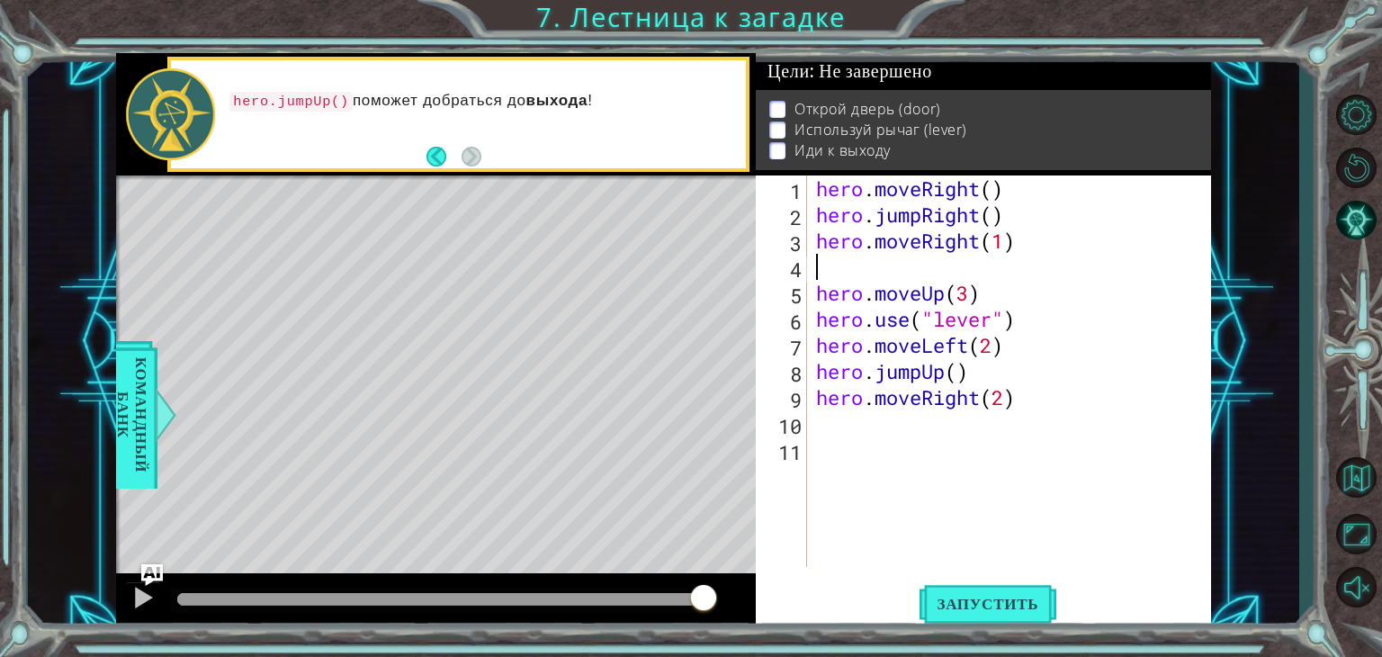
type textarea "h"
click at [842, 265] on div "hero . moveRight ( ) hero . jumpRight ( ) hero . moveRight ( 1 ) h hero . moveU…" at bounding box center [1015, 397] width 404 height 444
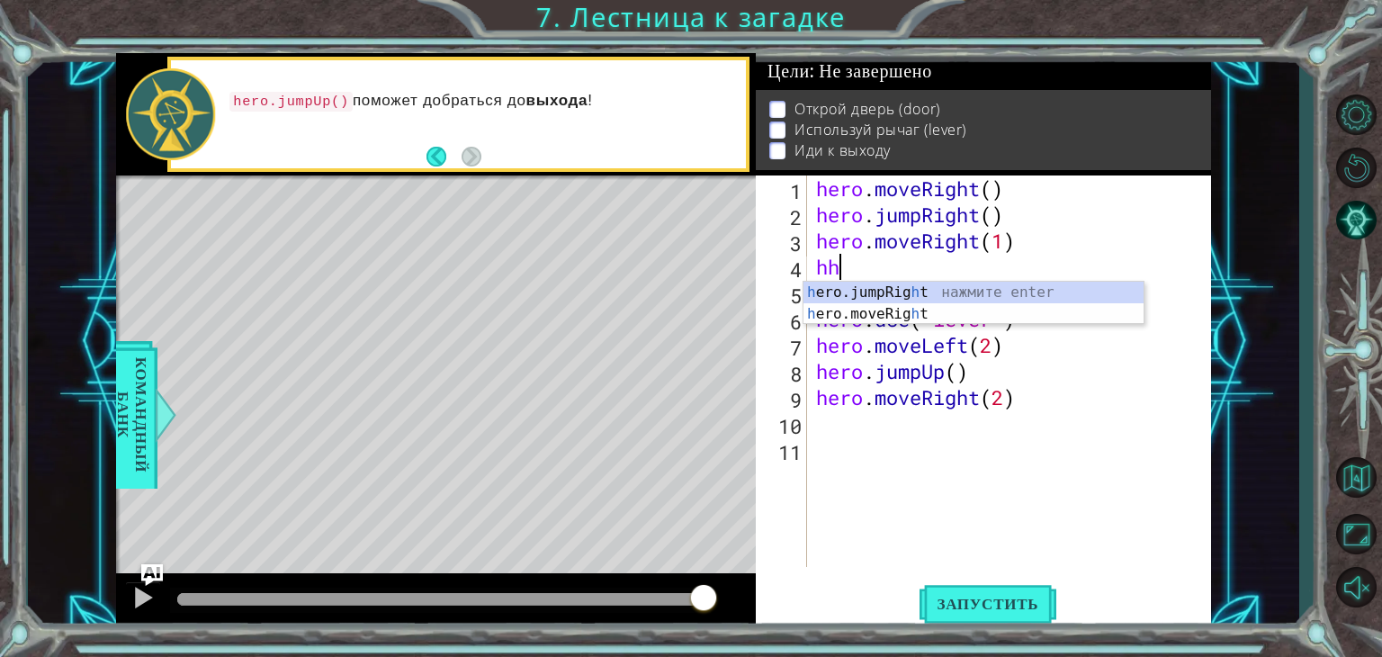
type textarea "h"
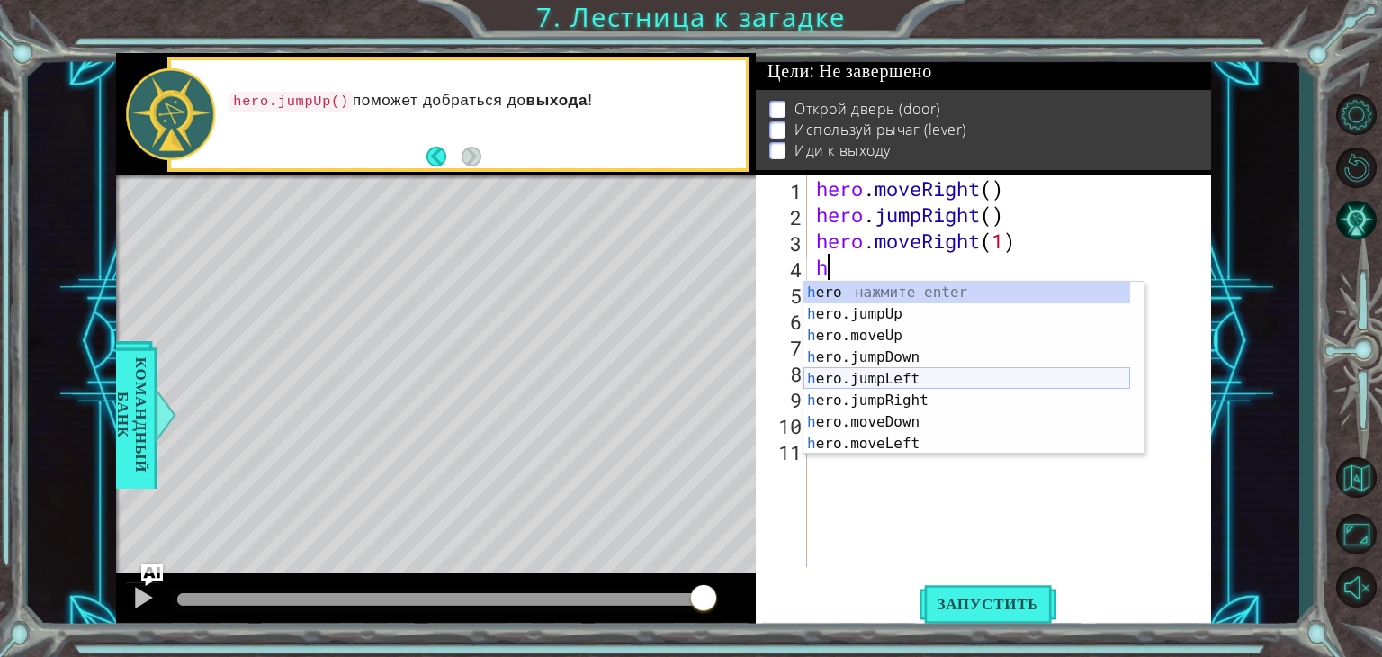
scroll to position [43, 0]
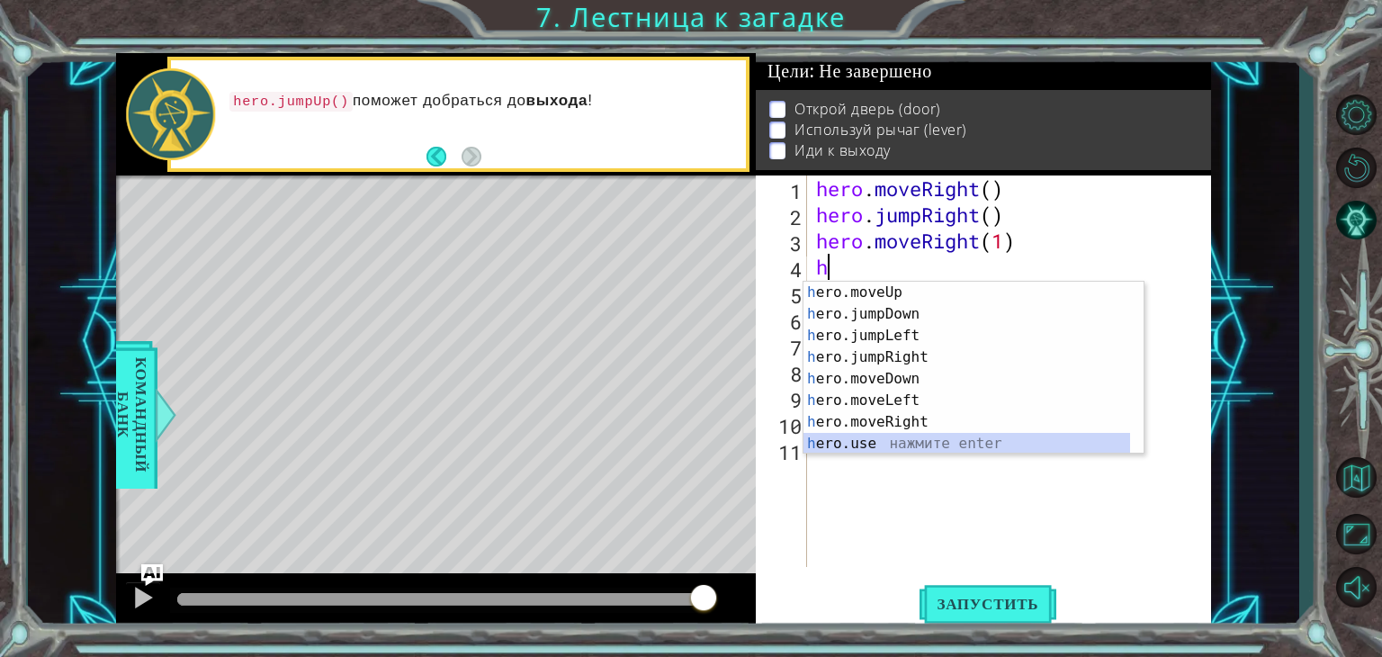
click at [903, 438] on div "h ero.moveUp нажмите enter h ero.jumpDown нажмите enter h ero.jumpLeft нажмите …" at bounding box center [967, 390] width 327 height 216
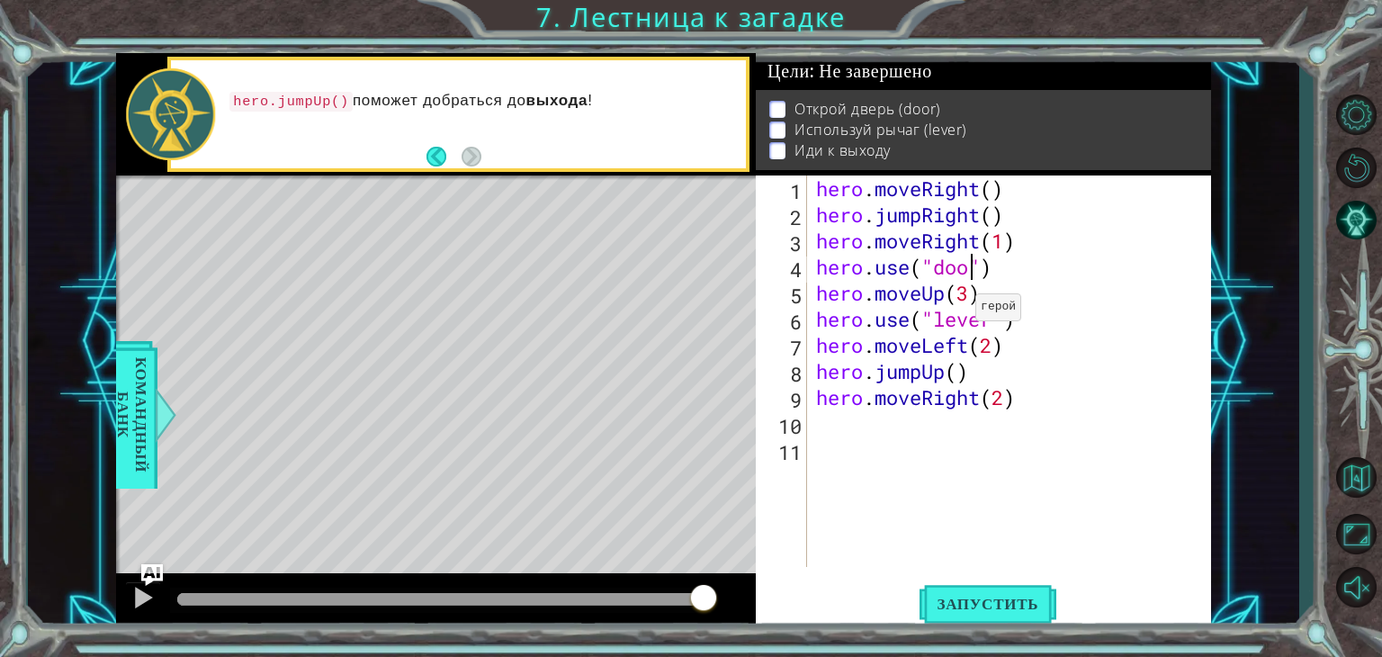
scroll to position [0, 7]
type textarea "hero.use("door")"
click at [954, 605] on span "Запустить" at bounding box center [989, 604] width 138 height 18
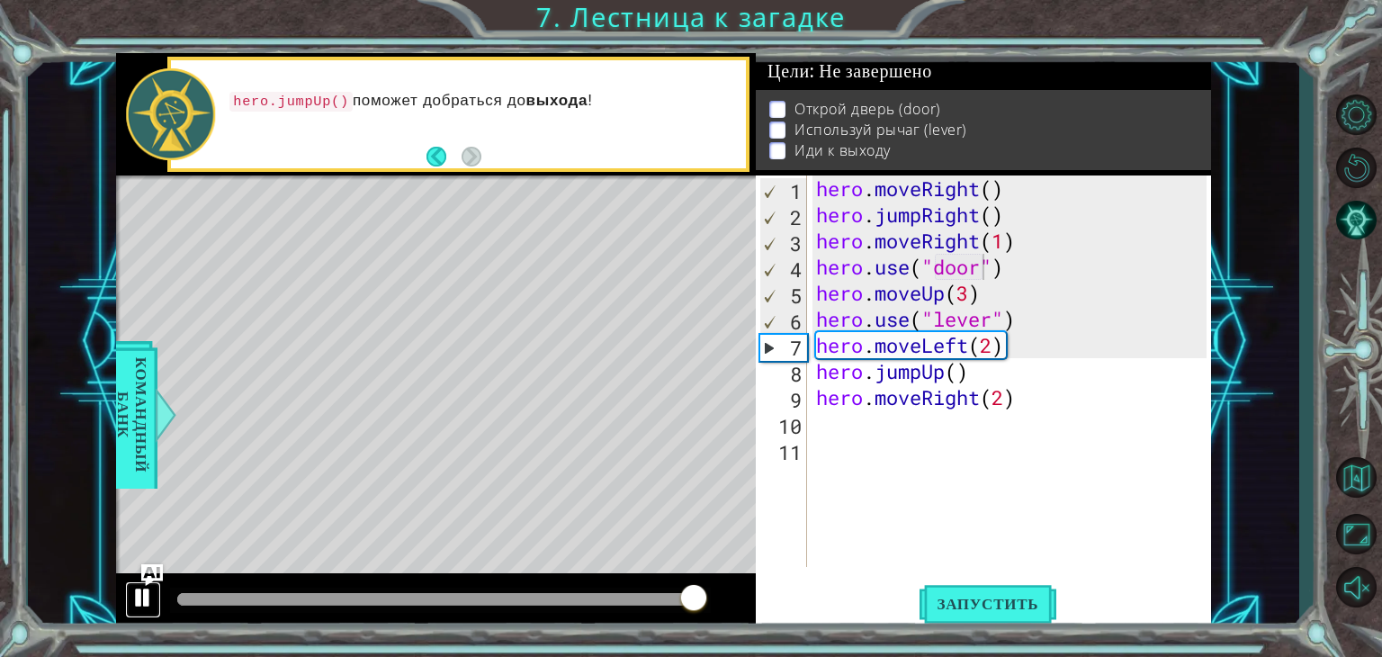
click at [142, 592] on div at bounding box center [142, 597] width 23 height 23
click at [1022, 264] on div "hero . moveRight ( ) hero . jumpRight ( ) hero . moveRight ( 1 ) hero . use ( "…" at bounding box center [1015, 397] width 404 height 444
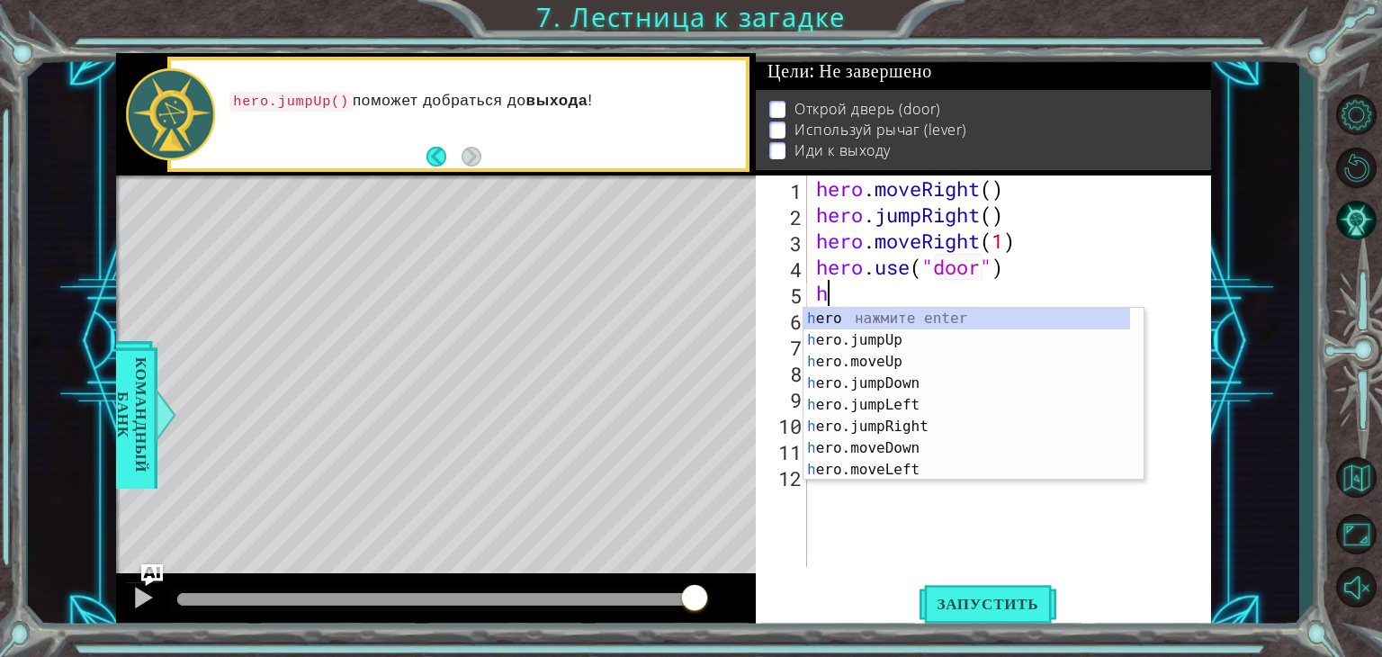
scroll to position [0, 0]
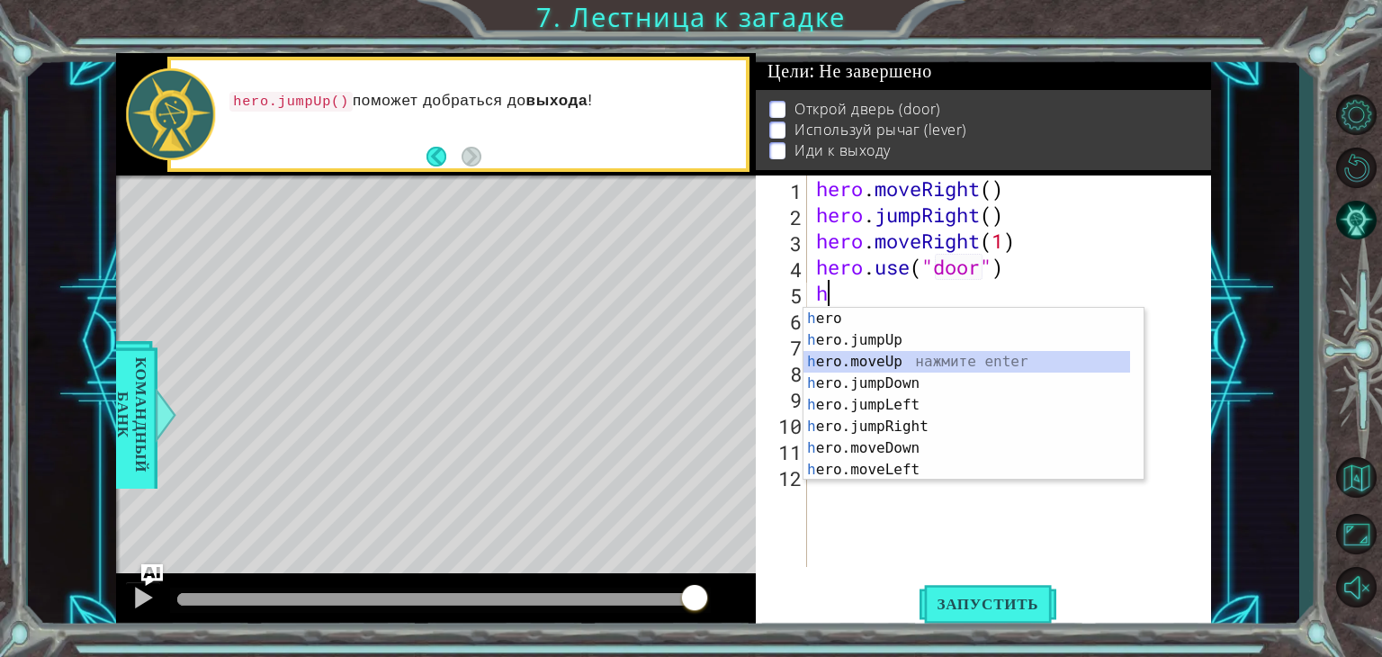
click at [893, 354] on div "h ero нажмите enter h ero.jumpUp нажмите enter h ero.moveUp нажмите enter h ero…" at bounding box center [974, 416] width 340 height 216
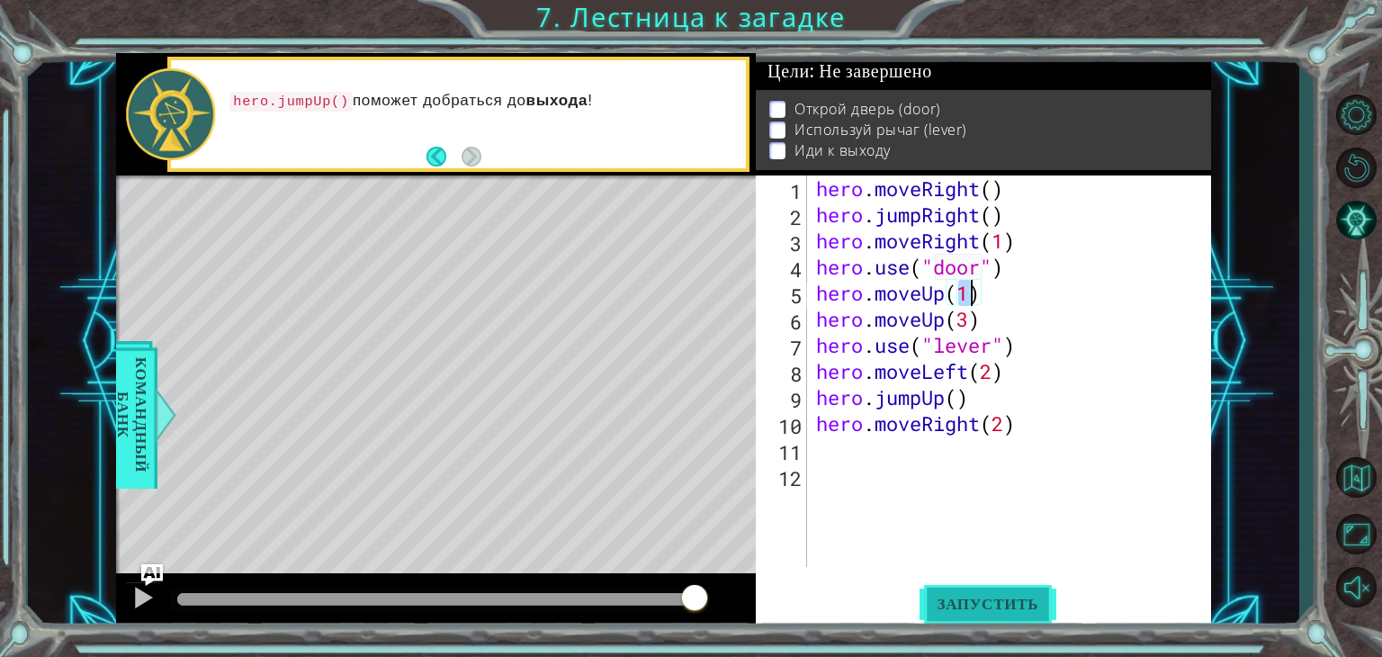
click at [980, 622] on button "Запустить" at bounding box center [989, 604] width 138 height 46
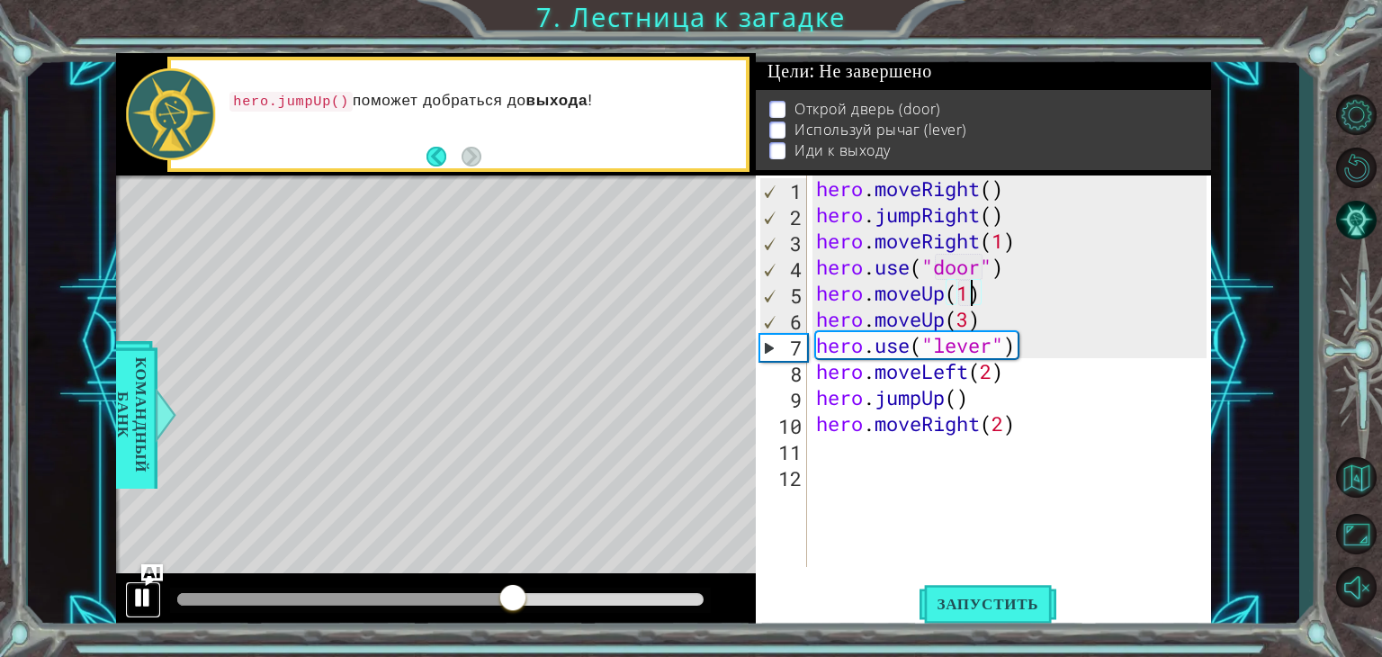
click at [139, 588] on div at bounding box center [142, 597] width 23 height 23
click at [982, 301] on div "hero . moveRight ( ) hero . jumpRight ( ) hero . moveRight ( 1 ) hero . use ( "…" at bounding box center [1015, 397] width 404 height 444
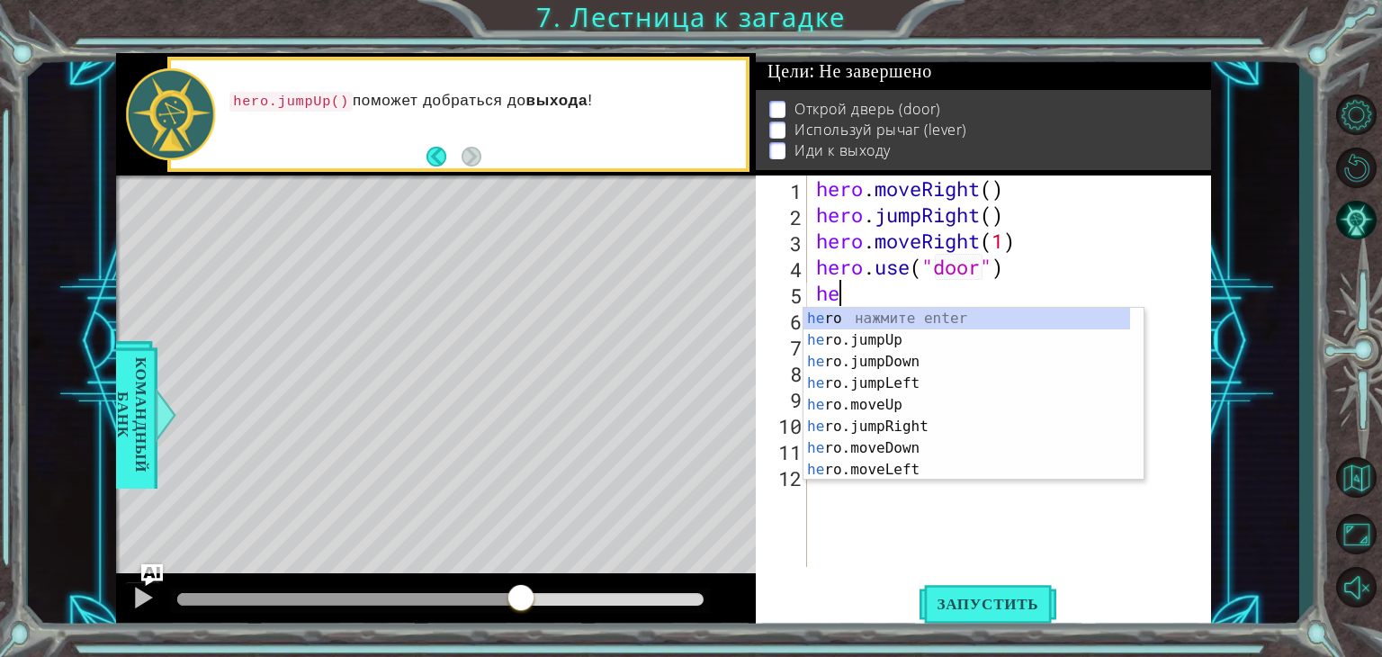
type textarea "h"
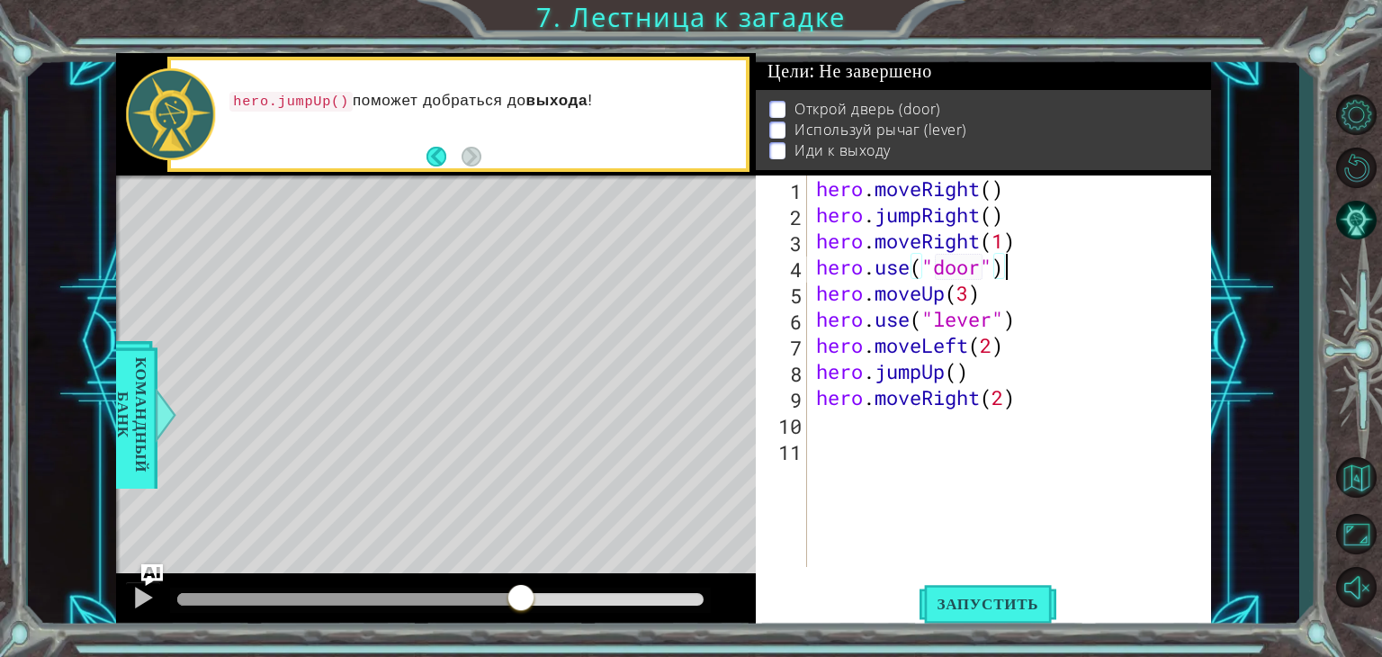
click at [1018, 245] on div "hero . moveRight ( ) hero . jumpRight ( ) hero . moveRight ( 1 ) hero . use ( "…" at bounding box center [1015, 397] width 404 height 444
type textarea "hero.moveRight(1)"
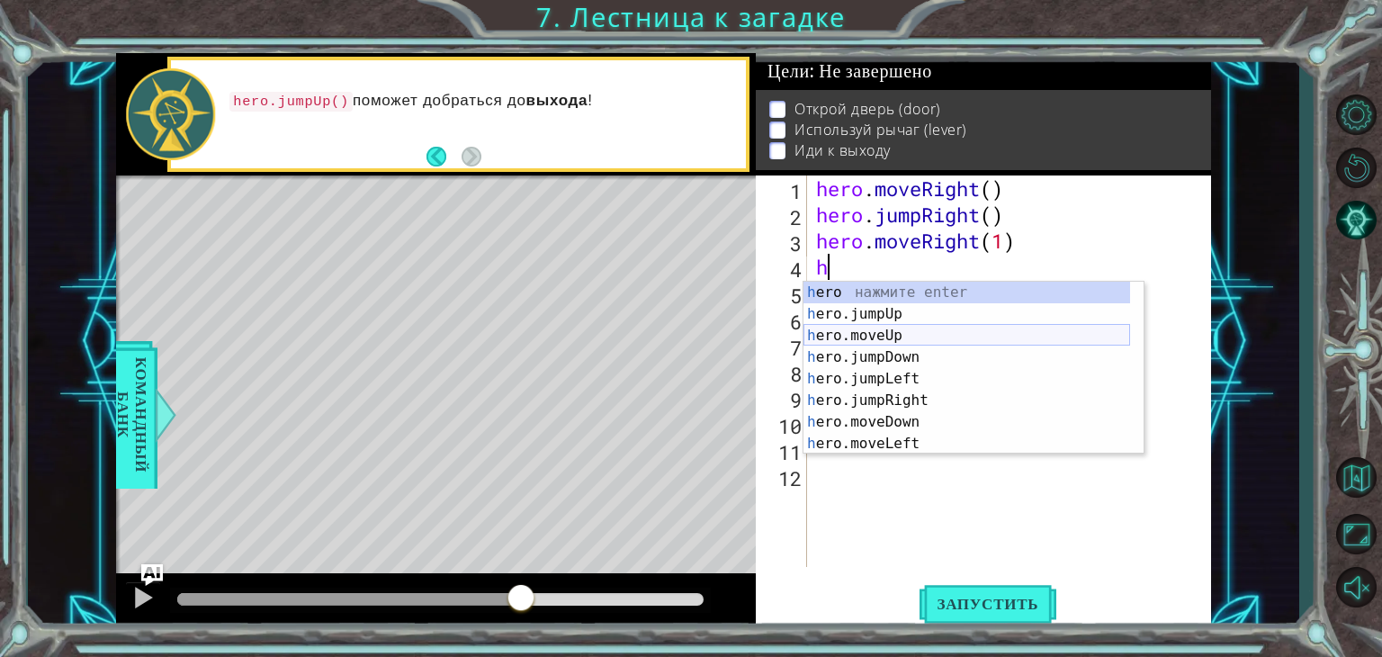
click at [940, 325] on div "h ero нажмите enter h ero.jumpUp нажмите enter h ero.moveUp нажмите enter h ero…" at bounding box center [967, 390] width 327 height 216
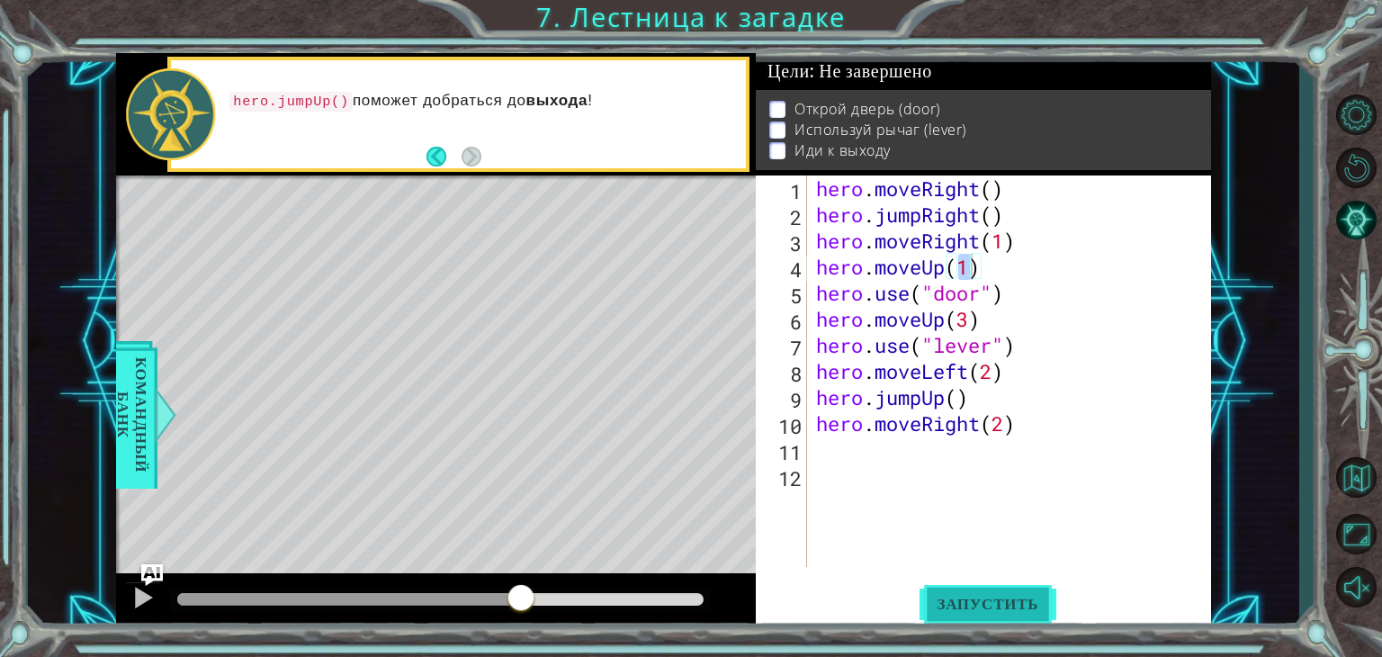
click at [972, 615] on button "Запустить" at bounding box center [989, 604] width 138 height 46
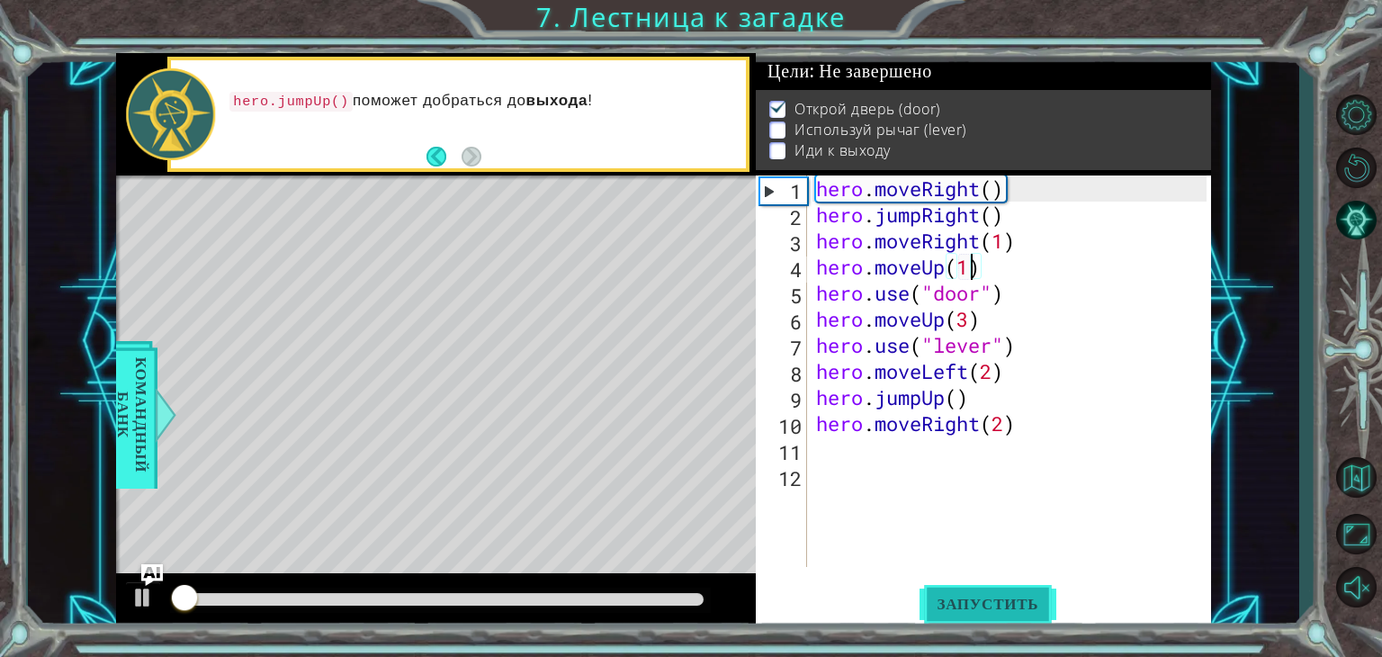
scroll to position [7, 0]
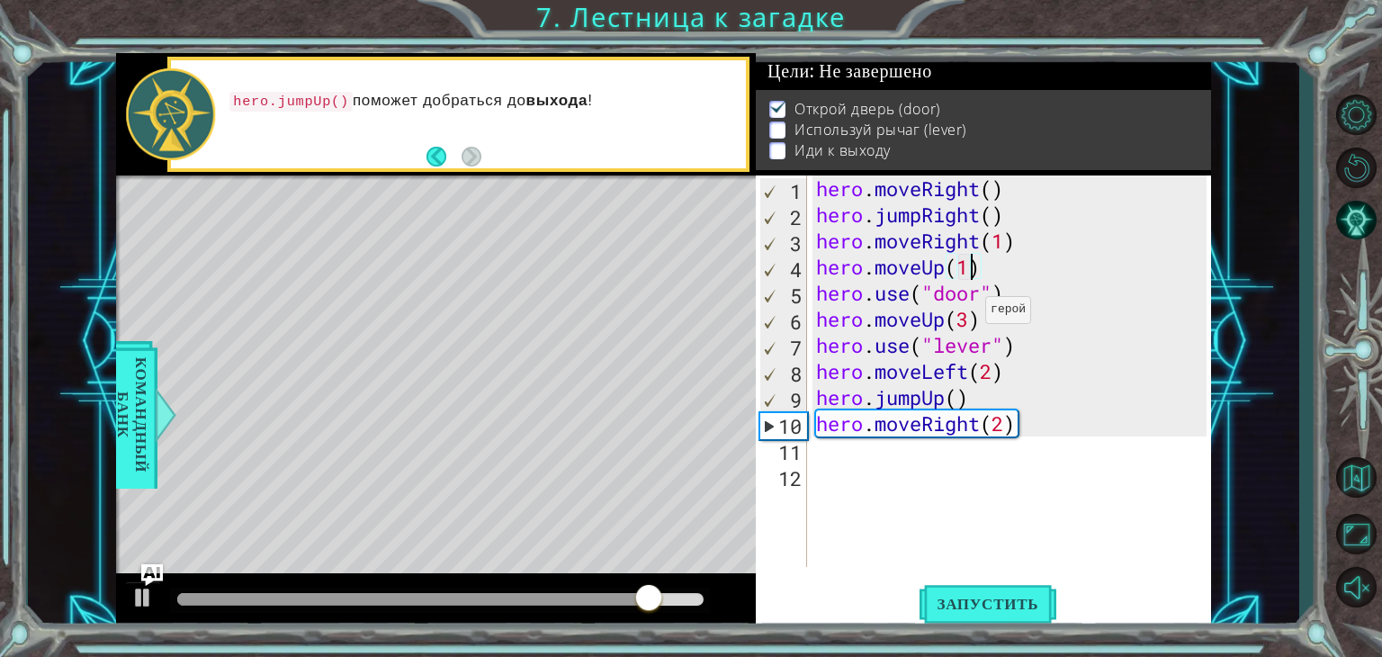
click at [969, 314] on div "hero . moveRight ( ) hero . jumpRight ( ) hero . moveRight ( 1 ) hero . moveUp …" at bounding box center [1015, 397] width 404 height 444
type textarea "hero.moveUp(2)"
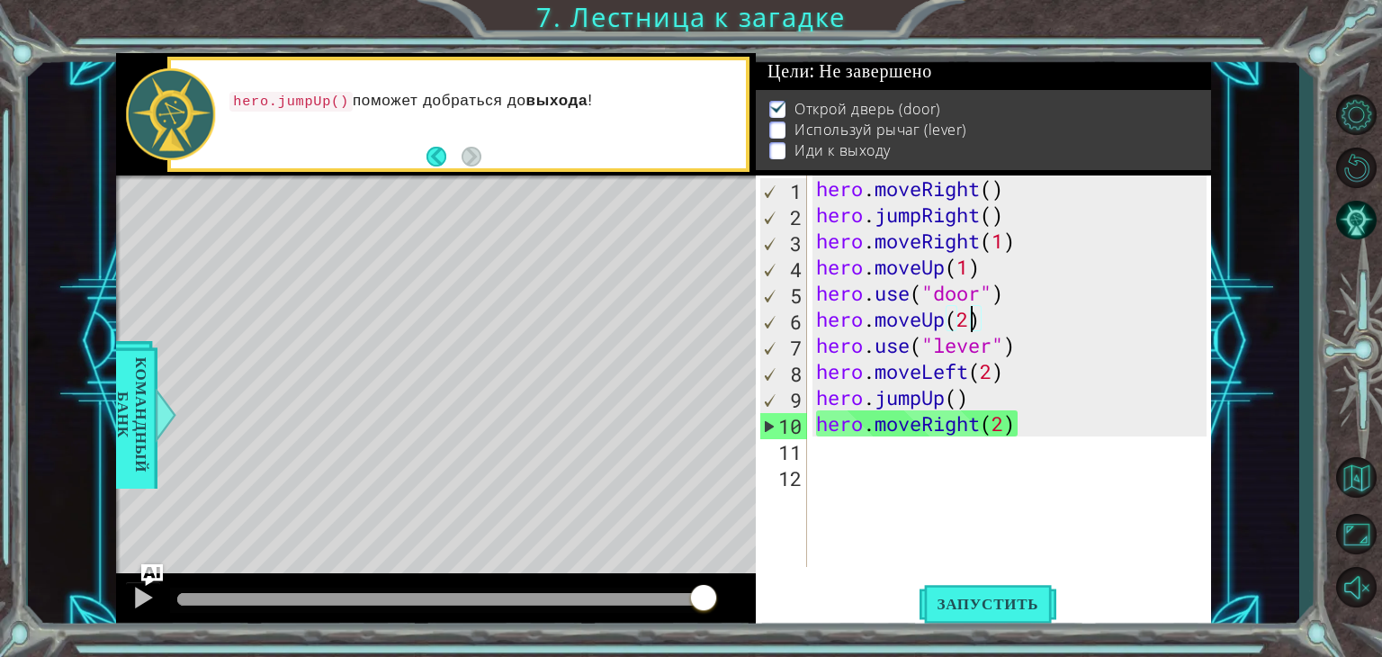
click at [985, 319] on div "hero . moveRight ( ) hero . jumpRight ( ) hero . moveRight ( 1 ) hero . moveUp …" at bounding box center [1015, 397] width 404 height 444
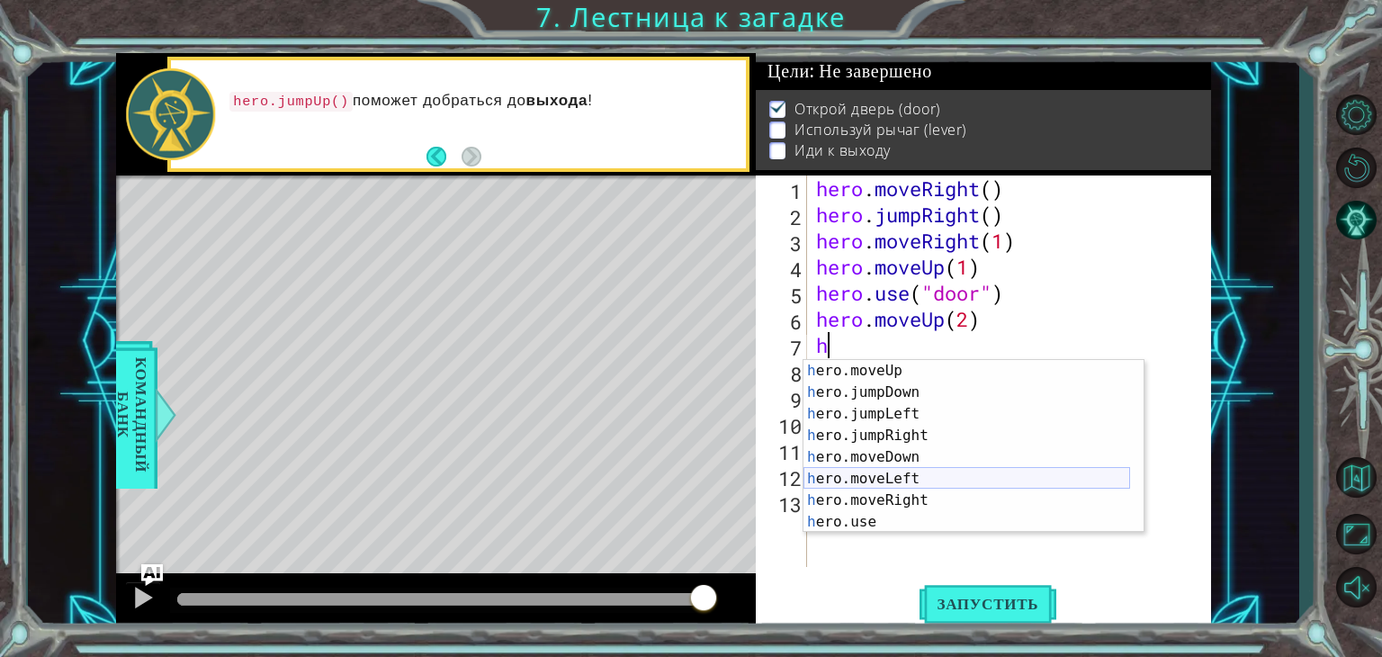
scroll to position [43, 0]
click at [869, 474] on div "h ero.moveUp нажмите enter h ero.jumpDown нажмите enter h ero.jumpLeft нажмите …" at bounding box center [967, 468] width 327 height 216
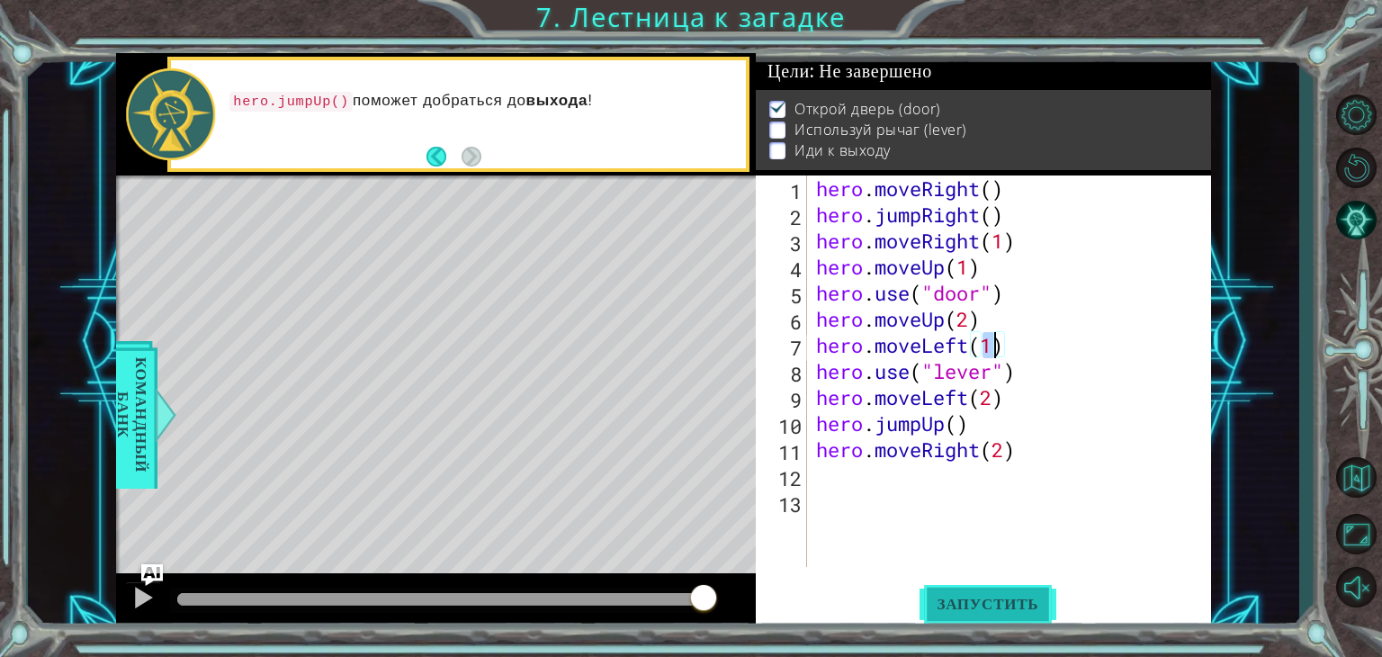
type textarea "hero.moveLeft(1)"
click at [1008, 600] on span "Запустить" at bounding box center [989, 604] width 138 height 18
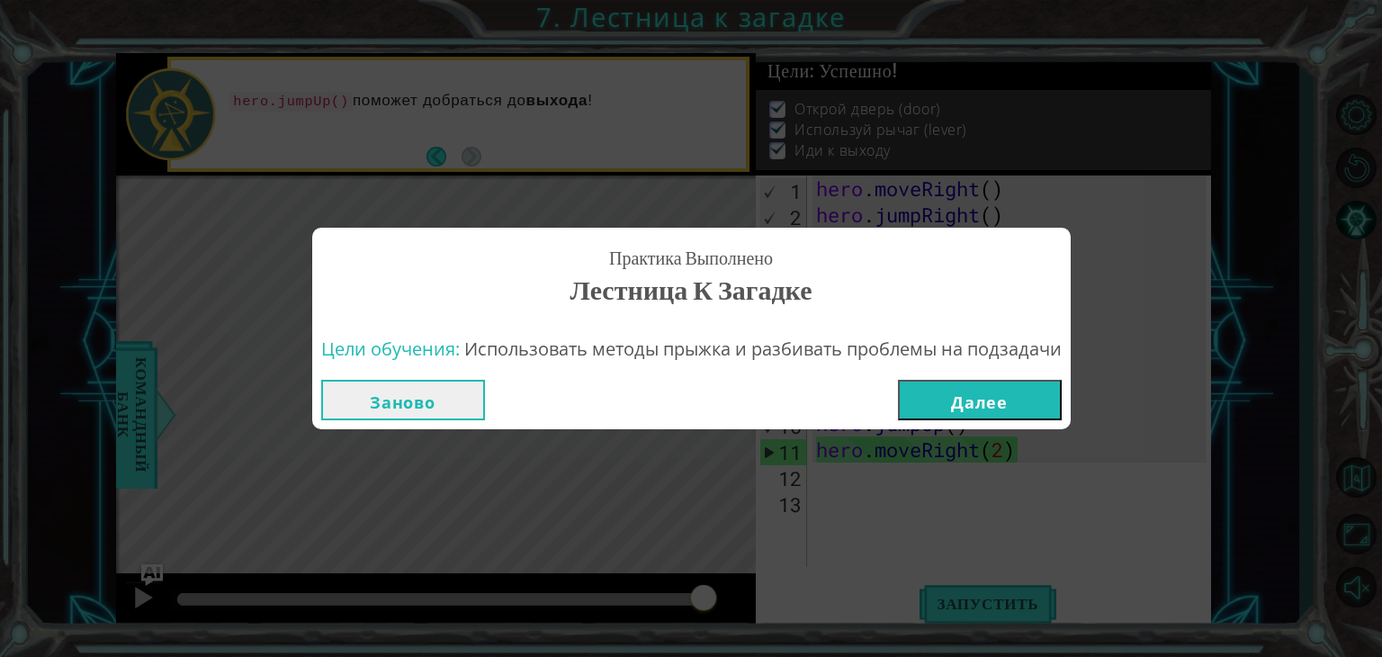
click at [987, 393] on button "Далее" at bounding box center [980, 400] width 164 height 40
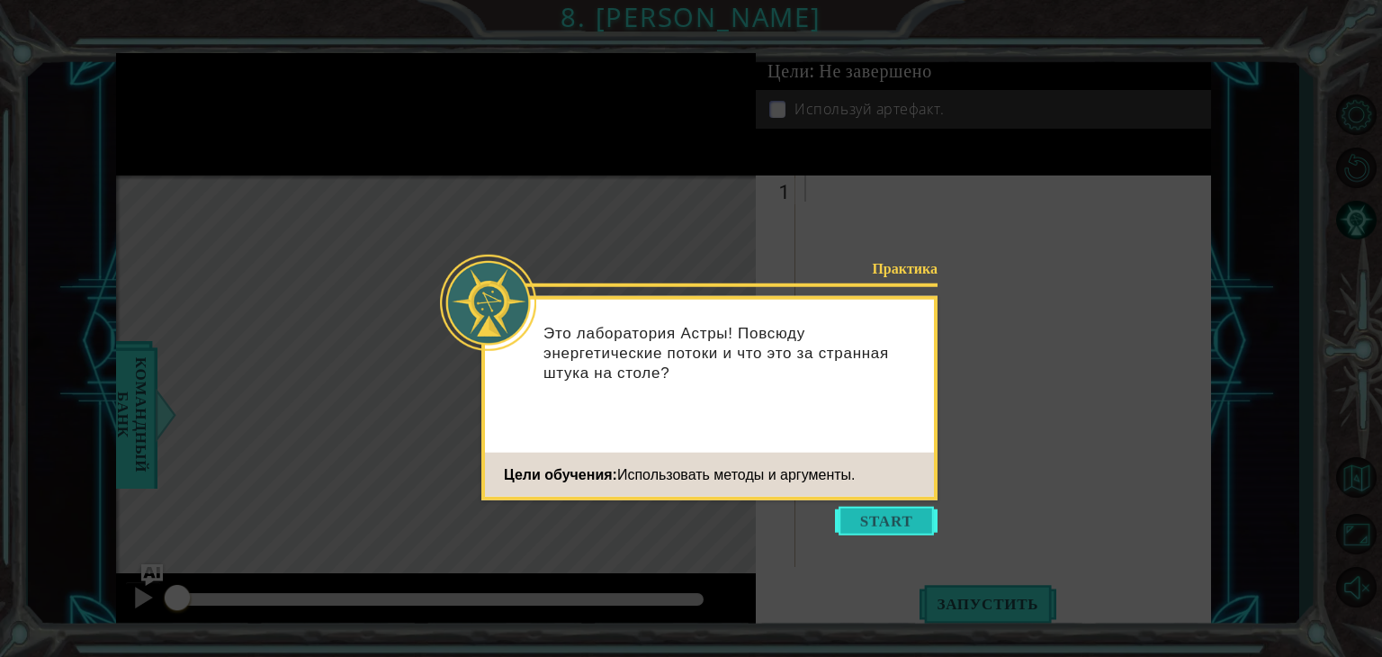
click at [894, 519] on button "Start" at bounding box center [886, 521] width 103 height 29
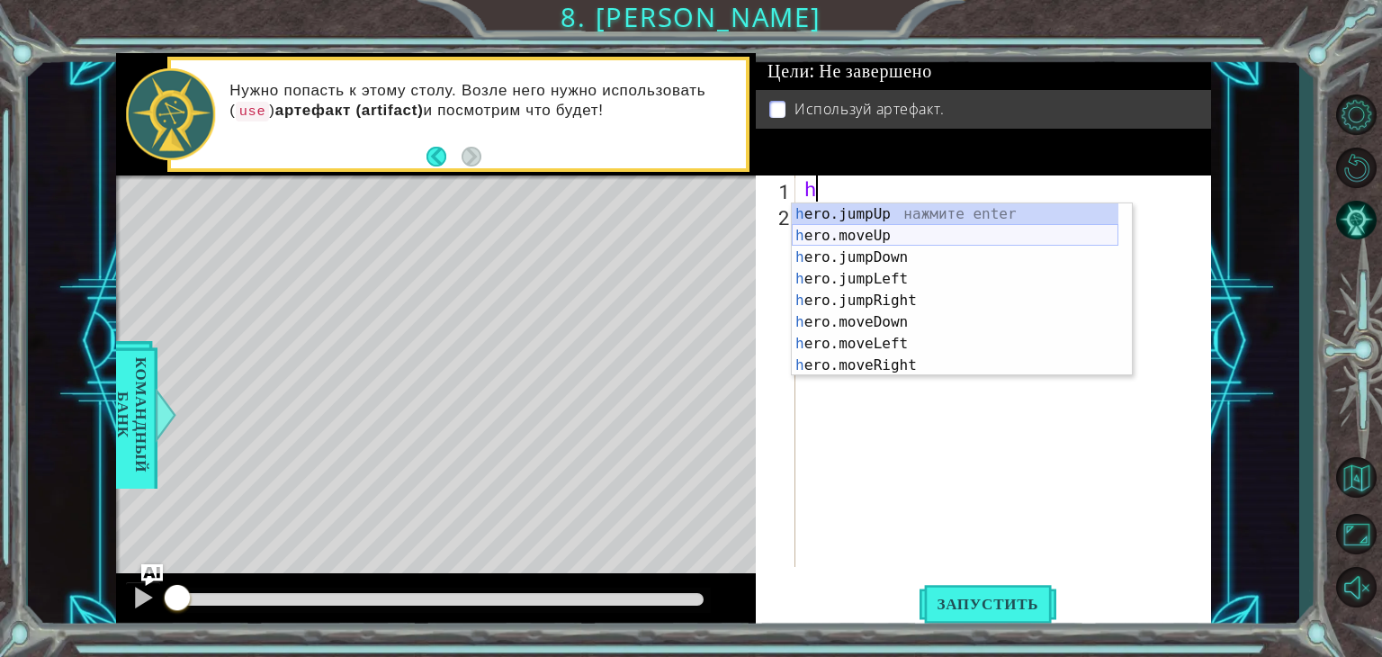
click at [813, 228] on div "h ero.jumpUp нажмите enter h ero.moveUp нажмите enter h ero.jumpDown нажмите en…" at bounding box center [955, 311] width 327 height 216
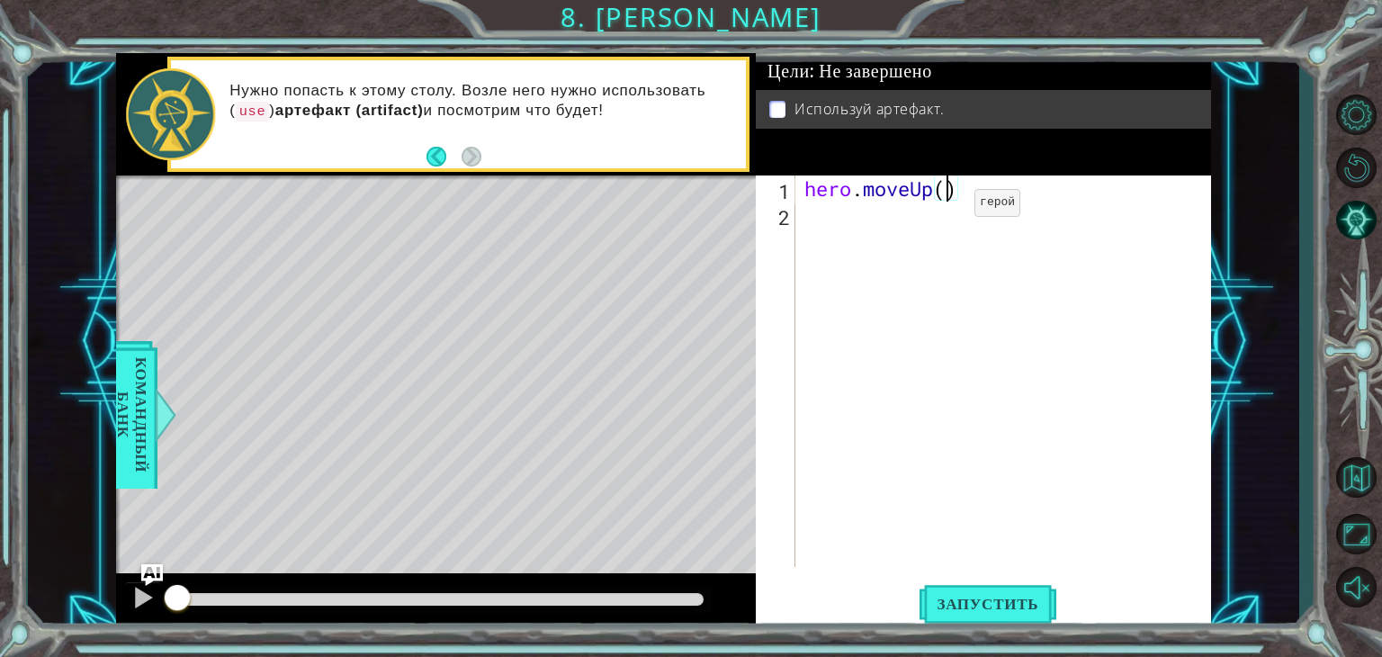
type textarea "hero.moveUp(2)"
click at [889, 211] on div "hero . moveUp ( 2 )" at bounding box center [1008, 397] width 415 height 444
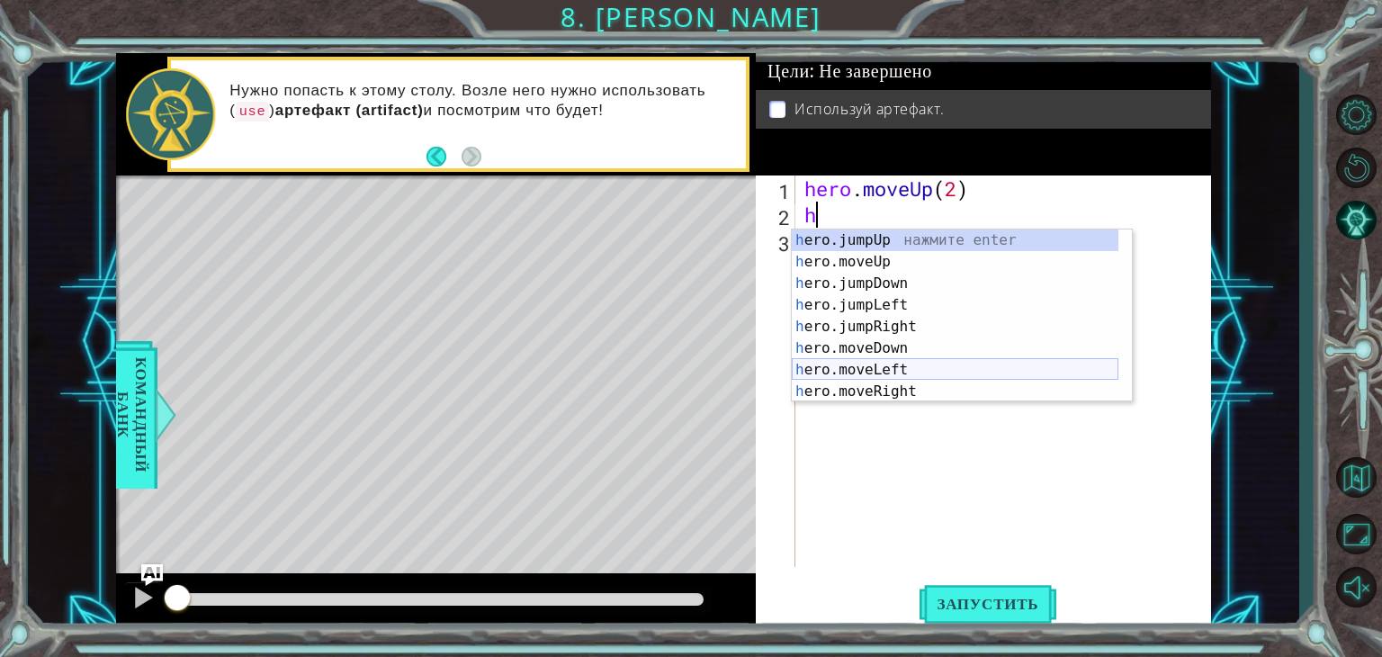
click at [880, 362] on div "h ero.jumpUp нажмите enter h ero.moveUp нажмите enter h ero.jumpDown нажмите en…" at bounding box center [955, 337] width 327 height 216
type textarea "hero.moveLeft(1)"
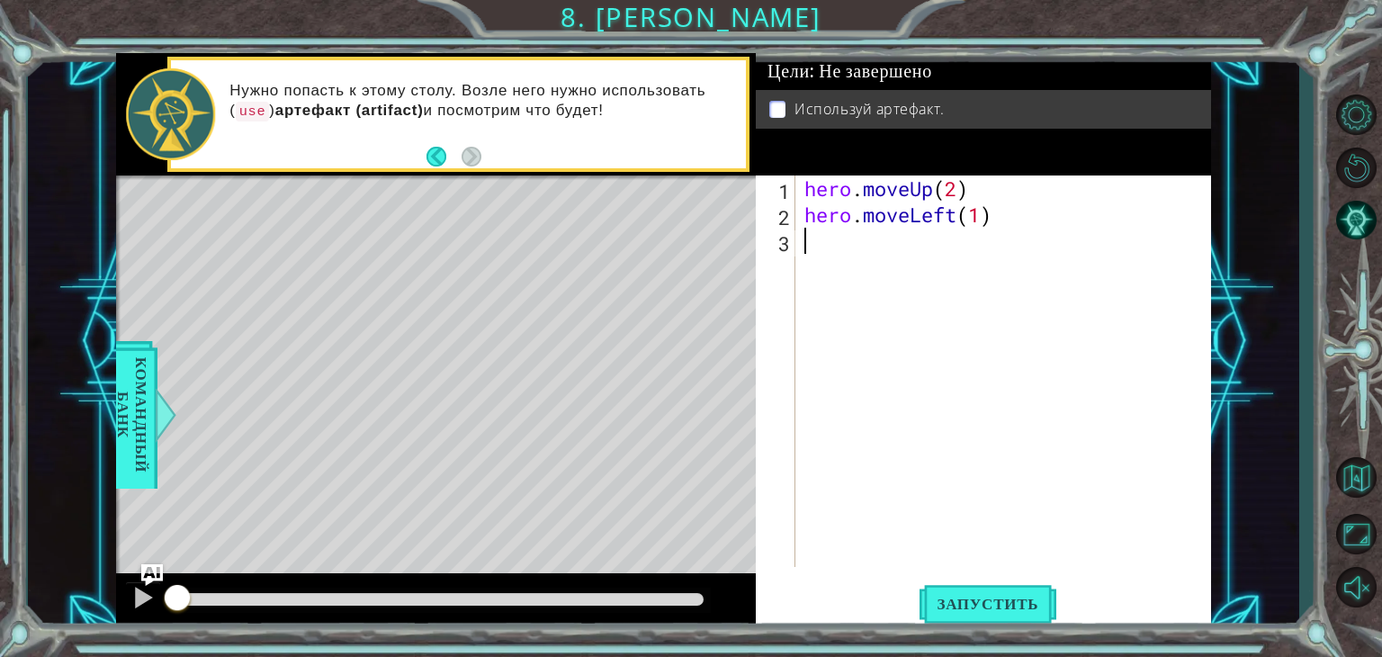
click at [835, 238] on div "hero . moveUp ( 2 ) hero . moveLeft ( 1 )" at bounding box center [1008, 397] width 415 height 444
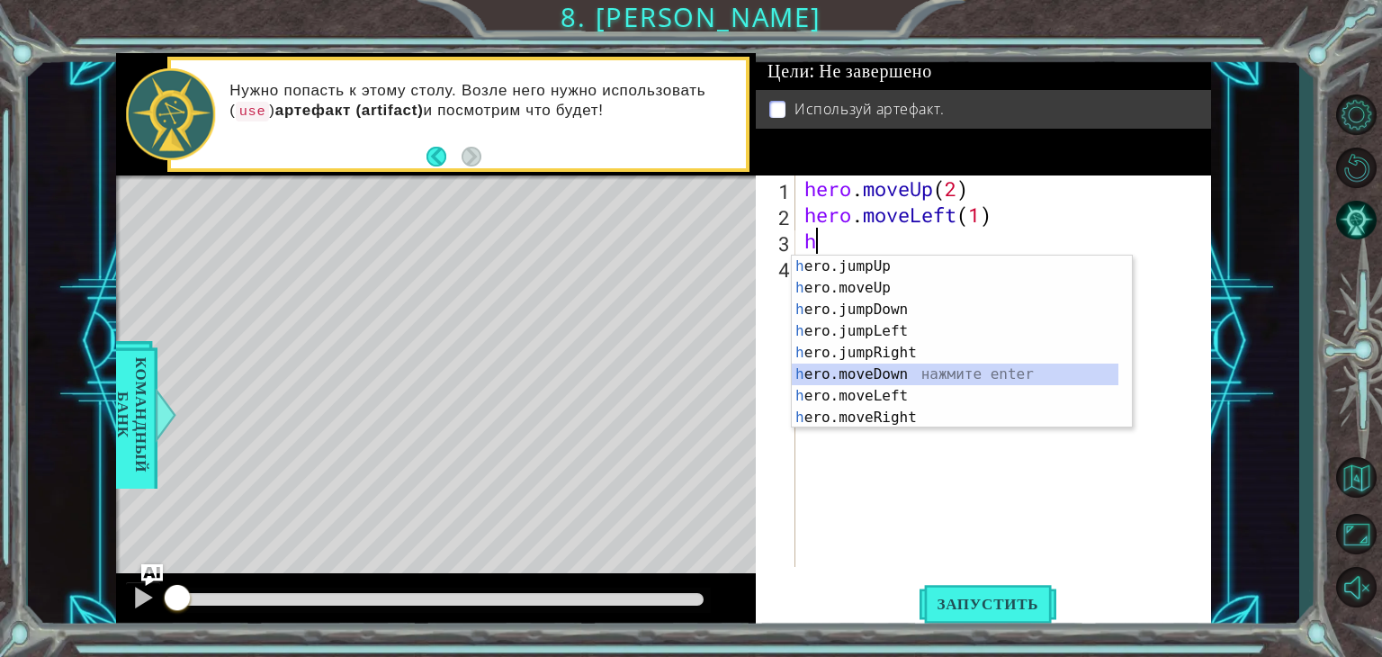
click at [900, 367] on div "h ero.jumpUp нажмите enter h ero.moveUp нажмите enter h ero.jumpDown нажмите en…" at bounding box center [955, 364] width 327 height 216
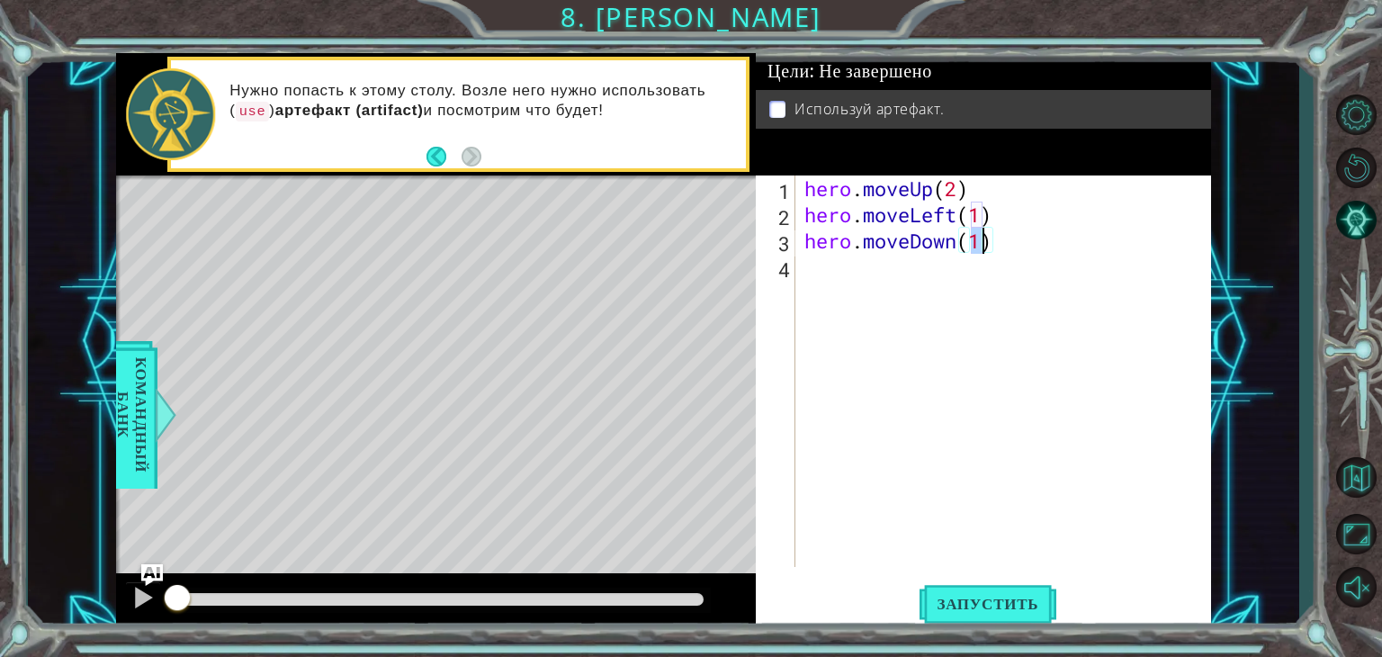
type textarea "hero.moveDown(2)"
click at [879, 275] on div "hero . moveUp ( 2 ) hero . moveLeft ( 1 ) hero . moveDown ( 2 )" at bounding box center [1008, 397] width 415 height 444
type textarea "h"
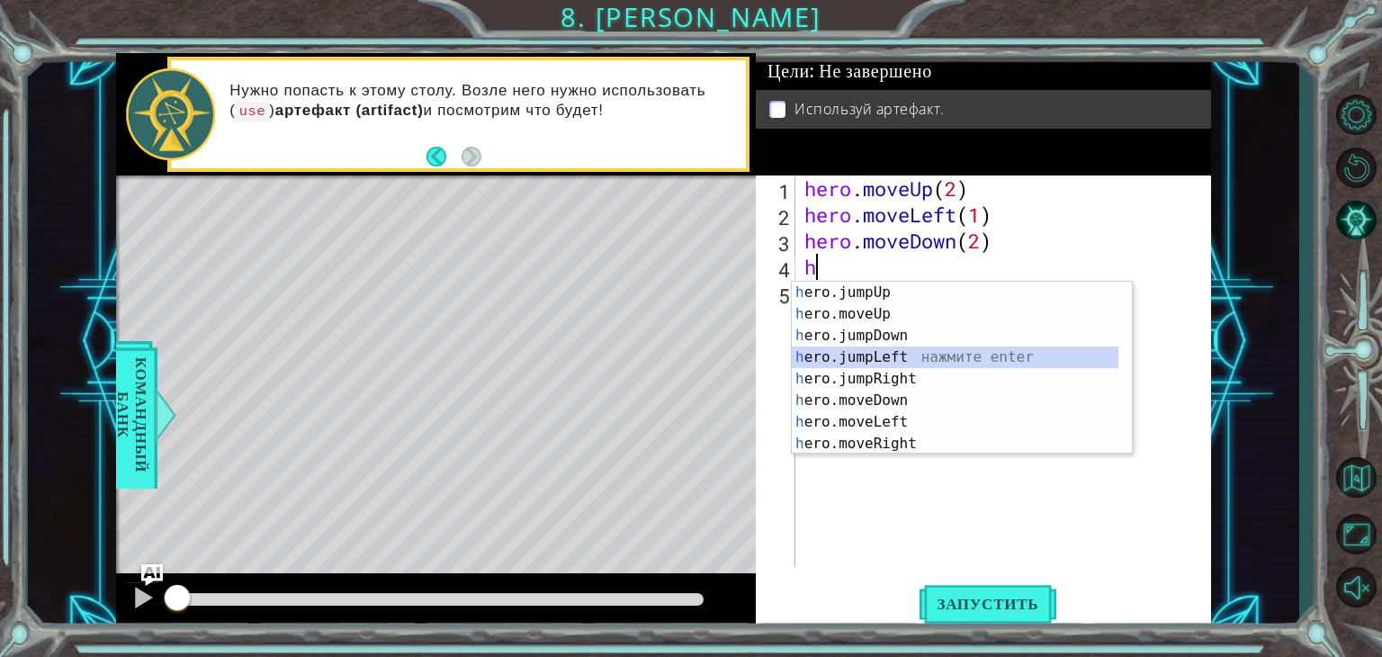
click at [903, 354] on div "h ero.jumpUp нажмите enter h ero.moveUp нажмите enter h ero.jumpDown нажмите en…" at bounding box center [955, 390] width 327 height 216
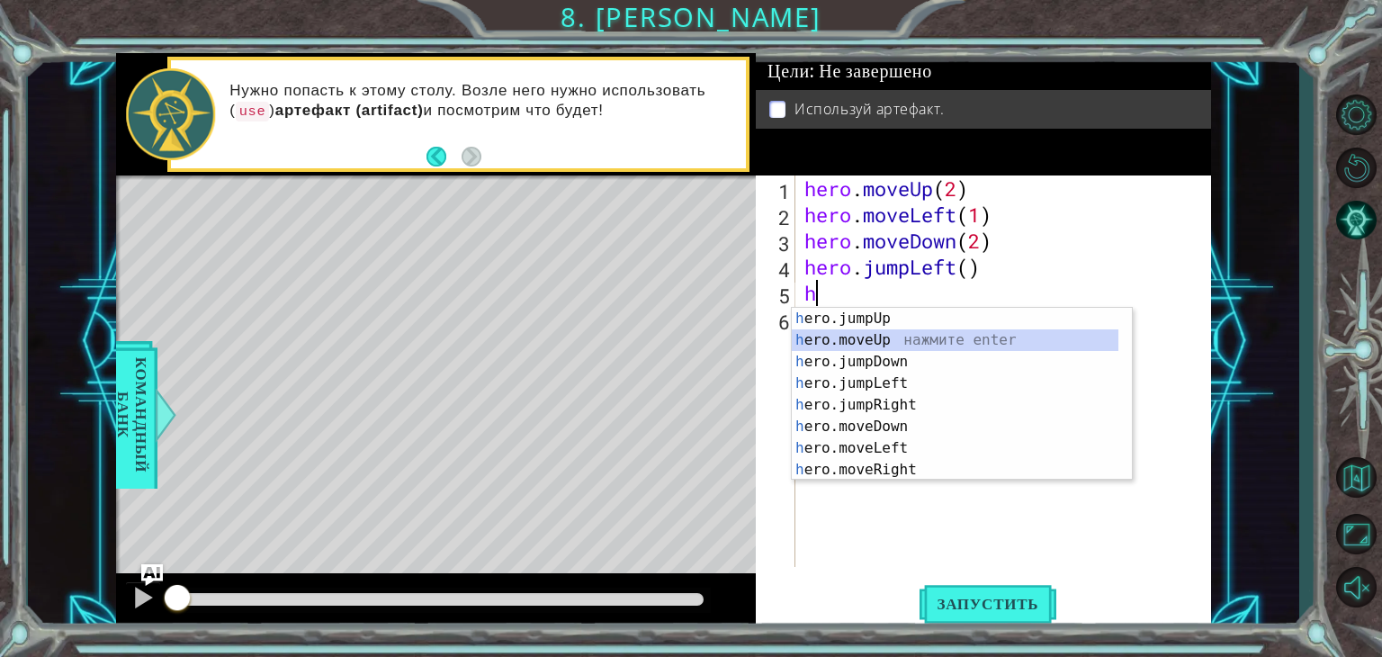
click at [866, 334] on div "h ero.jumpUp нажмите enter h ero.moveUp нажмите enter h ero.jumpDown нажмите en…" at bounding box center [955, 416] width 327 height 216
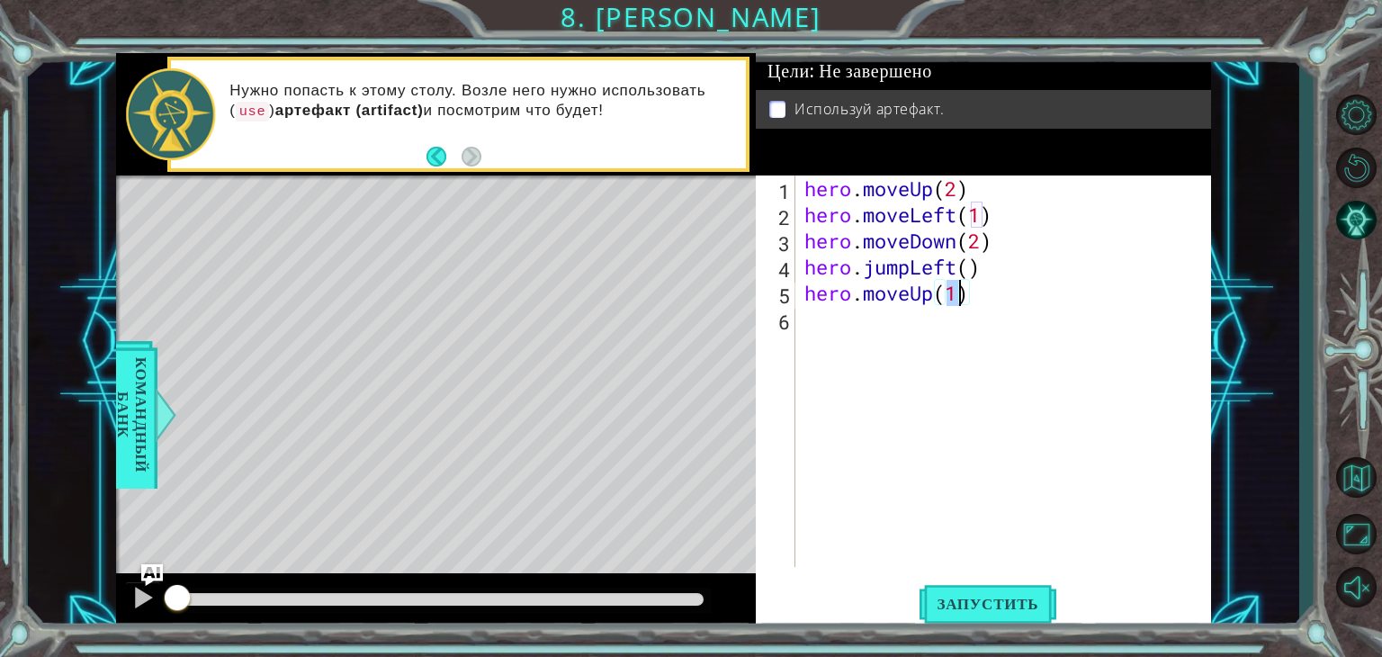
type textarea "hero.moveUp(2)"
click at [866, 334] on div "hero . moveUp ( 2 ) hero . moveLeft ( 1 ) hero . moveDown ( 2 ) hero . jumpLeft…" at bounding box center [1008, 397] width 415 height 444
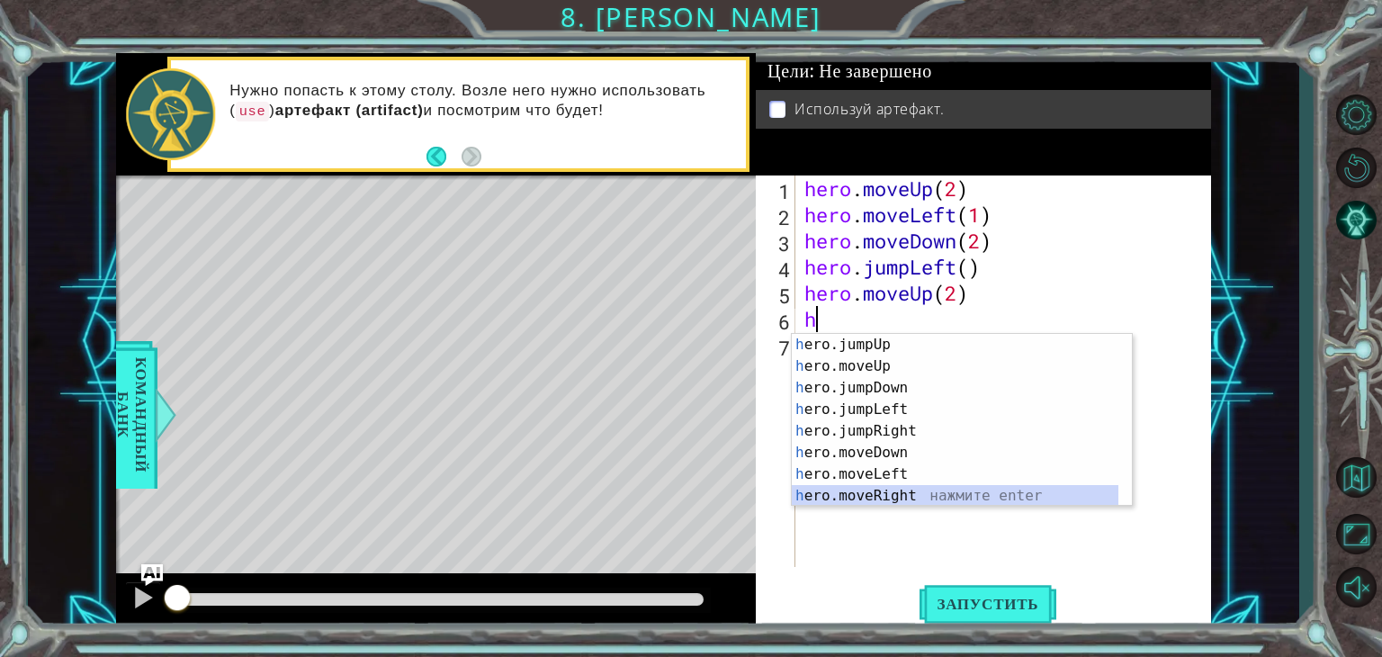
click at [865, 488] on div "h ero.jumpUp нажмите enter h ero.moveUp нажмите enter h ero.jumpDown нажмите en…" at bounding box center [955, 442] width 327 height 216
type textarea "hero.moveRight(1)"
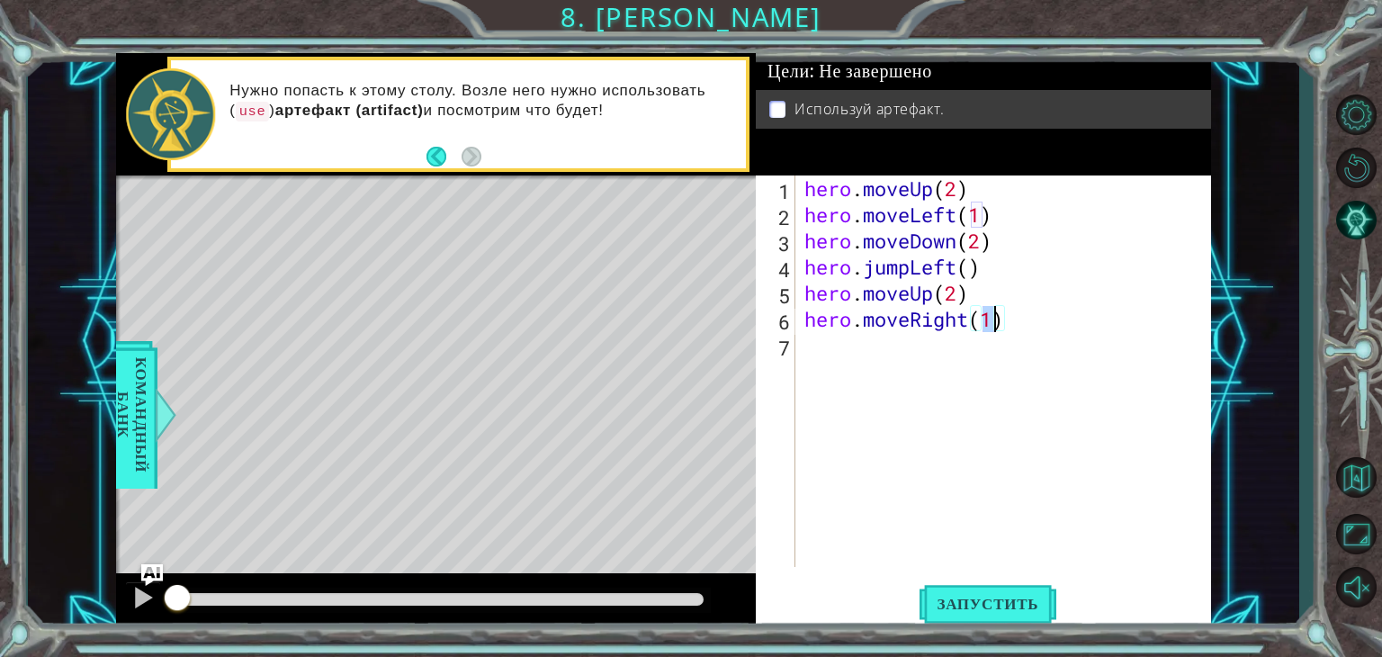
click at [857, 354] on div "hero . moveUp ( 2 ) hero . moveLeft ( 1 ) hero . moveDown ( 2 ) hero . jumpLeft…" at bounding box center [1008, 397] width 415 height 444
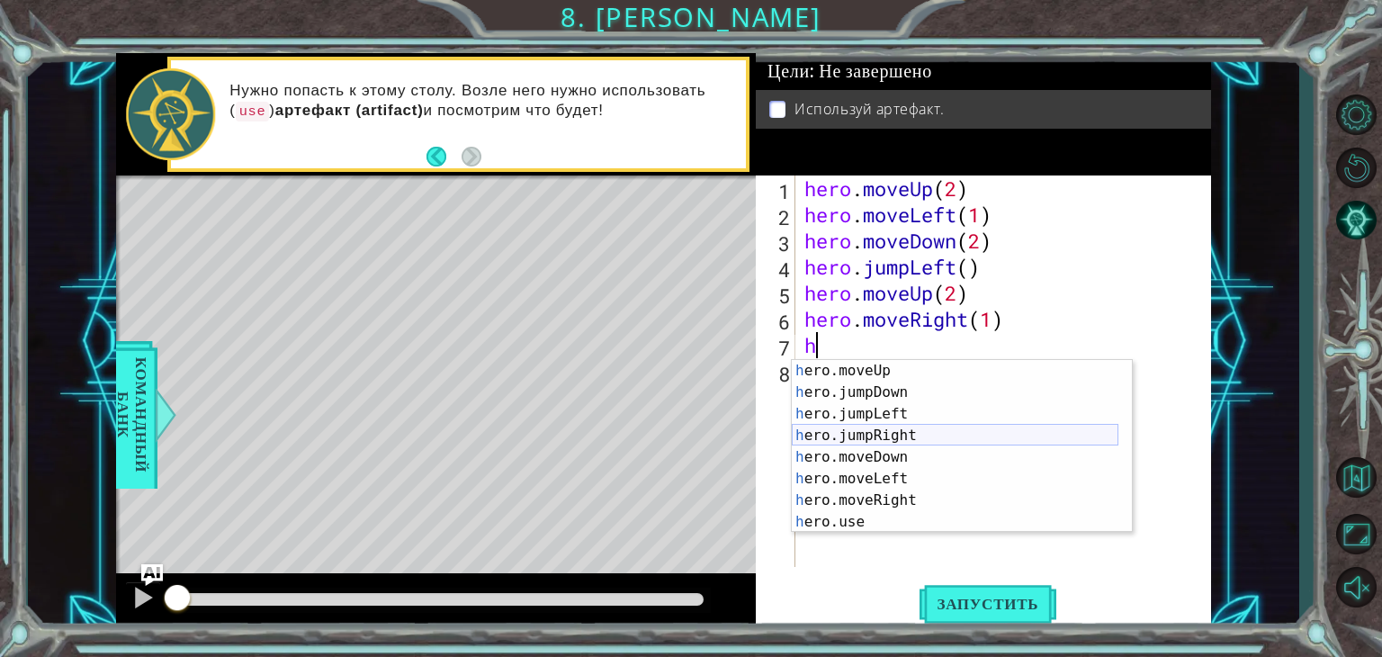
scroll to position [22, 0]
click at [824, 520] on div "h ero.moveUp нажмите enter h ero.jumpDown нажмите enter h ero.jumpLeft нажмите …" at bounding box center [955, 468] width 327 height 216
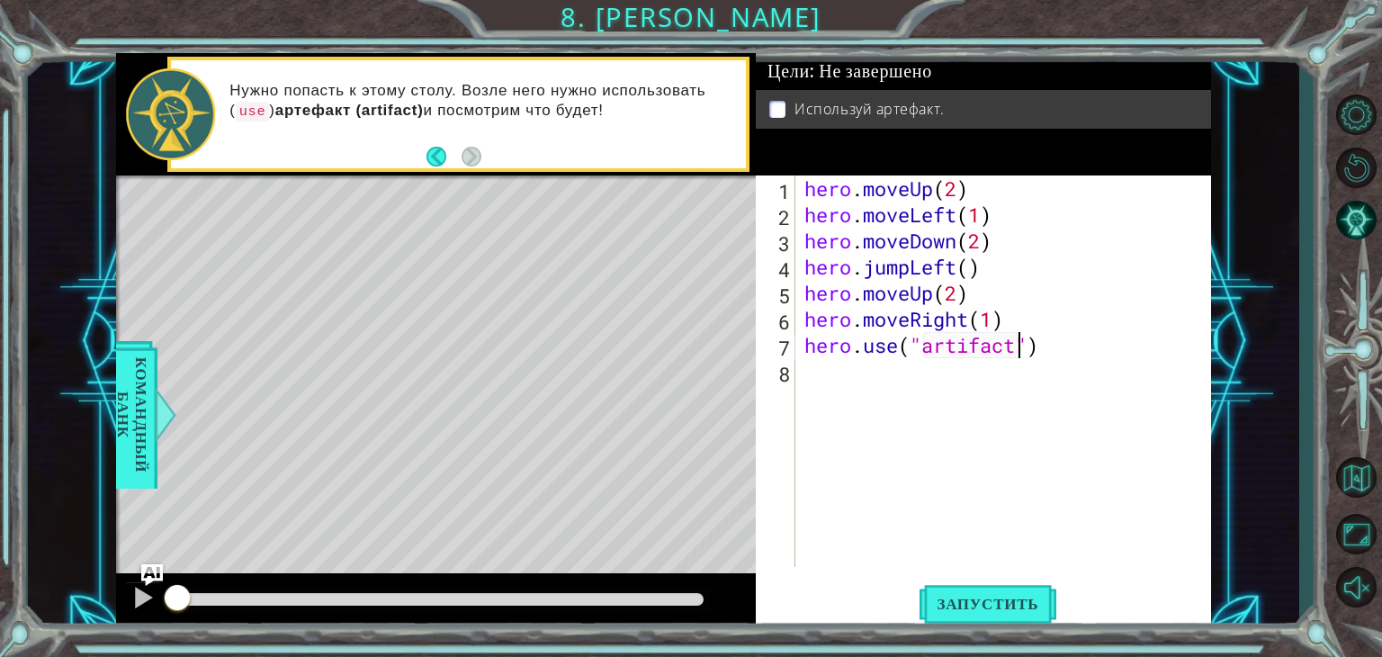
scroll to position [0, 9]
type textarea "hero.use("artifact")"
click at [1001, 608] on span "Запустить" at bounding box center [989, 604] width 138 height 18
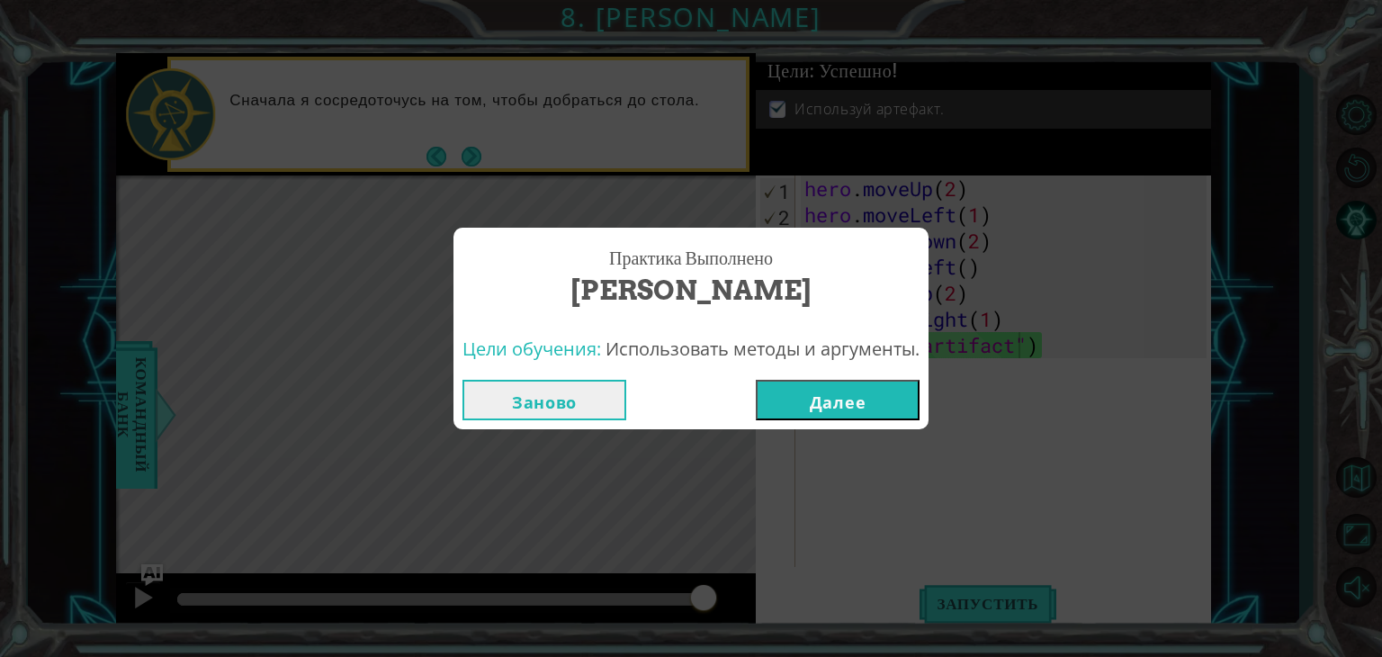
click at [875, 391] on button "Далее" at bounding box center [838, 400] width 164 height 40
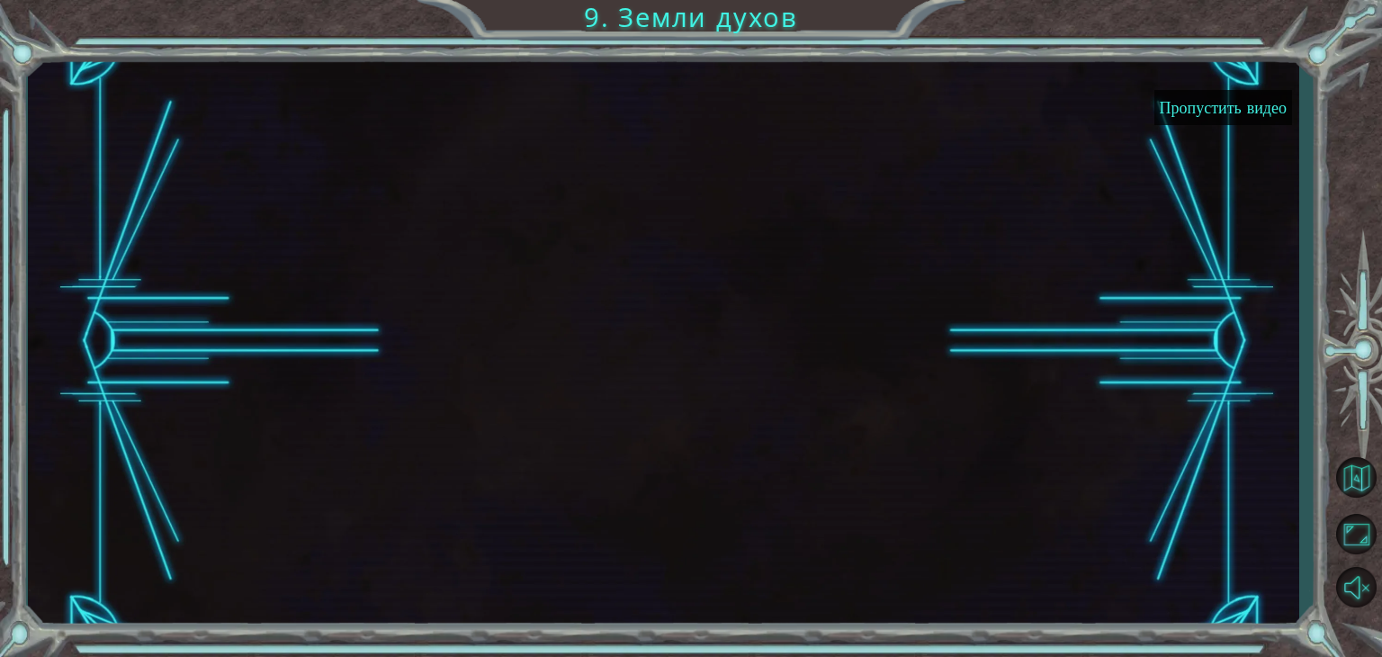
click at [1224, 109] on button "Пропустить видео" at bounding box center [1223, 107] width 138 height 35
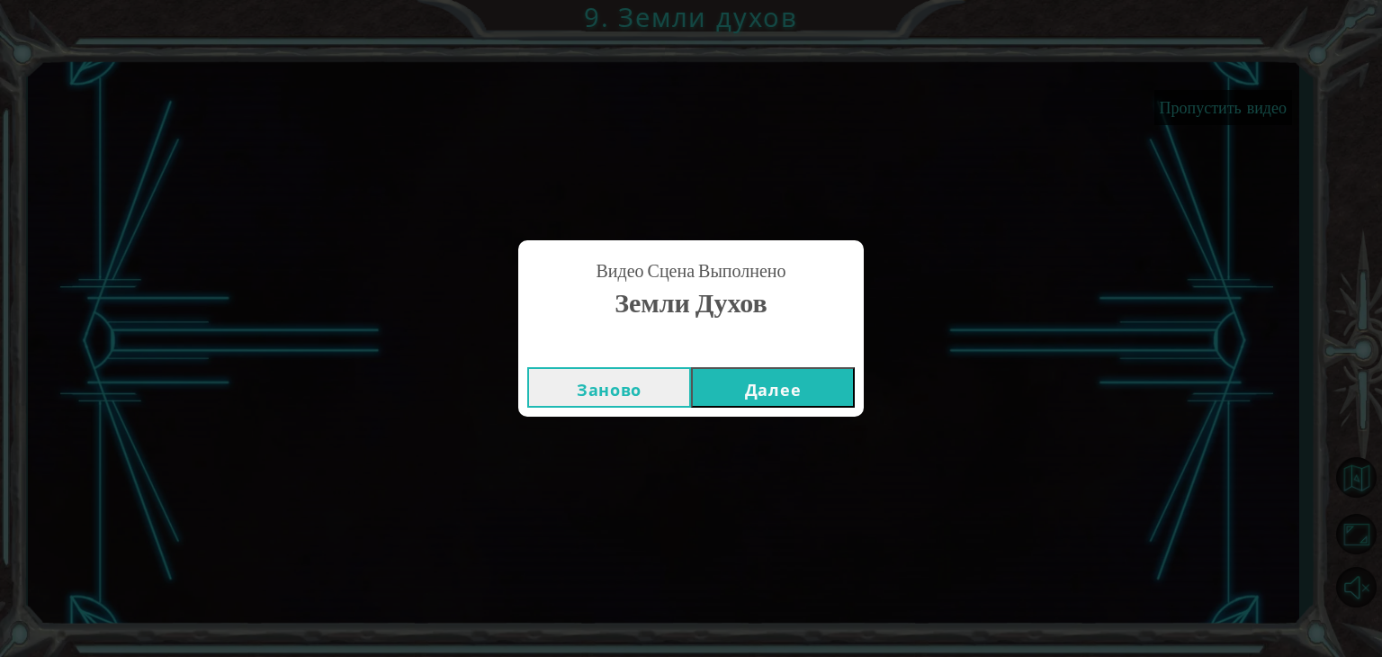
click at [800, 396] on button "Далее" at bounding box center [773, 387] width 164 height 40
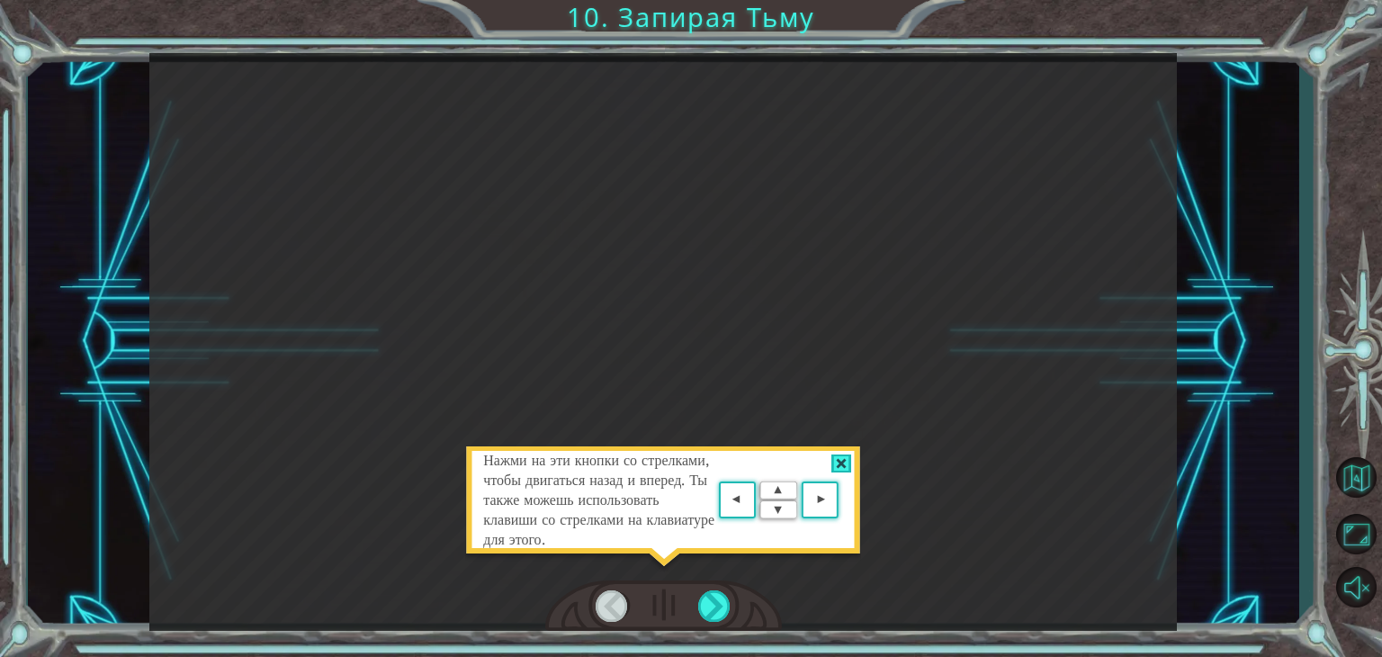
click at [843, 500] on area at bounding box center [843, 500] width 0 height 0
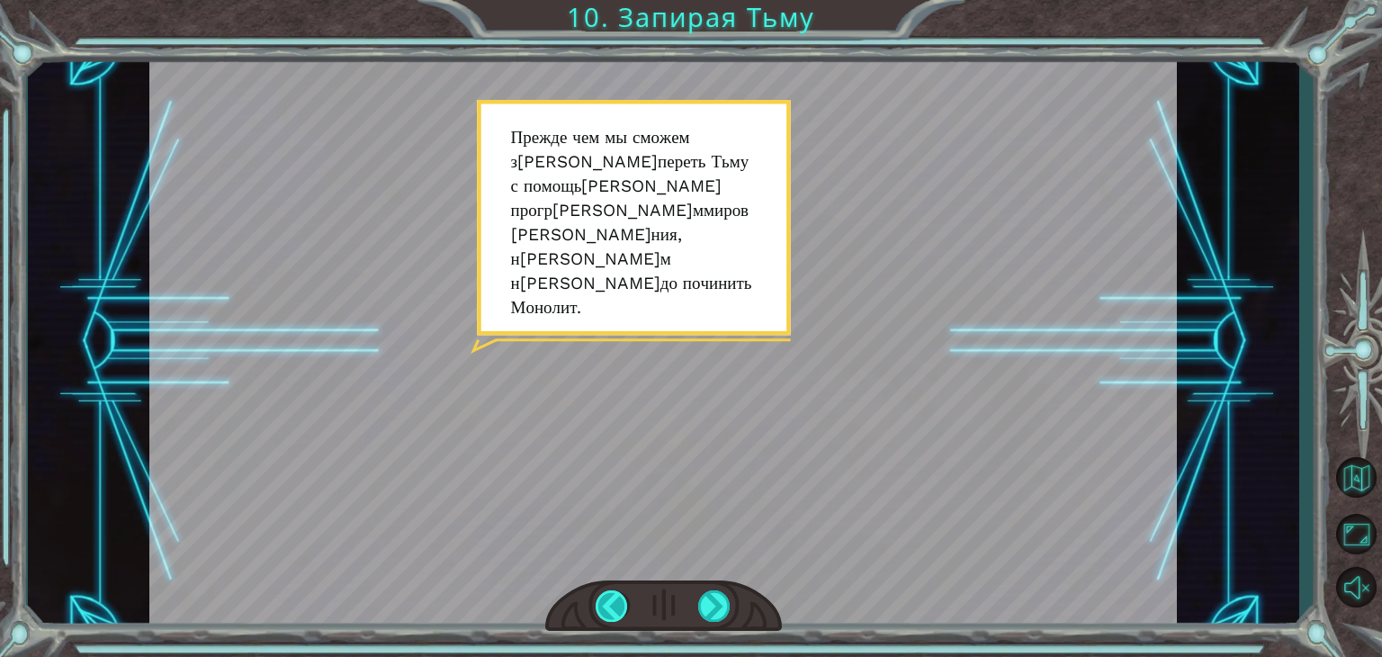
click at [618, 604] on div at bounding box center [612, 605] width 32 height 31
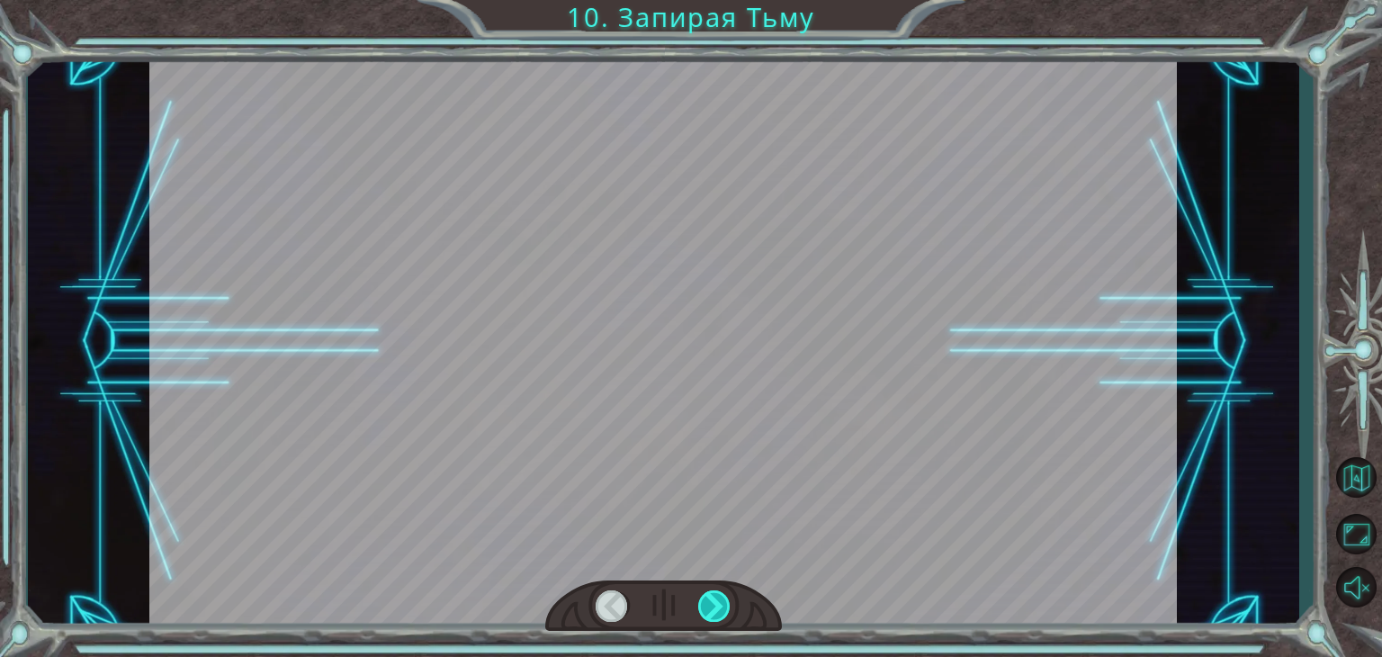
click at [714, 615] on div at bounding box center [714, 605] width 32 height 31
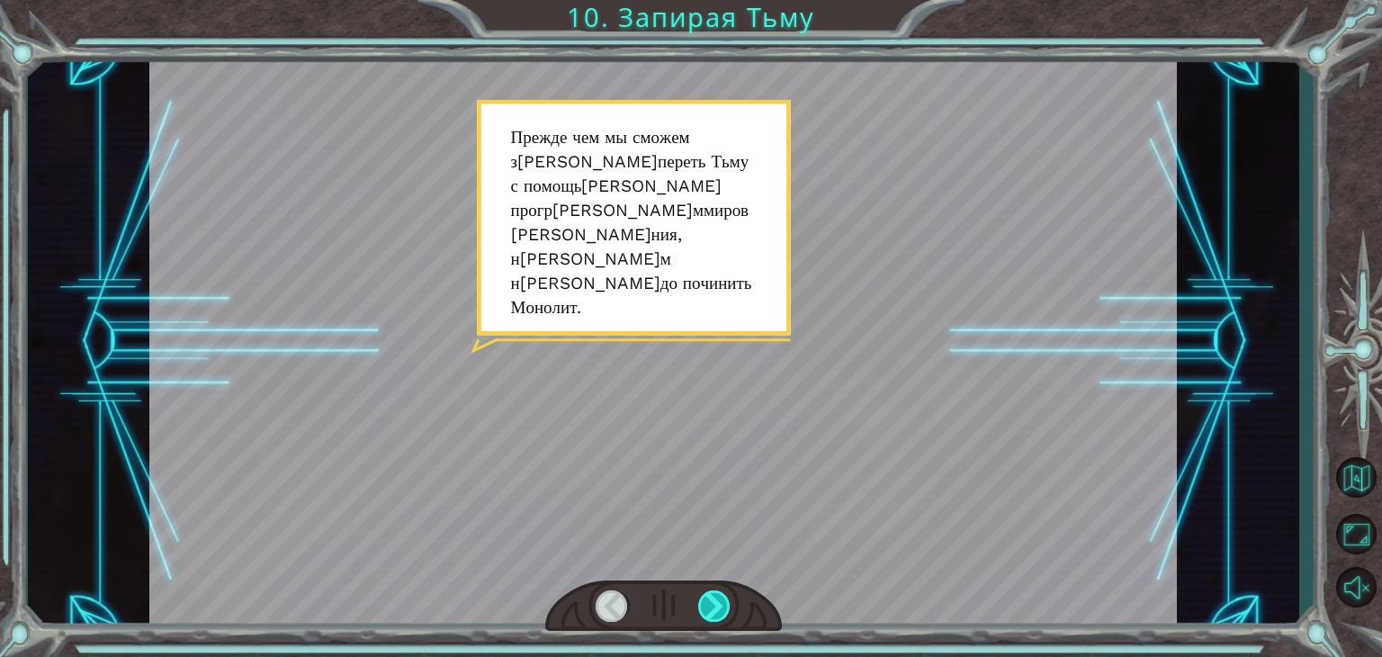
click at [714, 615] on div at bounding box center [714, 605] width 32 height 31
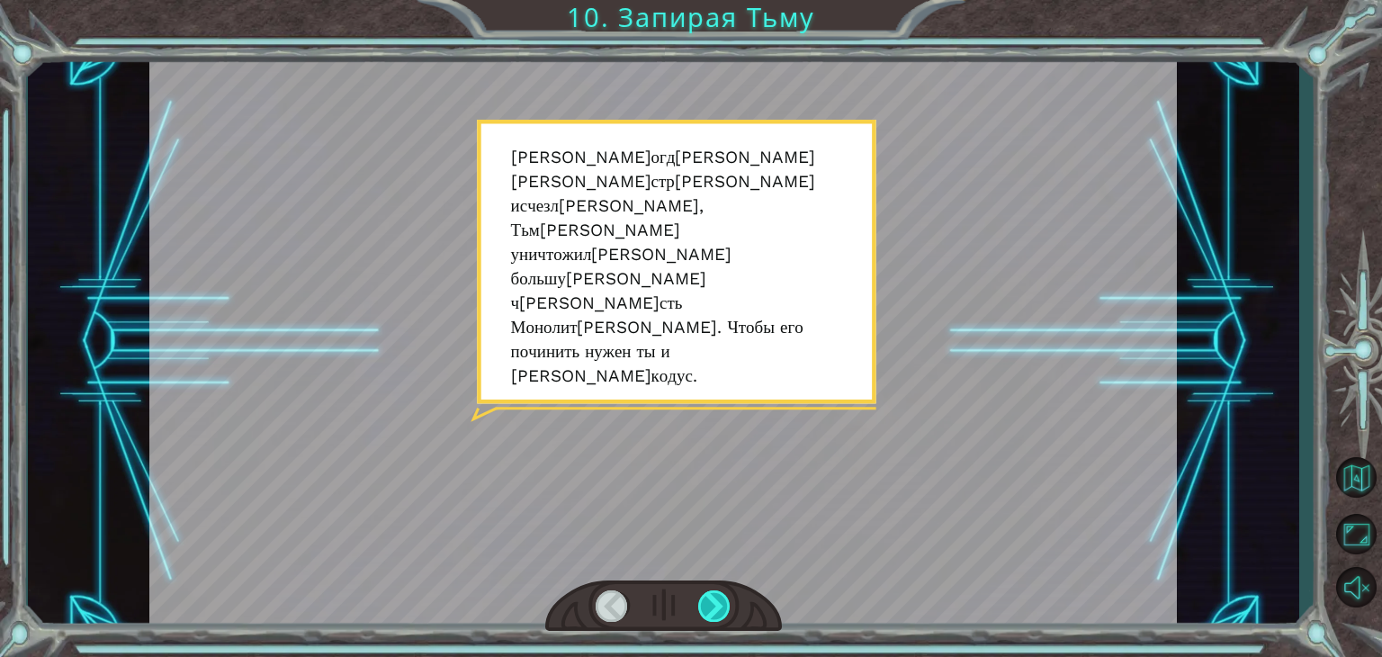
click at [714, 615] on div at bounding box center [714, 605] width 32 height 31
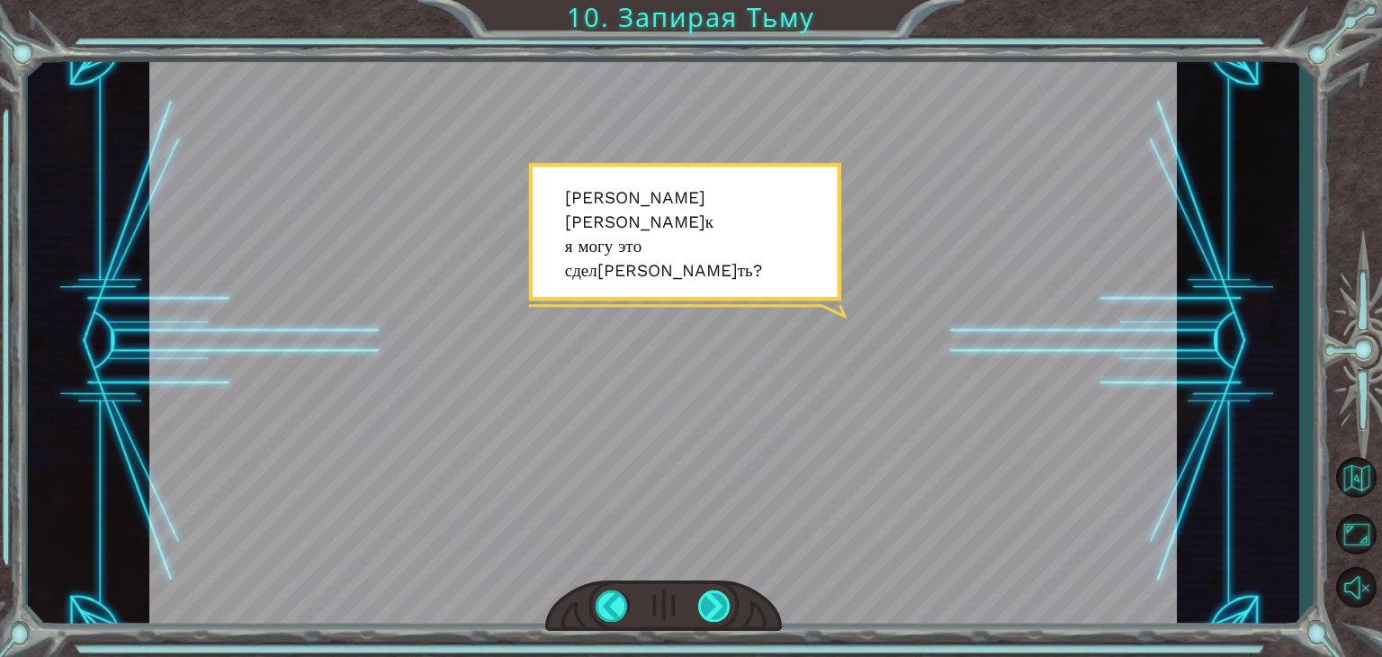
click at [714, 615] on div at bounding box center [714, 605] width 32 height 31
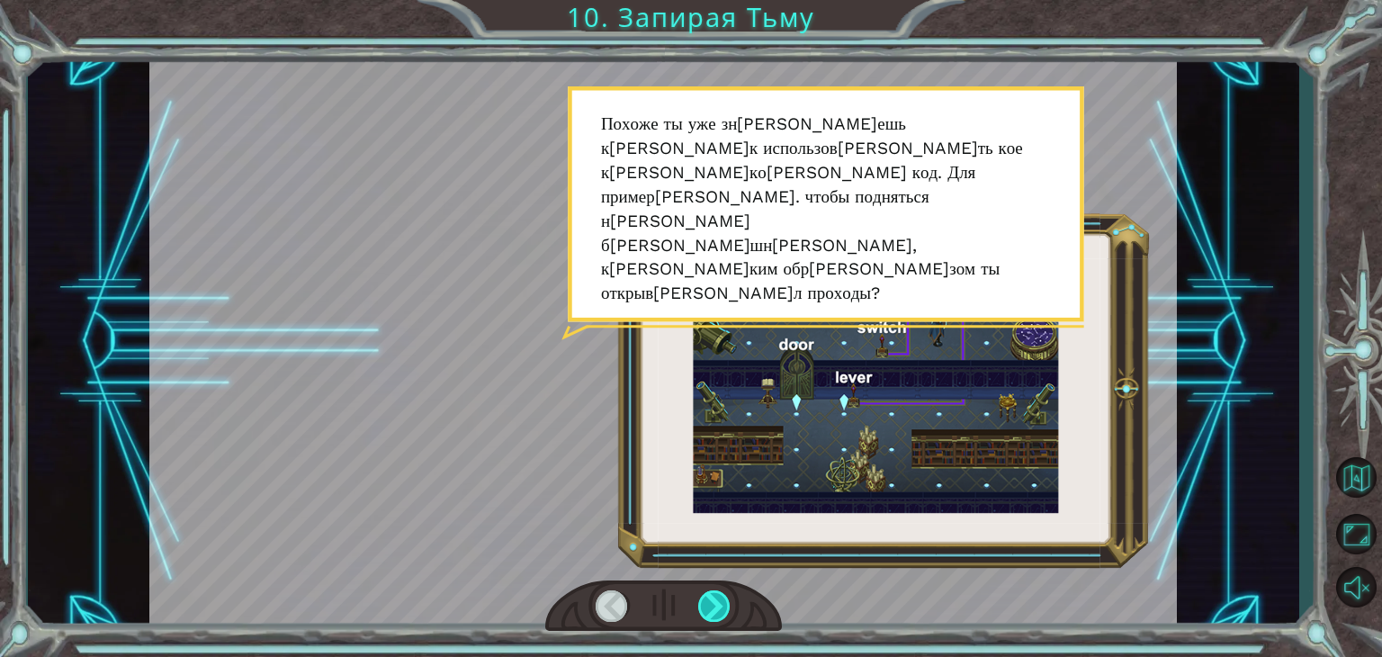
click at [714, 615] on div at bounding box center [714, 605] width 32 height 31
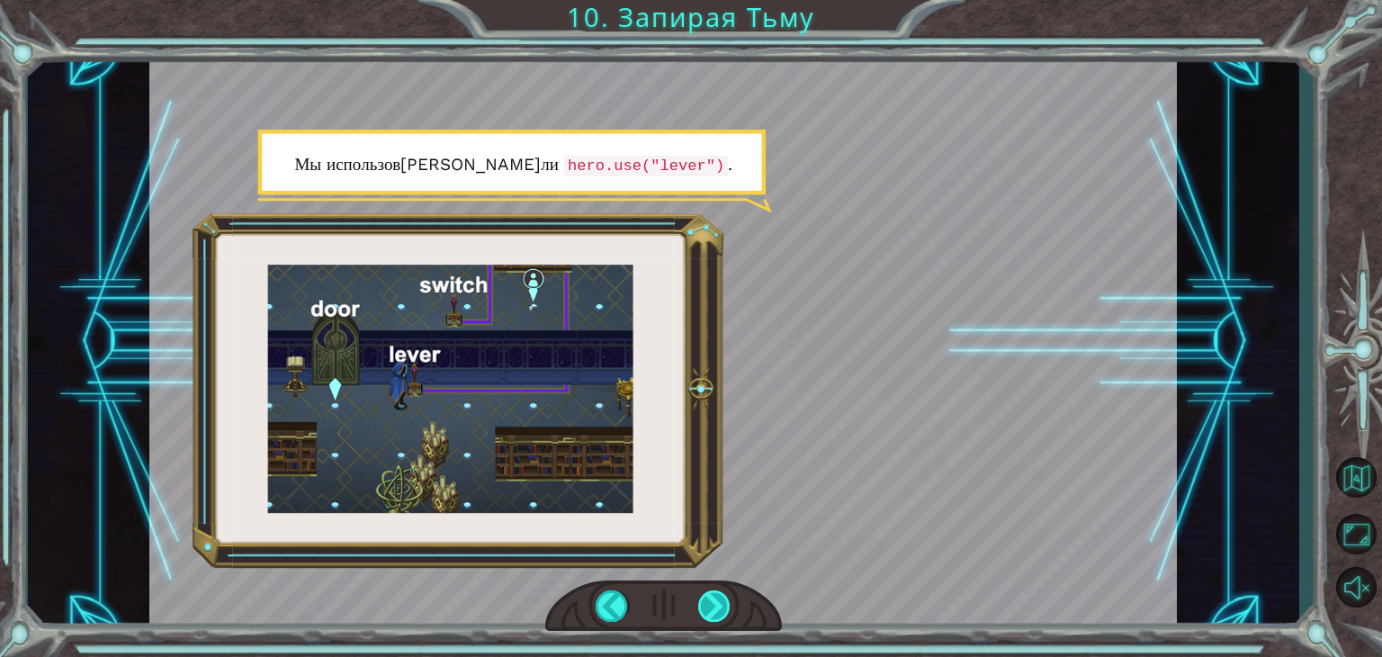
click at [714, 615] on div at bounding box center [714, 605] width 32 height 31
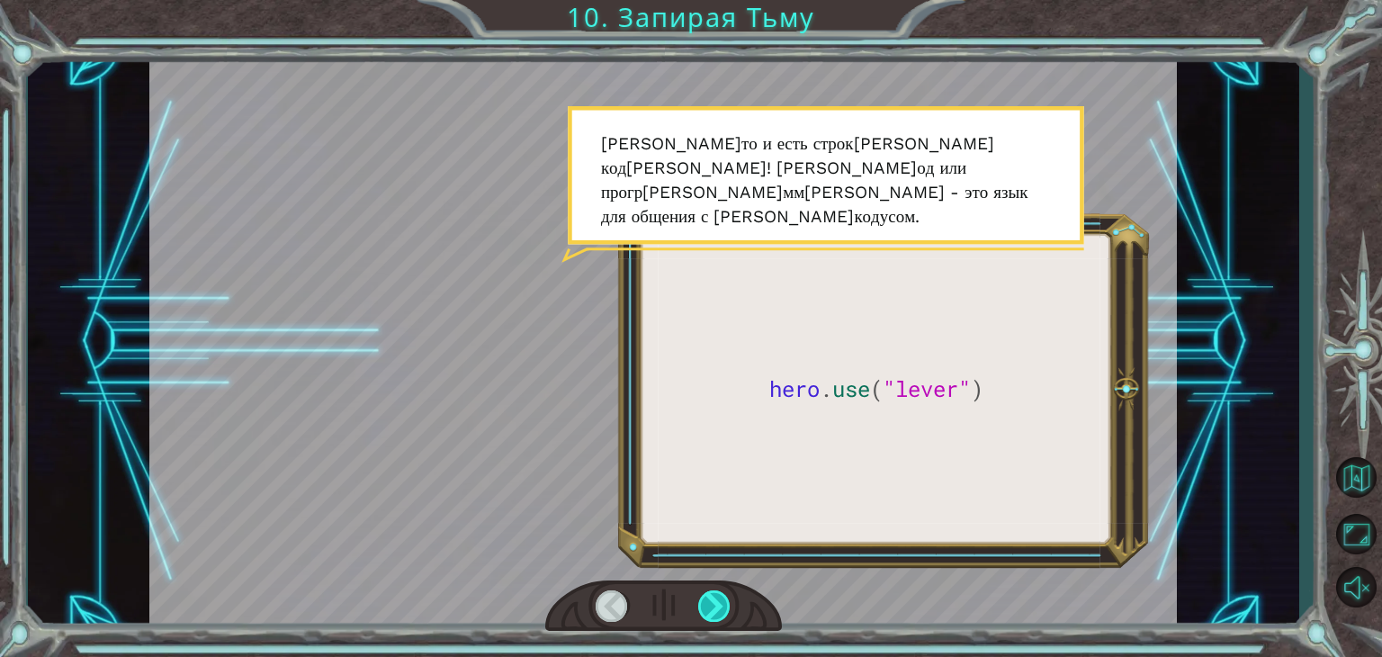
click at [714, 616] on div at bounding box center [714, 605] width 32 height 31
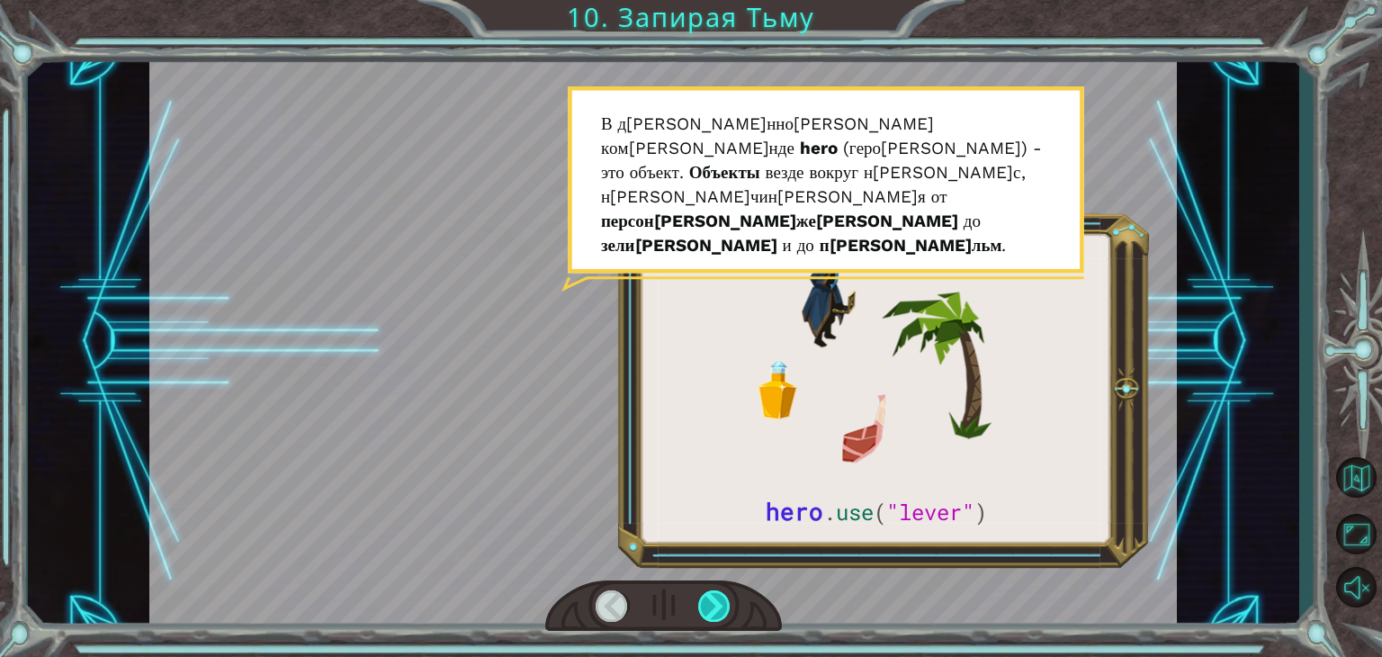
click at [714, 616] on div at bounding box center [714, 605] width 32 height 31
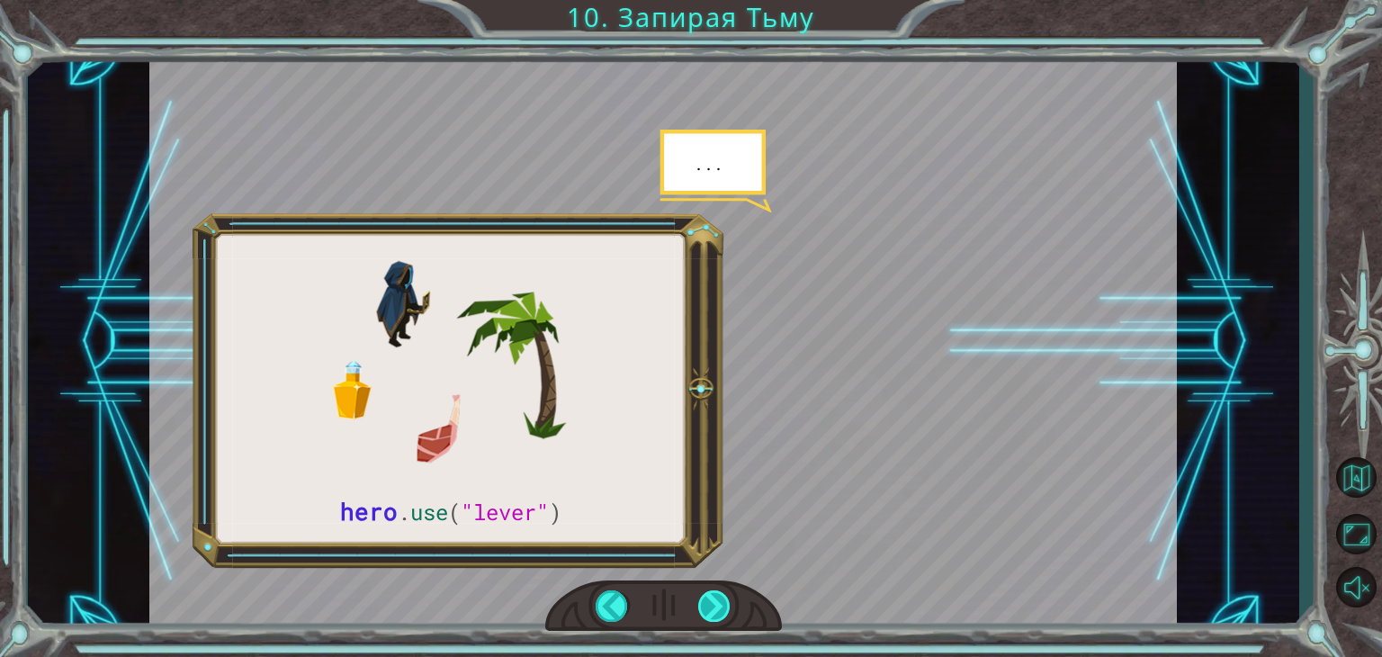
click at [714, 616] on div at bounding box center [714, 605] width 32 height 31
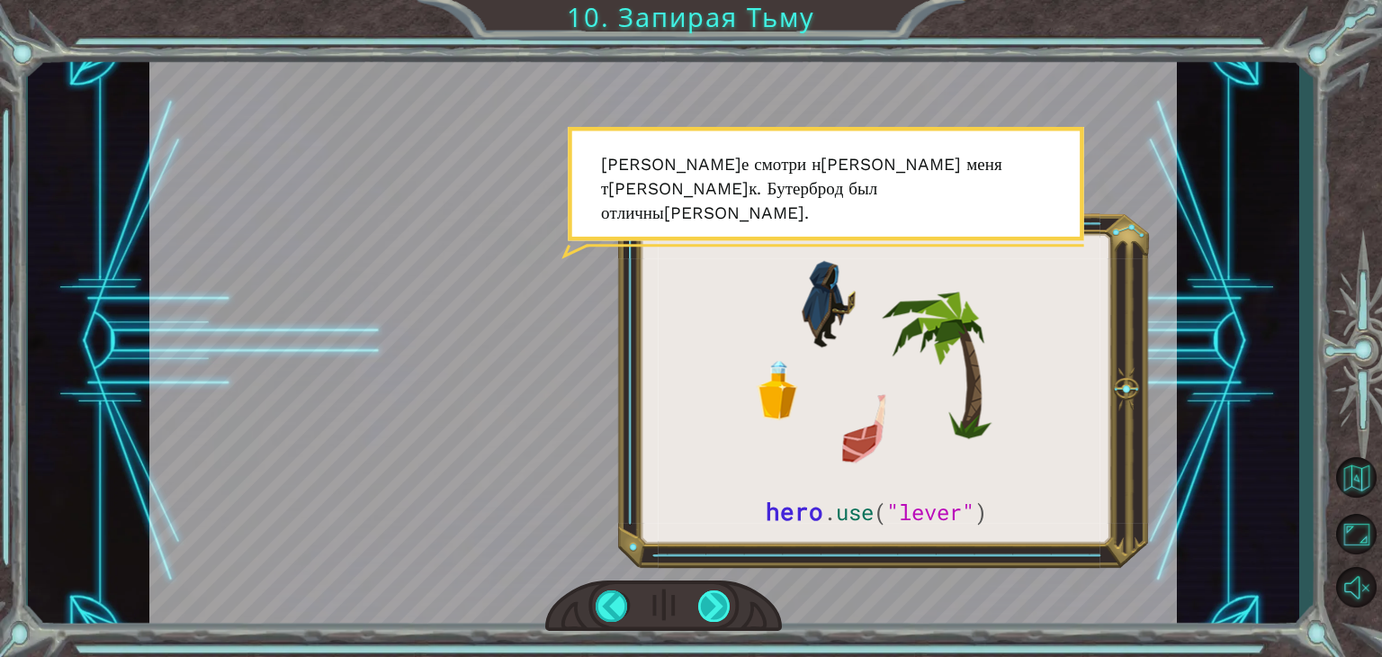
click at [714, 616] on div at bounding box center [714, 605] width 32 height 31
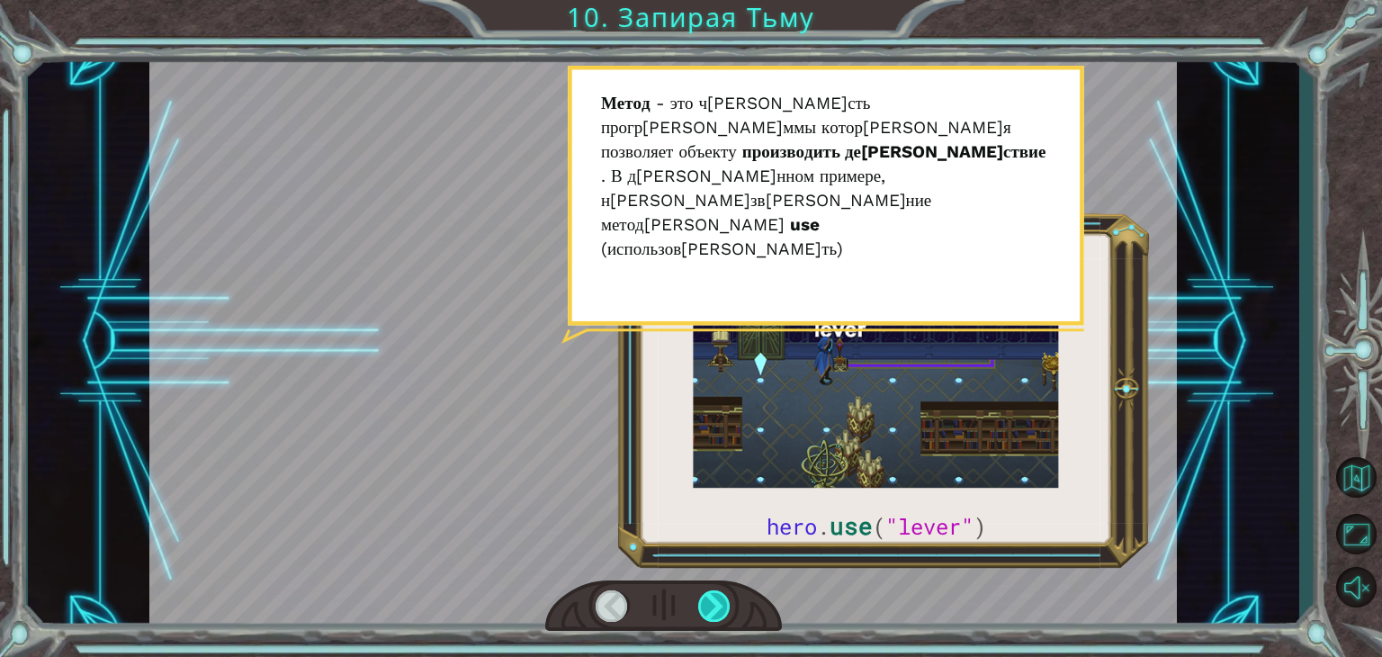
click at [714, 616] on div at bounding box center [714, 605] width 32 height 31
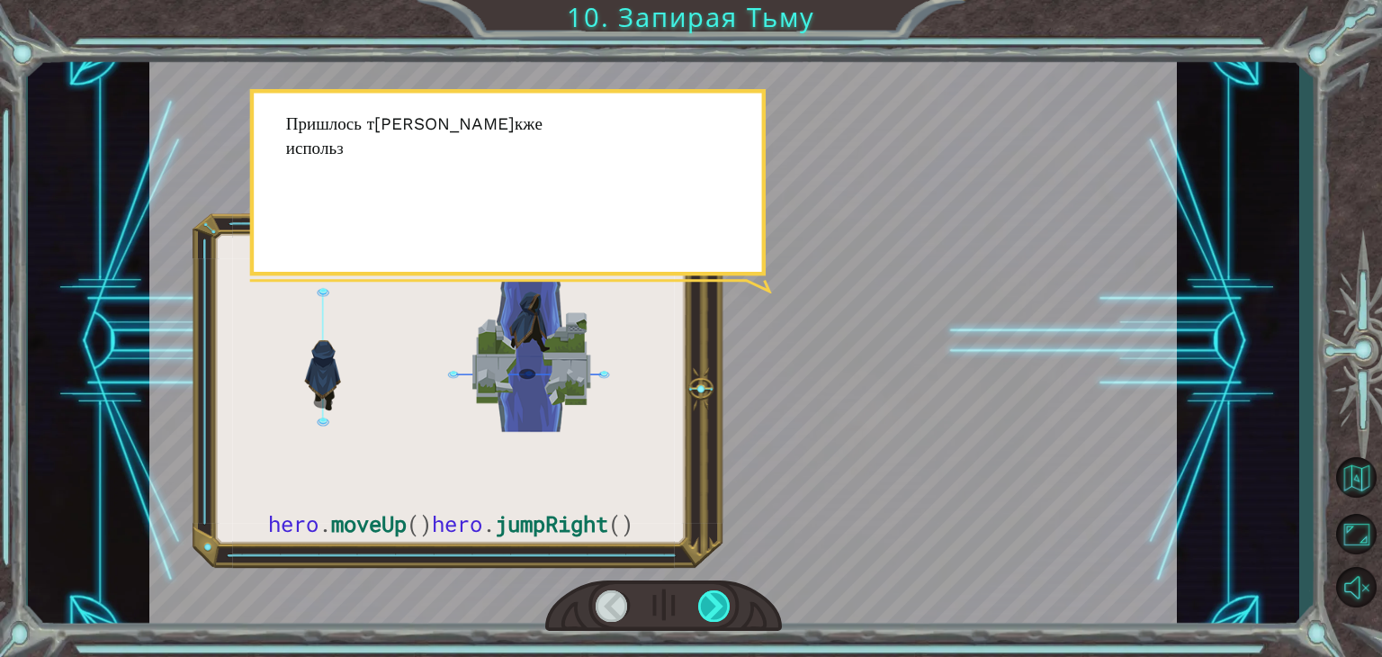
click at [714, 616] on div at bounding box center [714, 605] width 32 height 31
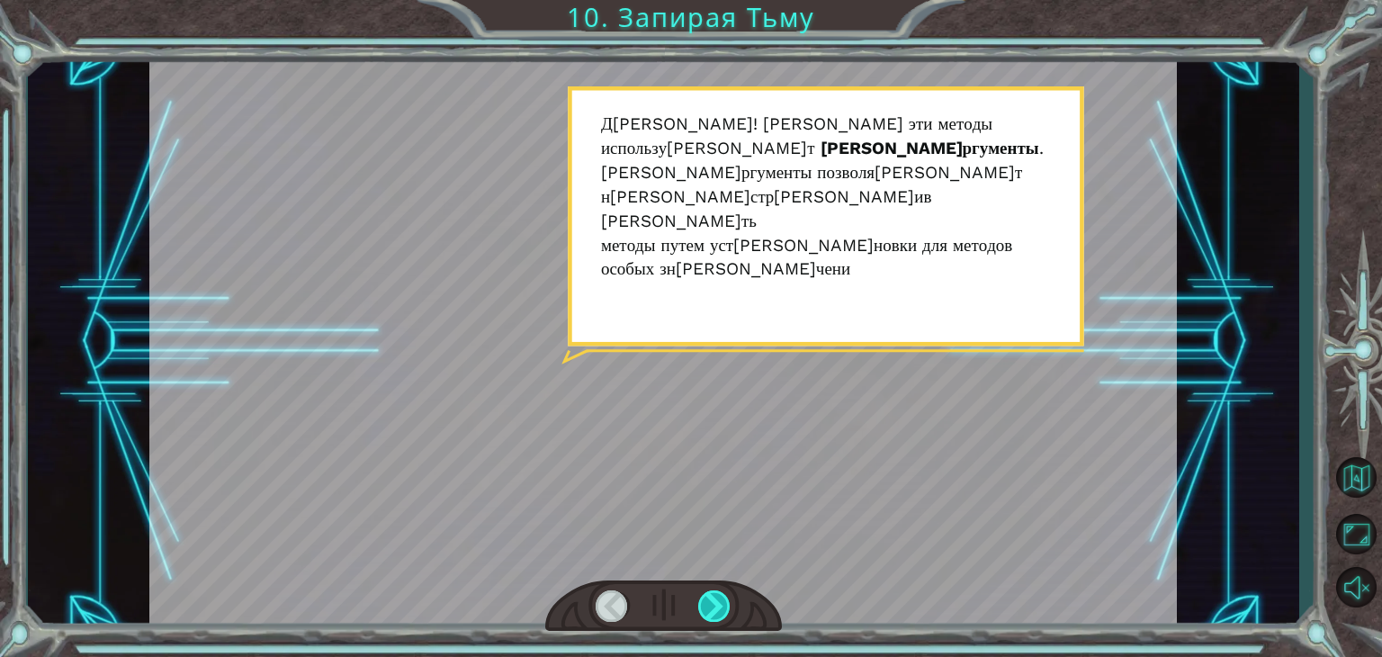
click at [714, 616] on div at bounding box center [714, 605] width 32 height 31
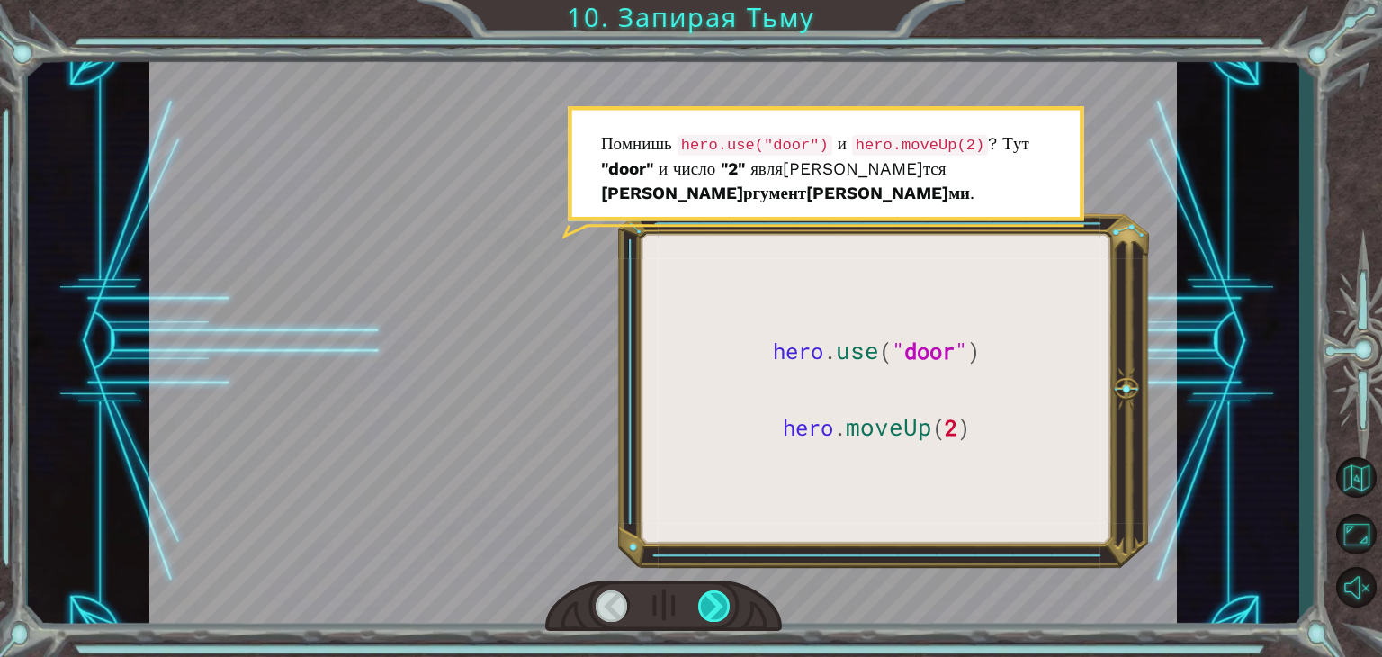
click at [714, 616] on div at bounding box center [714, 605] width 32 height 31
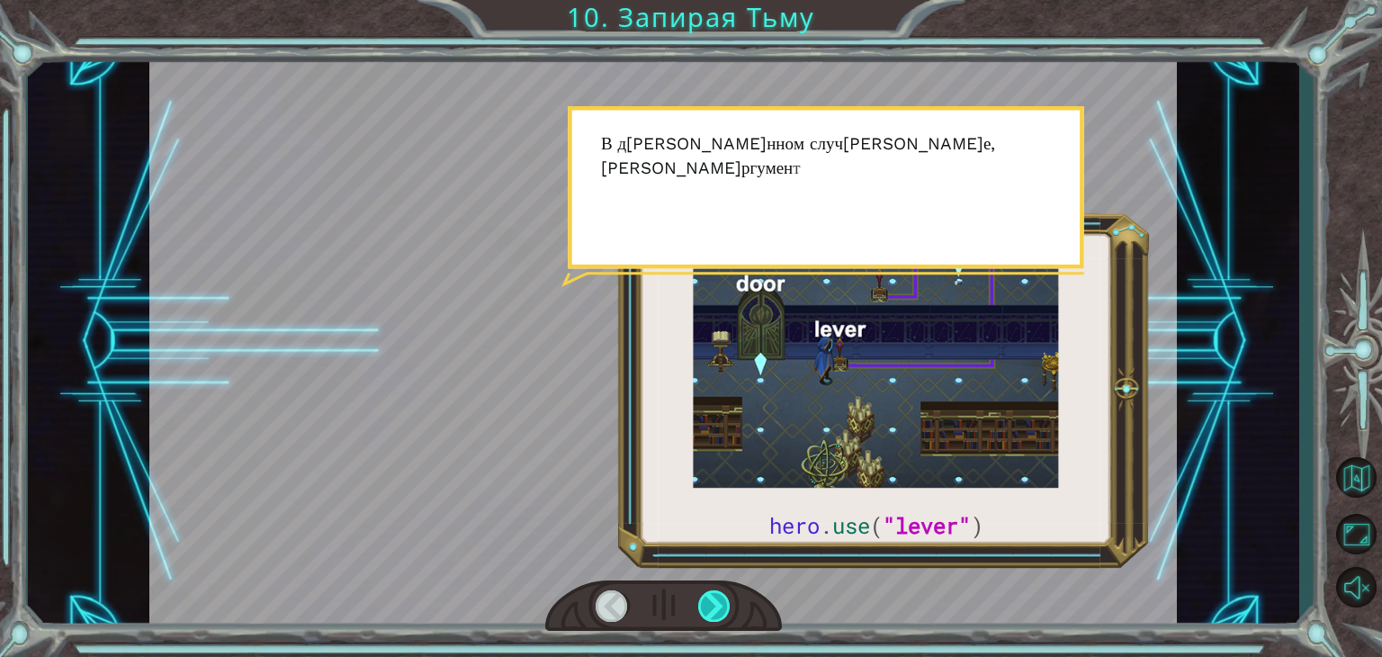
click at [714, 616] on div at bounding box center [714, 605] width 32 height 31
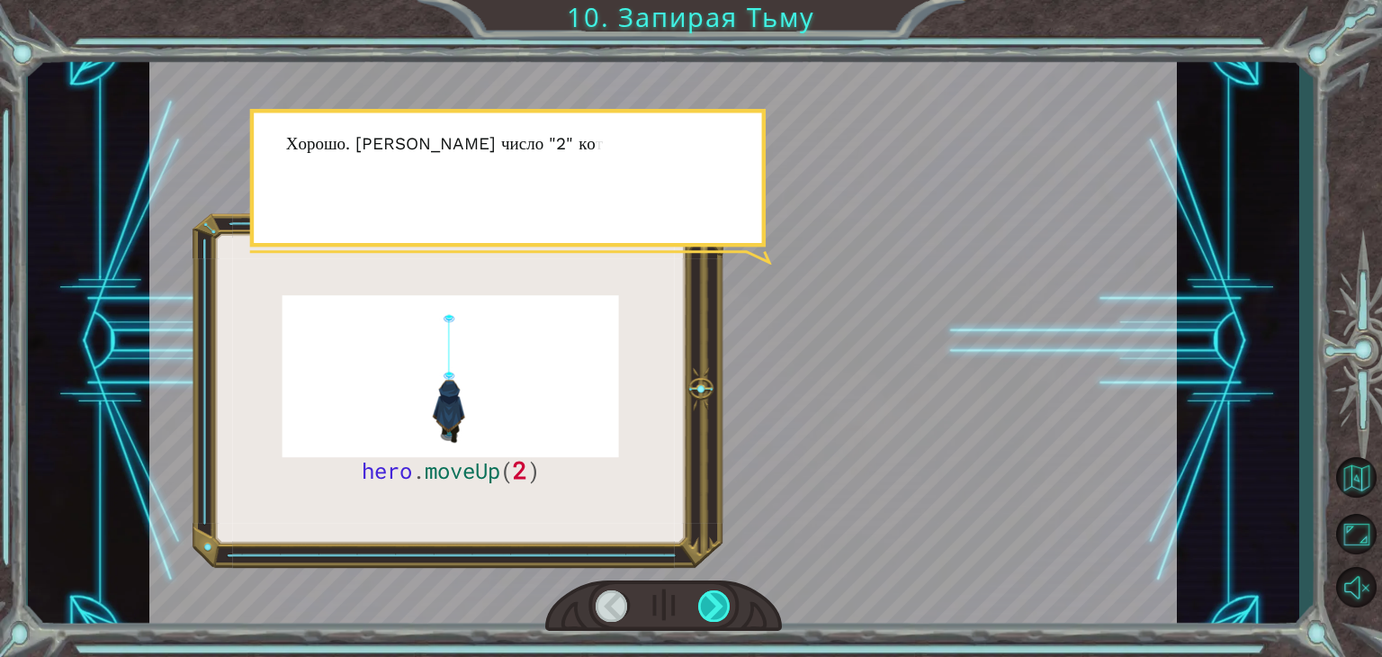
click at [714, 616] on div at bounding box center [714, 605] width 32 height 31
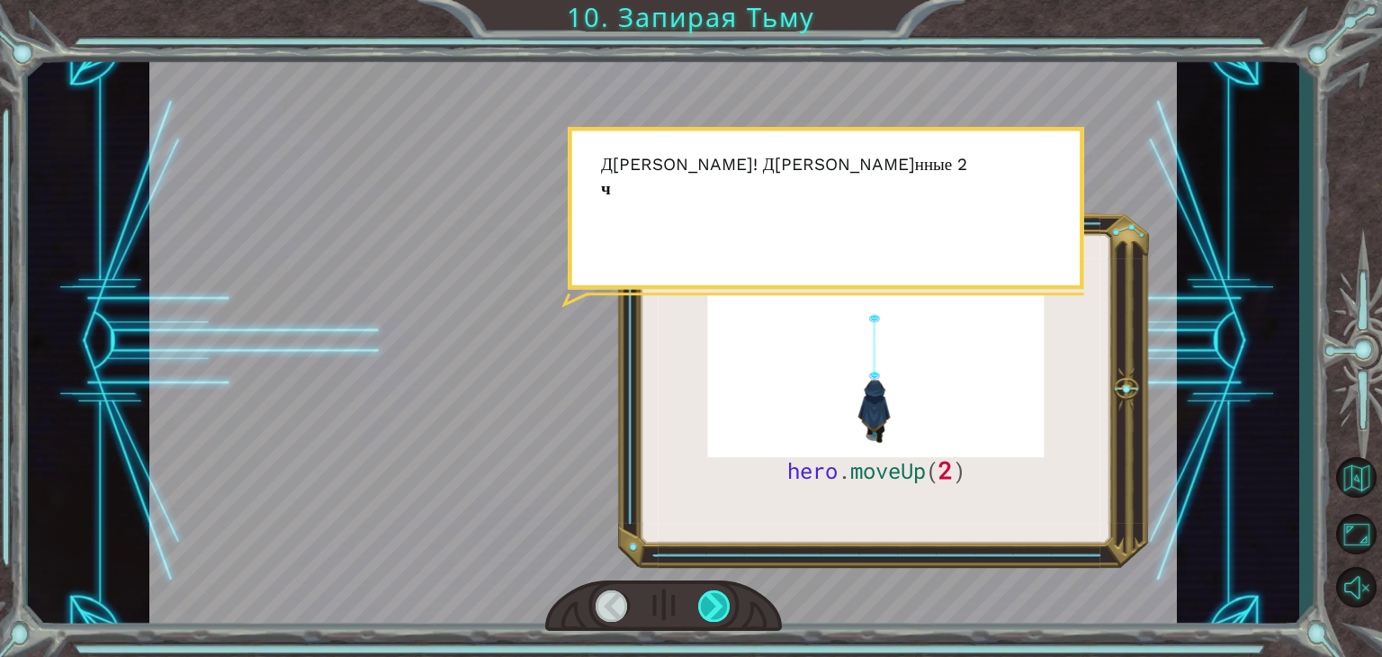
click at [714, 616] on div at bounding box center [714, 605] width 32 height 31
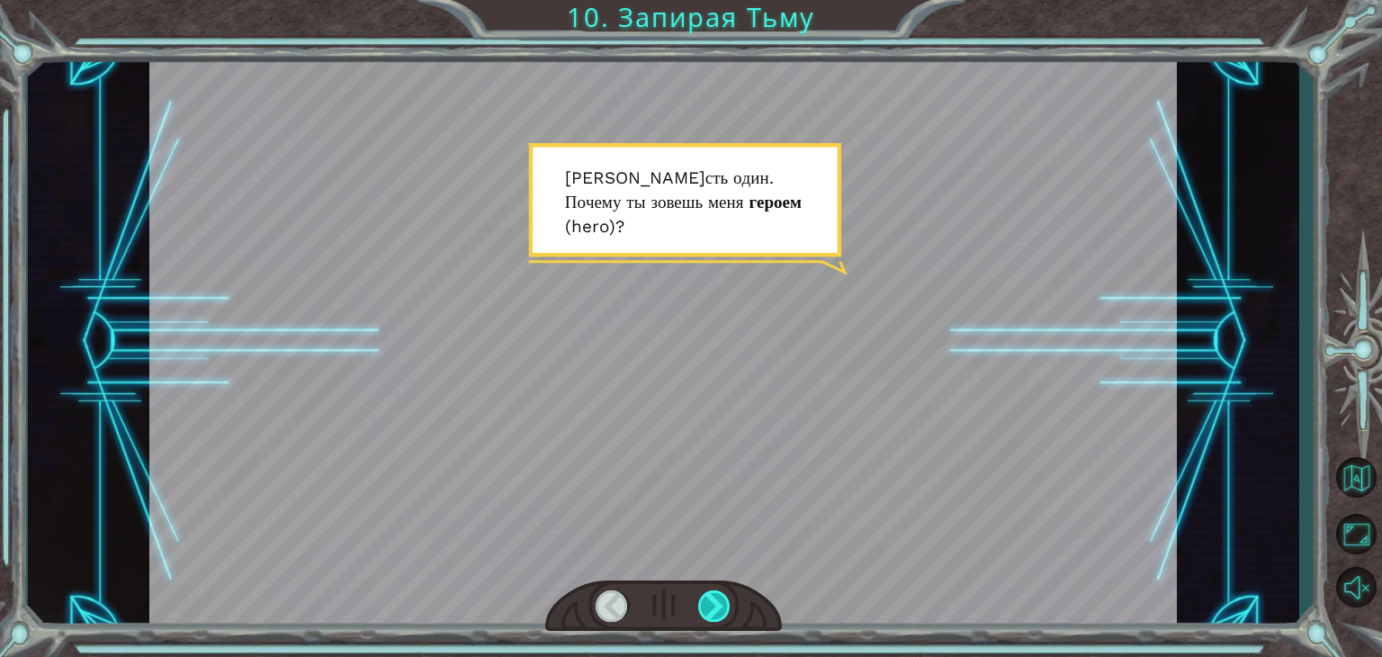
click at [714, 616] on div at bounding box center [714, 605] width 32 height 31
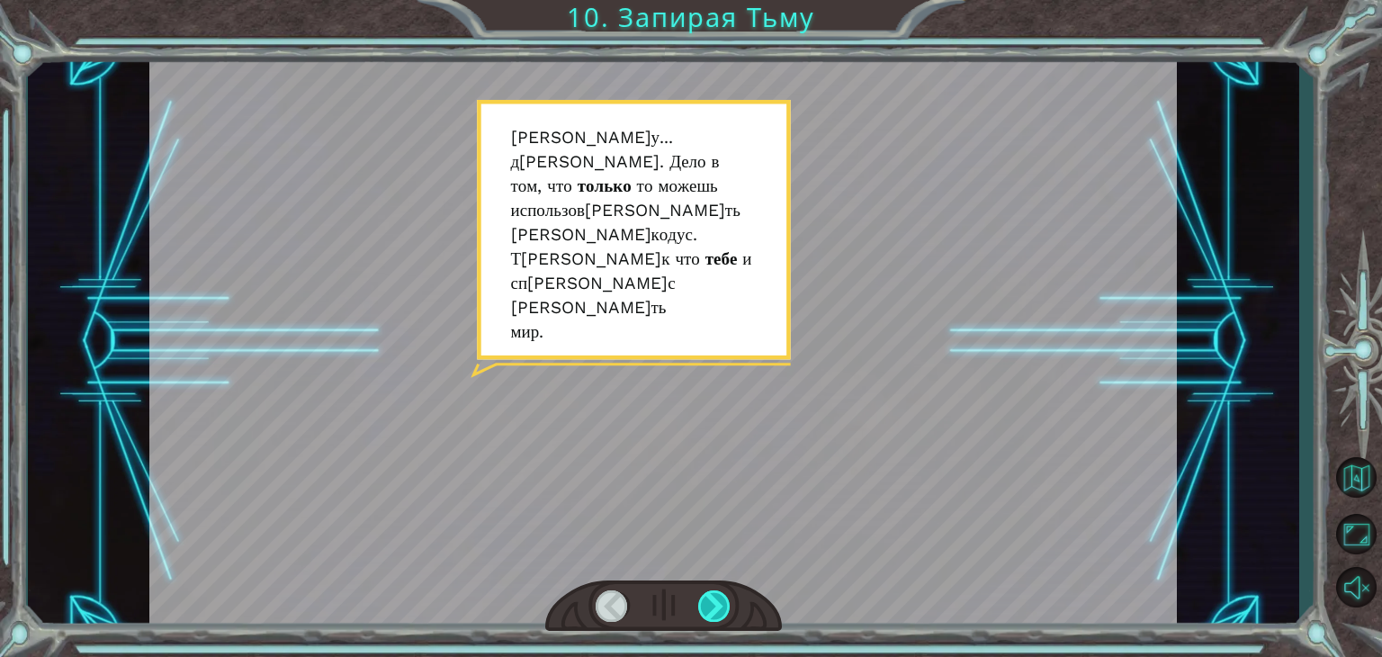
click at [714, 616] on div at bounding box center [714, 605] width 32 height 31
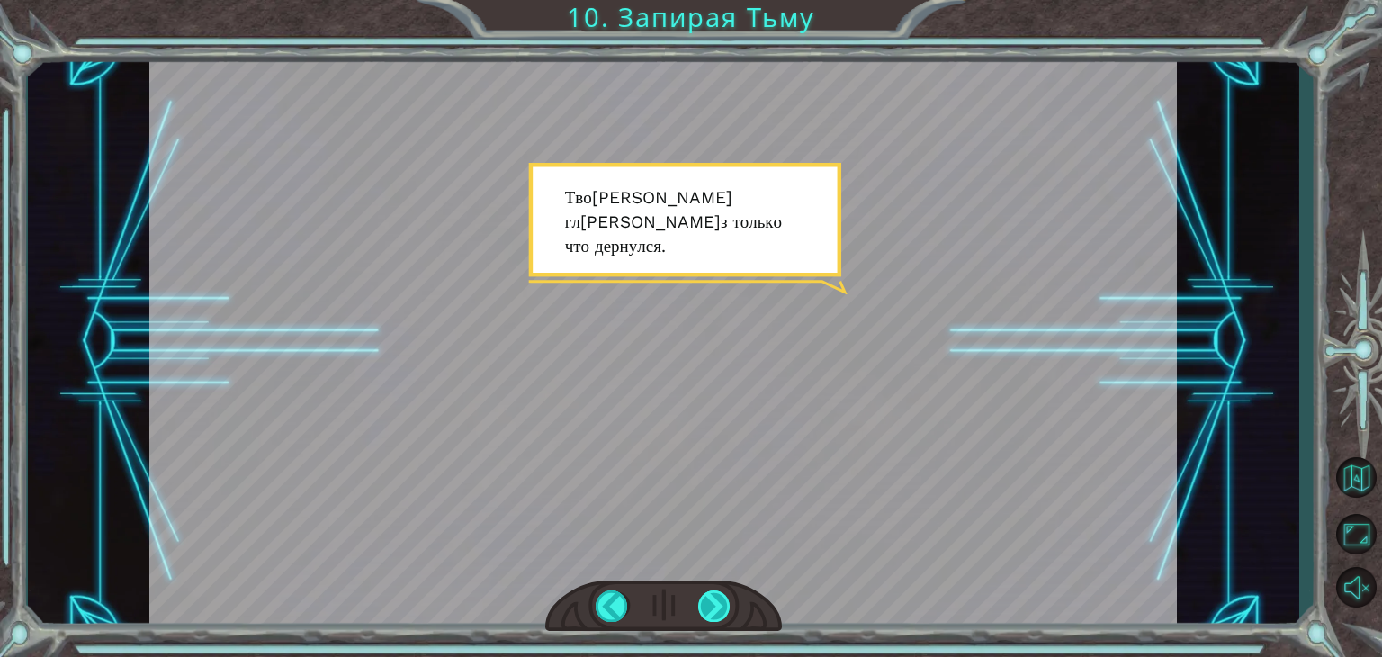
click at [714, 616] on div at bounding box center [714, 605] width 32 height 31
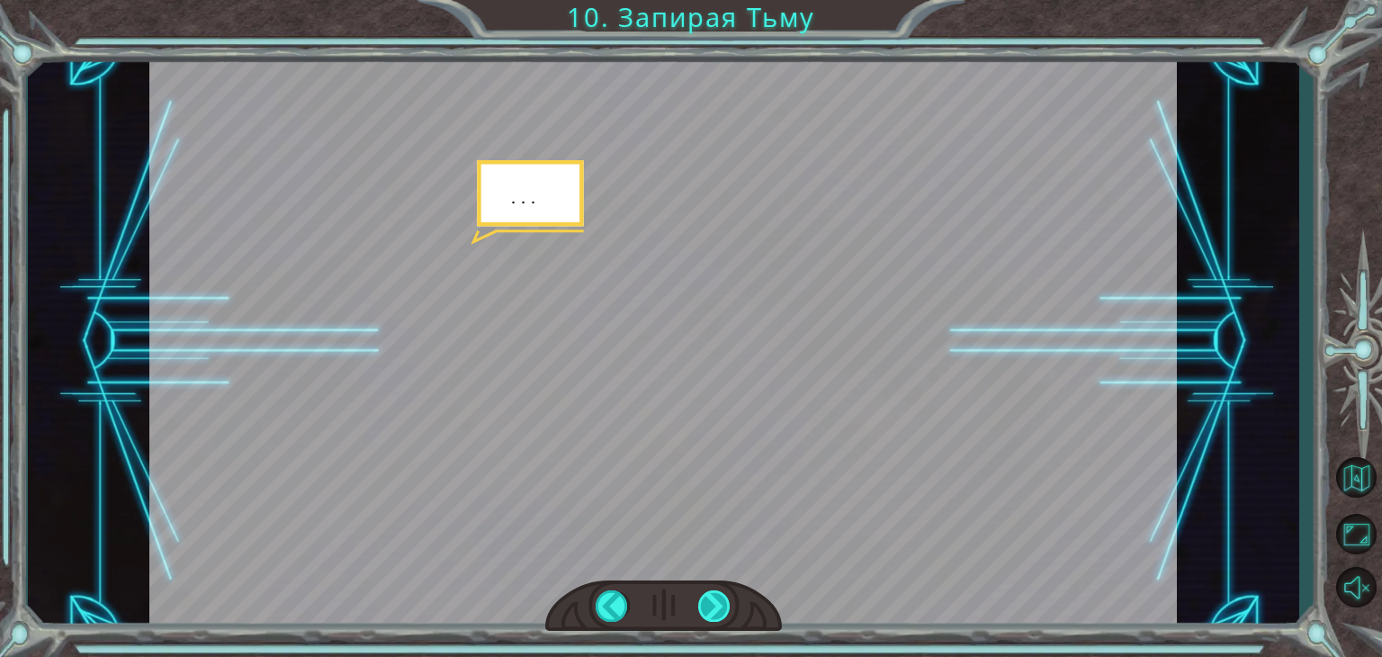
click at [714, 616] on div at bounding box center [714, 605] width 32 height 31
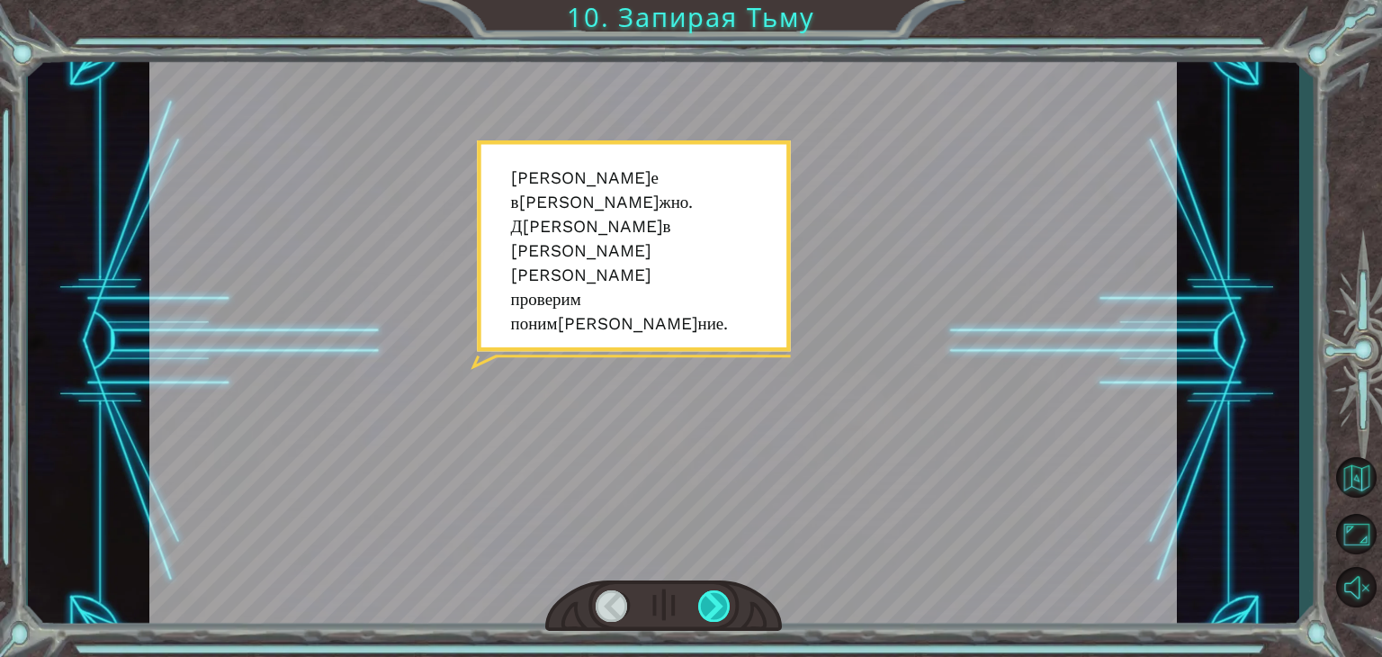
click at [714, 616] on div at bounding box center [714, 605] width 32 height 31
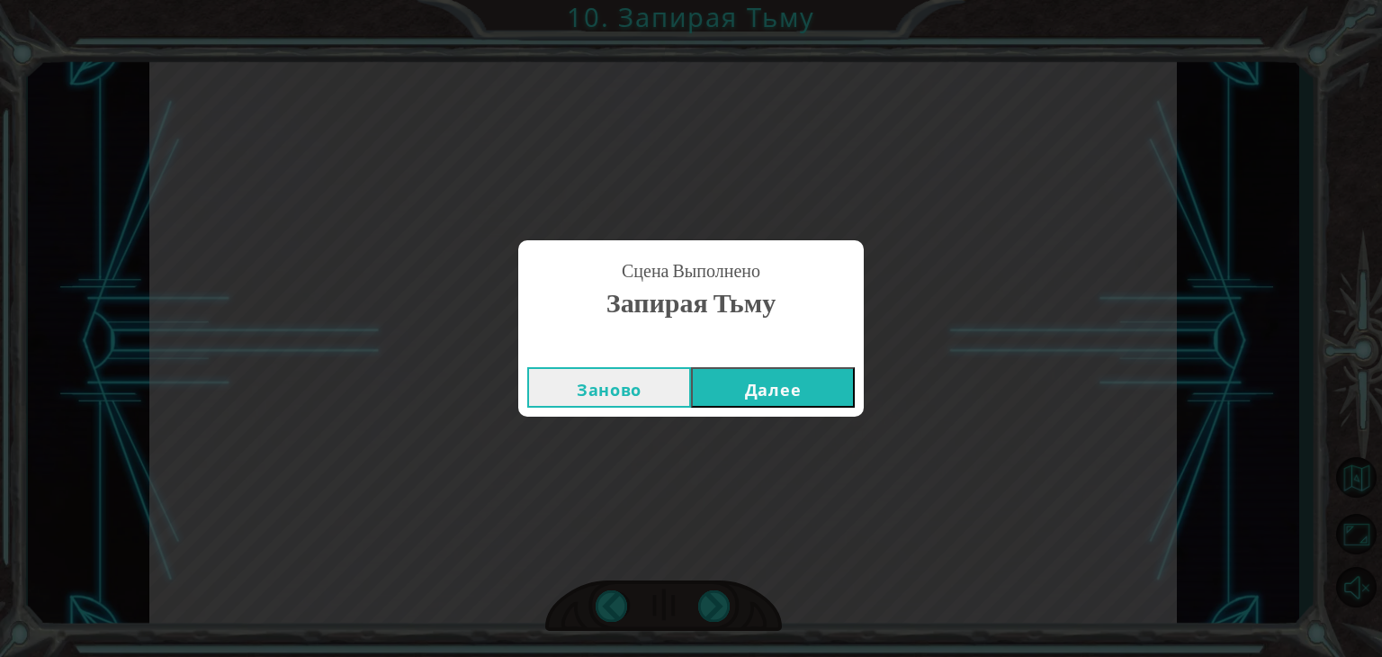
click at [762, 391] on button "Далее" at bounding box center [773, 387] width 164 height 40
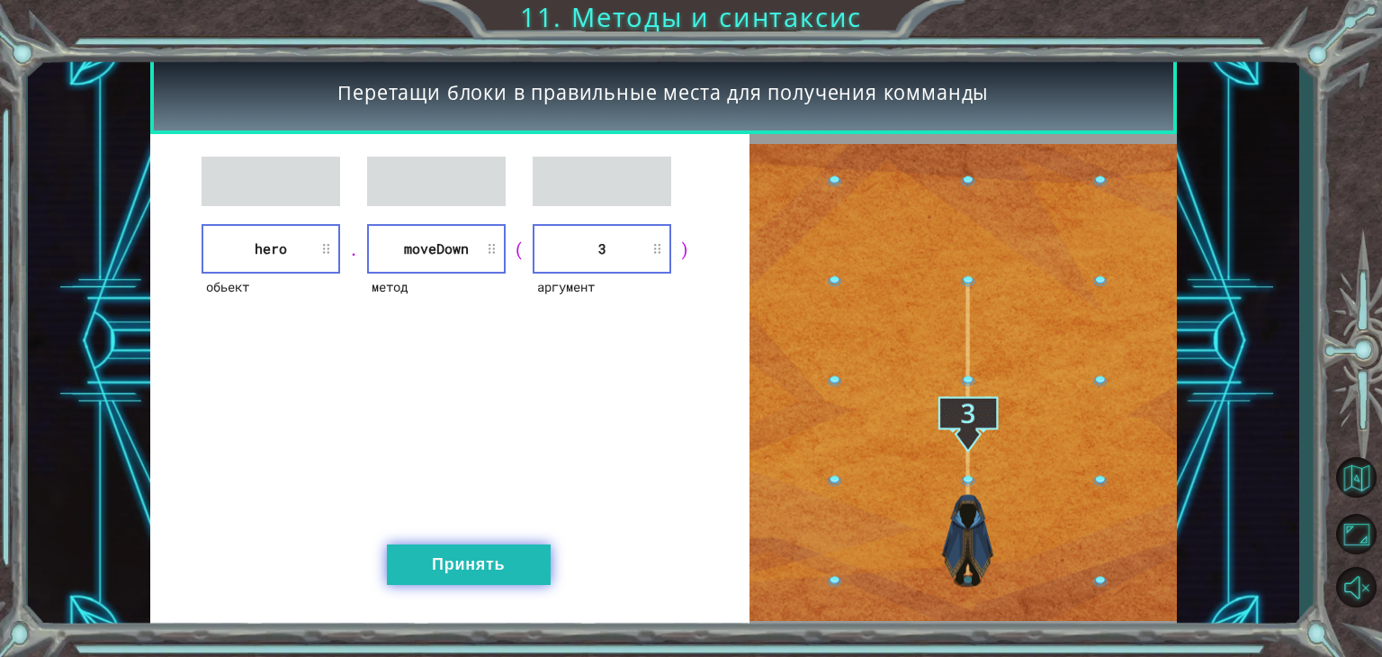
drag, startPoint x: 503, startPoint y: 546, endPoint x: 510, endPoint y: 555, distance: 11.5
click at [510, 555] on button "Принять" at bounding box center [469, 564] width 164 height 40
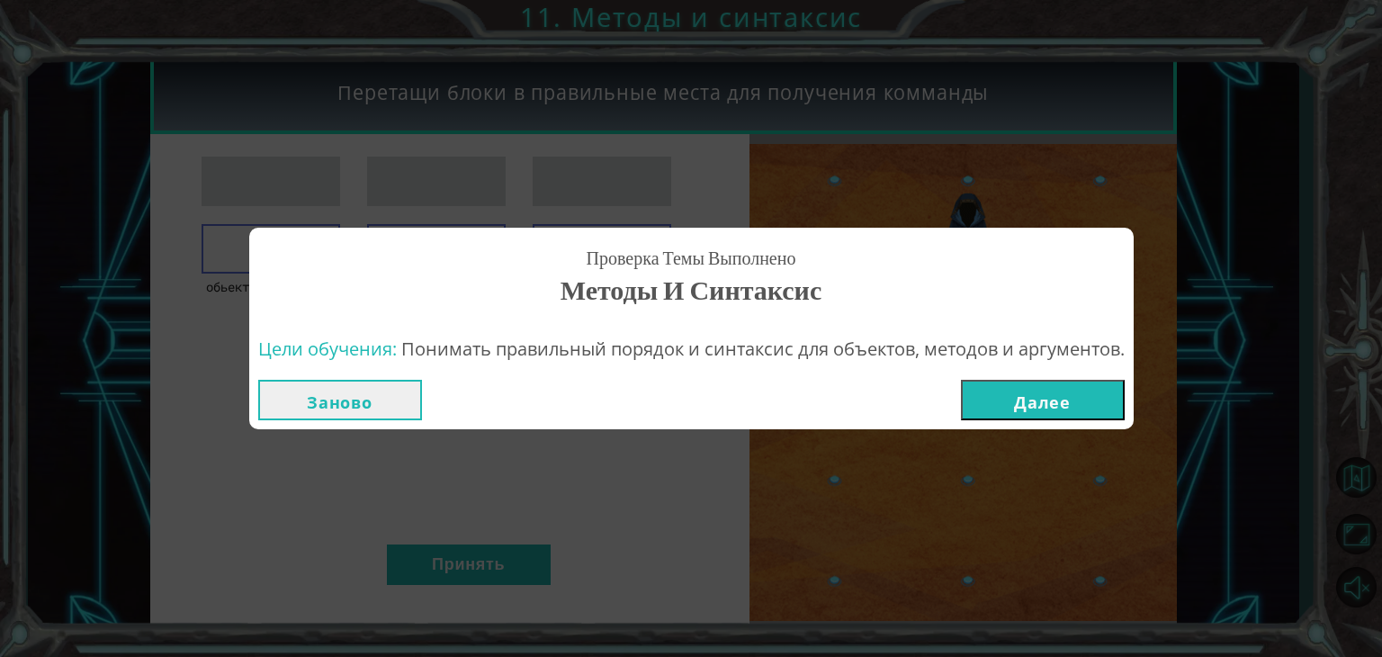
click at [1100, 417] on button "Далее" at bounding box center [1043, 400] width 164 height 40
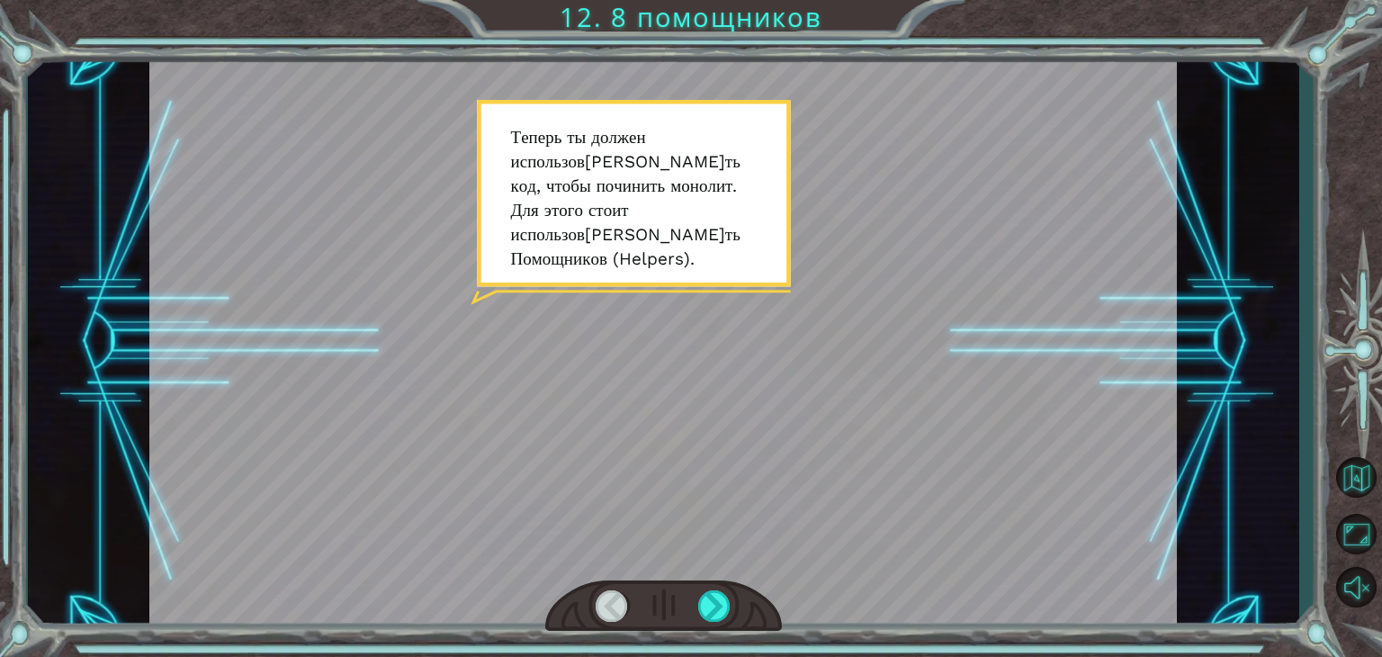
click at [822, 321] on div at bounding box center [663, 342] width 1028 height 578
click at [705, 606] on div at bounding box center [714, 605] width 32 height 31
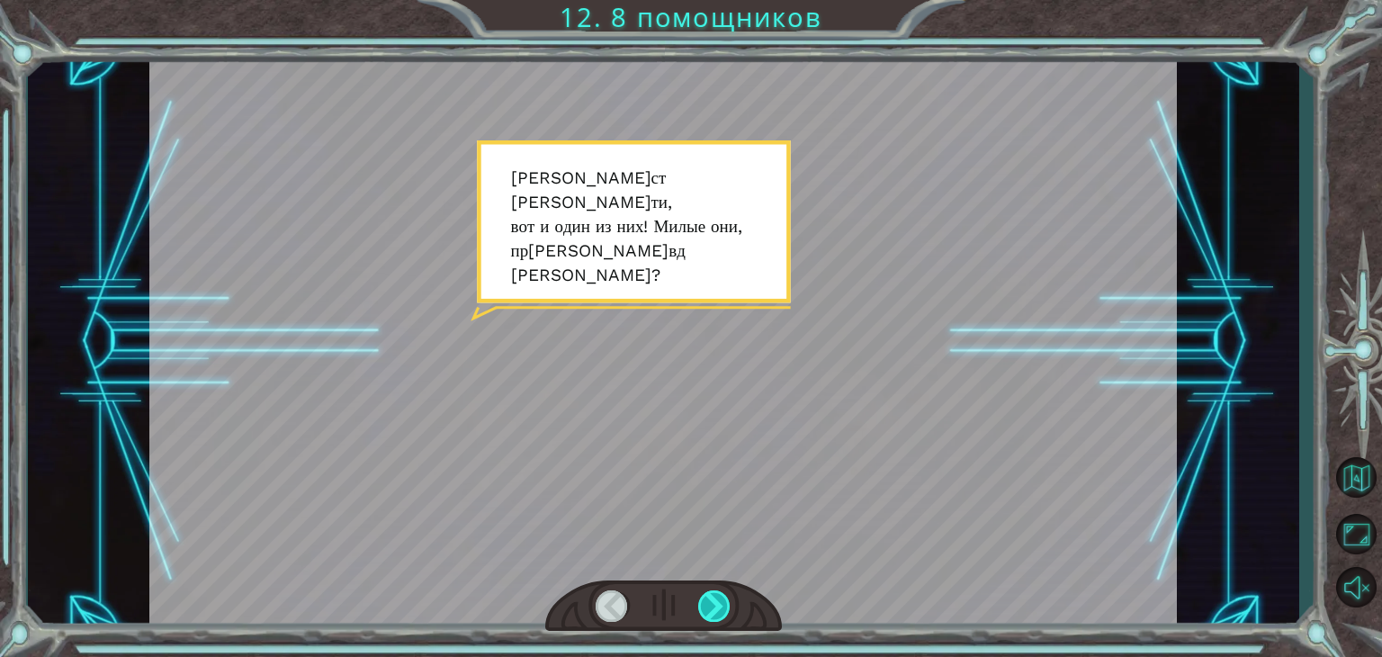
click at [713, 603] on div at bounding box center [714, 605] width 32 height 31
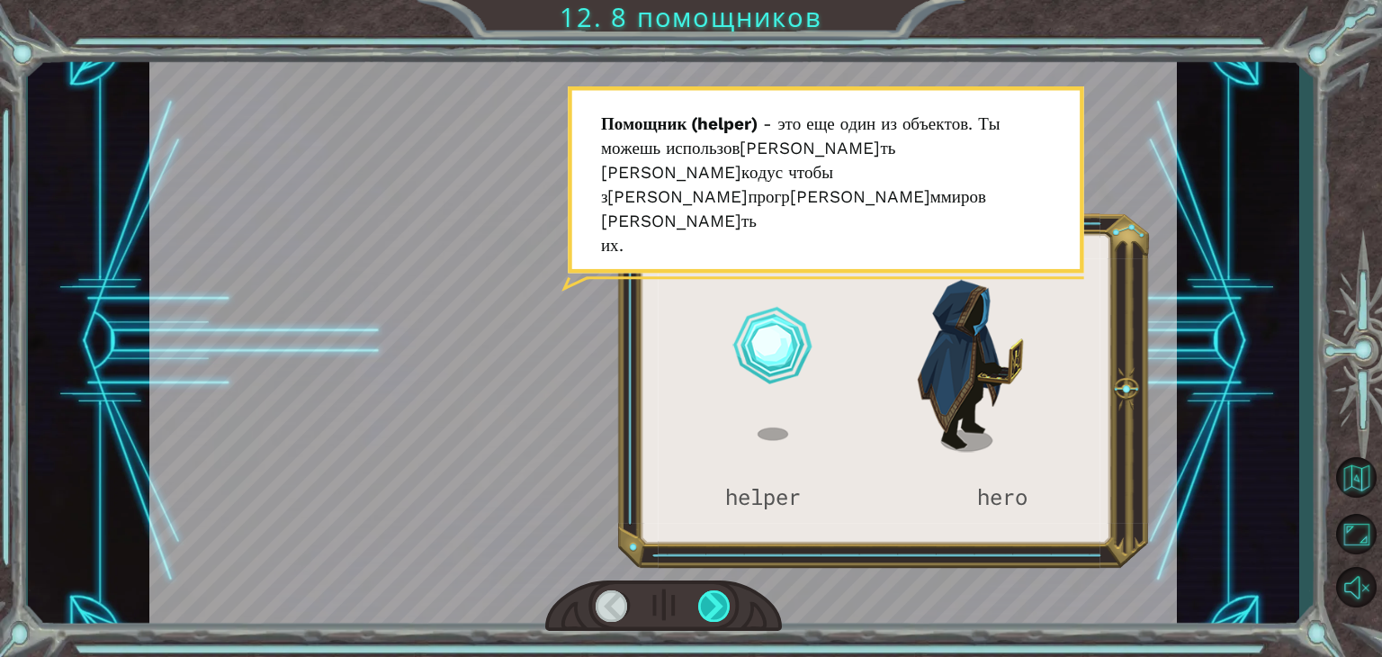
click at [713, 603] on div at bounding box center [714, 605] width 32 height 31
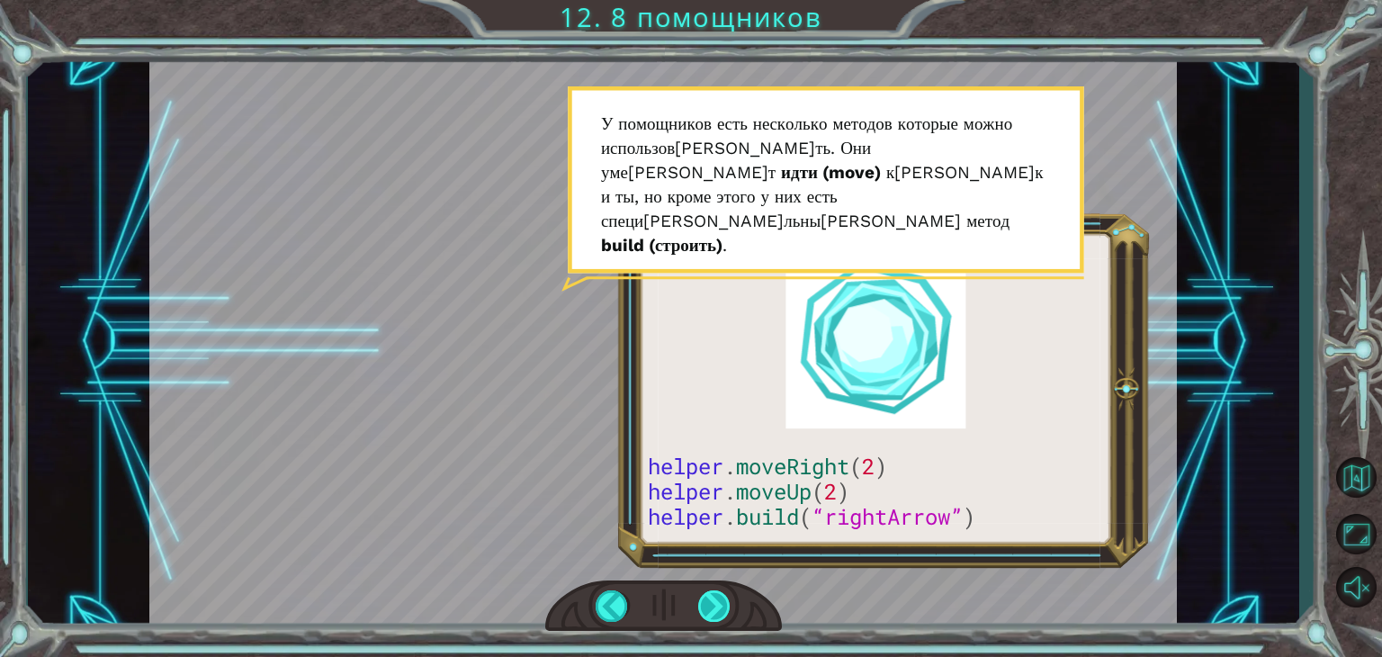
click at [713, 603] on div at bounding box center [714, 605] width 32 height 31
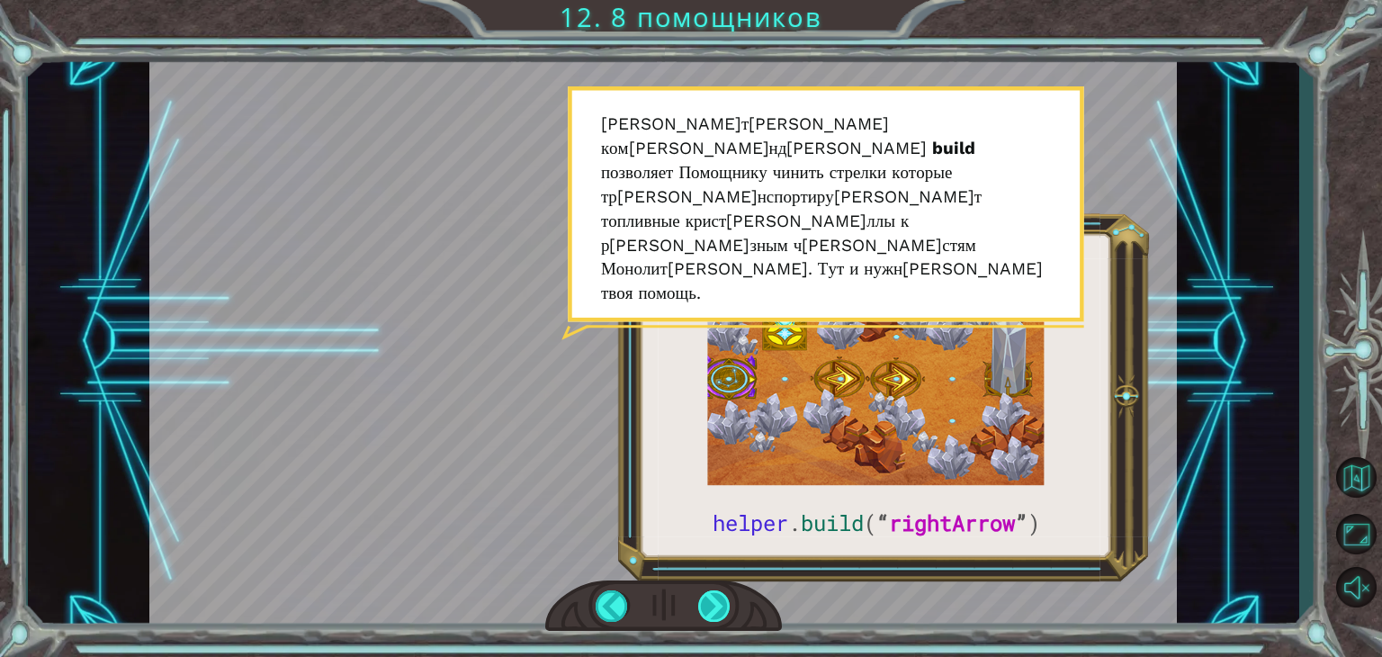
click at [713, 603] on div at bounding box center [714, 605] width 32 height 31
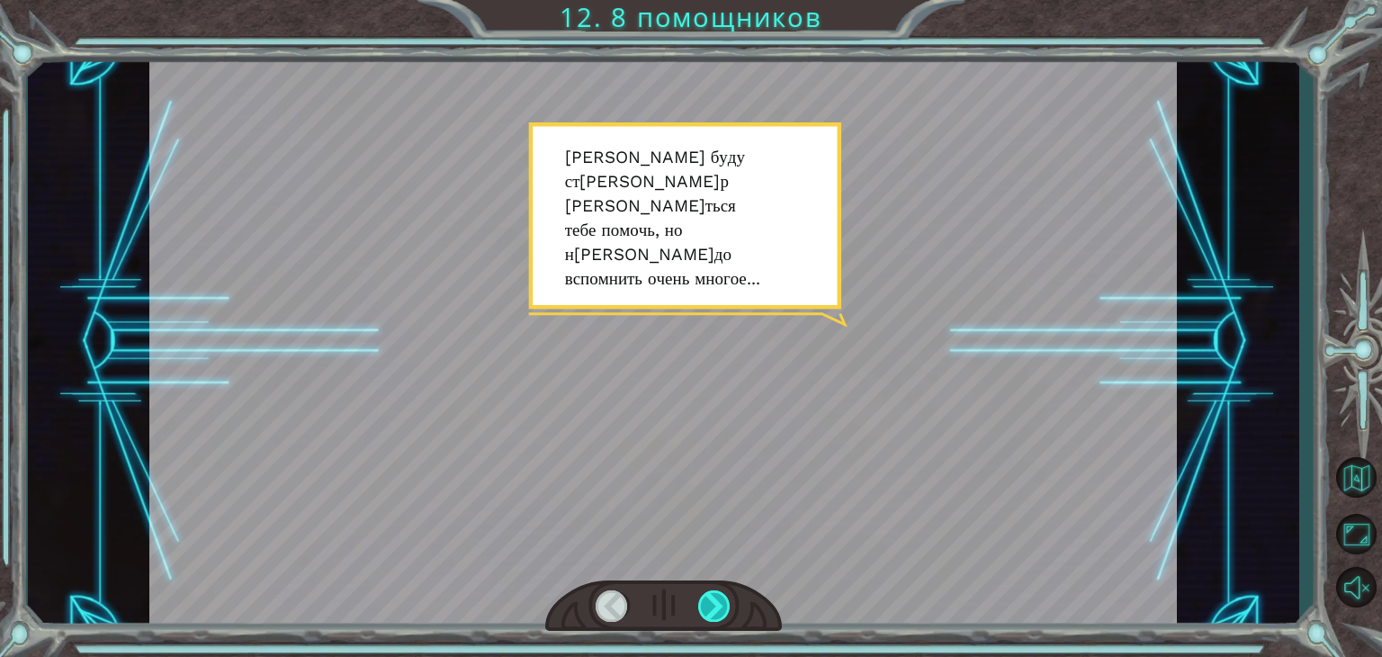
click at [713, 603] on div at bounding box center [714, 605] width 32 height 31
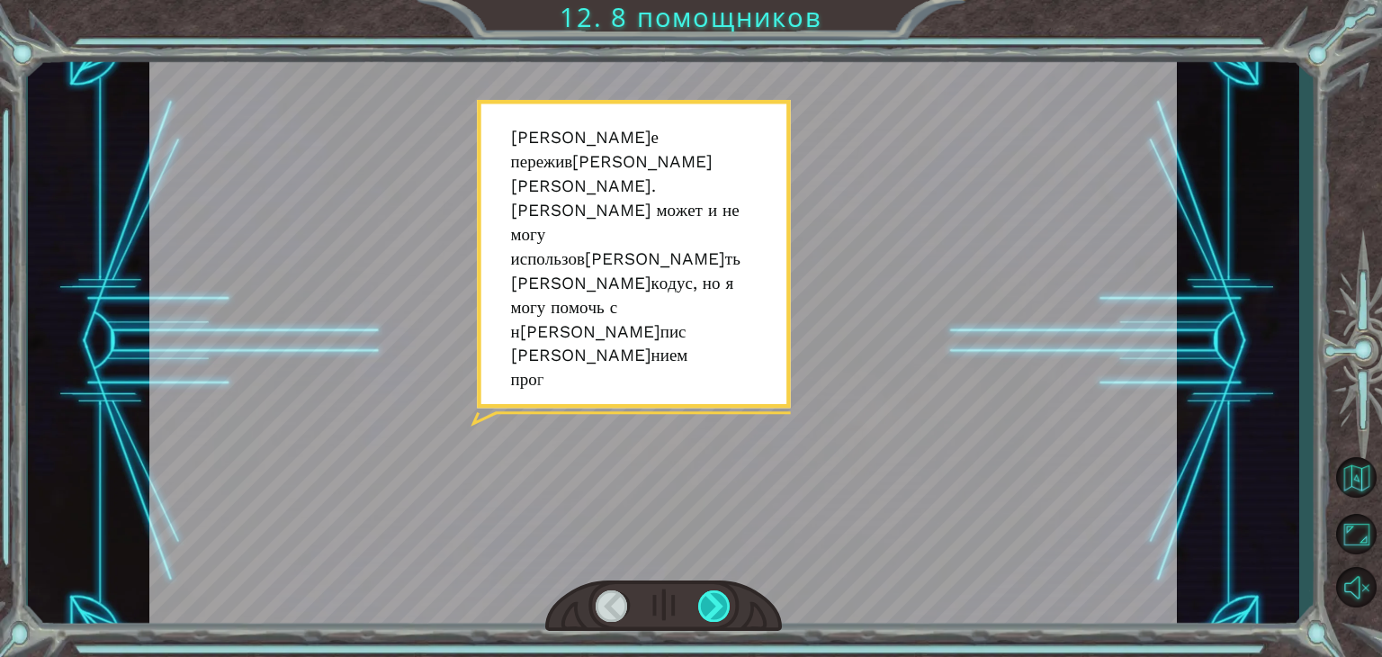
click at [714, 606] on div at bounding box center [714, 605] width 32 height 31
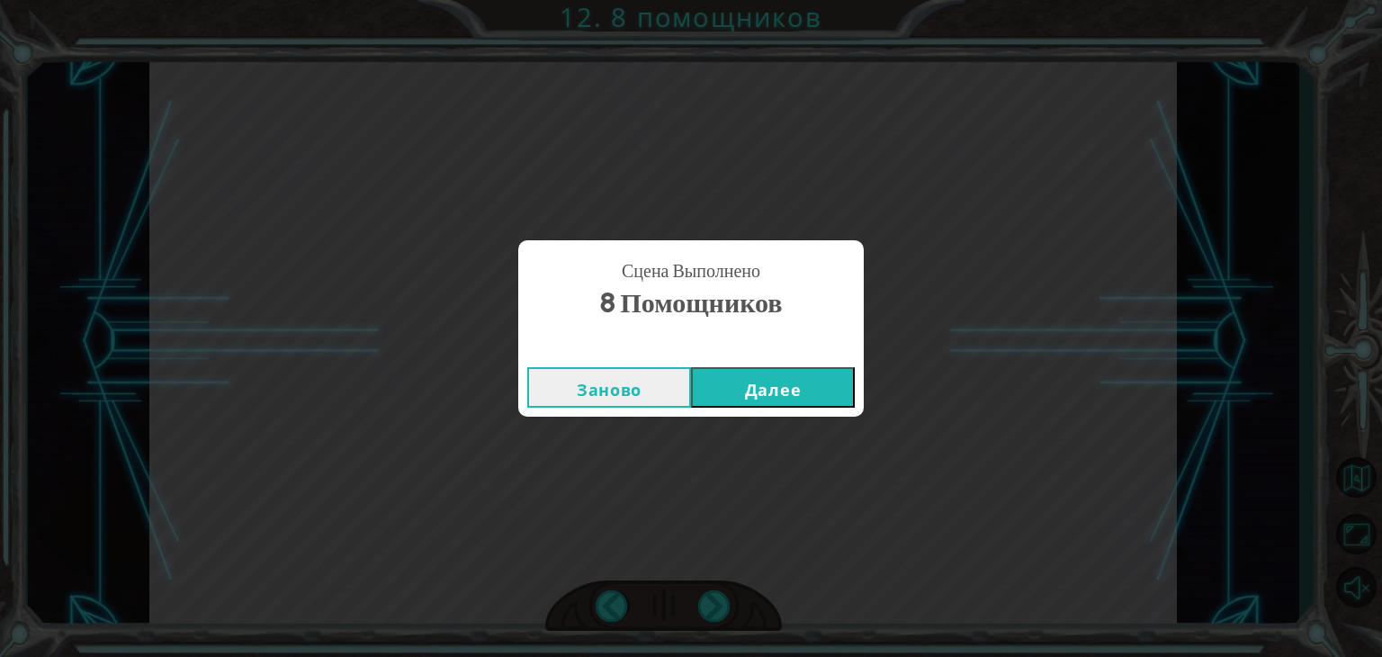
click at [784, 386] on button "Далее" at bounding box center [773, 387] width 164 height 40
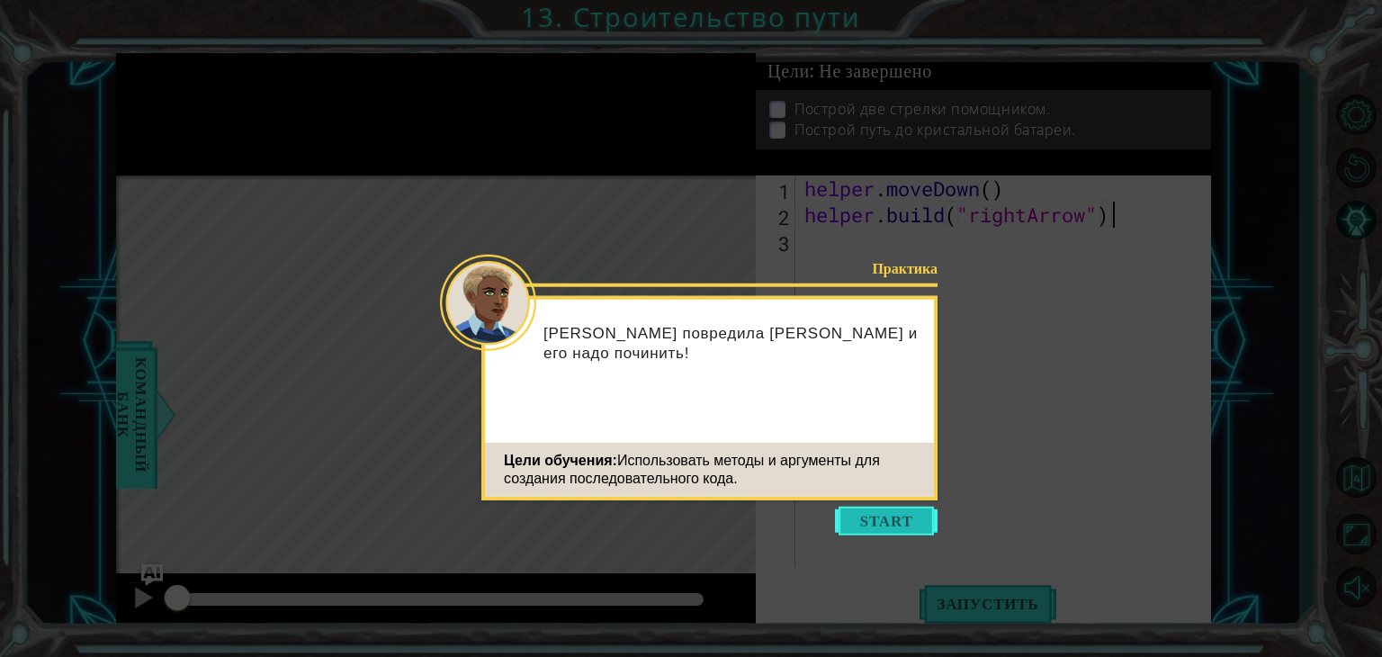
click at [903, 522] on button "Start" at bounding box center [886, 521] width 103 height 29
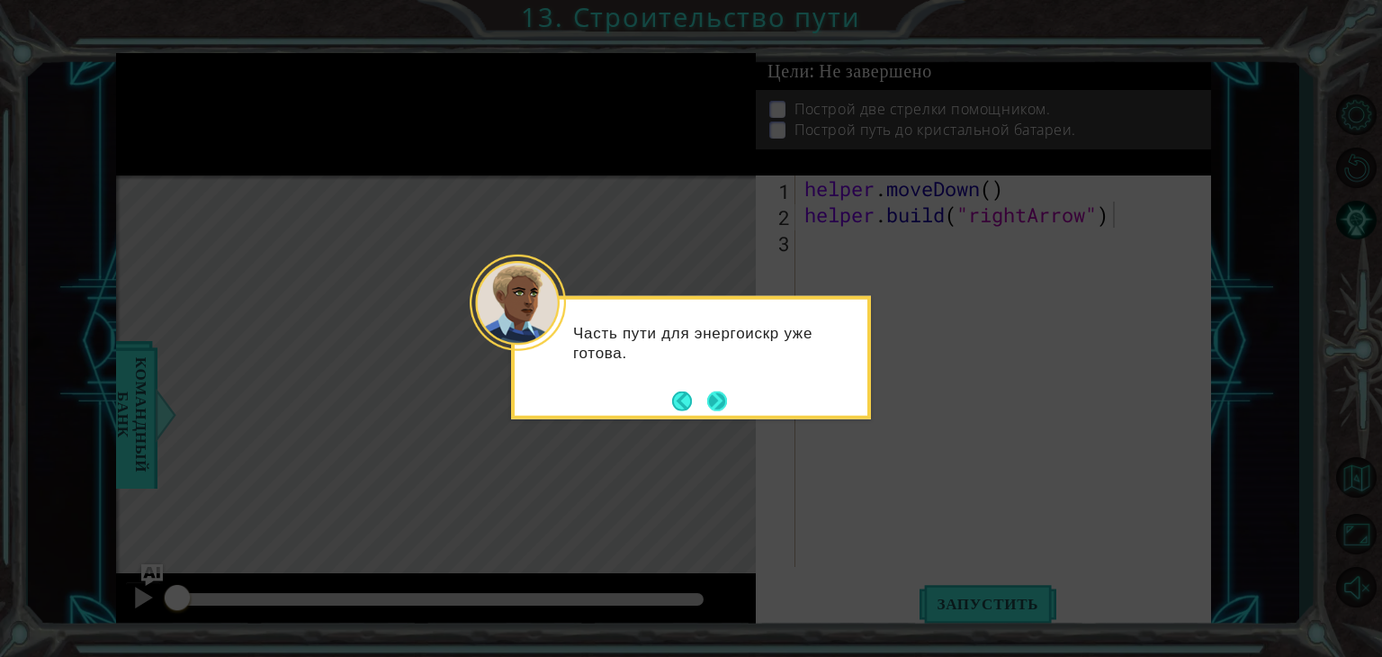
click at [723, 397] on button "Next" at bounding box center [717, 401] width 20 height 20
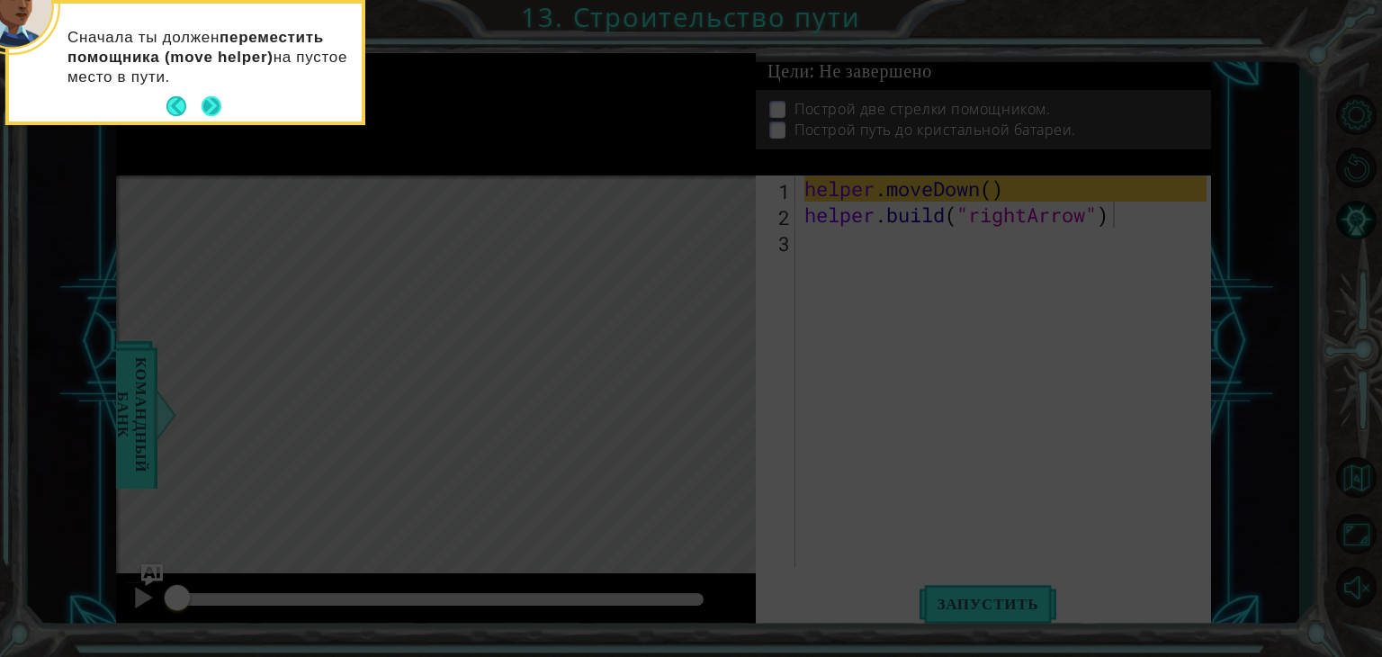
click at [205, 97] on button "Next" at bounding box center [212, 106] width 20 height 20
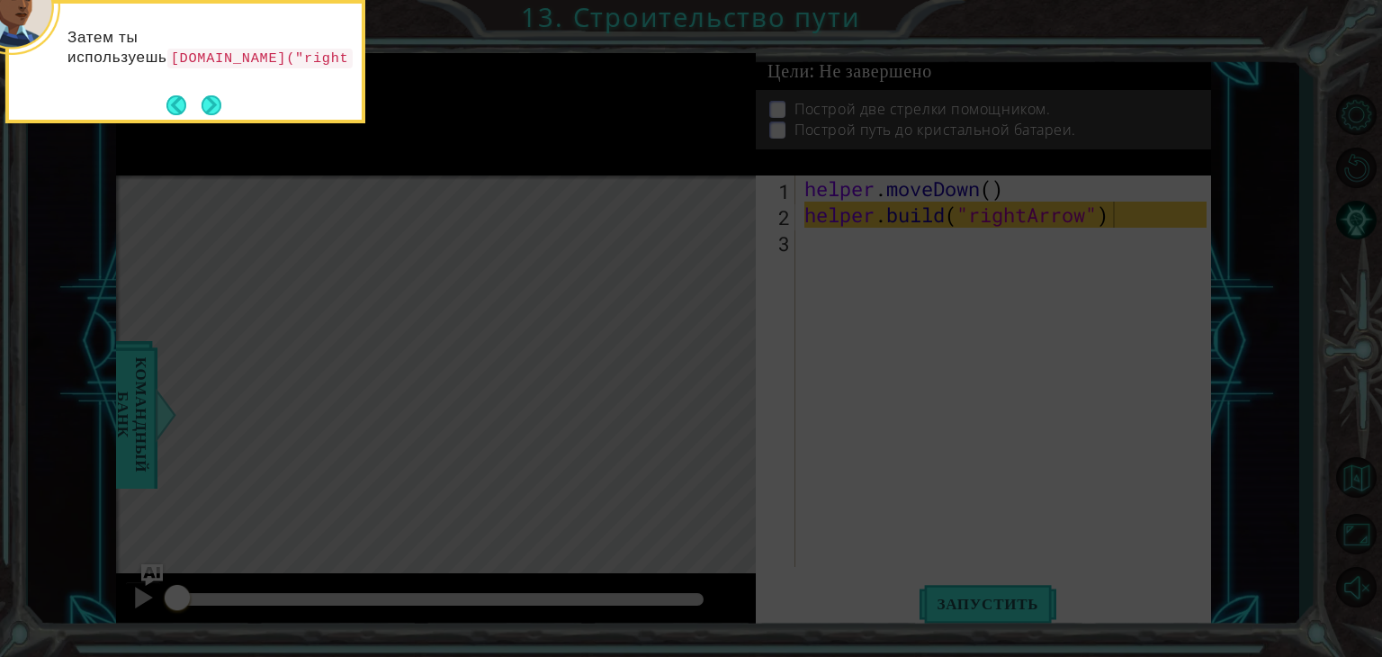
click at [205, 97] on button "Next" at bounding box center [212, 105] width 20 height 20
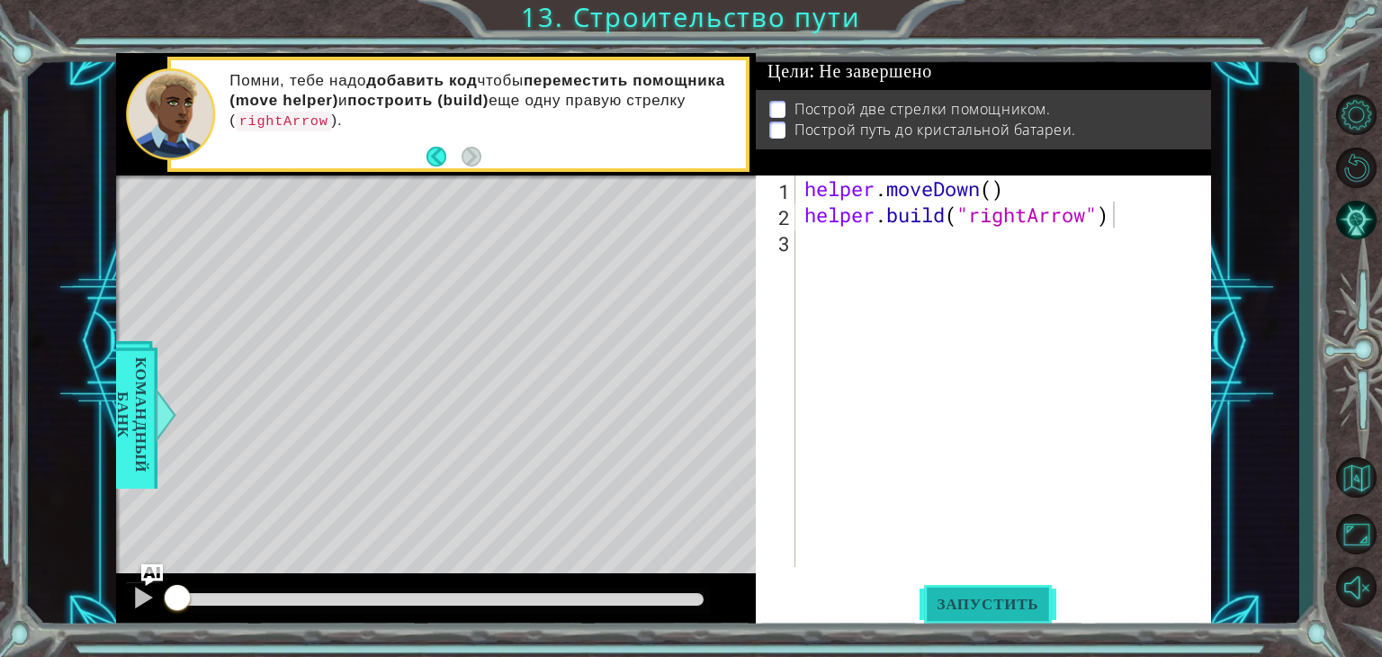
click at [927, 597] on span "Запустить" at bounding box center [989, 604] width 138 height 18
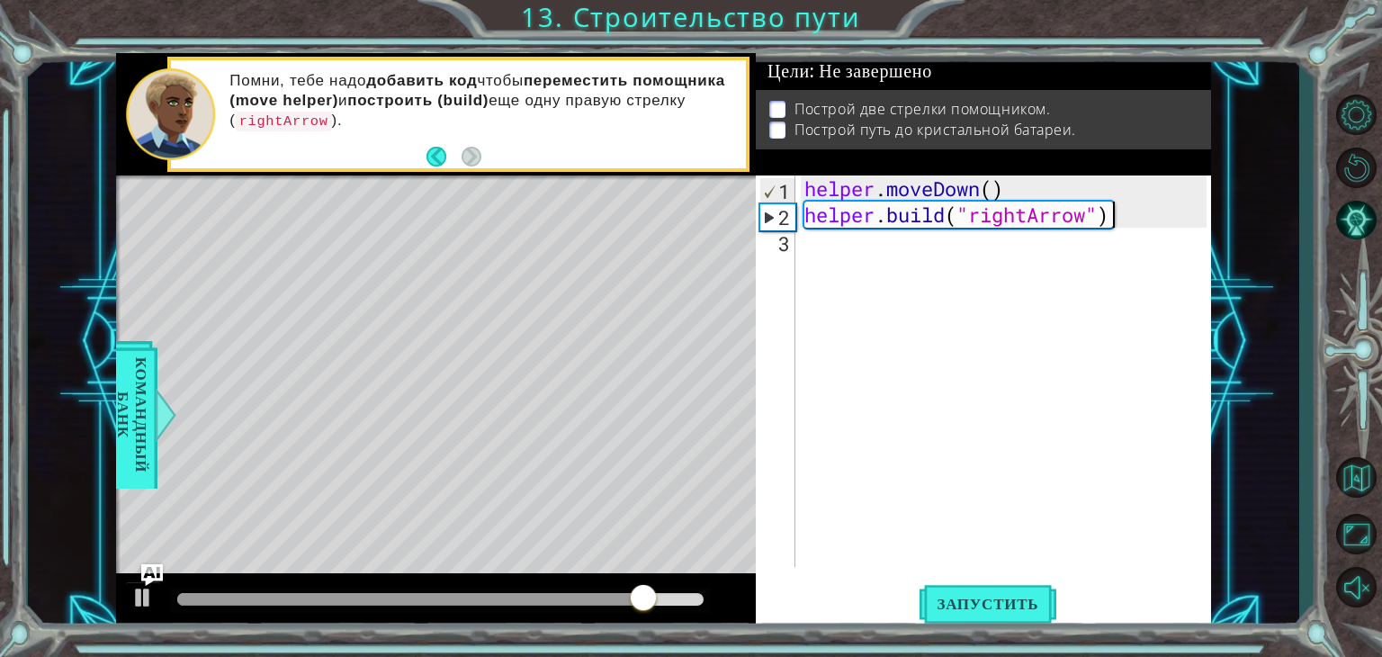
click at [856, 256] on div "helper . moveDown ( ) helper . build ( "rightArrow" )" at bounding box center [1008, 397] width 415 height 444
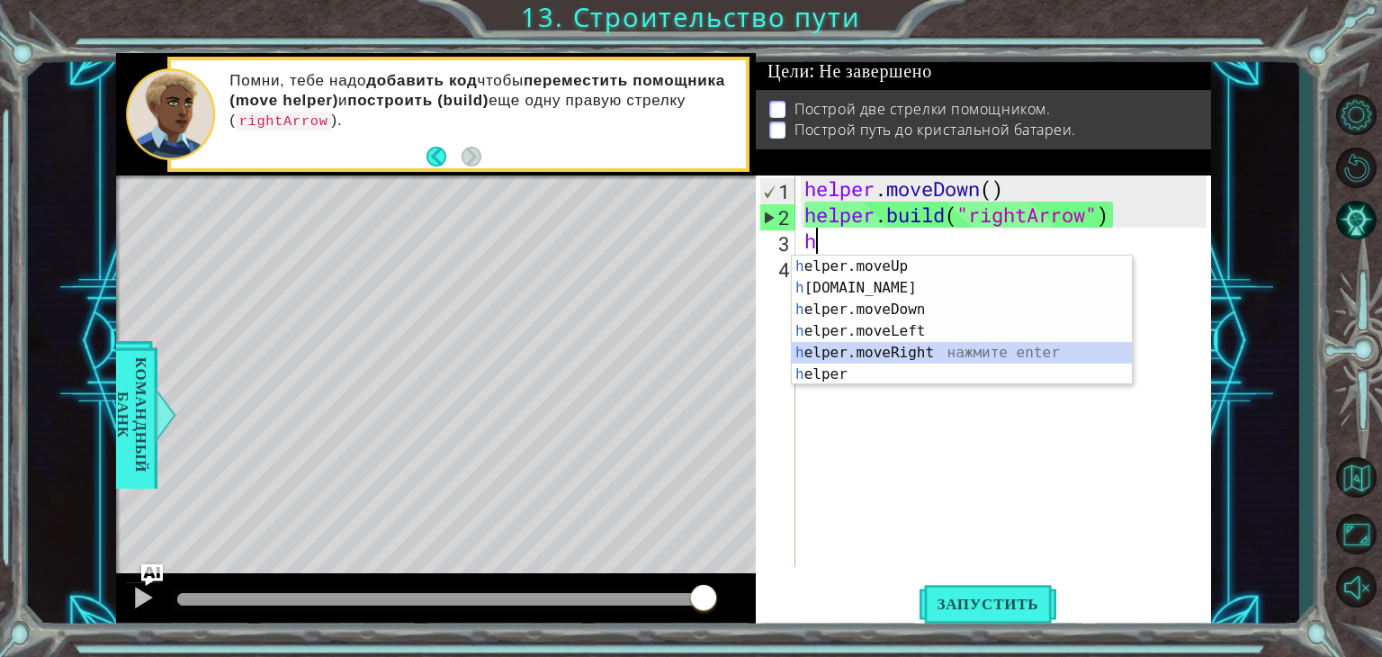
click at [875, 346] on div "h elper.moveUp нажмите enter h [DOMAIN_NAME] нажмите enter h elper.moveDown наж…" at bounding box center [962, 342] width 340 height 173
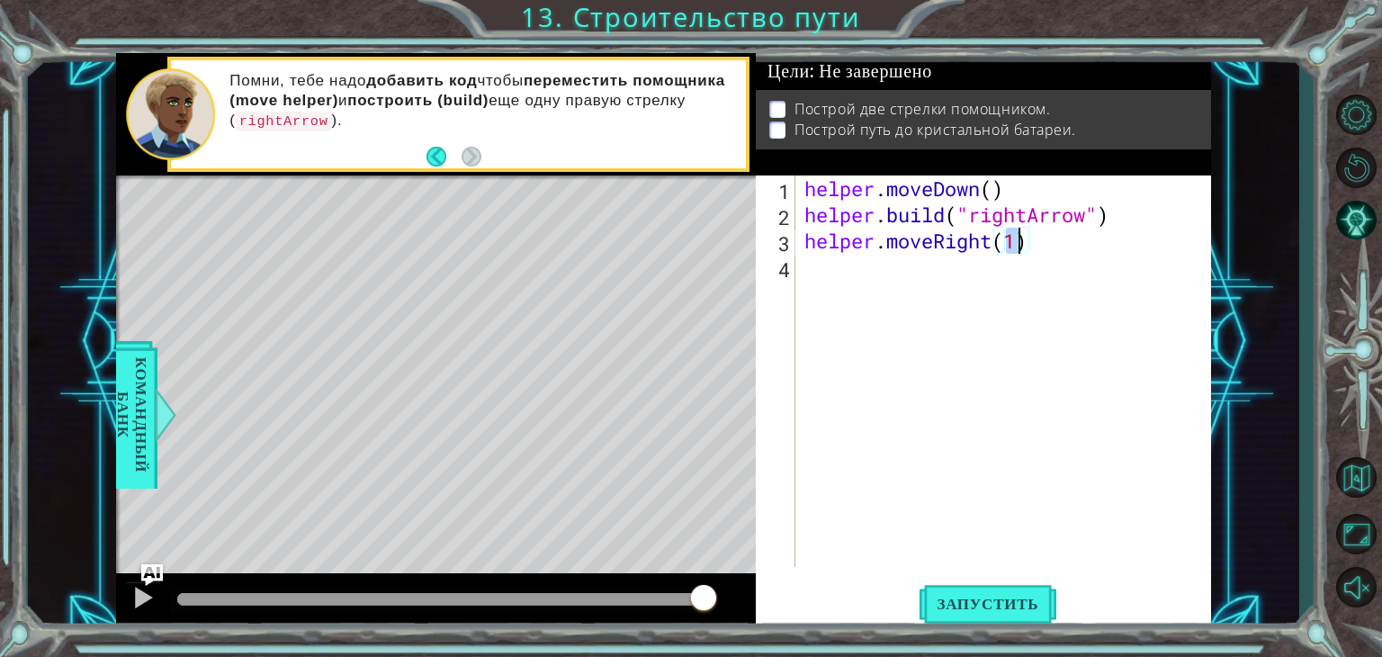
type textarea "helper.moveRight(3)"
click at [823, 274] on div "helper . moveDown ( ) helper . build ( "rightArrow" ) helper . moveRight ( 3 )" at bounding box center [1008, 397] width 415 height 444
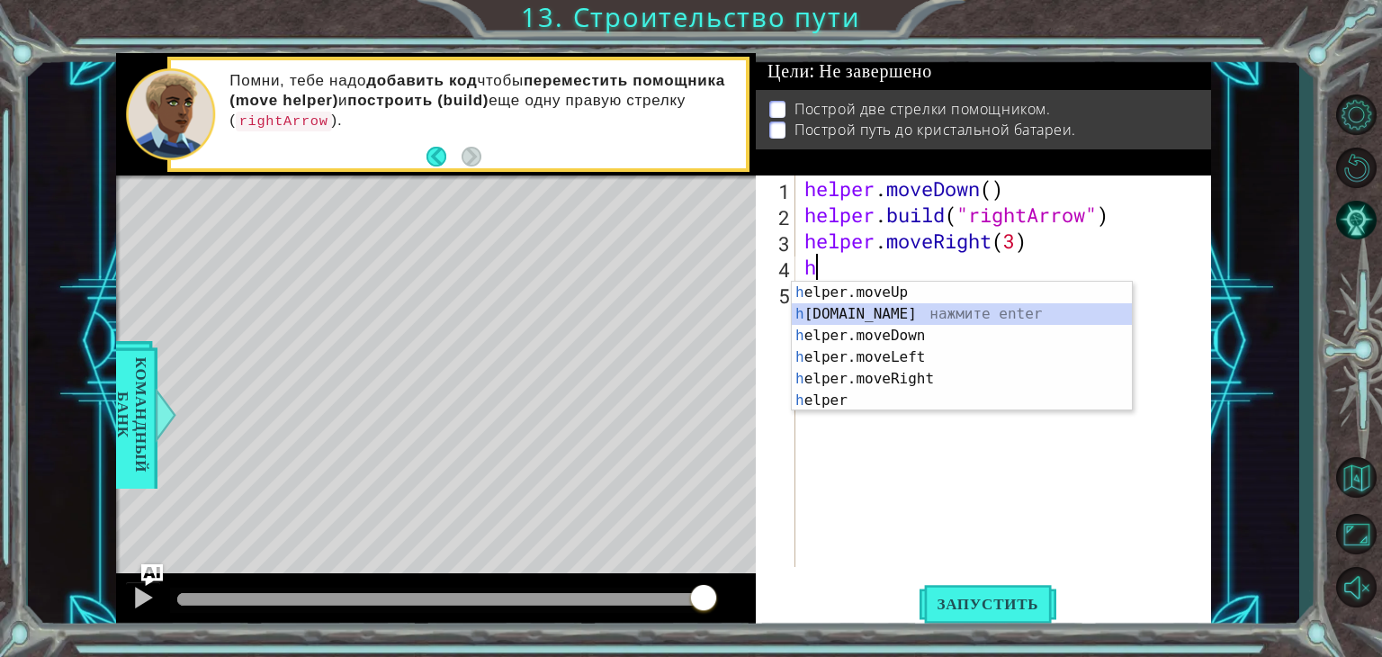
click at [849, 314] on div "h elper.moveUp нажмите enter h [DOMAIN_NAME] нажмите enter h elper.moveDown наж…" at bounding box center [962, 368] width 340 height 173
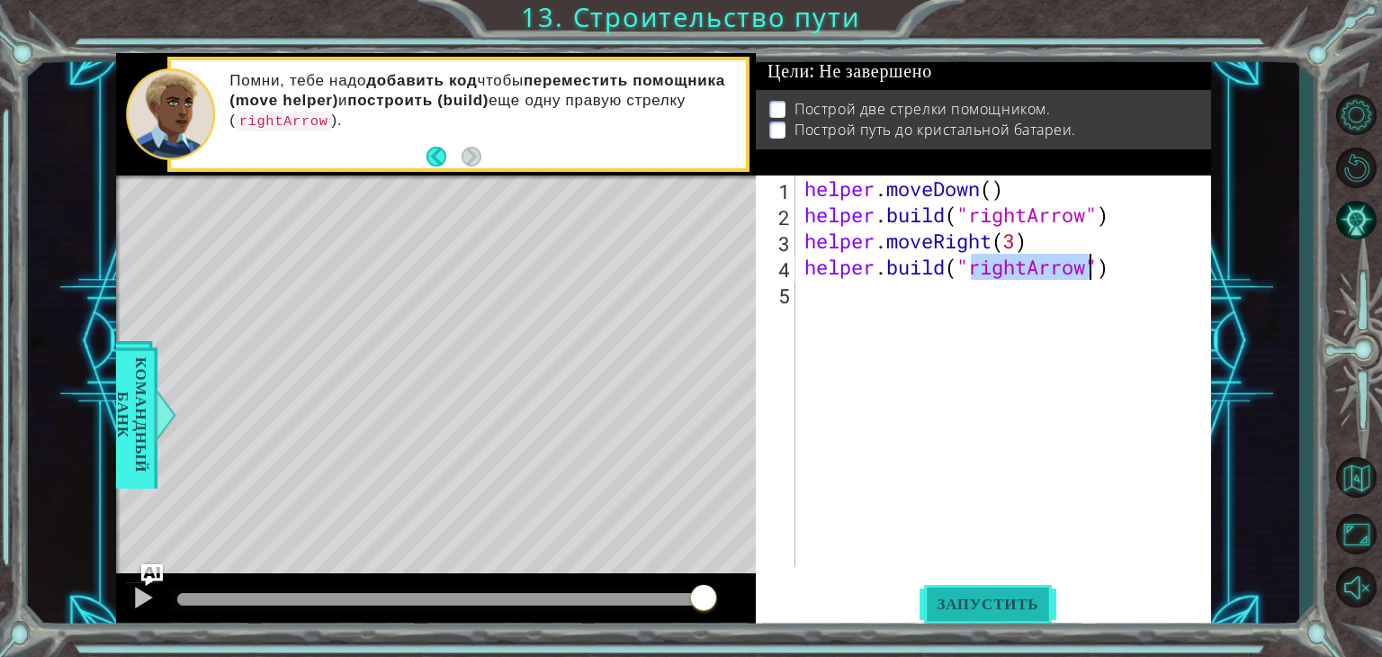
type textarea "[DOMAIN_NAME]("rightArrow")"
click at [984, 602] on span "Запустить" at bounding box center [989, 604] width 138 height 18
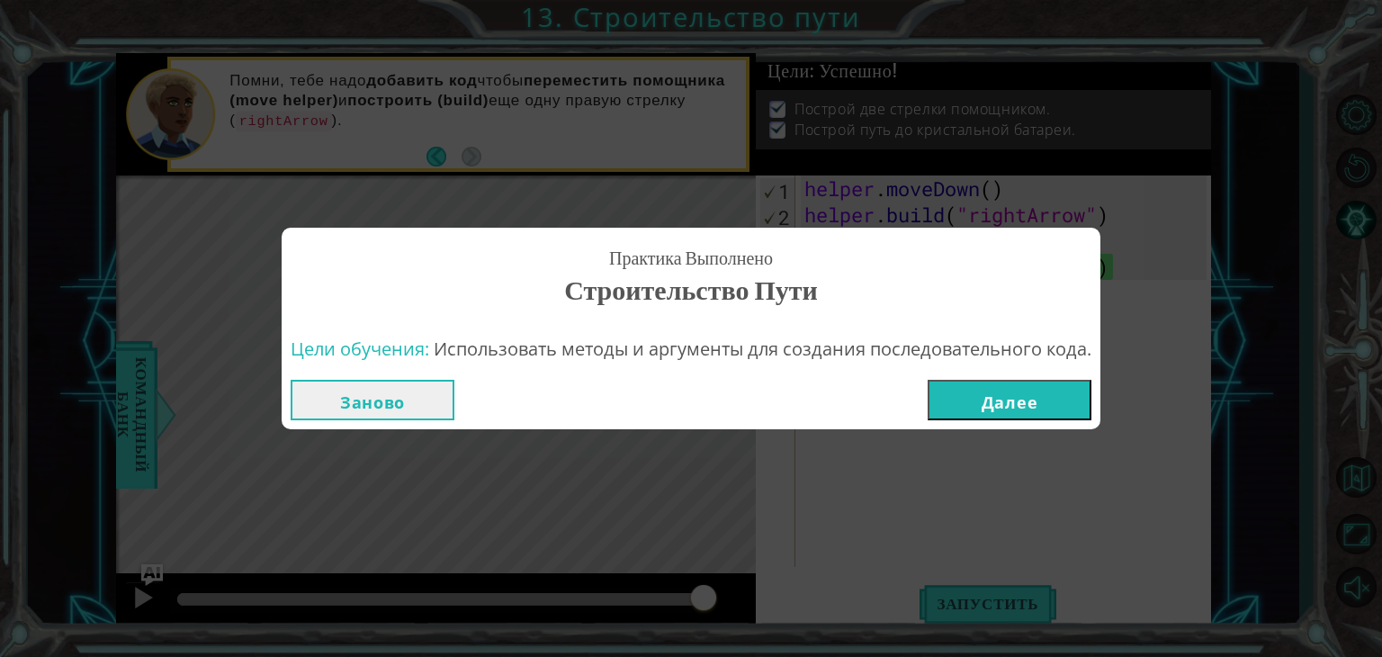
click at [1025, 391] on button "Далее" at bounding box center [1010, 400] width 164 height 40
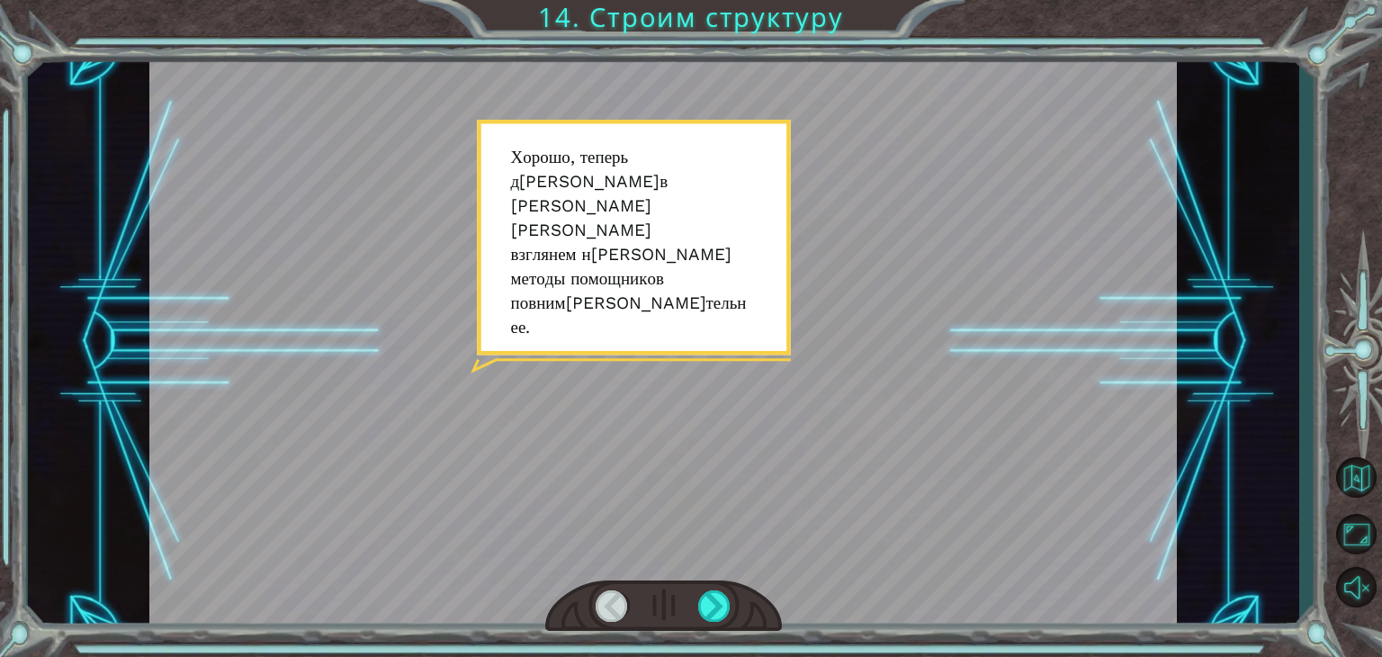
click at [717, 588] on div at bounding box center [663, 606] width 237 height 52
click at [713, 602] on div at bounding box center [714, 605] width 32 height 31
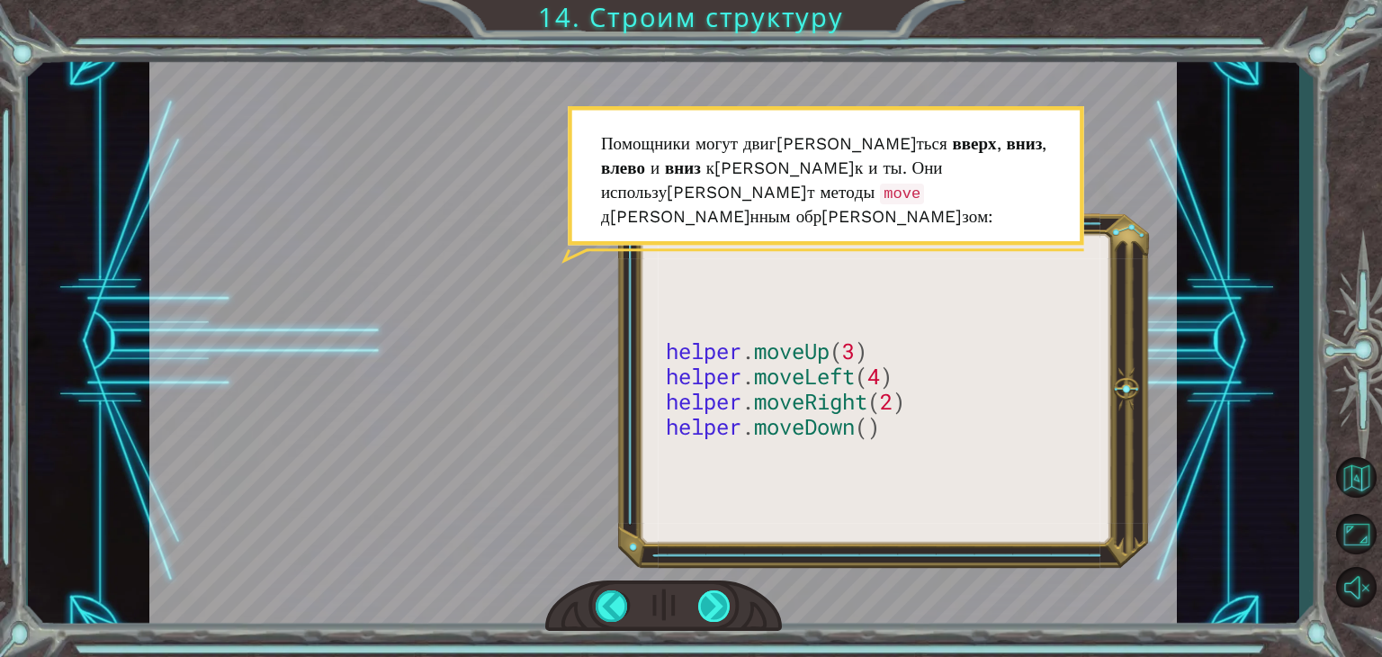
click at [713, 602] on div at bounding box center [714, 605] width 32 height 31
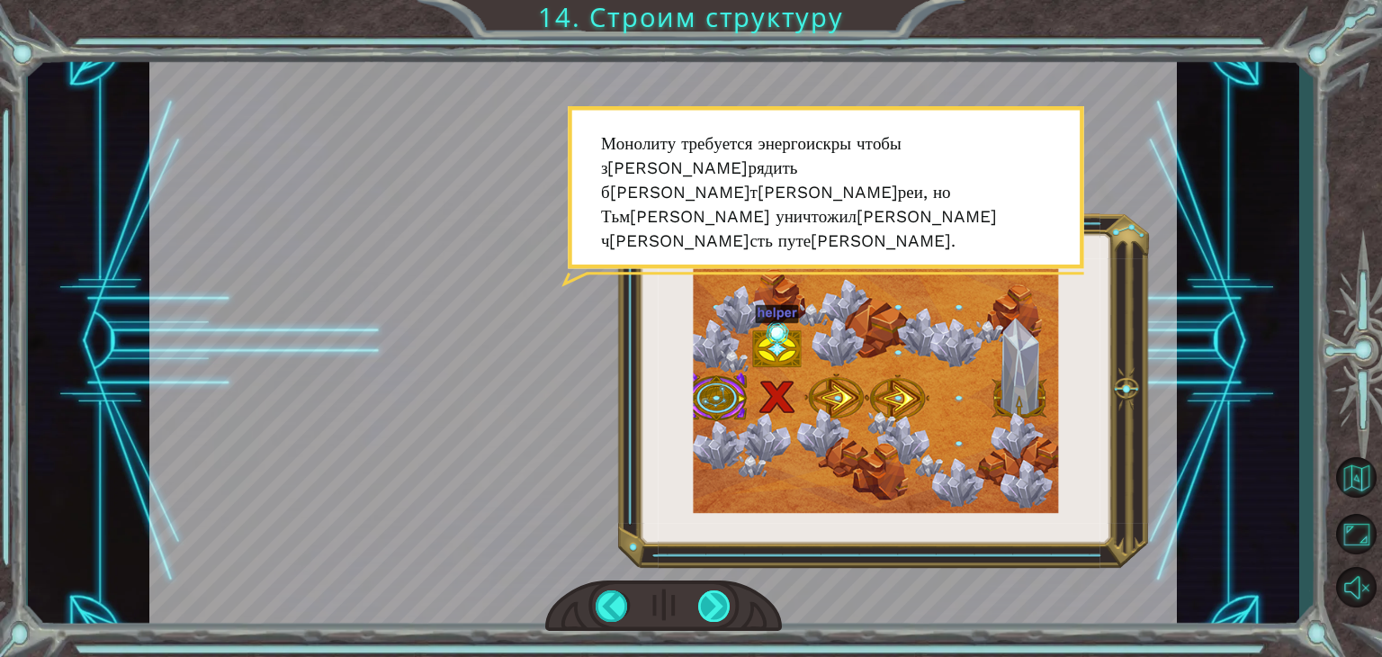
click at [713, 602] on div at bounding box center [714, 605] width 32 height 31
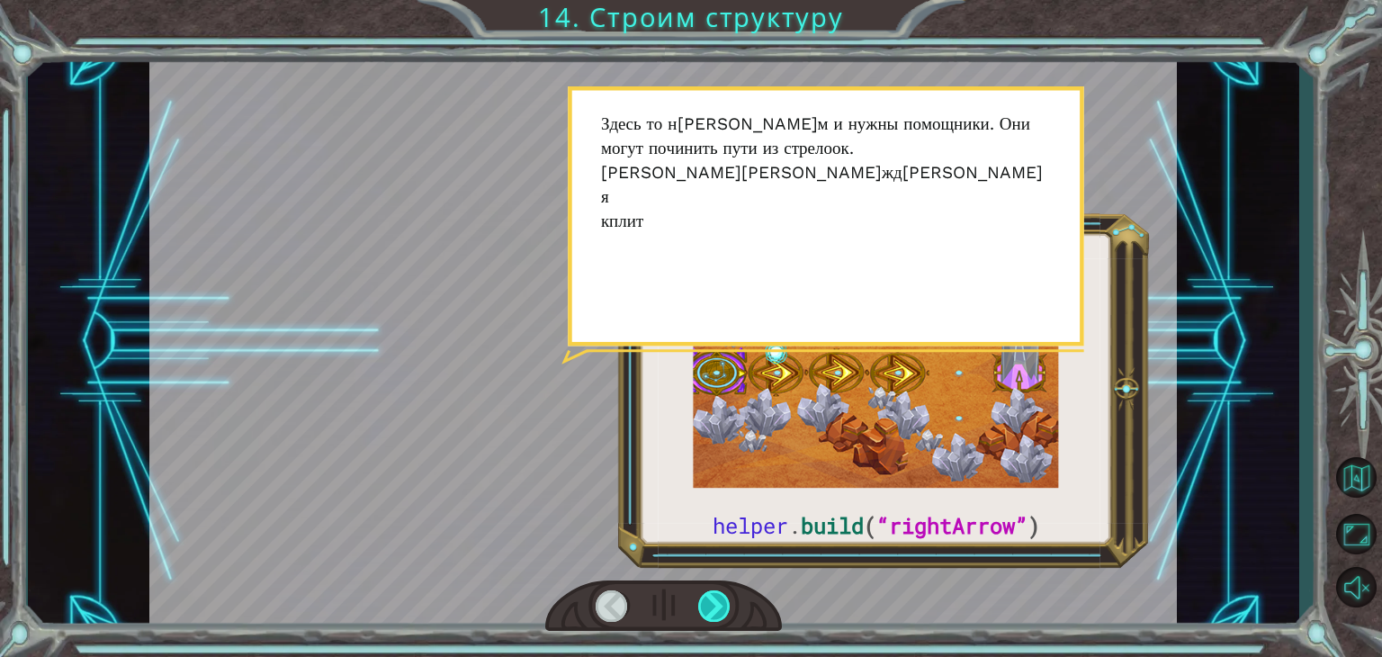
click at [713, 602] on div at bounding box center [714, 605] width 32 height 31
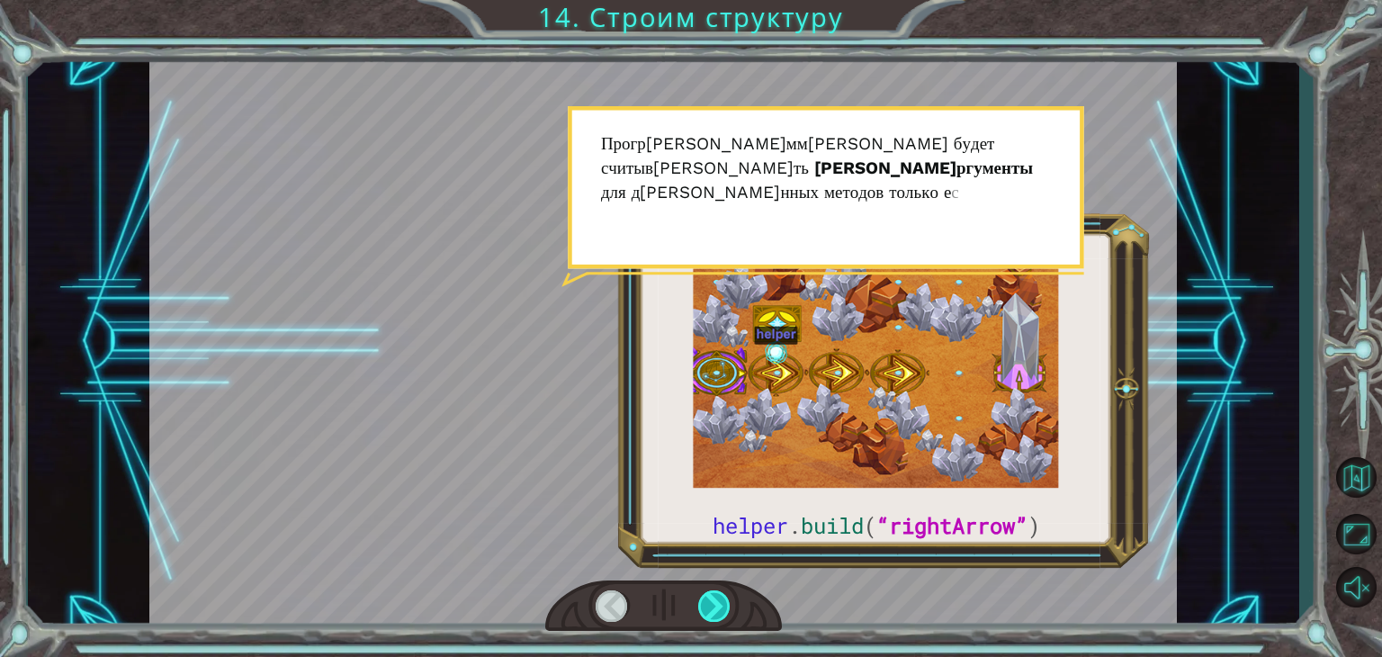
click at [713, 602] on div at bounding box center [714, 605] width 32 height 31
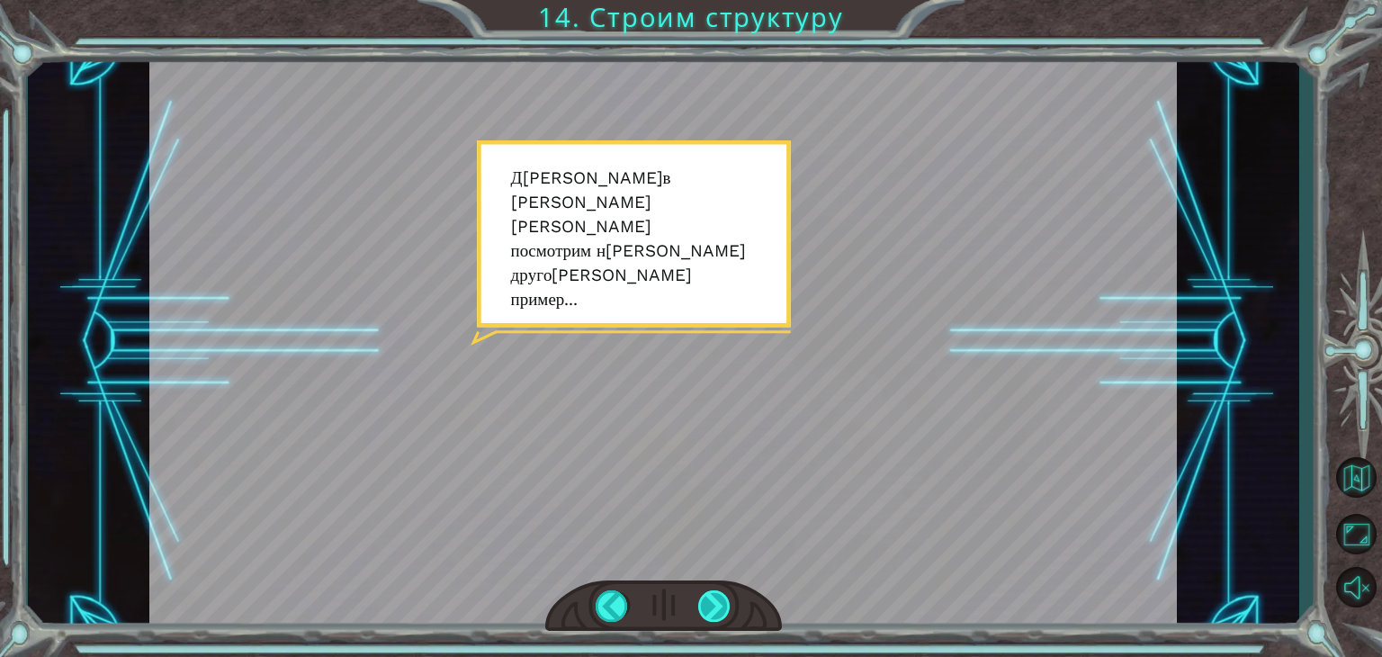
click at [713, 602] on div at bounding box center [714, 605] width 32 height 31
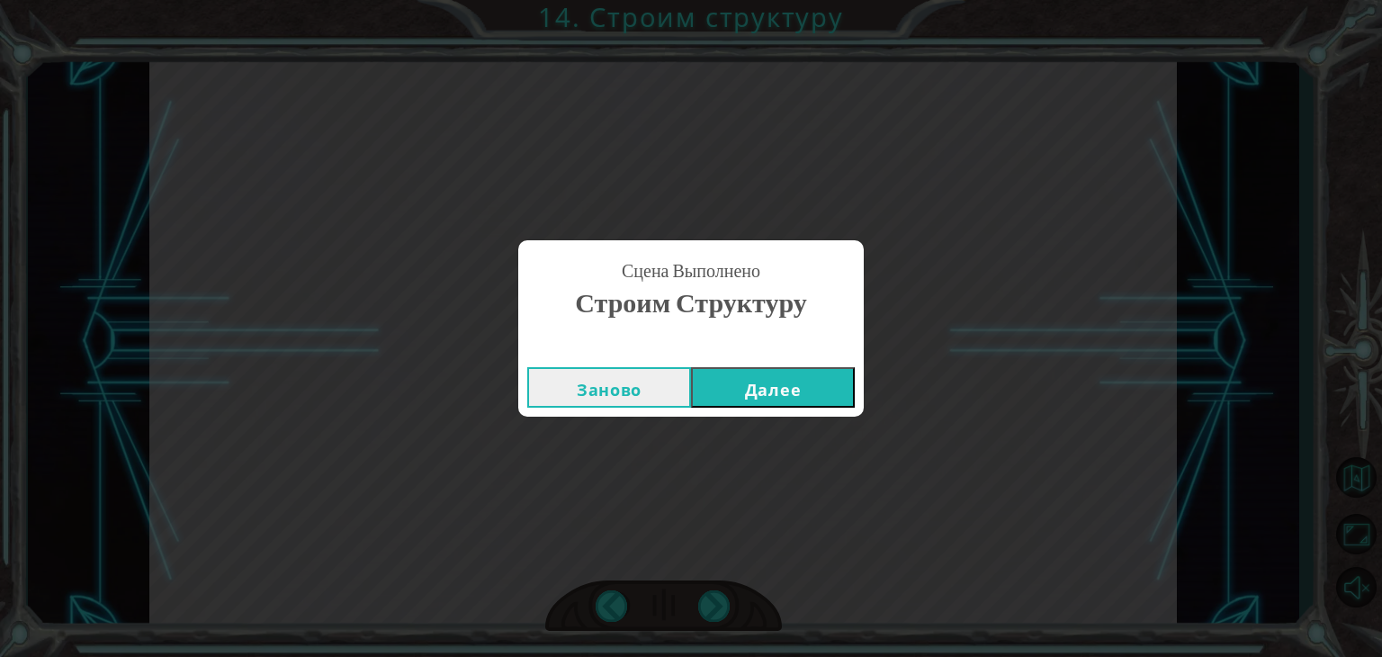
click at [784, 397] on button "Далее" at bounding box center [773, 387] width 164 height 40
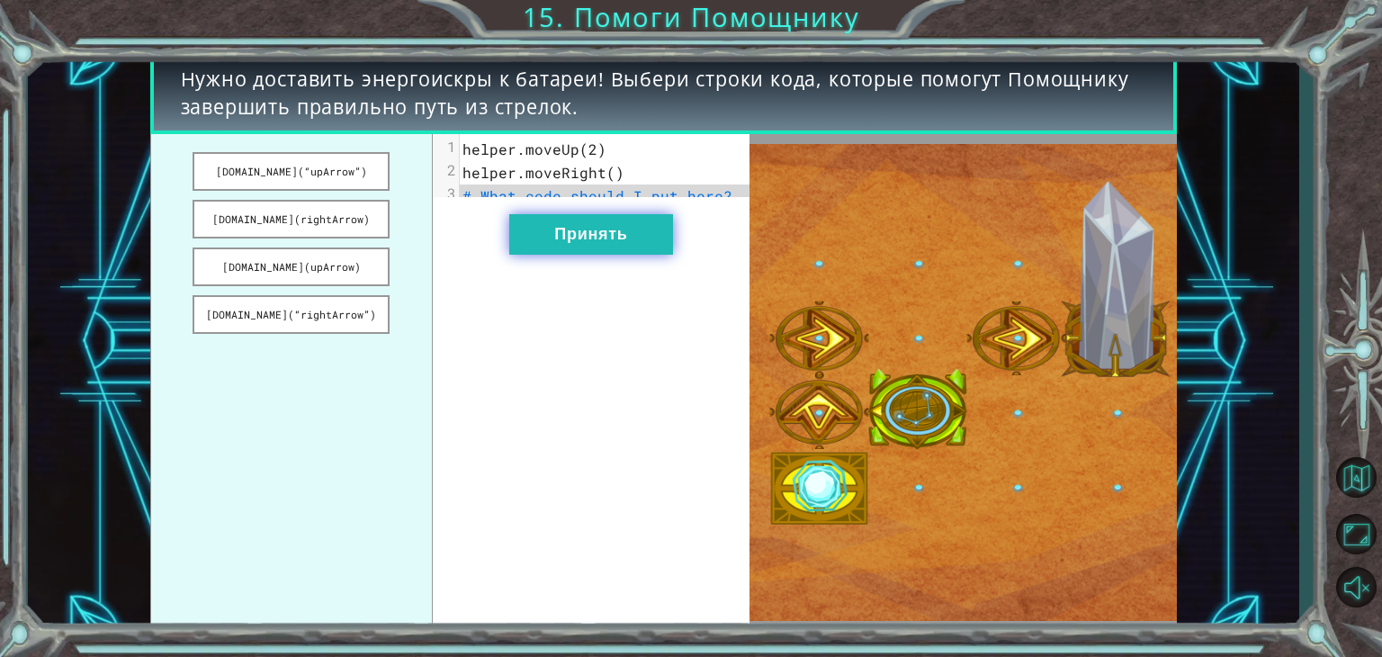
click at [611, 249] on button "Принять" at bounding box center [591, 234] width 164 height 40
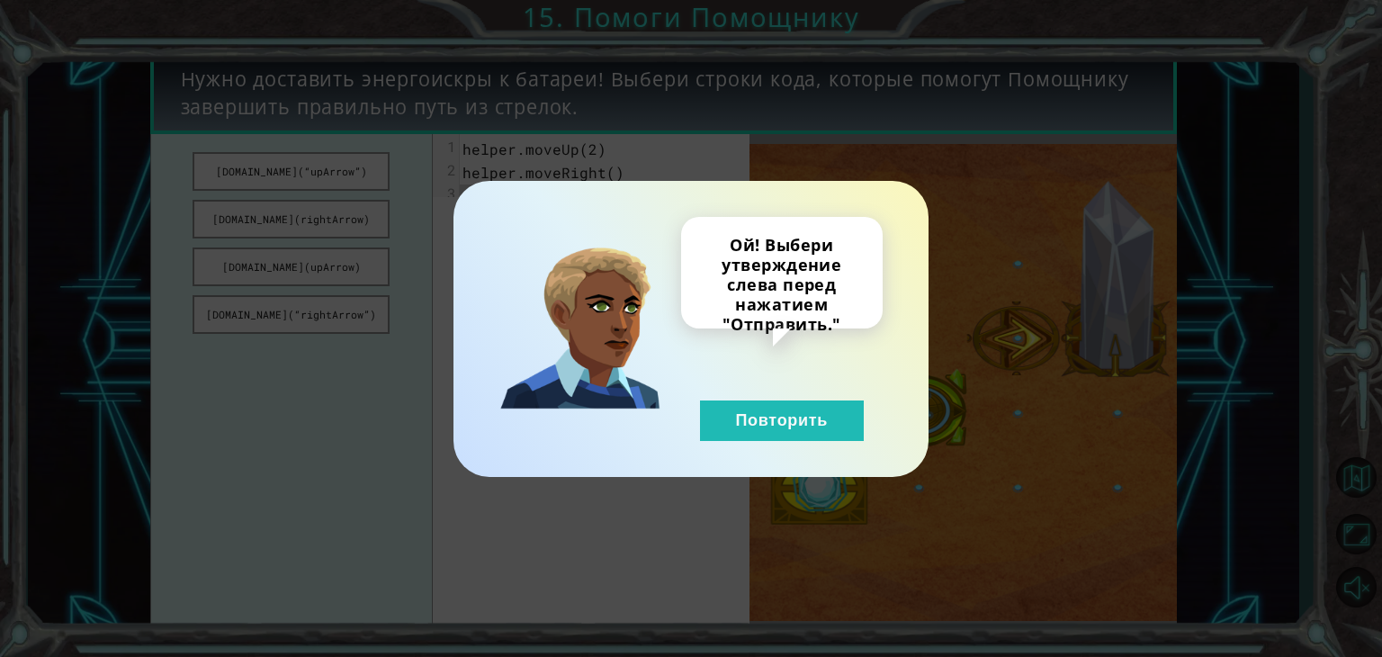
click at [773, 396] on div "Ой! Выбери утверждение слева перед нажатием "Отправить." Повторить" at bounding box center [782, 329] width 202 height 224
click at [768, 412] on button "Повторить" at bounding box center [782, 420] width 164 height 40
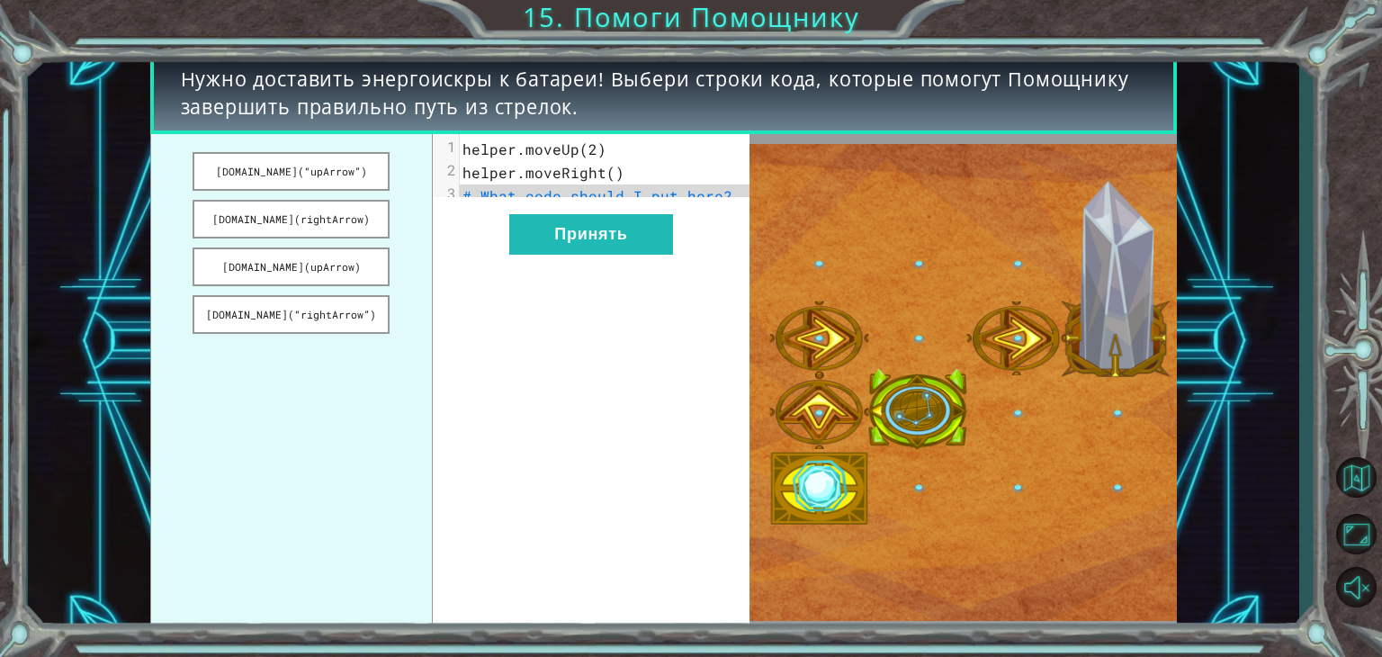
drag, startPoint x: 346, startPoint y: 219, endPoint x: 400, endPoint y: 217, distance: 54.9
click at [418, 220] on ul "[DOMAIN_NAME](“upArrow”) [DOMAIN_NAME](rightArrow) [DOMAIN_NAME](upArrow) [DOMA…" at bounding box center [291, 382] width 283 height 497
click at [359, 213] on button "[DOMAIN_NAME](rightArrow)" at bounding box center [291, 219] width 197 height 39
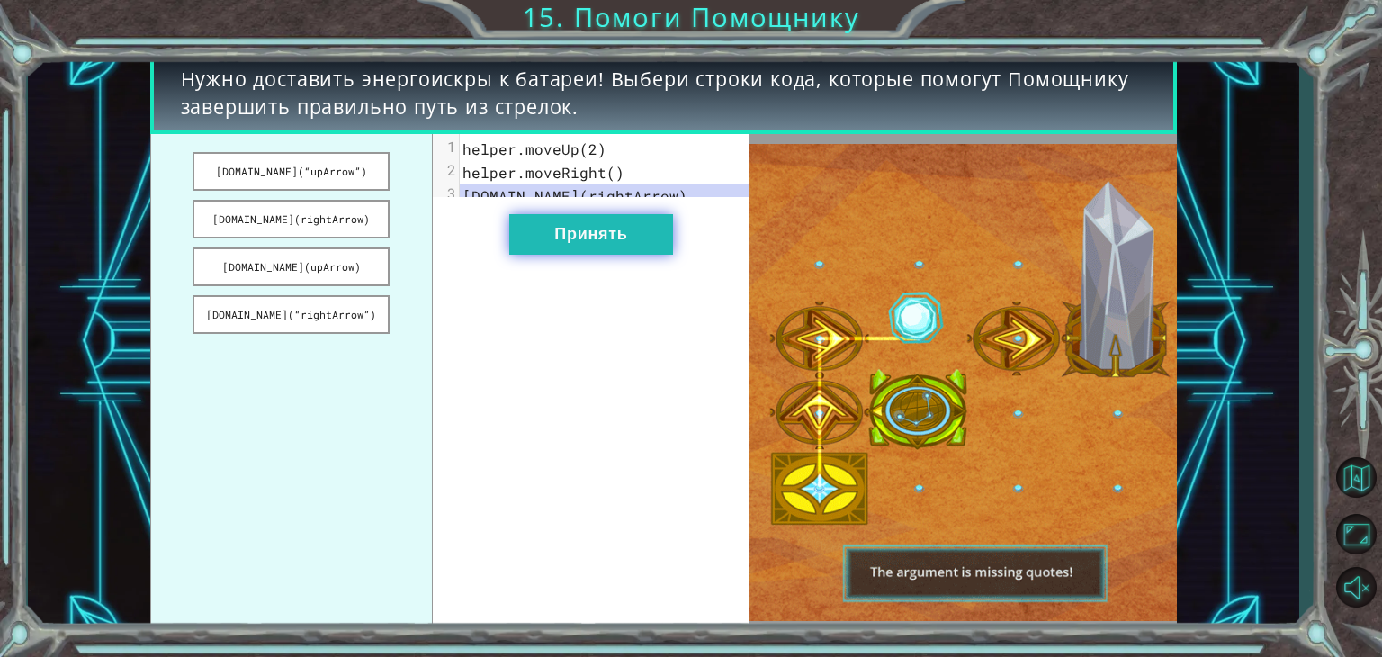
click at [553, 240] on button "Принять" at bounding box center [591, 234] width 164 height 40
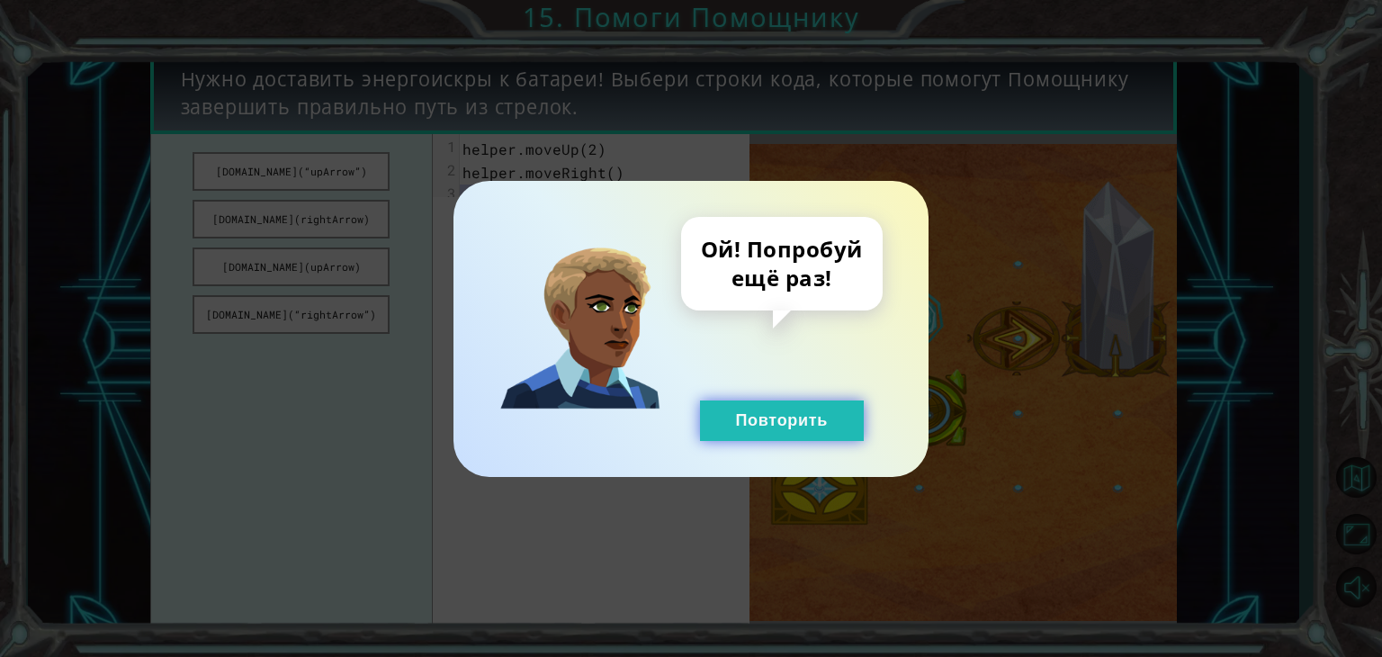
click at [738, 419] on button "Повторить" at bounding box center [782, 420] width 164 height 40
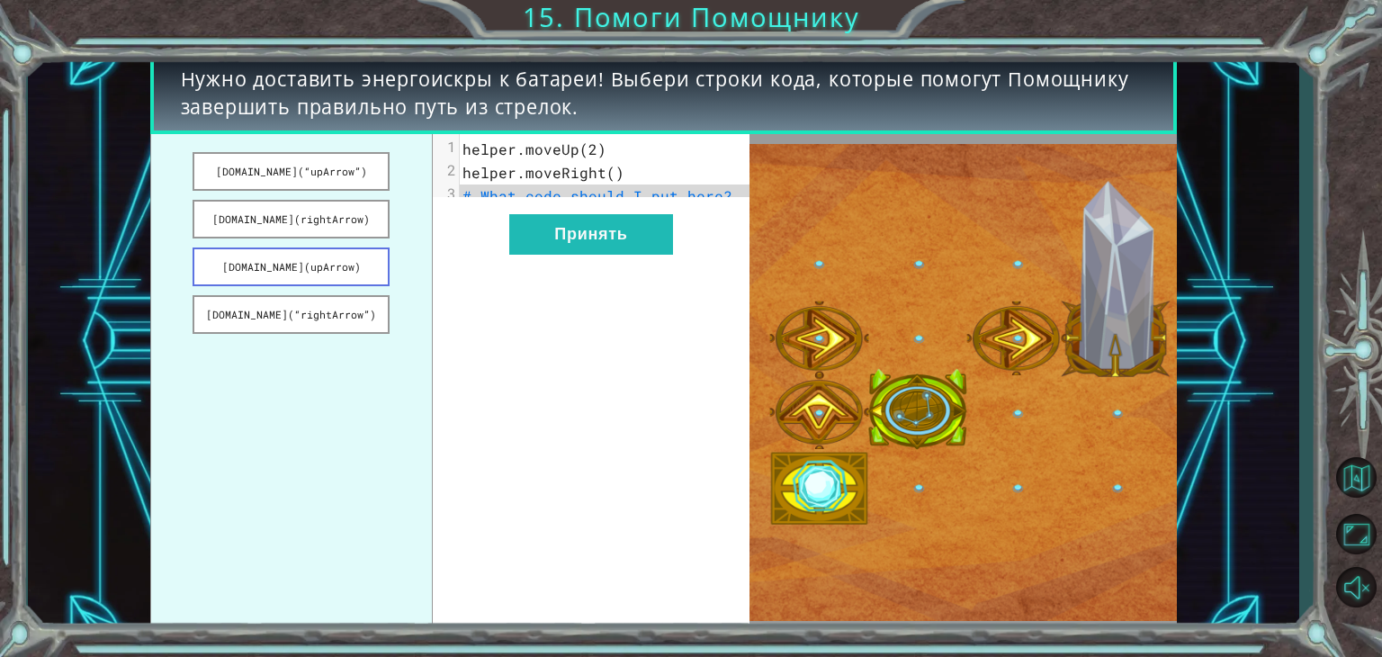
click at [352, 264] on button "[DOMAIN_NAME](upArrow)" at bounding box center [291, 266] width 197 height 39
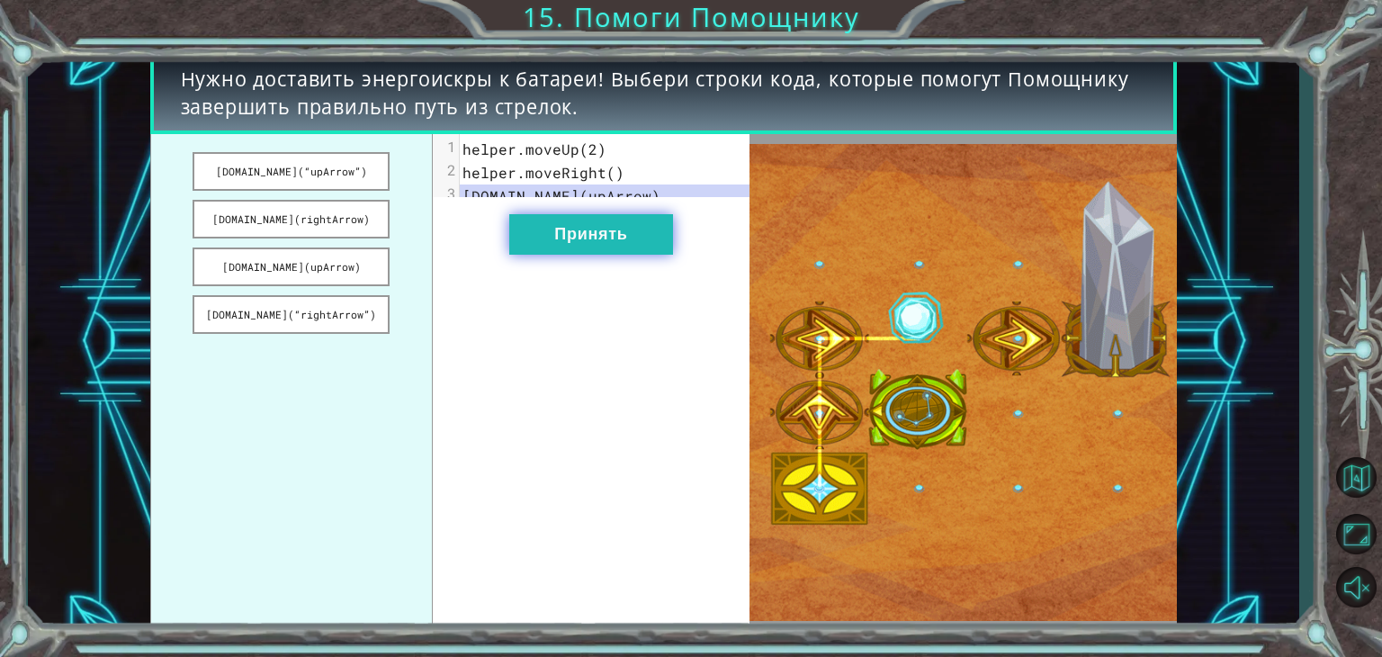
click at [557, 253] on button "Принять" at bounding box center [591, 234] width 164 height 40
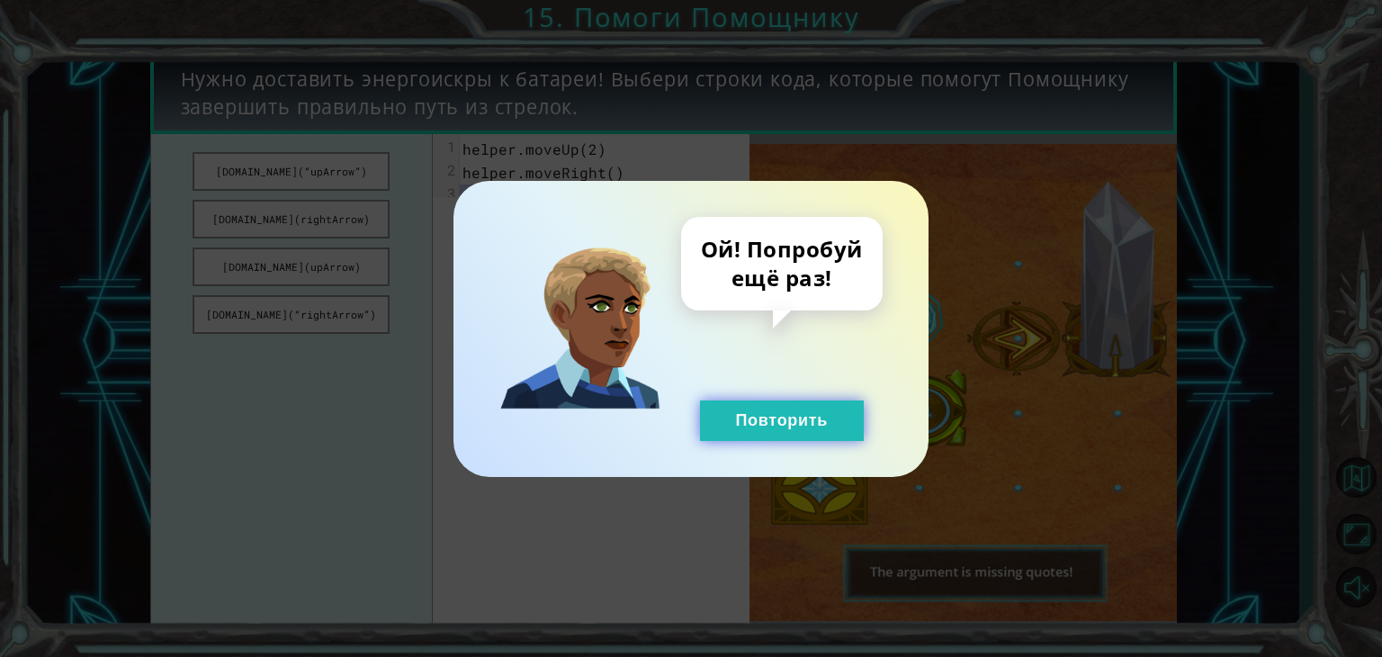
click at [733, 411] on button "Повторить" at bounding box center [782, 420] width 164 height 40
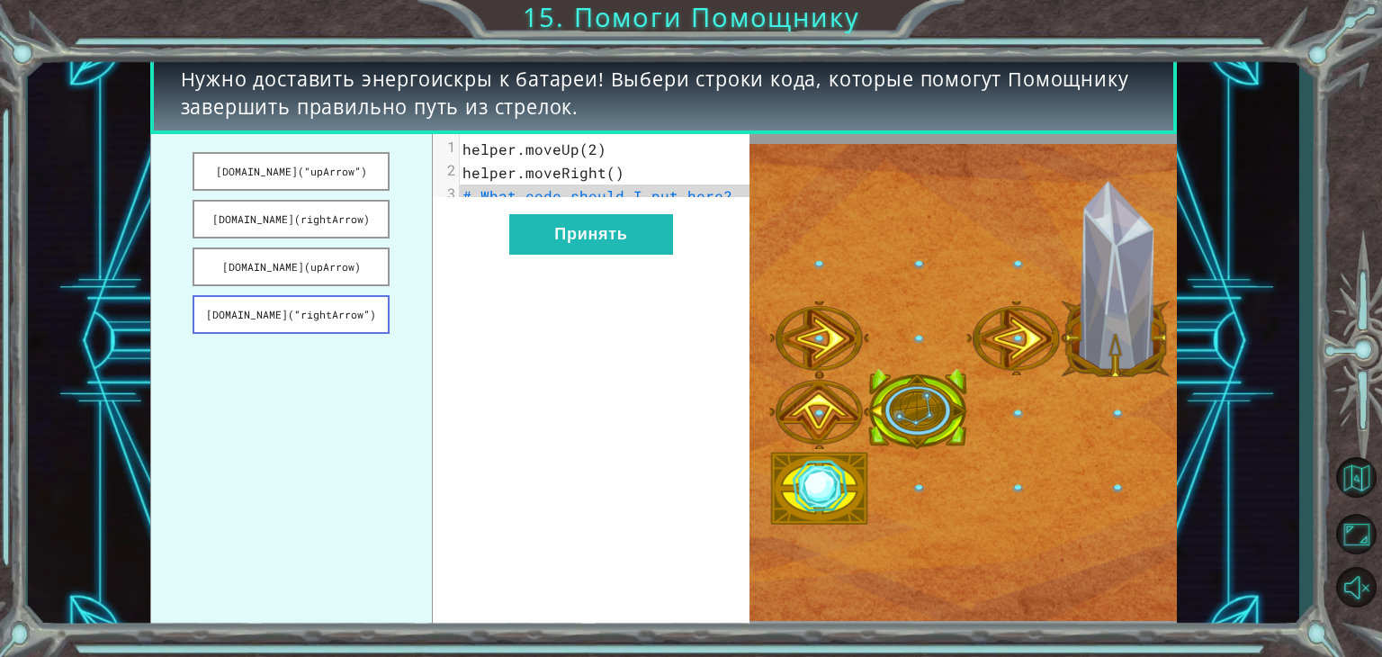
click at [359, 301] on button "[DOMAIN_NAME](“rightArrow”)" at bounding box center [291, 314] width 197 height 39
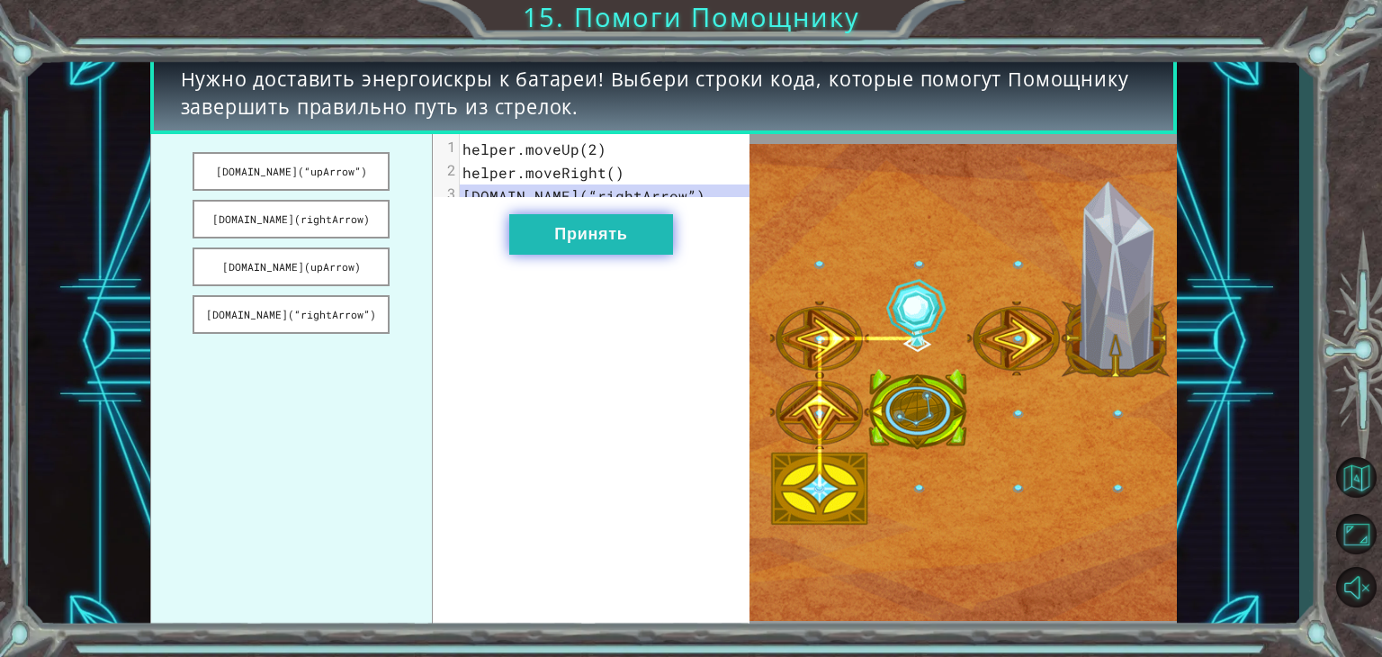
click at [558, 242] on button "Принять" at bounding box center [591, 234] width 164 height 40
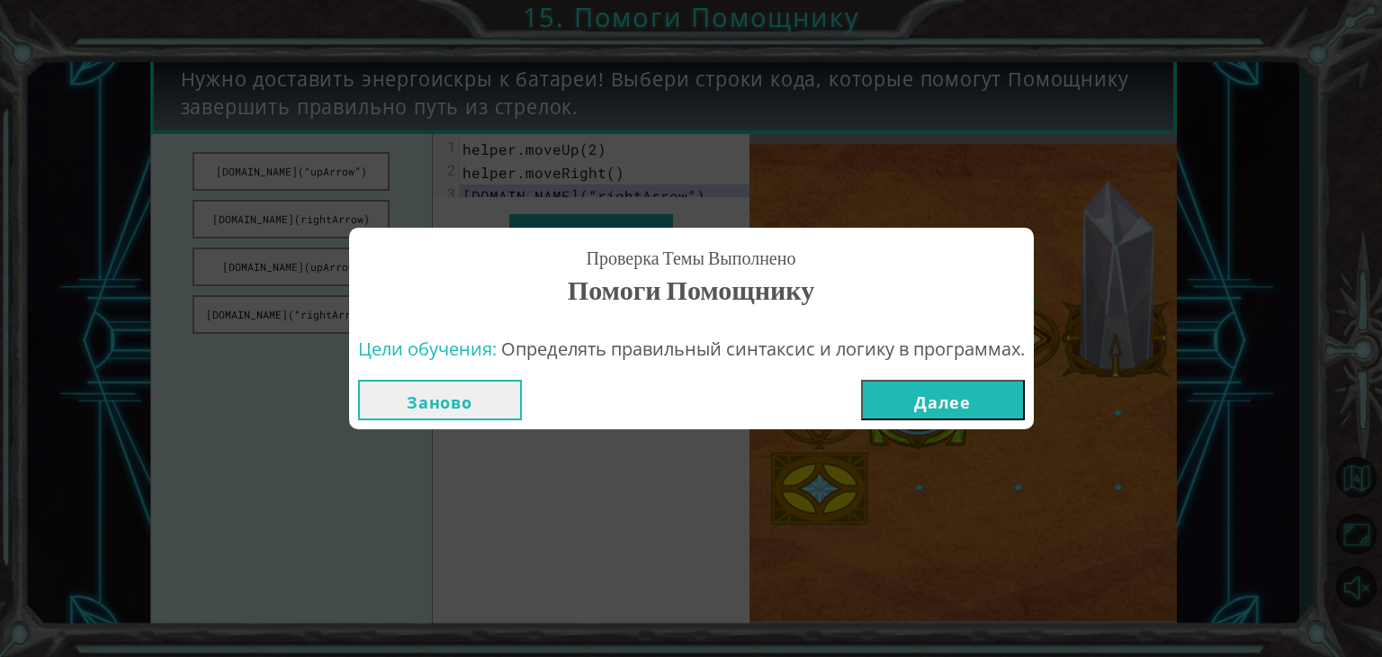
click at [920, 405] on button "Далее" at bounding box center [943, 400] width 164 height 40
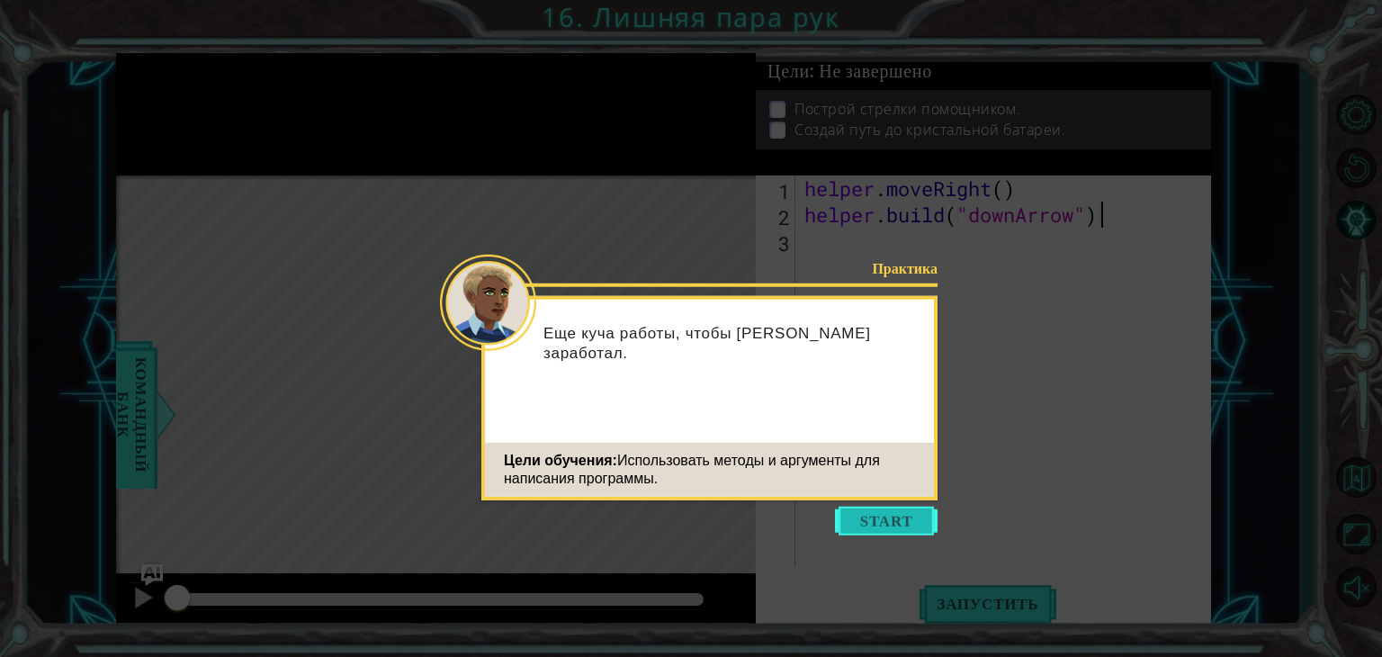
click at [925, 519] on button "Start" at bounding box center [886, 521] width 103 height 29
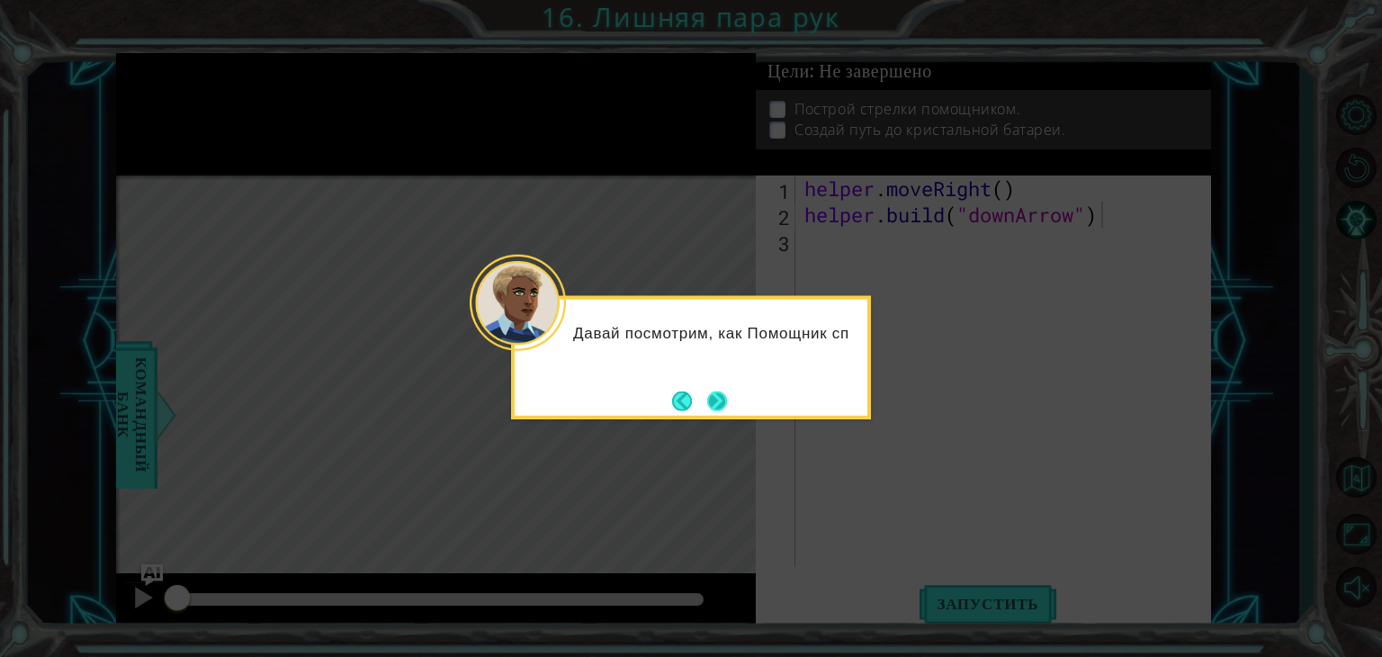
click at [721, 401] on button "Next" at bounding box center [717, 401] width 20 height 20
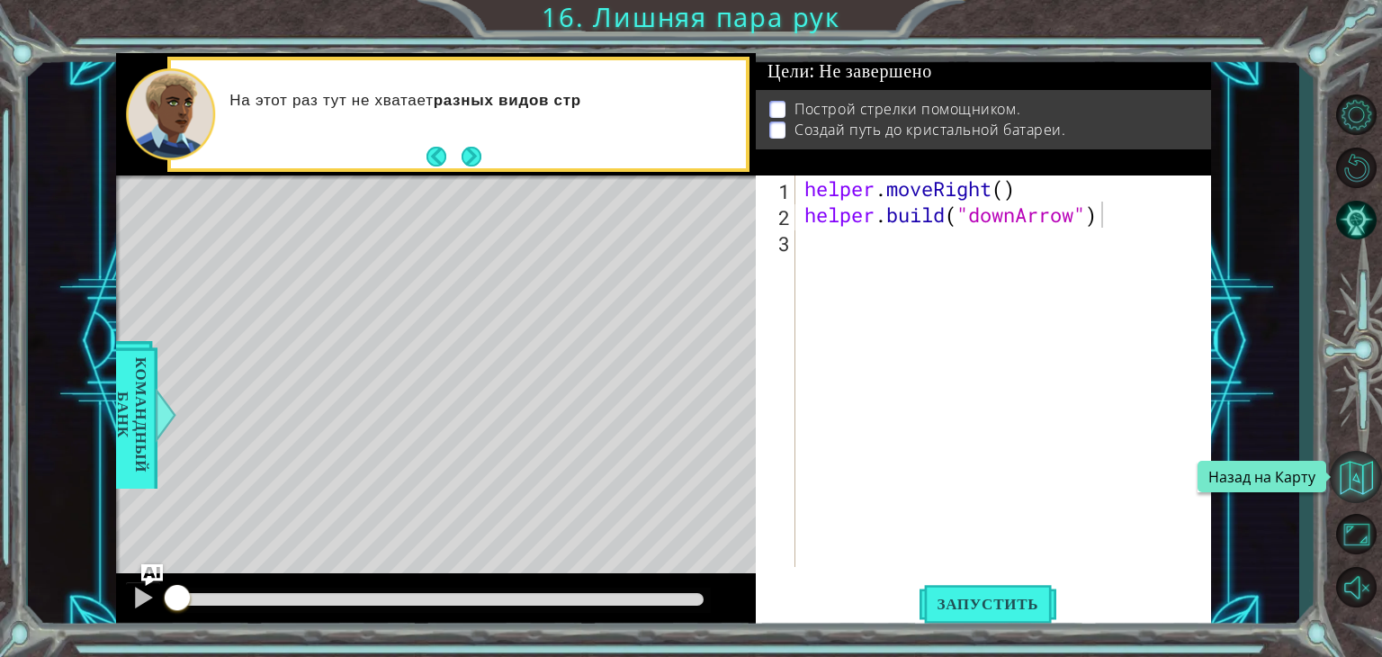
click at [1353, 479] on button "Назад на Карту" at bounding box center [1356, 477] width 52 height 52
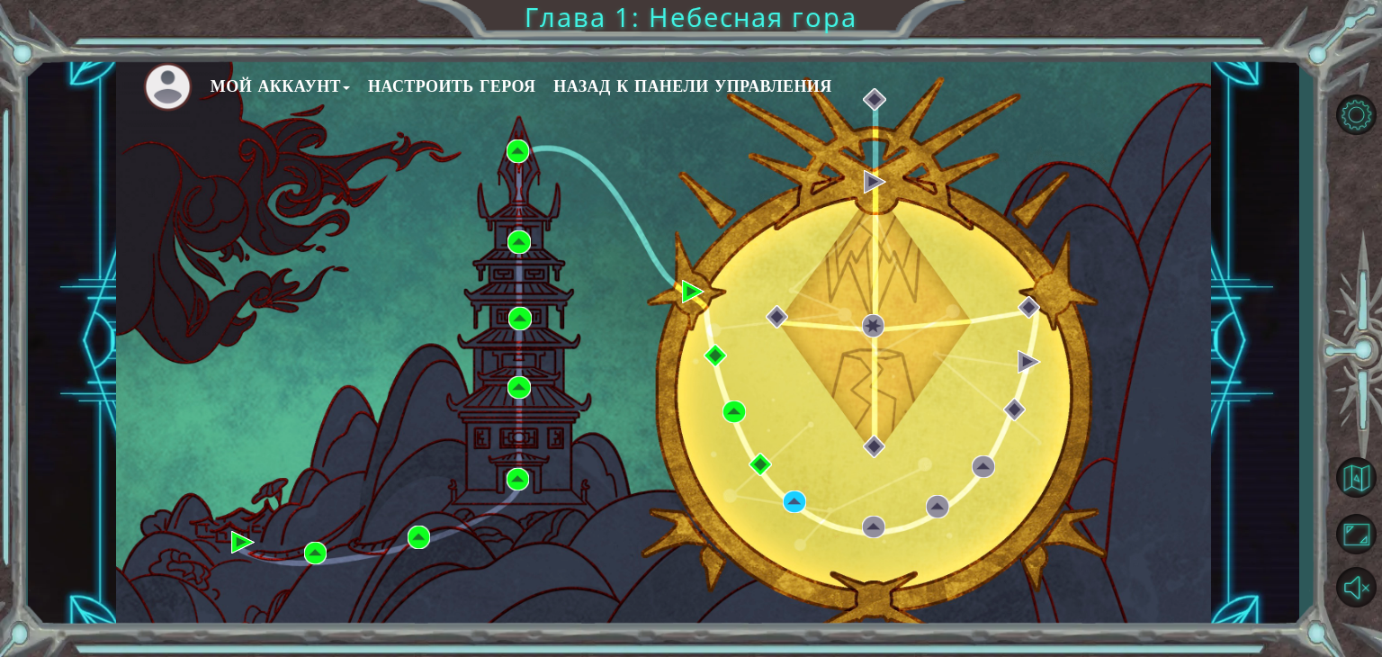
click at [302, 74] on button "Мой аккаунт" at bounding box center [280, 86] width 139 height 27
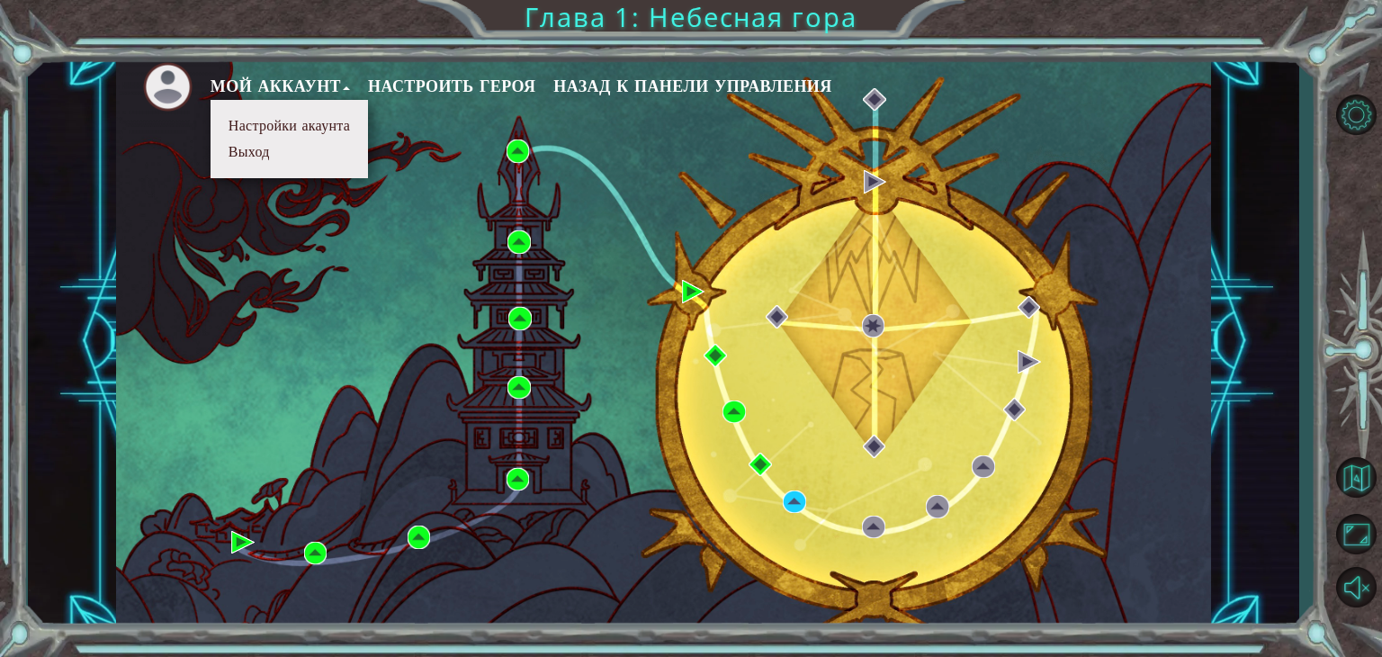
click at [276, 157] on li "Выход" at bounding box center [289, 152] width 132 height 20
click at [259, 151] on button "Выход" at bounding box center [249, 152] width 52 height 20
